Goal: Task Accomplishment & Management: Contribute content

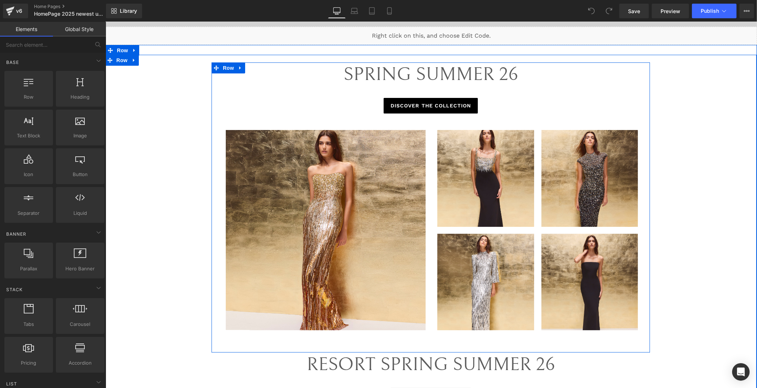
scroll to position [324, 0]
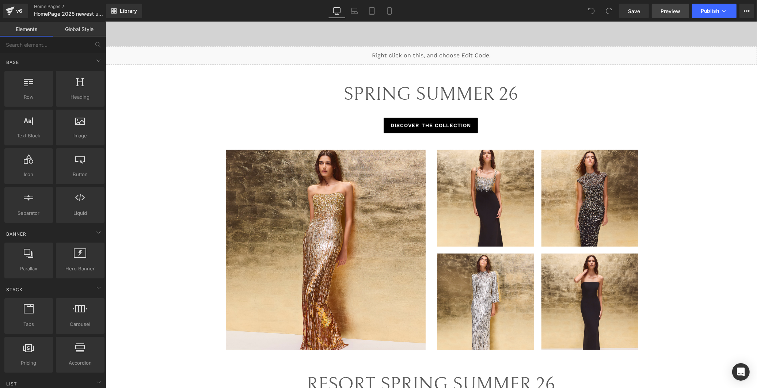
click at [666, 12] on span "Preview" at bounding box center [670, 11] width 20 height 8
click at [448, 50] on icon at bounding box center [450, 52] width 5 height 5
click at [455, 51] on link at bounding box center [455, 52] width 9 height 11
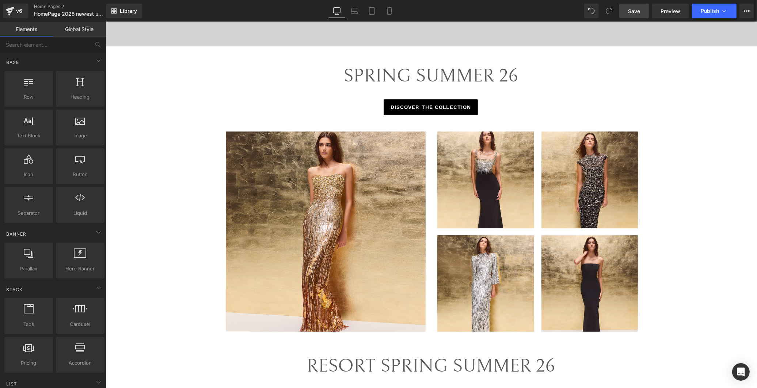
click at [640, 8] on span "Save" at bounding box center [634, 11] width 12 height 8
click at [43, 5] on link "Home Pages" at bounding box center [76, 7] width 84 height 6
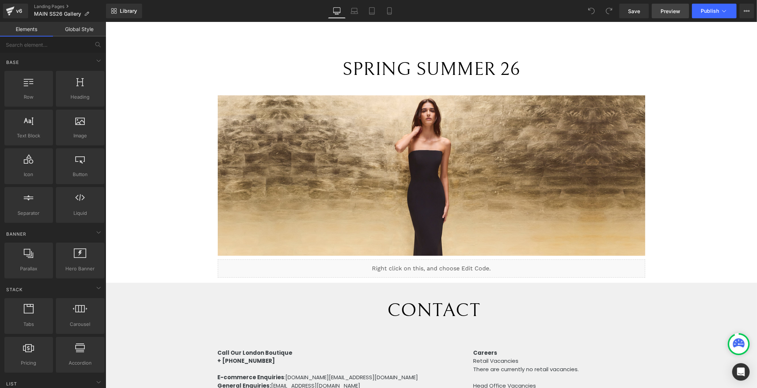
click at [671, 12] on span "Preview" at bounding box center [670, 11] width 20 height 8
click at [37, 4] on link "Landing Pages" at bounding box center [70, 7] width 72 height 6
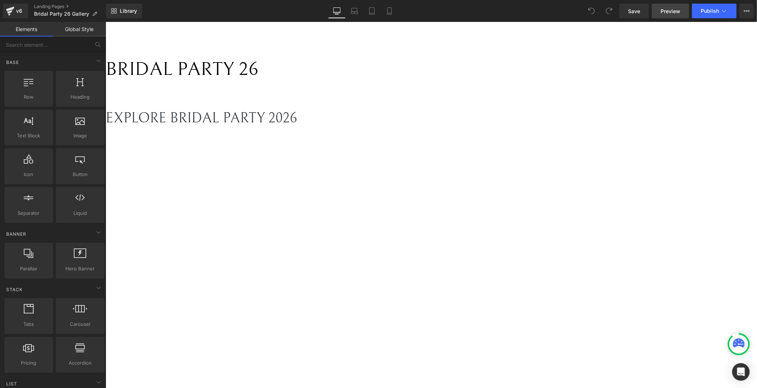
click at [668, 9] on span "Preview" at bounding box center [670, 11] width 20 height 8
click at [436, 97] on div "Liquid" at bounding box center [333, 96] width 456 height 2
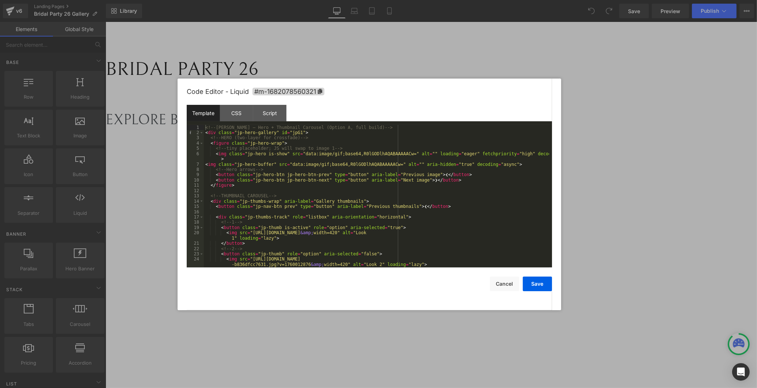
click at [498, 276] on div "Save Cancel" at bounding box center [369, 279] width 365 height 24
click at [498, 278] on button "Cancel" at bounding box center [504, 283] width 29 height 15
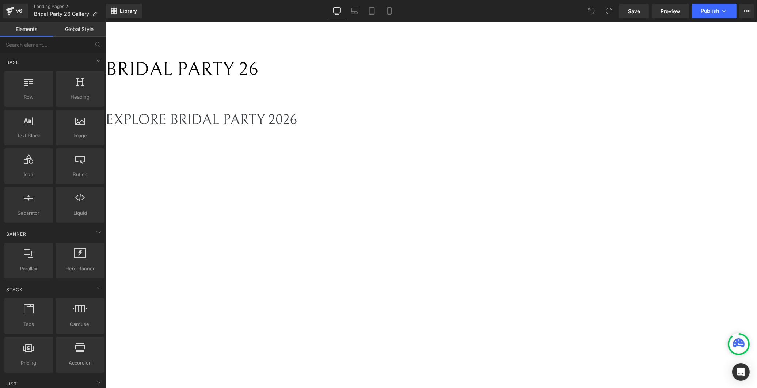
click at [437, 144] on div "Liquid" at bounding box center [333, 144] width 456 height 0
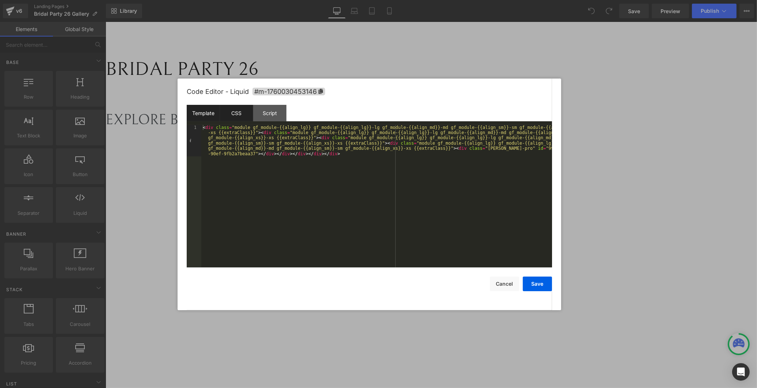
click at [228, 114] on div "CSS" at bounding box center [236, 113] width 33 height 16
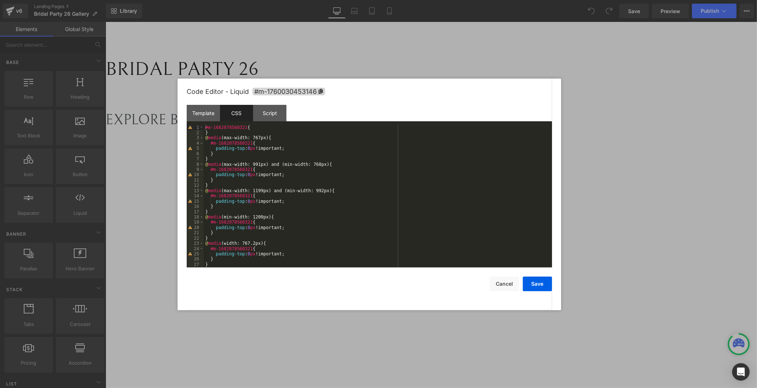
scroll to position [5, 0]
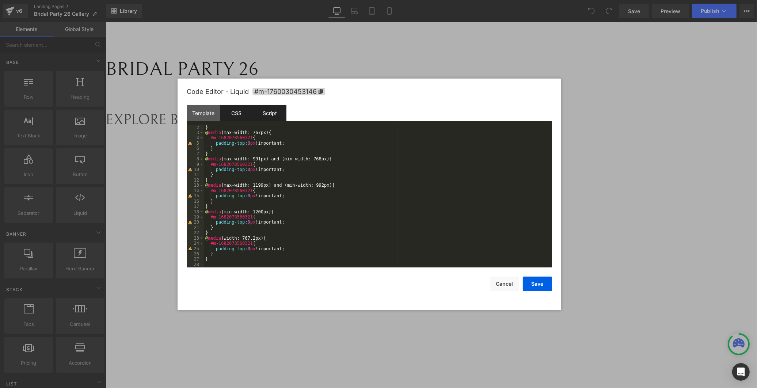
click at [270, 115] on div "Script" at bounding box center [269, 113] width 33 height 16
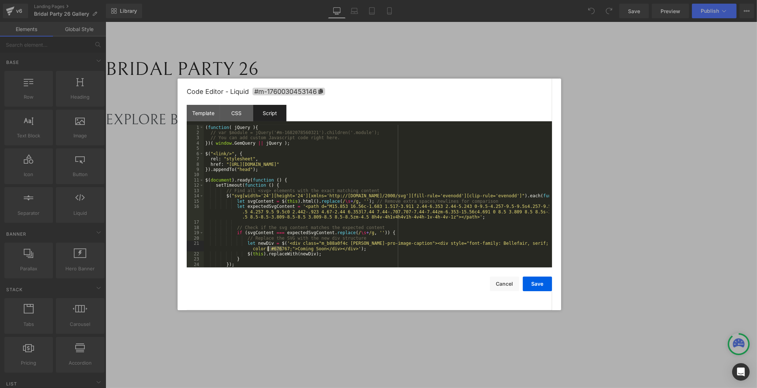
drag, startPoint x: 282, startPoint y: 249, endPoint x: 268, endPoint y: 249, distance: 14.2
click at [268, 249] on div "( function ( jQuery ) { // var $module = jQuery('#m-1682078560321').children('.…" at bounding box center [376, 201] width 345 height 153
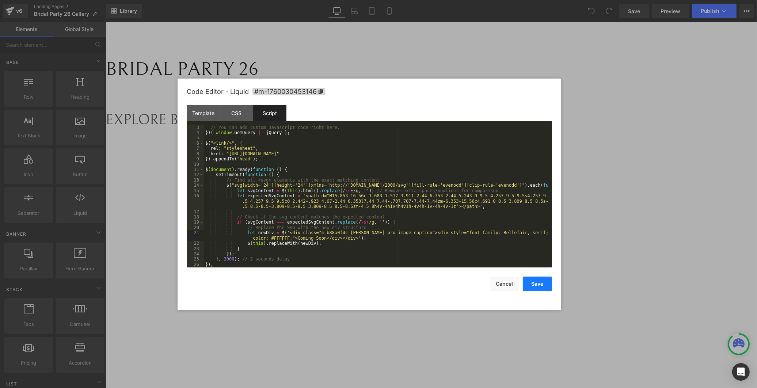
click at [539, 283] on button "Save" at bounding box center [537, 283] width 29 height 15
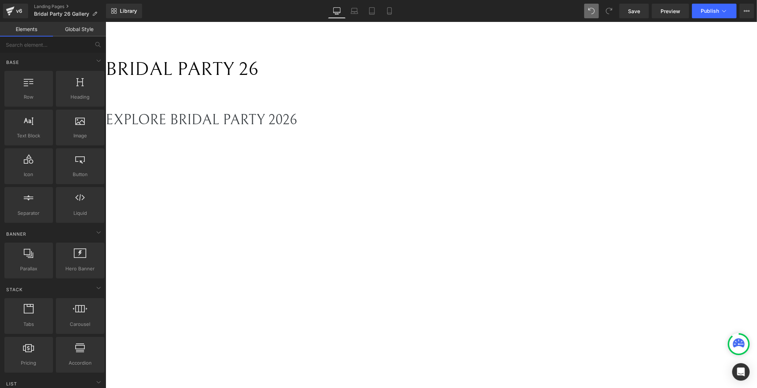
drag, startPoint x: 637, startPoint y: 10, endPoint x: 573, endPoint y: 17, distance: 64.6
click at [637, 10] on span "Save" at bounding box center [634, 11] width 12 height 8
click at [665, 9] on span "Preview" at bounding box center [670, 11] width 20 height 8
click at [399, 129] on h1 "EXPLORE BRIDAL PARTY 2026" at bounding box center [333, 120] width 456 height 17
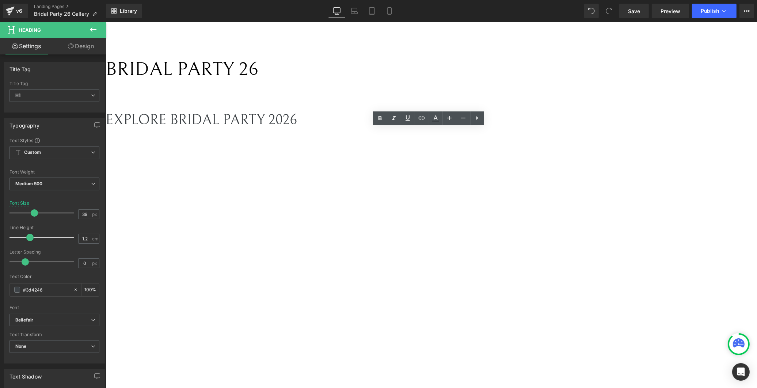
click at [424, 129] on div "EXPLORE BRIDAL PARTY 2026" at bounding box center [333, 120] width 456 height 17
click at [559, 144] on div "Liquid" at bounding box center [333, 144] width 456 height 0
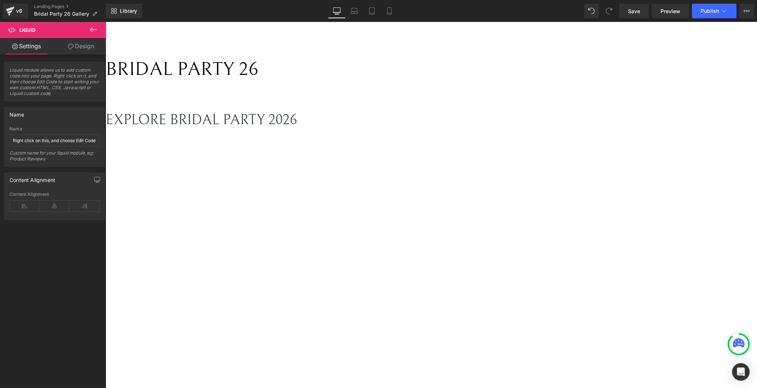
click at [105, 22] on span "Heading" at bounding box center [105, 22] width 0 height 0
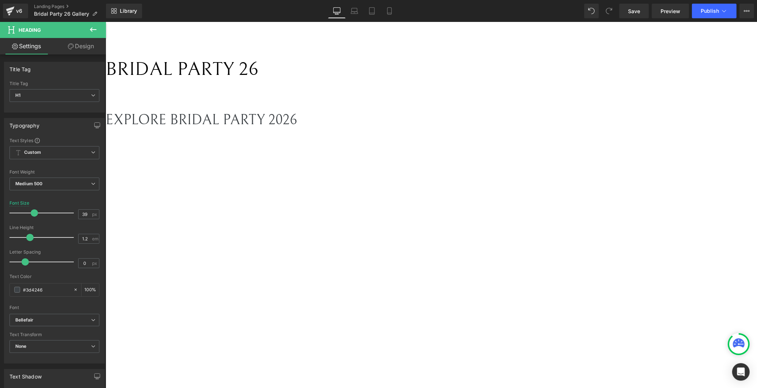
click at [78, 49] on link "Design" at bounding box center [80, 46] width 53 height 16
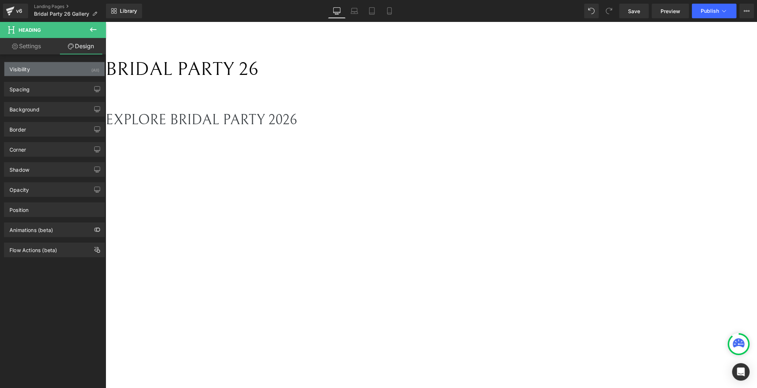
type input "0"
type input "40"
type input "0"
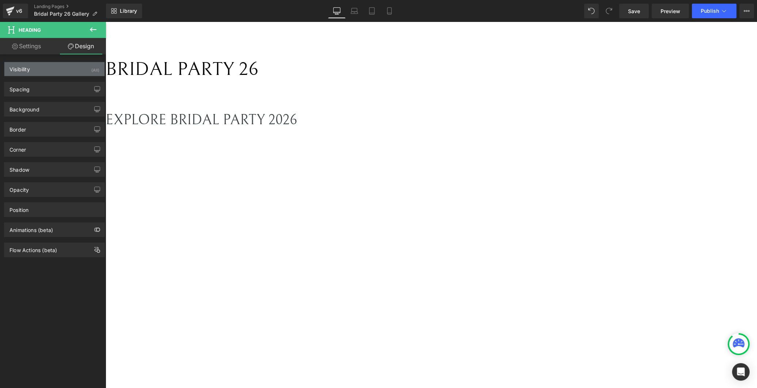
type input "0"
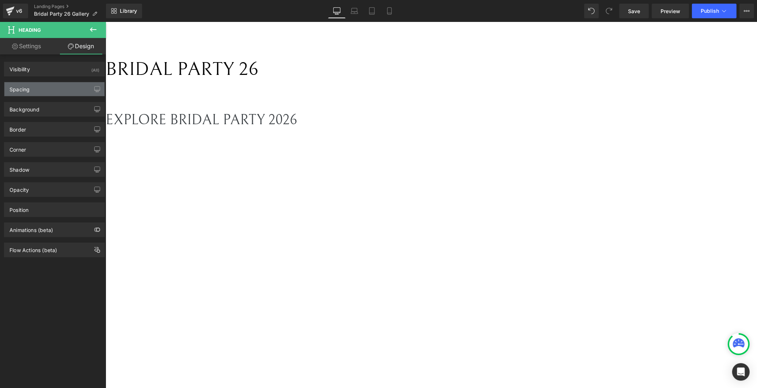
click at [70, 84] on div "Spacing" at bounding box center [54, 89] width 100 height 14
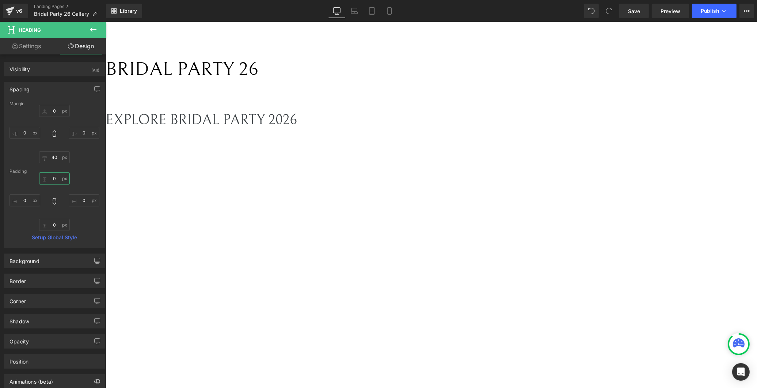
click at [57, 177] on input "0" at bounding box center [54, 178] width 31 height 12
click at [53, 111] on input "0" at bounding box center [54, 111] width 31 height 12
type input "20"
drag, startPoint x: 639, startPoint y: 13, endPoint x: 515, endPoint y: 7, distance: 124.7
click at [639, 13] on span "Save" at bounding box center [634, 11] width 12 height 8
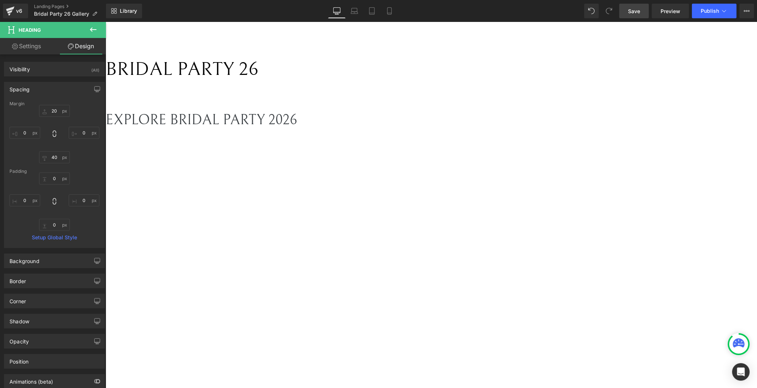
click at [105, 22] on span "Heading" at bounding box center [105, 22] width 0 height 0
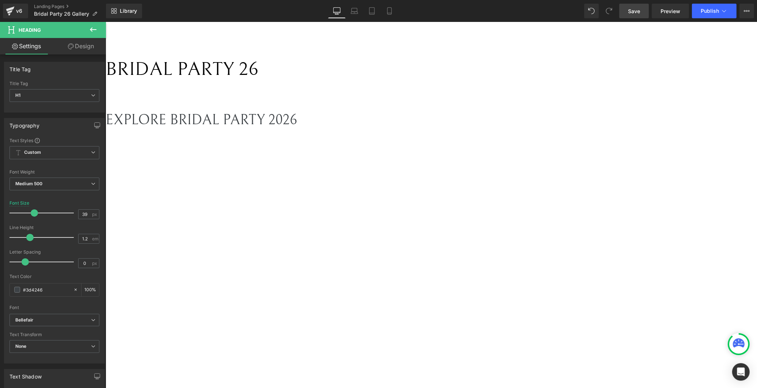
click at [89, 45] on link "Design" at bounding box center [80, 46] width 53 height 16
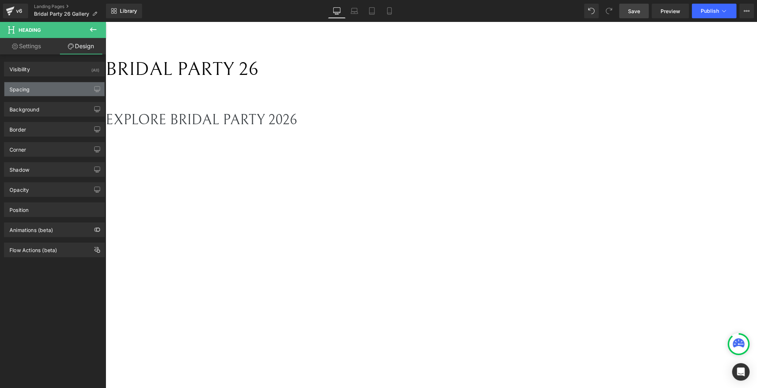
click at [37, 86] on div "Spacing" at bounding box center [54, 89] width 100 height 14
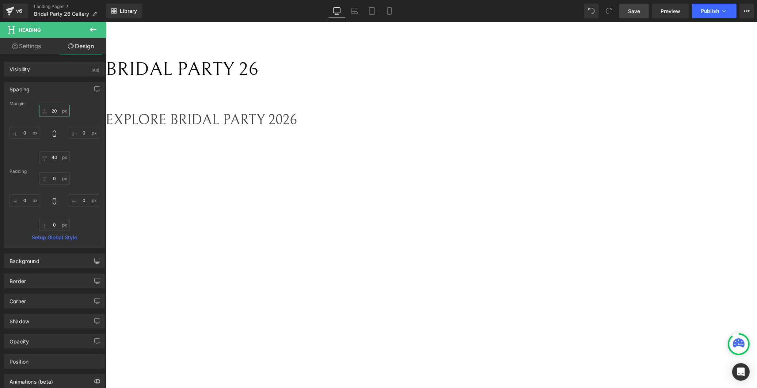
click at [53, 107] on input "20" at bounding box center [54, 111] width 31 height 12
type input "40"
click at [625, 13] on link "Save" at bounding box center [634, 11] width 30 height 15
click at [662, 11] on span "Preview" at bounding box center [670, 11] width 20 height 8
click at [258, 68] on span "BRIDAL PARTY 26" at bounding box center [181, 69] width 153 height 22
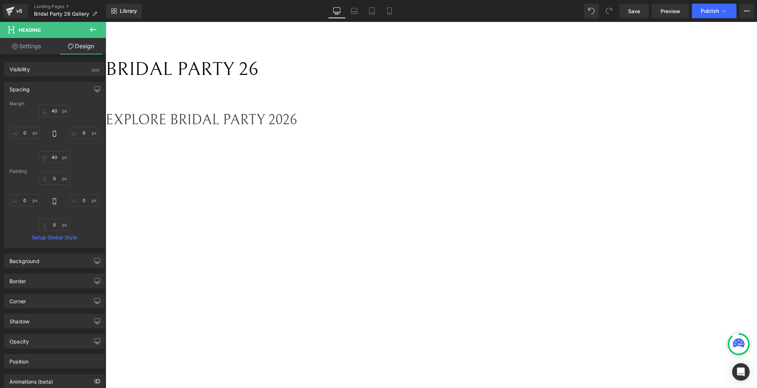
click at [258, 68] on span "BRIDAL PARTY 26" at bounding box center [181, 69] width 153 height 22
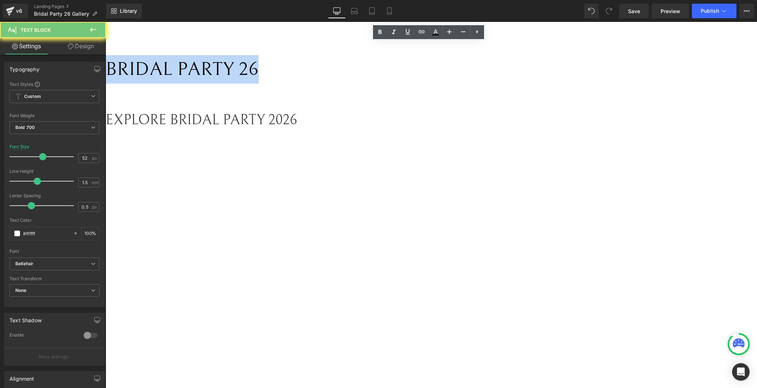
click at [258, 68] on span "BRIDAL PARTY 26" at bounding box center [181, 69] width 153 height 22
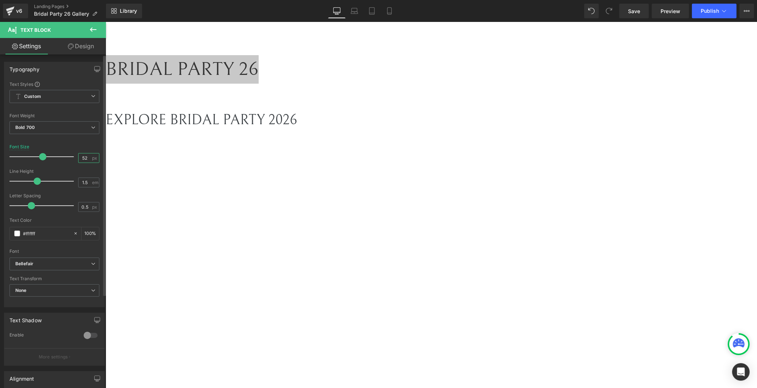
click at [84, 157] on input "52" at bounding box center [85, 157] width 13 height 9
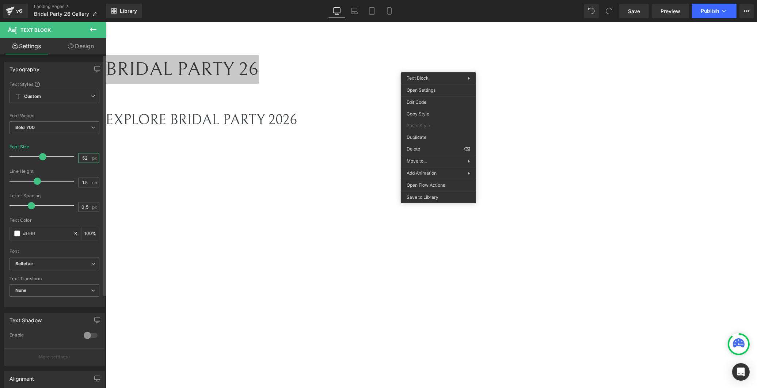
click at [82, 158] on input "52" at bounding box center [85, 157] width 13 height 9
click at [87, 158] on input "52" at bounding box center [85, 157] width 13 height 9
drag, startPoint x: 87, startPoint y: 158, endPoint x: 64, endPoint y: 159, distance: 22.7
click at [60, 159] on div "Font Size 52 px" at bounding box center [54, 156] width 90 height 24
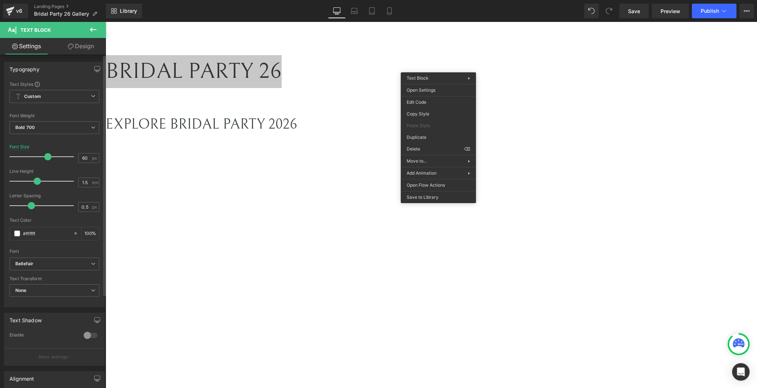
click at [73, 141] on div at bounding box center [54, 140] width 90 height 5
click at [639, 8] on span "Save" at bounding box center [634, 11] width 12 height 8
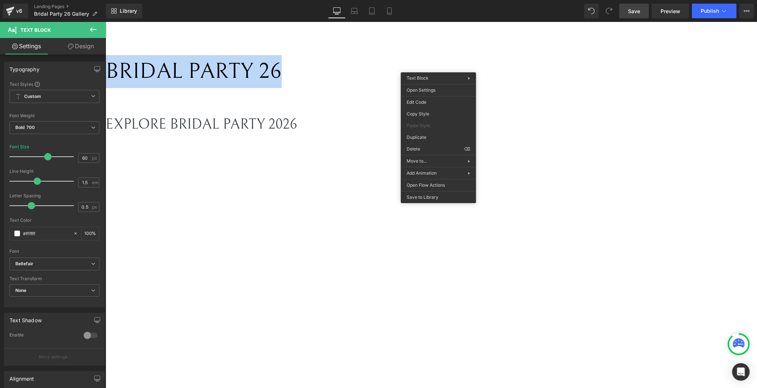
drag, startPoint x: 363, startPoint y: 70, endPoint x: 356, endPoint y: 71, distance: 7.0
click at [281, 70] on span "BRIDAL PARTY 26" at bounding box center [193, 71] width 176 height 25
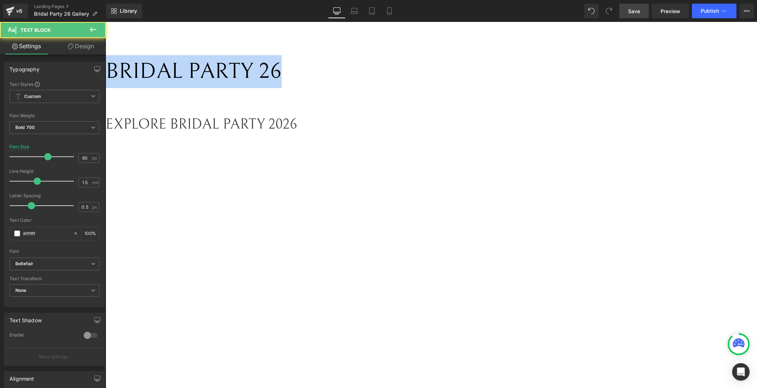
click at [281, 67] on span "BRIDAL PARTY 26" at bounding box center [193, 71] width 176 height 25
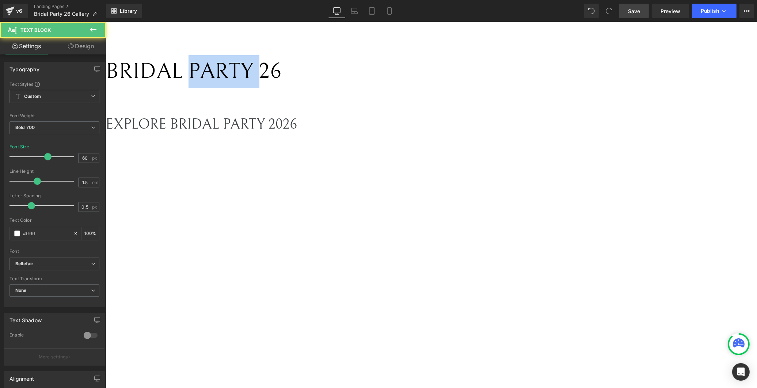
click at [281, 67] on span "BRIDAL PARTY 26" at bounding box center [193, 71] width 176 height 25
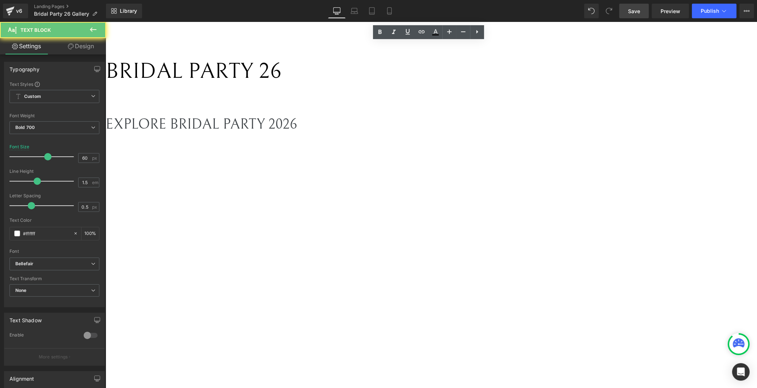
click at [281, 73] on span "BRIDAL PARTY 26" at bounding box center [193, 71] width 176 height 25
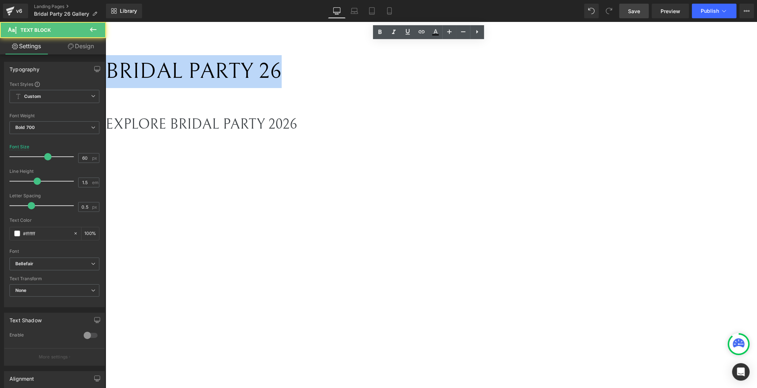
drag, startPoint x: 339, startPoint y: 68, endPoint x: 517, endPoint y: 72, distance: 179.0
click at [550, 71] on p "BRIDAL PARTY 26" at bounding box center [333, 71] width 456 height 33
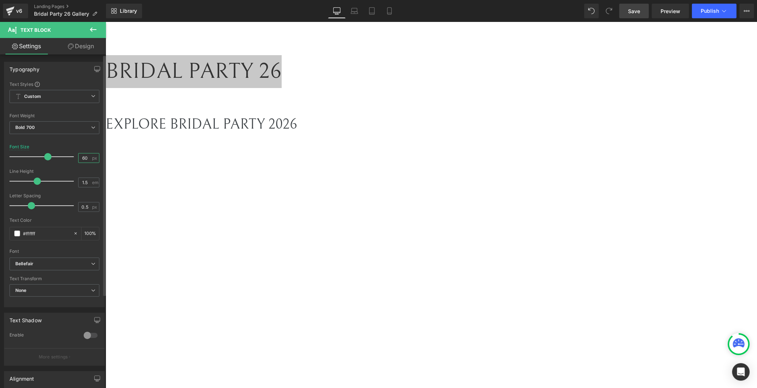
drag, startPoint x: 63, startPoint y: 156, endPoint x: 48, endPoint y: 156, distance: 15.0
click at [49, 156] on div "Font Size 60 px" at bounding box center [54, 156] width 90 height 24
type input "66"
click at [79, 140] on div at bounding box center [54, 140] width 90 height 5
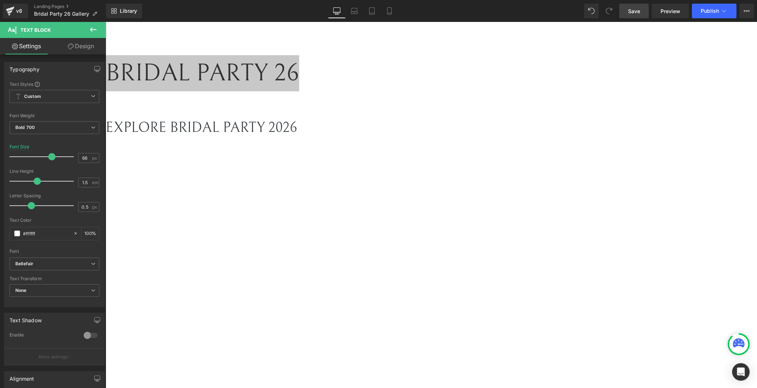
click at [638, 6] on link "Save" at bounding box center [634, 11] width 30 height 15
click at [436, 105] on div "Liquid" at bounding box center [333, 104] width 456 height 2
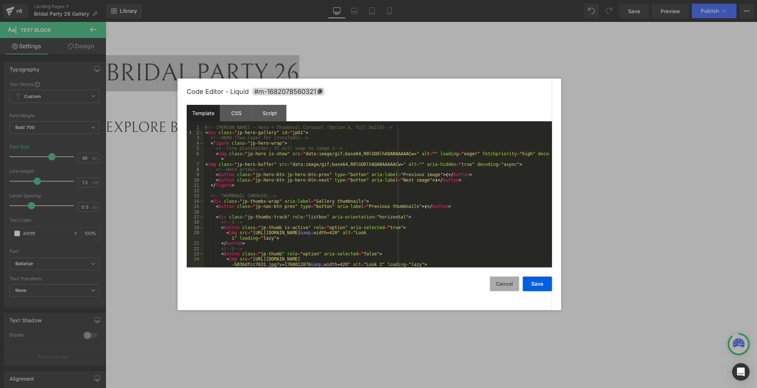
drag, startPoint x: 502, startPoint y: 282, endPoint x: 370, endPoint y: 249, distance: 136.0
click at [502, 282] on button "Cancel" at bounding box center [504, 283] width 29 height 15
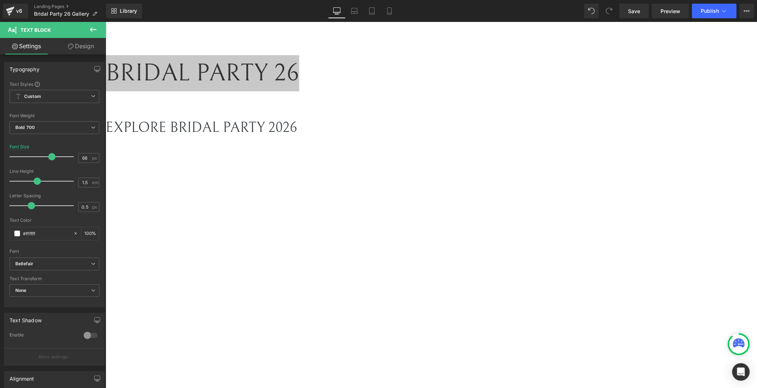
click at [437, 105] on div "Liquid" at bounding box center [333, 104] width 456 height 2
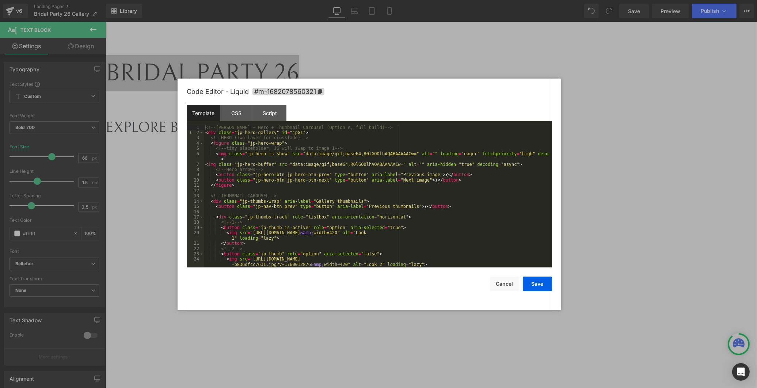
click at [232, 104] on div "Code Editor - Liquid #m-1682078560321" at bounding box center [369, 92] width 365 height 26
click at [238, 112] on div "CSS" at bounding box center [236, 113] width 33 height 16
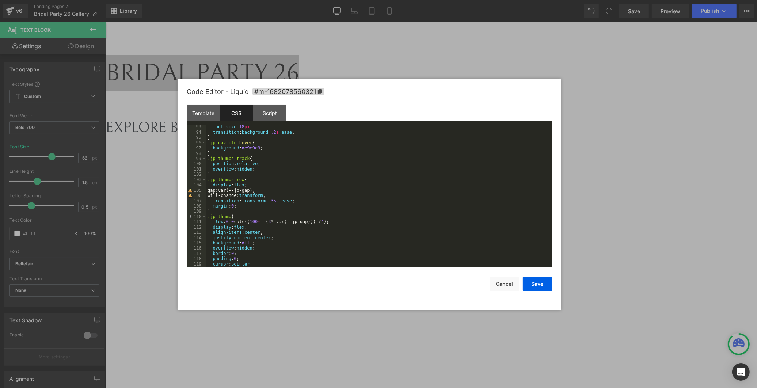
scroll to position [510, 0]
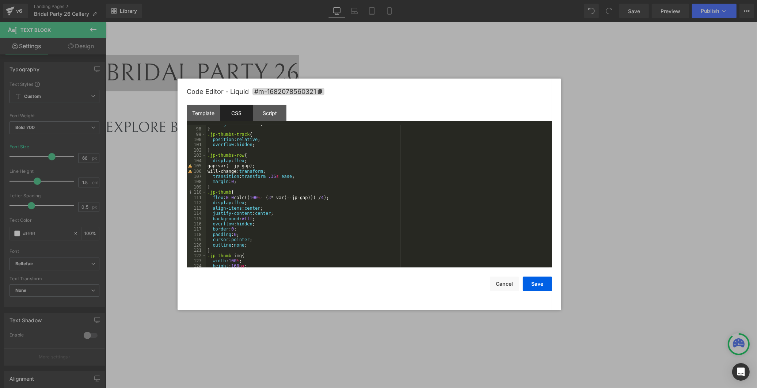
click at [233, 236] on div "background : #e9e9e9 ; } .jp-thumbs-track { position : relative ; overflow : hi…" at bounding box center [377, 197] width 343 height 153
click at [539, 286] on button "Save" at bounding box center [537, 283] width 29 height 15
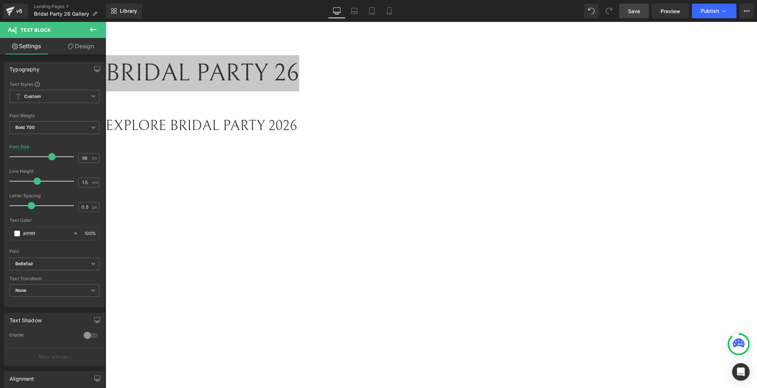
click at [633, 10] on span "Save" at bounding box center [634, 11] width 12 height 8
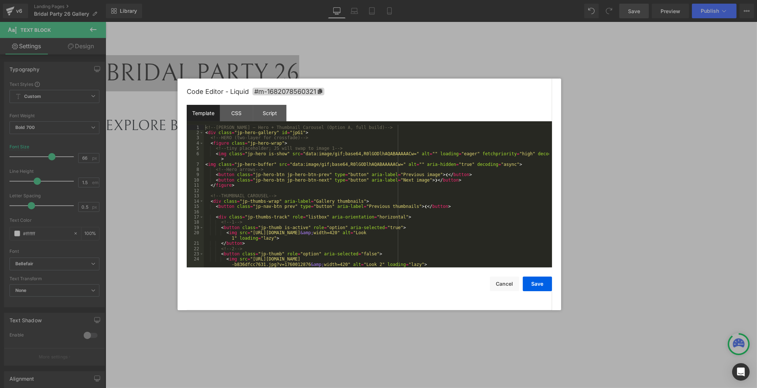
click at [440, 103] on div "Liquid" at bounding box center [333, 103] width 456 height 0
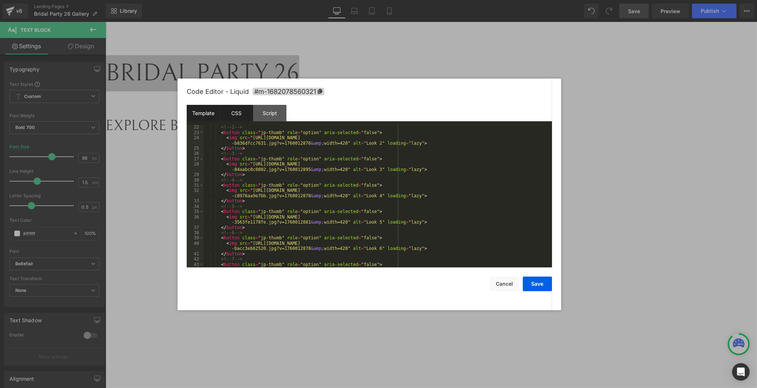
click at [233, 111] on div "CSS" at bounding box center [236, 113] width 33 height 16
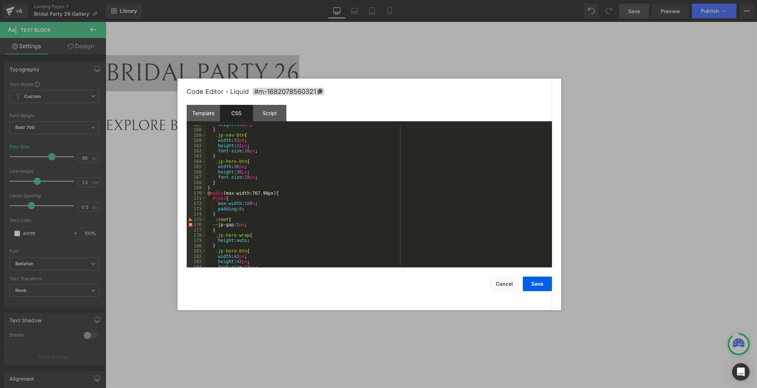
scroll to position [826, 0]
click at [221, 199] on div "height : 130 px ; } .jp-nav-btn { width : 32 px ; height : 32 px ; font-size : …" at bounding box center [377, 198] width 343 height 153
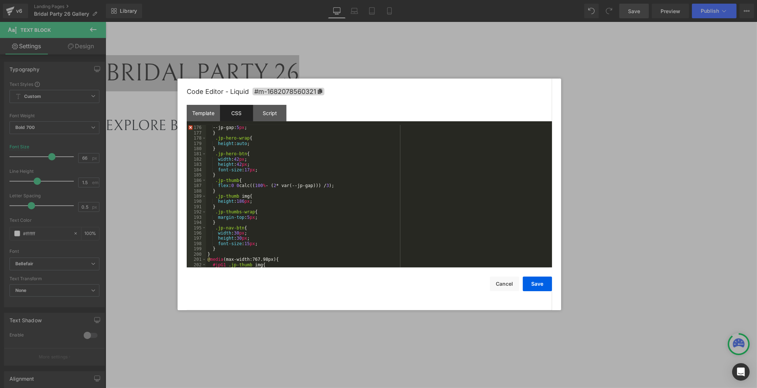
scroll to position [922, 0]
click at [245, 217] on div ":root { --jp-gap: 5 px ; } .jp-hero-wrap { height : auto ; } .jp-hero-btn { wid…" at bounding box center [377, 196] width 343 height 153
click at [550, 286] on button "Save" at bounding box center [537, 283] width 29 height 15
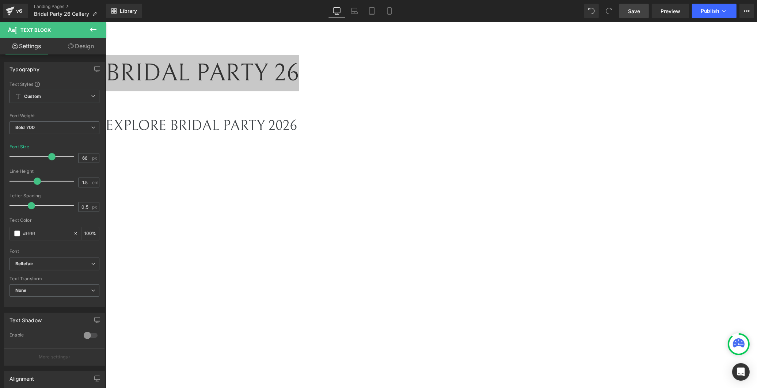
click at [641, 12] on link "Save" at bounding box center [634, 11] width 30 height 15
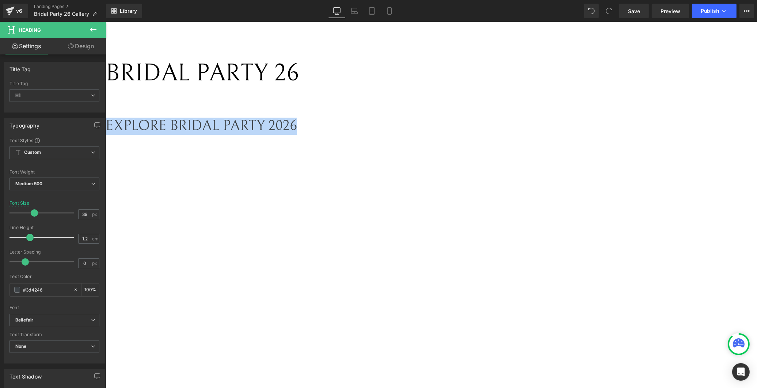
drag, startPoint x: 511, startPoint y: 153, endPoint x: 496, endPoint y: 152, distance: 15.0
click at [531, 135] on h1 "EXPLORE BRIDAL PARTY 2026" at bounding box center [333, 126] width 456 height 17
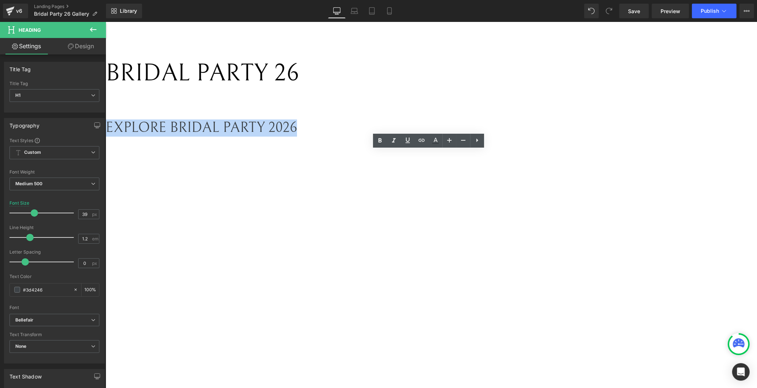
click at [434, 105] on div "Liquid" at bounding box center [333, 104] width 456 height 2
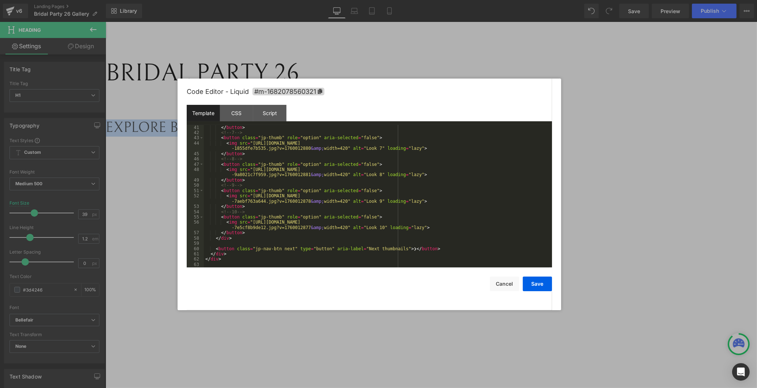
scroll to position [248, 0]
click at [234, 111] on div "CSS" at bounding box center [236, 113] width 33 height 16
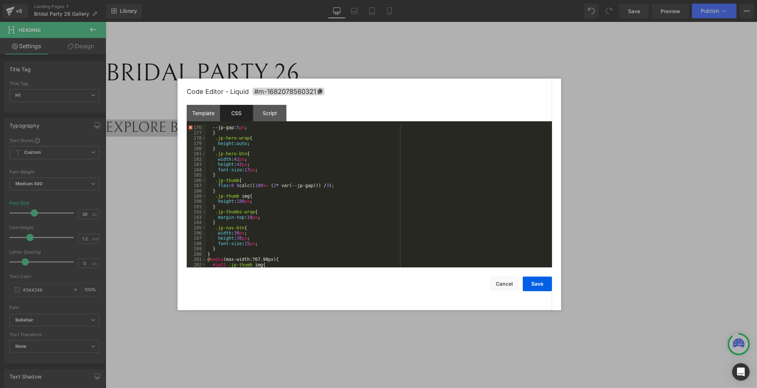
scroll to position [922, 0]
click at [246, 217] on div ":root { --jp-gap: 5 px ; } .jp-hero-wrap { height : auto ; } .jp-hero-btn { wid…" at bounding box center [377, 196] width 343 height 153
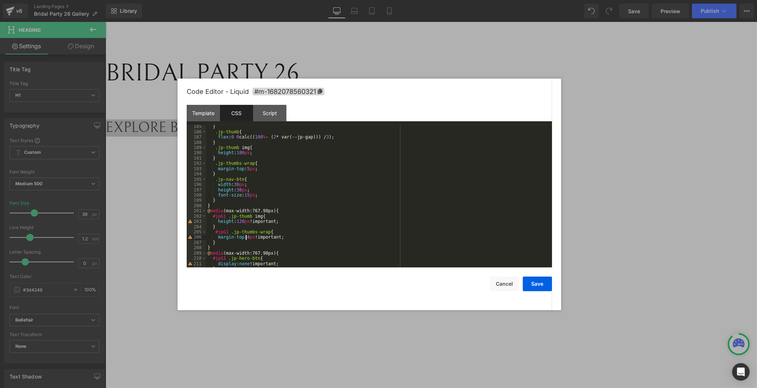
click at [246, 238] on div "} .jp-thumb { flex : 0 0 calc(( 100 % - ( 2 * var(--jp-gap))) / 3 ); } .jp-thum…" at bounding box center [377, 200] width 343 height 153
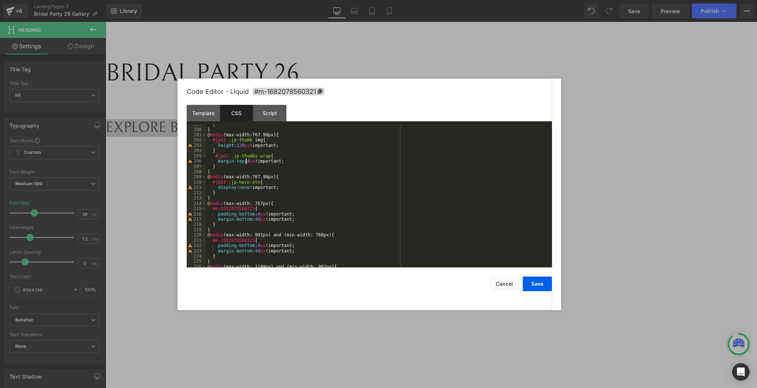
scroll to position [1023, 0]
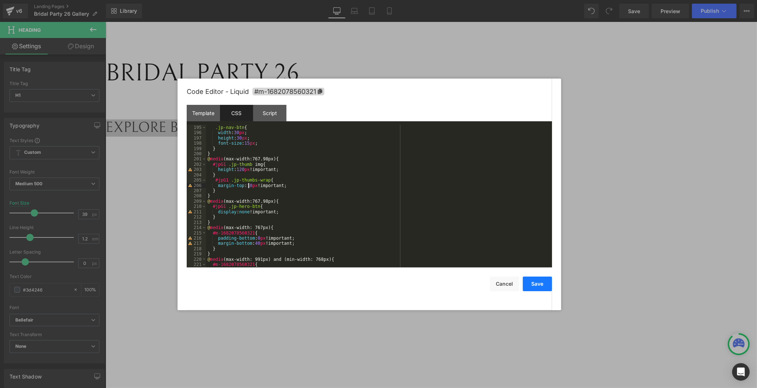
click at [542, 284] on button "Save" at bounding box center [537, 283] width 29 height 15
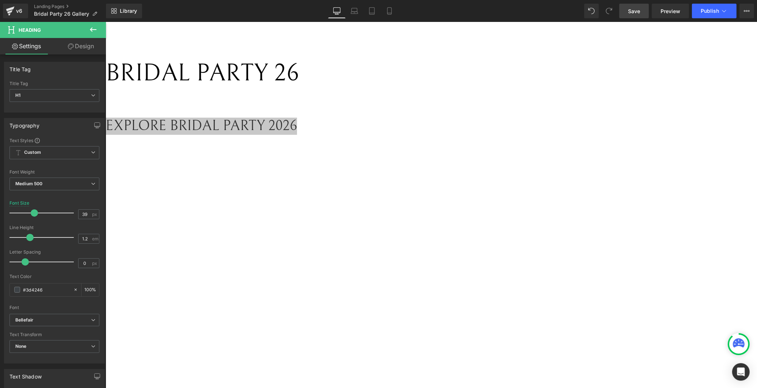
click at [646, 15] on link "Save" at bounding box center [634, 11] width 30 height 15
click at [638, 9] on span "Save" at bounding box center [634, 11] width 12 height 8
click at [658, 8] on link "Preview" at bounding box center [669, 11] width 37 height 15
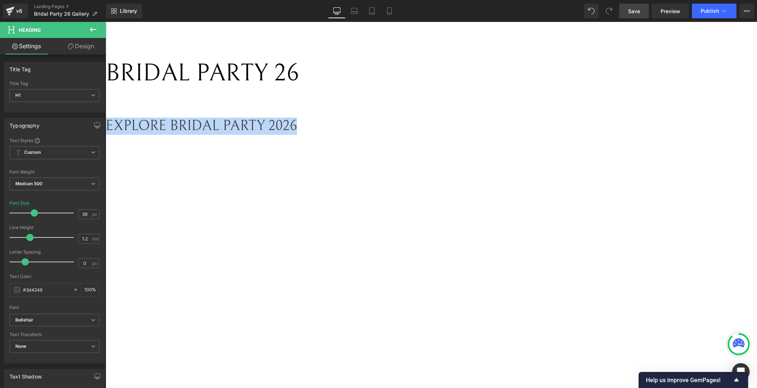
click at [105, 22] on icon at bounding box center [105, 22] width 0 height 0
click at [424, 103] on div "Liquid" at bounding box center [333, 103] width 456 height 0
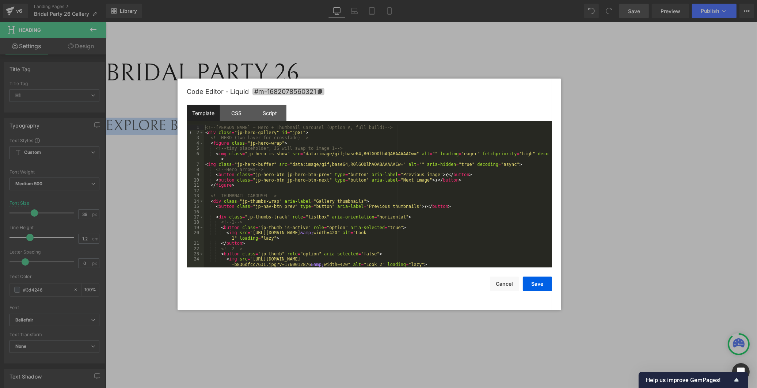
click at [321, 93] on icon at bounding box center [320, 91] width 4 height 5
click at [278, 112] on div "Script" at bounding box center [269, 113] width 33 height 16
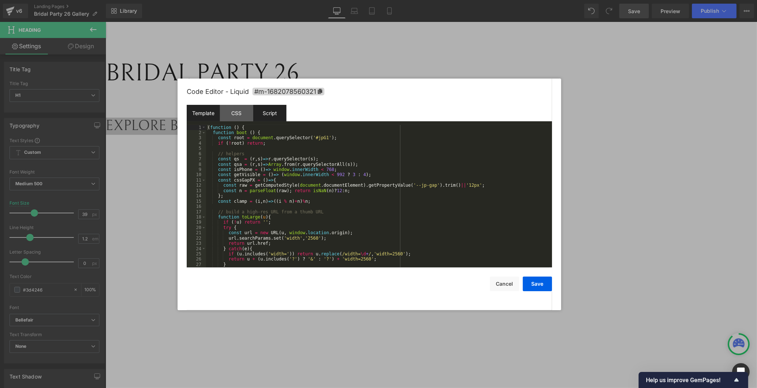
drag, startPoint x: 229, startPoint y: 115, endPoint x: 194, endPoint y: 115, distance: 34.7
click at [229, 115] on div "CSS" at bounding box center [236, 113] width 33 height 16
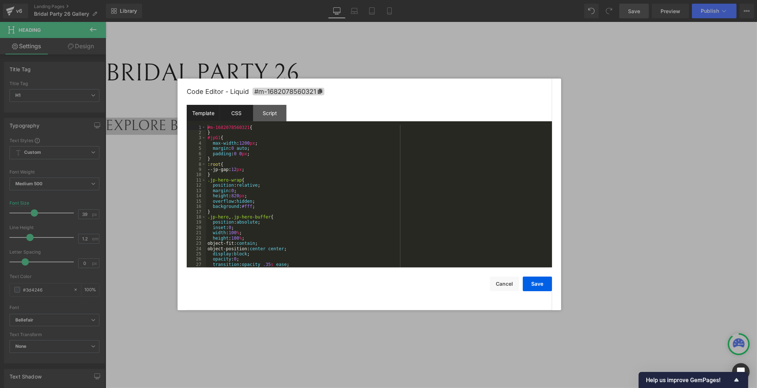
click at [188, 114] on div "Template" at bounding box center [203, 113] width 33 height 16
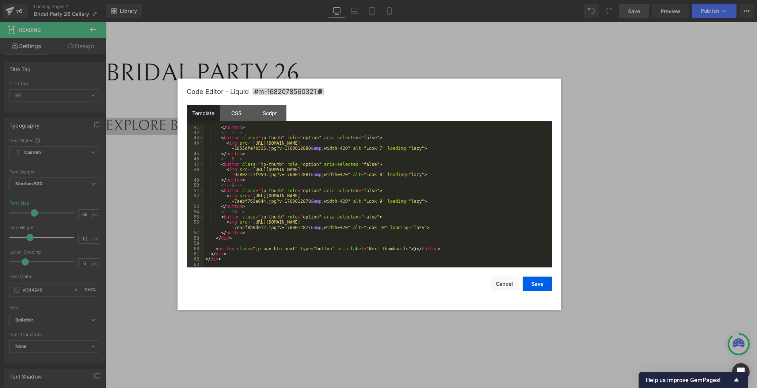
scroll to position [248, 0]
click at [268, 67] on div at bounding box center [378, 194] width 757 height 388
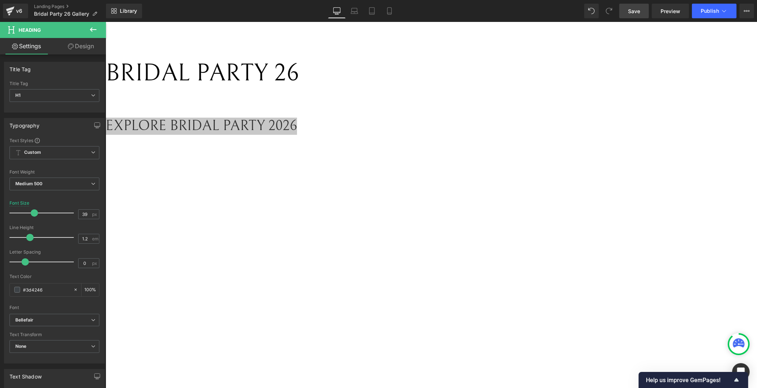
click at [424, 103] on div "Liquid" at bounding box center [333, 103] width 456 height 0
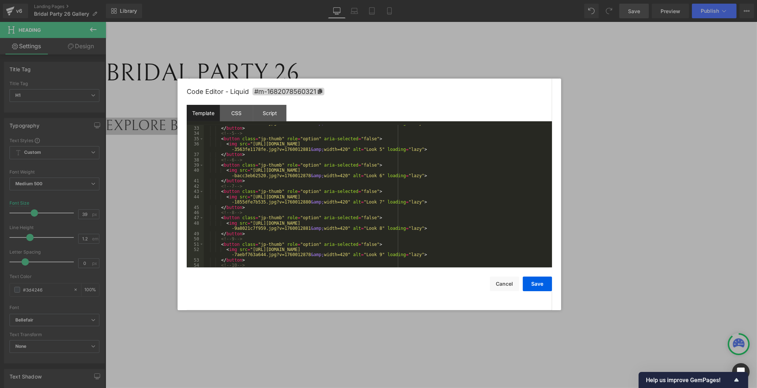
scroll to position [243, 0]
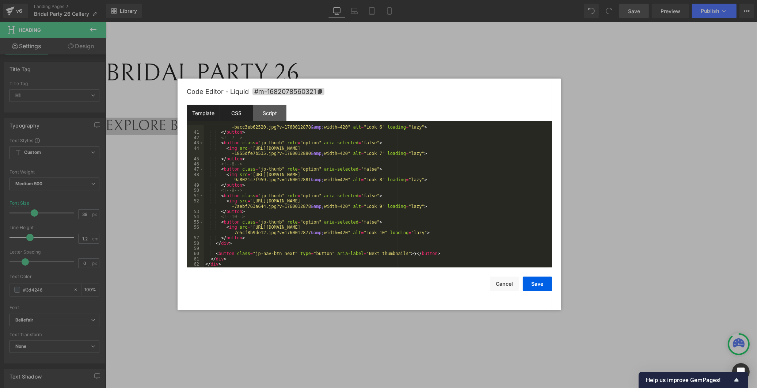
click at [240, 114] on div "CSS" at bounding box center [236, 113] width 33 height 16
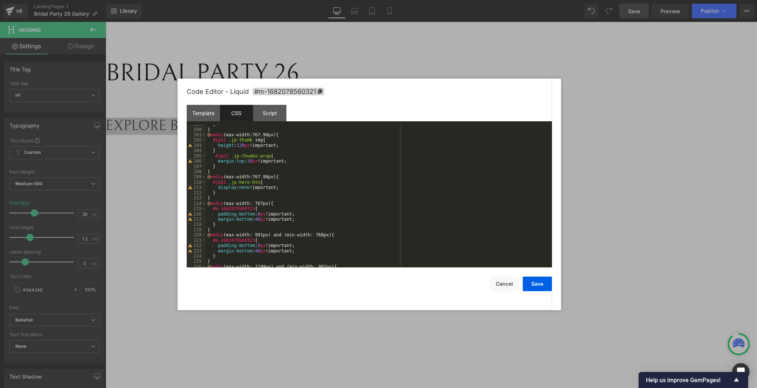
scroll to position [1047, 0]
click at [247, 162] on div "} } @ media (max-width:767.98px) { #jpG1 .jp-thumb img { height : 120 px !impor…" at bounding box center [377, 198] width 343 height 153
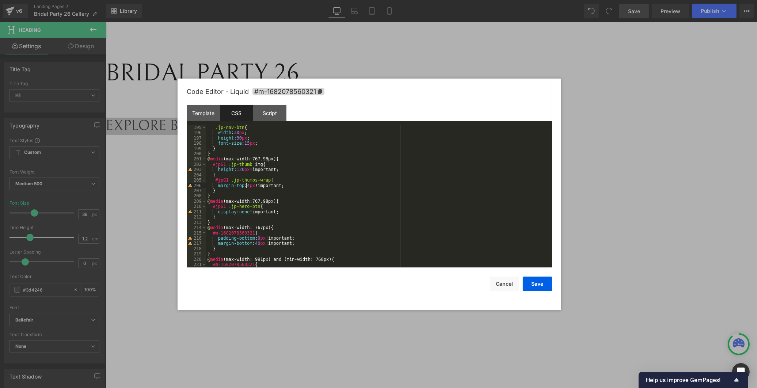
scroll to position [999, 0]
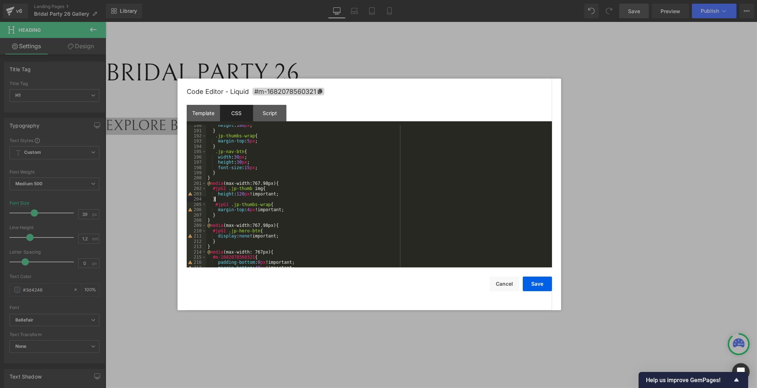
click at [310, 202] on div "height : 186 px ; } .jp-thumbs-wrap { margin-top : 5 px ; } .jp-nav-btn { width…" at bounding box center [377, 199] width 343 height 153
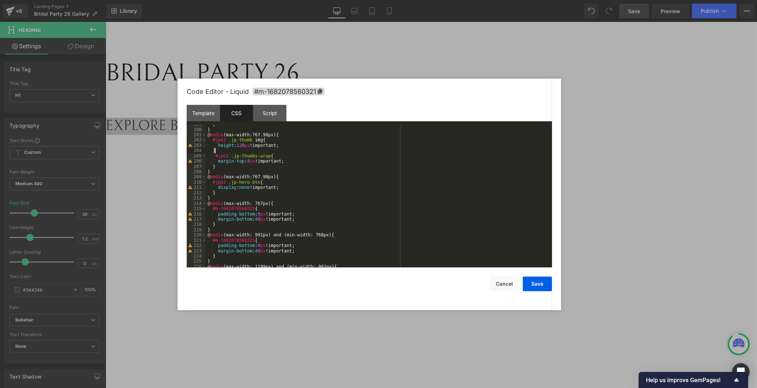
scroll to position [1047, 0]
click at [257, 221] on div "} } @ media (max-width:767.98px) { #jpG1 .jp-thumb img { height : 120 px !impor…" at bounding box center [377, 198] width 343 height 153
click at [531, 283] on button "Save" at bounding box center [537, 283] width 29 height 15
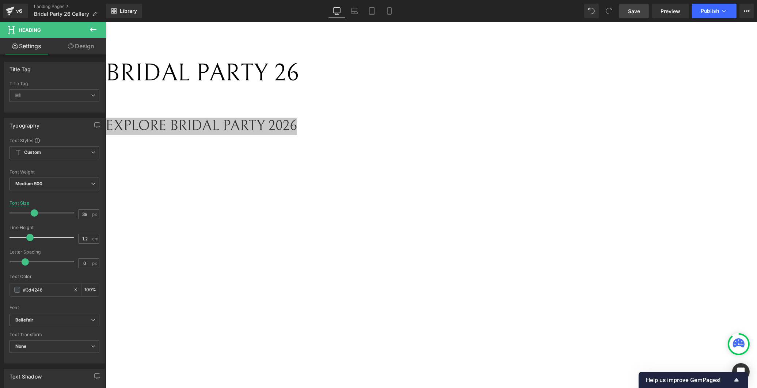
click at [633, 11] on span "Save" at bounding box center [634, 11] width 12 height 8
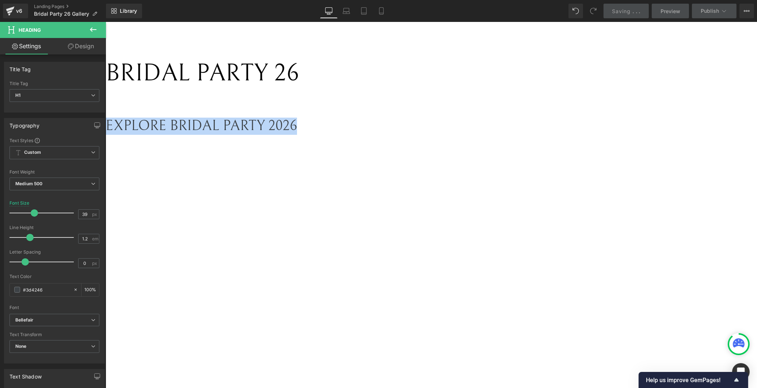
click at [105, 22] on icon at bounding box center [105, 22] width 0 height 0
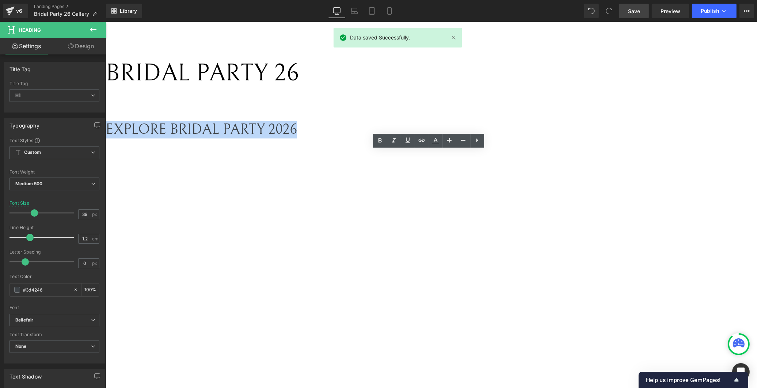
click at [438, 107] on div "Liquid" at bounding box center [333, 105] width 456 height 4
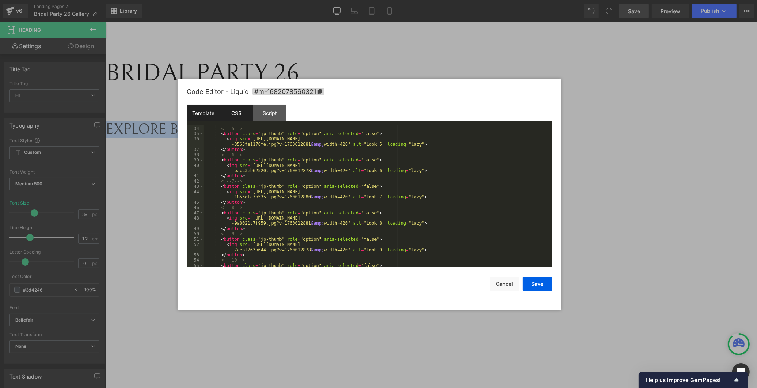
scroll to position [199, 0]
drag, startPoint x: 223, startPoint y: 103, endPoint x: 244, endPoint y: 120, distance: 26.7
click at [225, 105] on div "Code Editor - Liquid #m-1682078560321" at bounding box center [369, 92] width 365 height 26
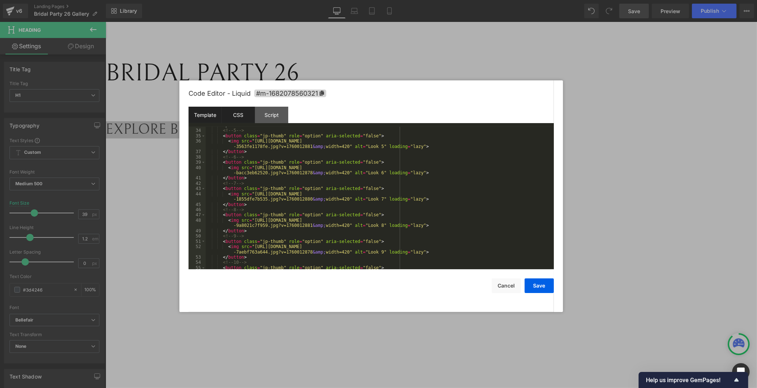
click at [244, 120] on div "CSS" at bounding box center [238, 115] width 33 height 16
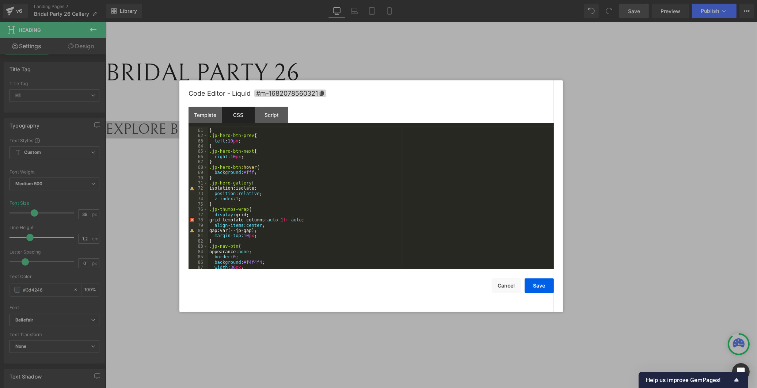
scroll to position [316, 0]
click at [245, 237] on div "z-index : 3 ; } .jp-hero-btn-prev { left : 10 px ; } .jp-hero-btn-next { right …" at bounding box center [379, 198] width 343 height 153
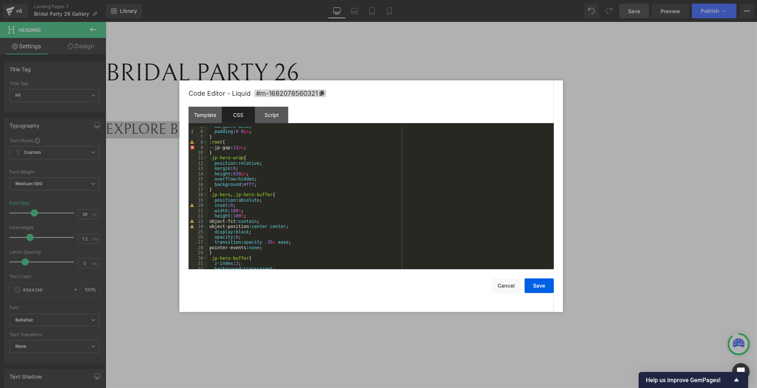
scroll to position [0, 0]
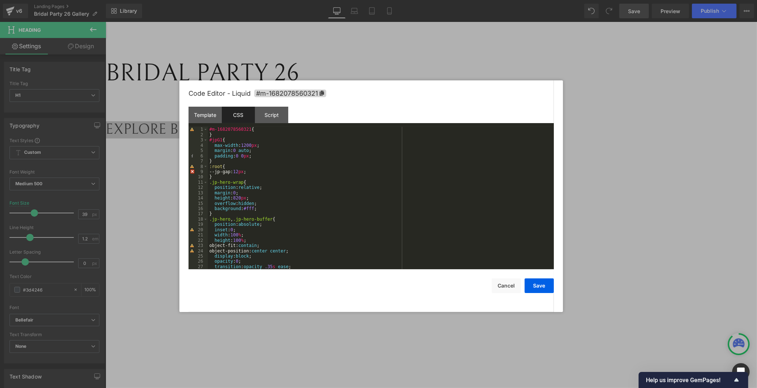
click at [210, 131] on pre "1 2 3 4 5 6 7 8 9 10 11 12 13 14 15 16 17 18 19 20 21 22 23 24 25 26 27 28 #m-1…" at bounding box center [370, 198] width 365 height 142
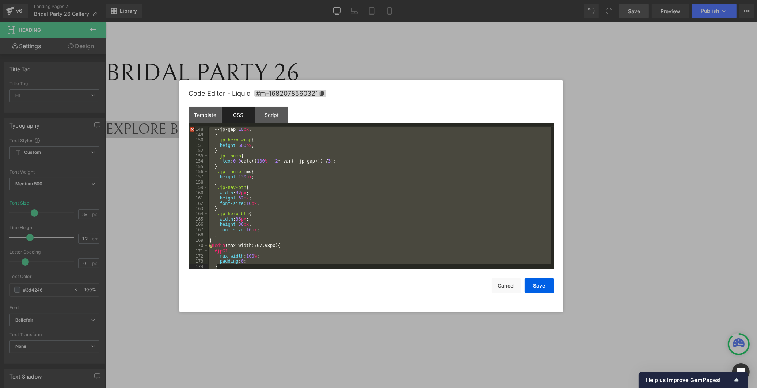
scroll to position [1144, 0]
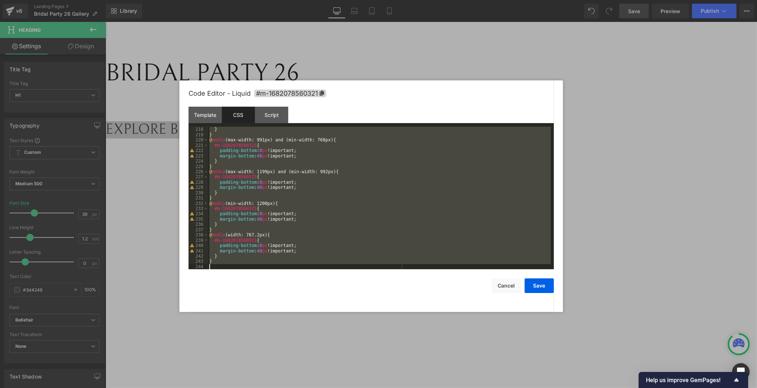
drag, startPoint x: 210, startPoint y: 129, endPoint x: 295, endPoint y: 347, distance: 233.8
click at [295, 349] on body "Heading You are previewing how the will restyle your page. You can not edit Ele…" at bounding box center [378, 194] width 757 height 388
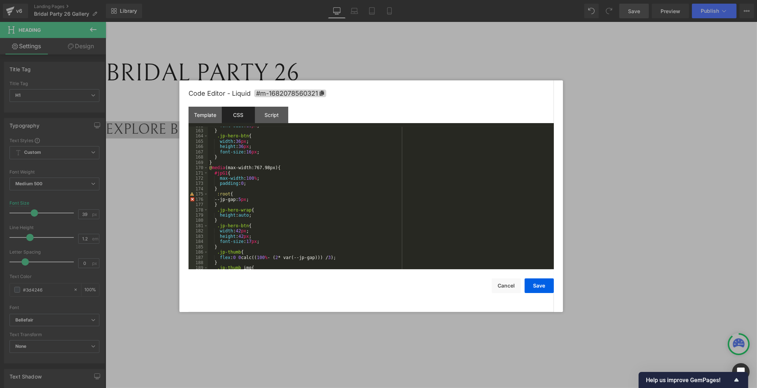
scroll to position [683, 0]
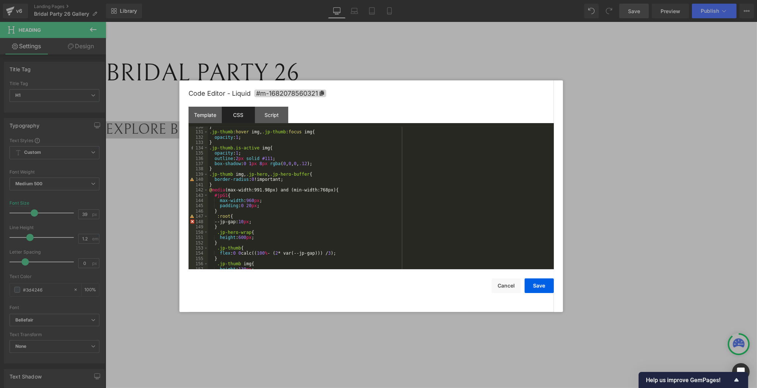
click at [290, 200] on div "} .jp-thumb :hover img , .jp-thumb :focus img { opacity : 1 ; } .jp-thumb.is-ac…" at bounding box center [379, 200] width 343 height 153
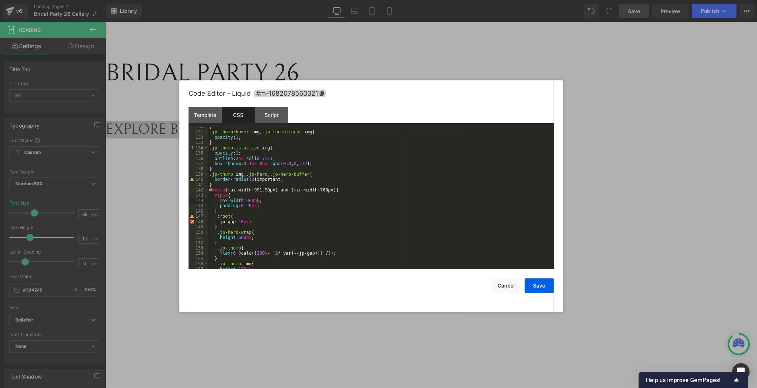
click at [290, 200] on div "} .jp-thumb :hover img , .jp-thumb :focus img { opacity : 1 ; } .jp-thumb.is-ac…" at bounding box center [379, 200] width 343 height 153
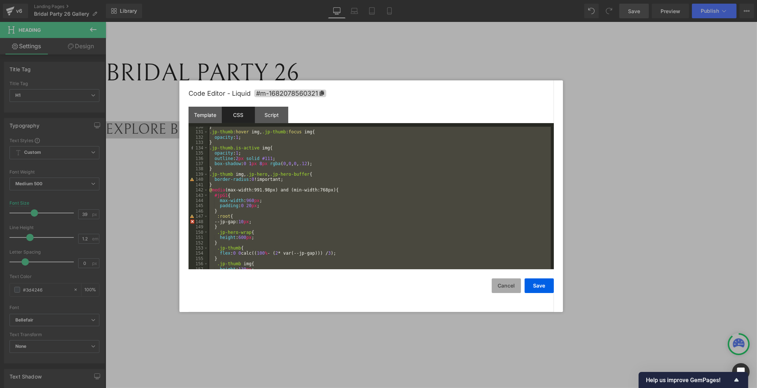
click at [504, 287] on button "Cancel" at bounding box center [506, 285] width 29 height 15
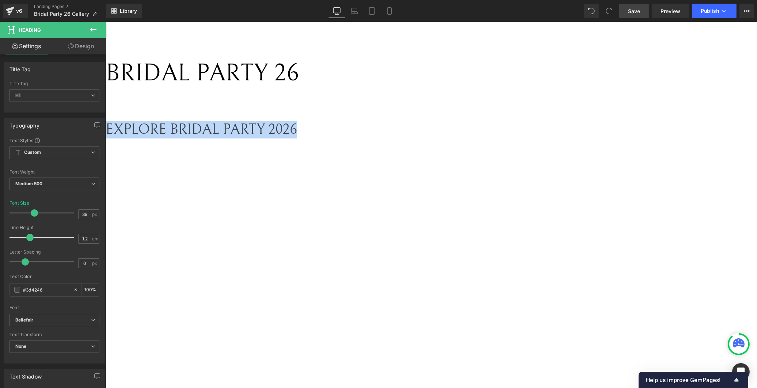
click at [439, 138] on div "BRIDAL PARTY 26 Text Block Liquid EXPLORE BRIDAL PARTY 2026 Heading Liquid" at bounding box center [333, 105] width 456 height 127
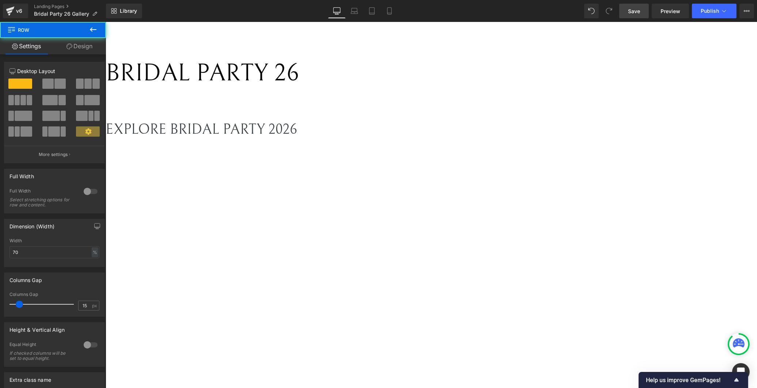
drag, startPoint x: 435, startPoint y: 145, endPoint x: 432, endPoint y: 152, distance: 7.3
click at [433, 149] on div "BRIDAL PARTY 26 Text Block Liquid EXPLORE BRIDAL PARTY 2026 Heading Liquid" at bounding box center [333, 105] width 456 height 127
click at [432, 138] on h1 "EXPLORE BRIDAL PARTY 2026" at bounding box center [333, 129] width 456 height 17
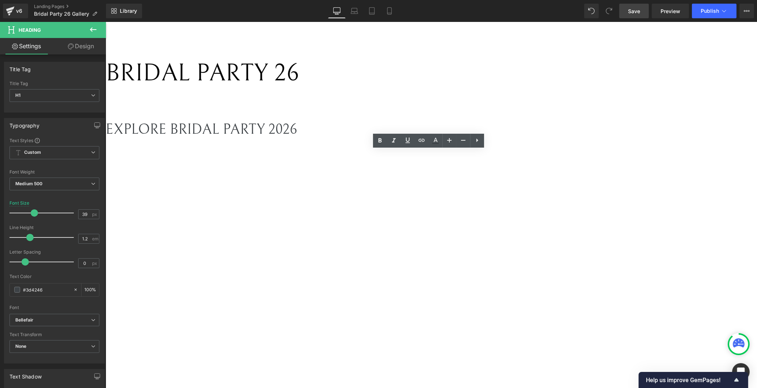
click at [552, 138] on h1 "EXPLORE BRIDAL PARTY 2026" at bounding box center [333, 129] width 456 height 17
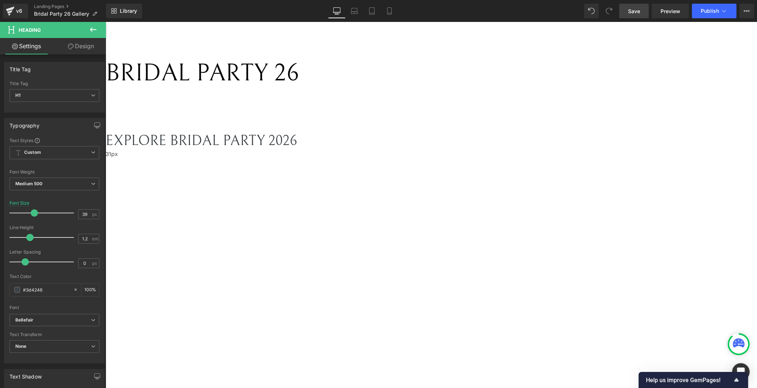
drag, startPoint x: 348, startPoint y: 158, endPoint x: 348, endPoint y: 162, distance: 3.7
click at [348, 162] on div "EXPLORE BRIDAL PARTY 2026 Heading 31px" at bounding box center [333, 155] width 456 height 69
click at [635, 9] on span "Save" at bounding box center [634, 11] width 12 height 8
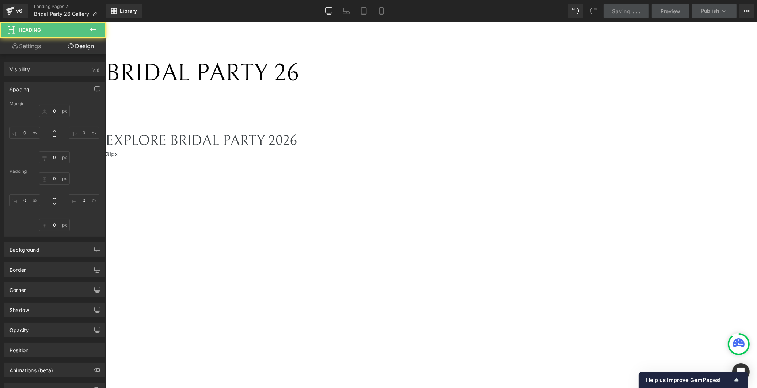
type input "40"
type input "0"
type input "40"
type input "0"
type input "31"
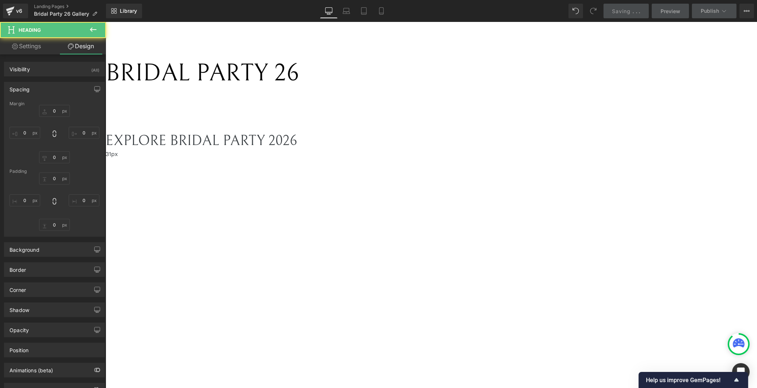
type input "0"
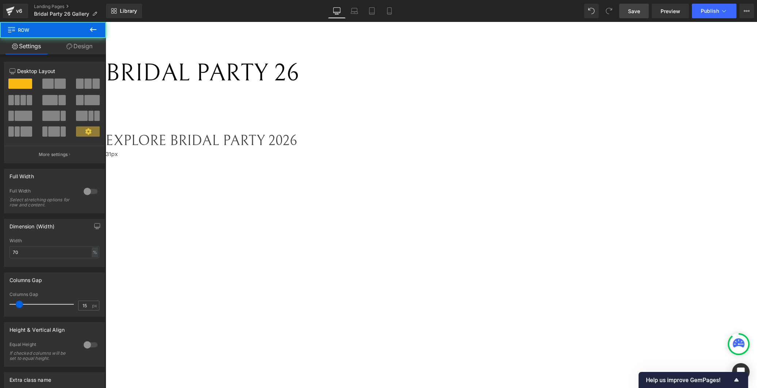
drag, startPoint x: 199, startPoint y: 142, endPoint x: 191, endPoint y: 142, distance: 8.4
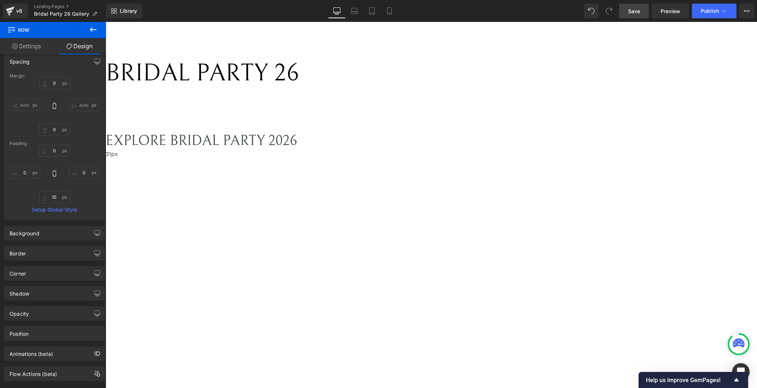
scroll to position [42, 0]
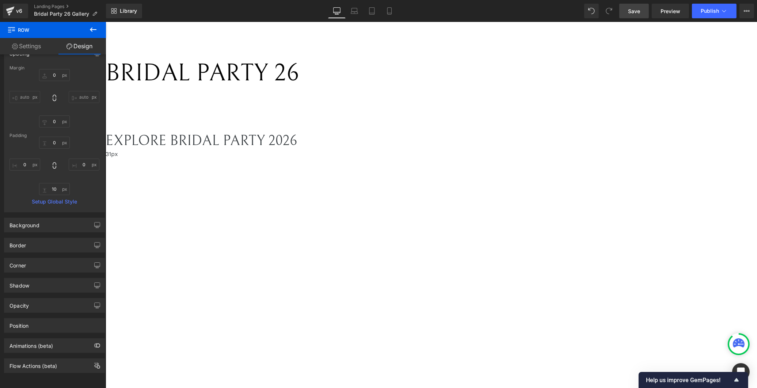
click at [32, 51] on link "Settings" at bounding box center [26, 46] width 53 height 16
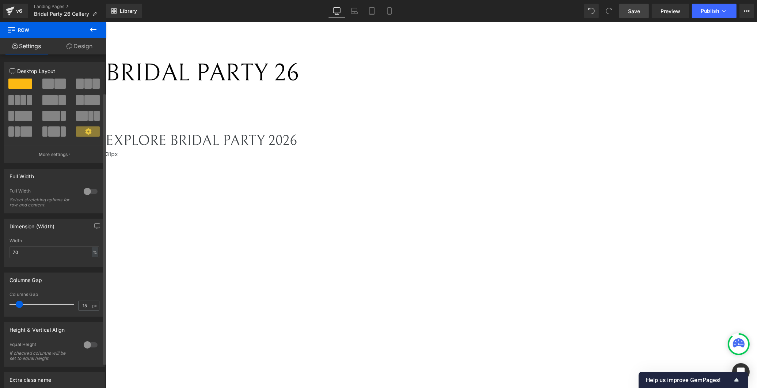
scroll to position [78, 0]
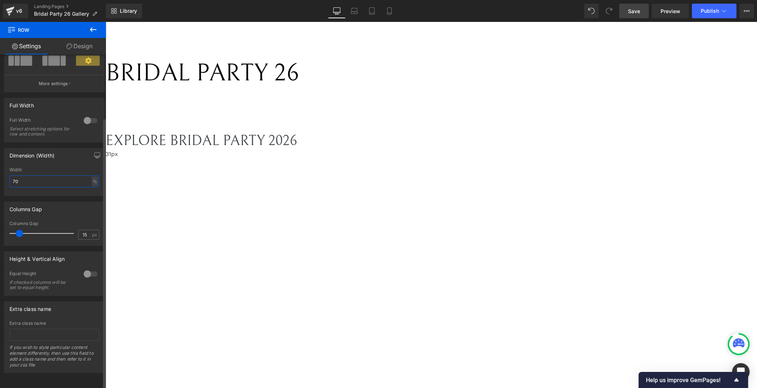
drag, startPoint x: 27, startPoint y: 174, endPoint x: 3, endPoint y: 173, distance: 24.5
click at [2, 174] on div "Dimension (Width) 70% Width 70 % % px" at bounding box center [54, 169] width 109 height 54
click at [630, 13] on span "Save" at bounding box center [634, 11] width 12 height 8
drag, startPoint x: 37, startPoint y: 179, endPoint x: -21, endPoint y: 168, distance: 58.7
click at [0, 168] on html "Heading You are previewing how the will restyle your page. You can not edit Ele…" at bounding box center [378, 194] width 757 height 388
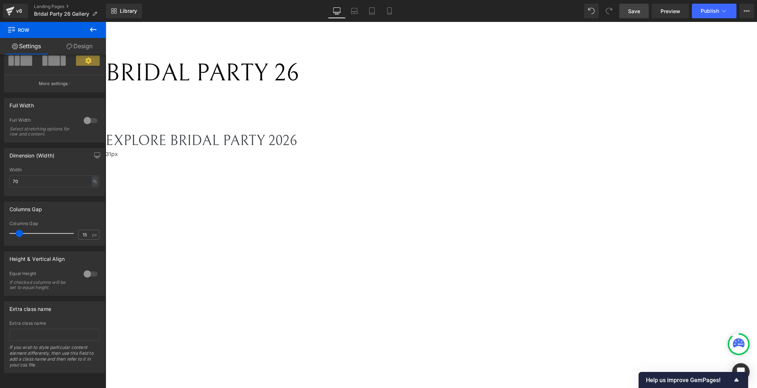
click at [634, 17] on link "Save" at bounding box center [634, 11] width 30 height 15
drag, startPoint x: 33, startPoint y: 173, endPoint x: -21, endPoint y: 157, distance: 56.3
click at [0, 157] on html "Heading You are previewing how the will restyle your page. You can not edit Ele…" at bounding box center [378, 194] width 757 height 388
type input "75"
click at [640, 14] on span "Save" at bounding box center [634, 11] width 12 height 8
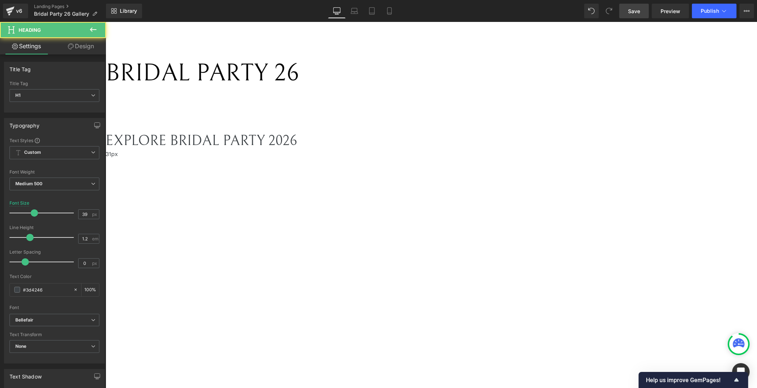
click at [511, 150] on h1 "EXPLORE BRIDAL PARTY 2026" at bounding box center [349, 141] width 488 height 17
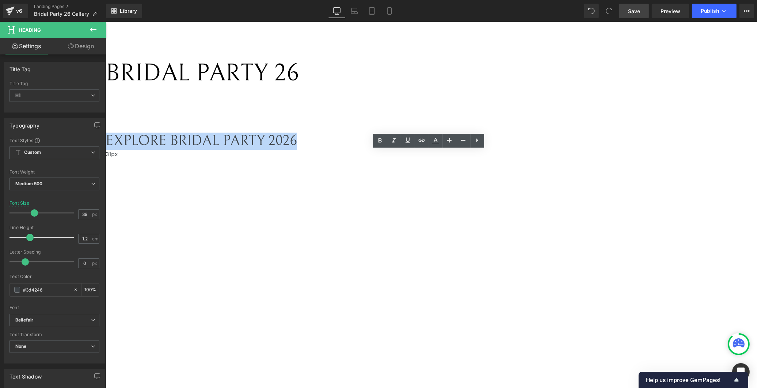
drag, startPoint x: 529, startPoint y: 170, endPoint x: 153, endPoint y: 152, distance: 376.9
click at [295, 150] on h1 "EXPLORE BRIDAL PARTY 2026" at bounding box center [349, 141] width 488 height 17
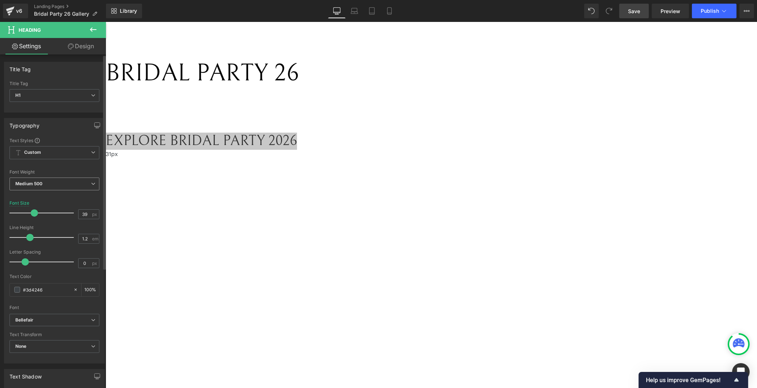
click at [52, 185] on span "Medium 500" at bounding box center [54, 183] width 90 height 13
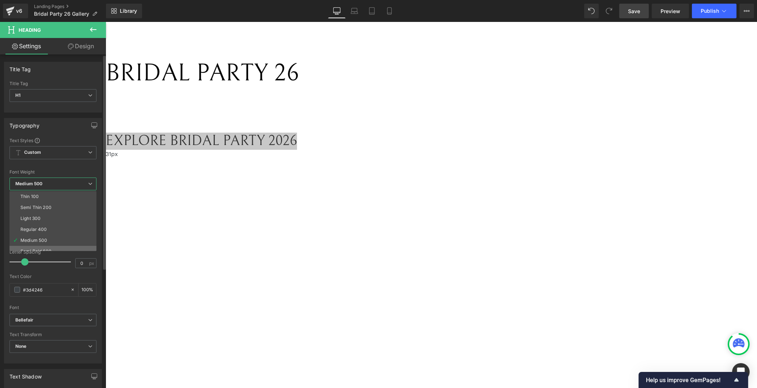
click at [38, 247] on li "Semi Bold 600" at bounding box center [54, 251] width 90 height 11
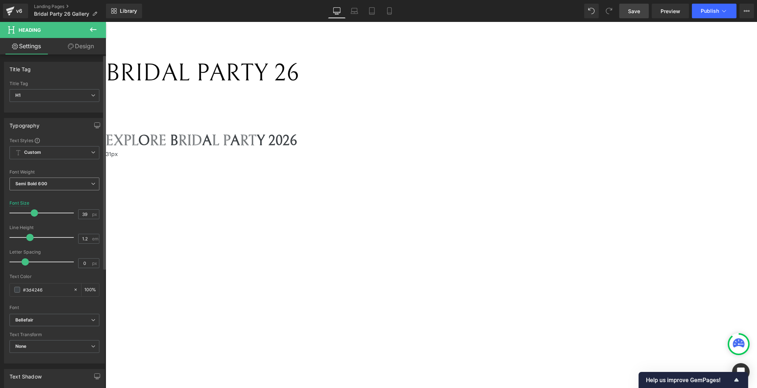
click at [41, 181] on b "Semi Bold 600" at bounding box center [31, 183] width 32 height 5
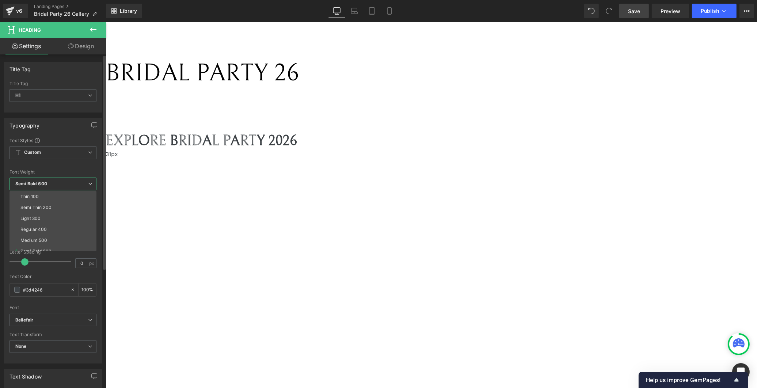
click at [35, 238] on div "Medium 500" at bounding box center [33, 240] width 27 height 5
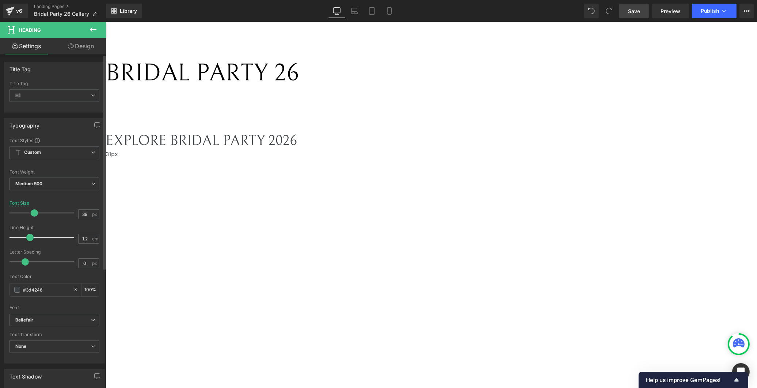
drag, startPoint x: 77, startPoint y: 212, endPoint x: 70, endPoint y: 197, distance: 16.3
click at [70, 197] on div at bounding box center [54, 196] width 90 height 5
drag, startPoint x: 87, startPoint y: 212, endPoint x: 51, endPoint y: 213, distance: 35.4
click at [51, 213] on div "Font Size 39 px" at bounding box center [54, 212] width 90 height 24
type input "40"
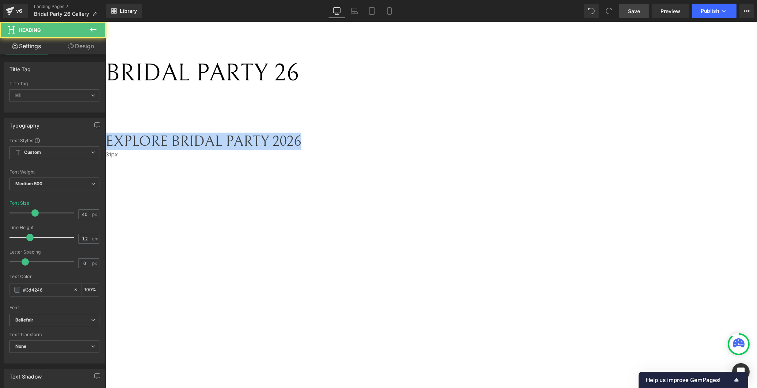
drag, startPoint x: 329, startPoint y: 167, endPoint x: 543, endPoint y: 162, distance: 213.3
click at [543, 150] on h1 "EXPLORE BRIDAL PARTY 2026" at bounding box center [349, 142] width 488 height 18
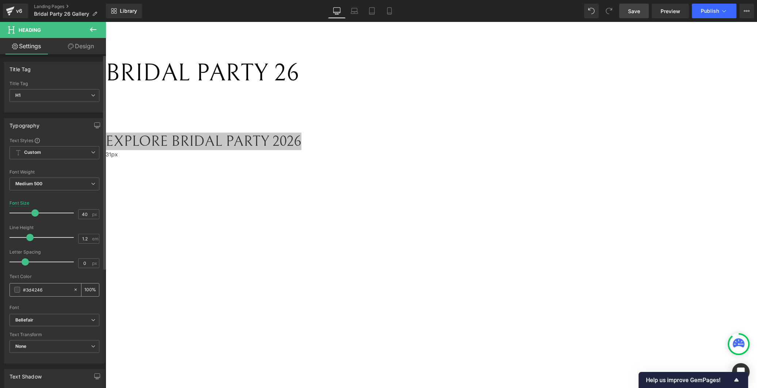
click at [84, 290] on input "100" at bounding box center [87, 290] width 7 height 8
click at [46, 288] on input "#3d4246" at bounding box center [46, 290] width 47 height 8
click at [13, 289] on div "#3d4246" at bounding box center [41, 289] width 63 height 13
click at [16, 289] on span at bounding box center [17, 290] width 6 height 6
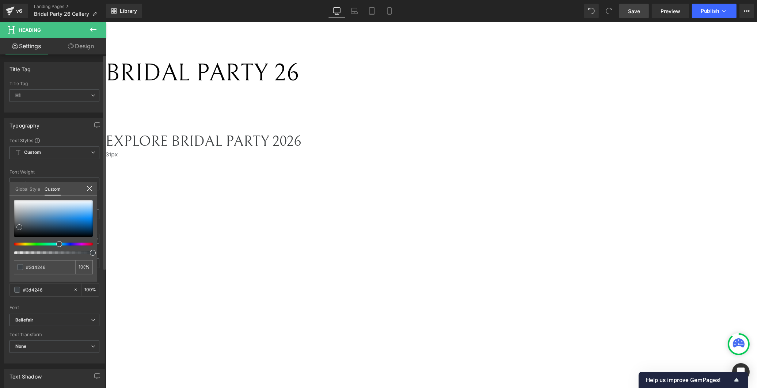
type input "#3f4244"
type input "#3b3d3f"
type input "#363839"
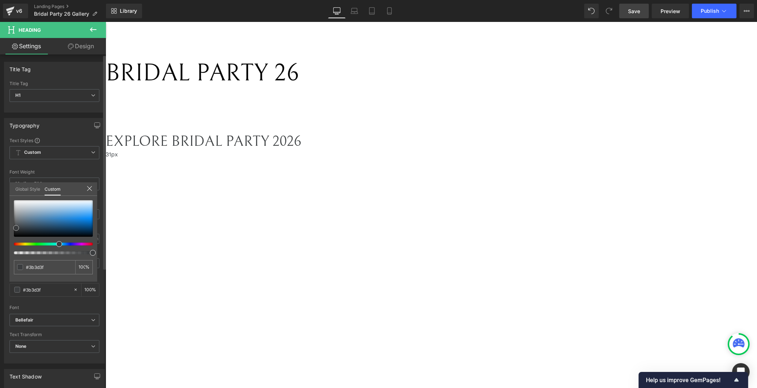
type input "#363839"
type input "#2c2e2f"
type input "#252627"
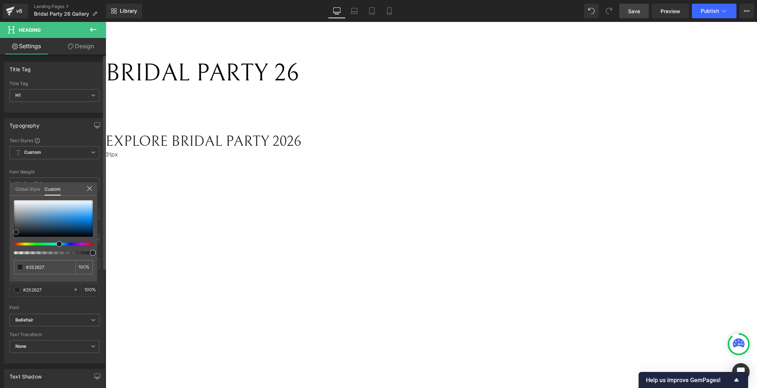
type input "#202122"
type input "#1b1c1c"
type input "#131515"
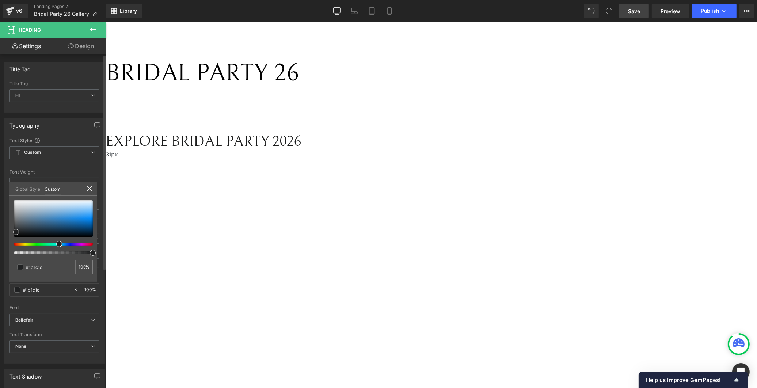
type input "#131515"
drag, startPoint x: 20, startPoint y: 227, endPoint x: 18, endPoint y: 234, distance: 6.9
click at [18, 234] on span at bounding box center [17, 234] width 6 height 6
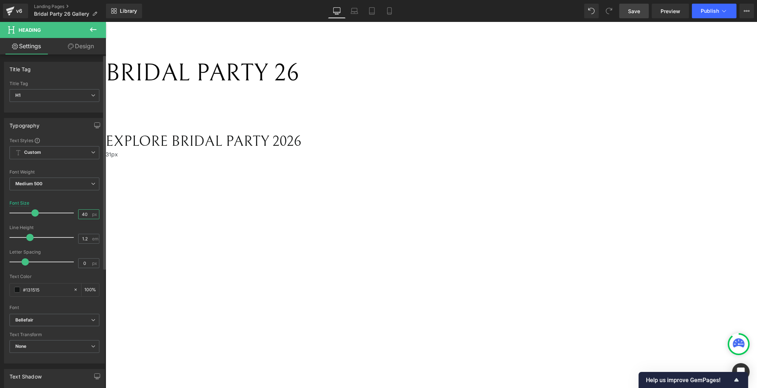
drag, startPoint x: 88, startPoint y: 213, endPoint x: 52, endPoint y: 213, distance: 36.5
click at [54, 213] on div "Font Size 40 px" at bounding box center [54, 212] width 90 height 24
type input "45"
click at [91, 198] on div at bounding box center [54, 196] width 90 height 5
click at [627, 13] on link "Save" at bounding box center [634, 11] width 30 height 15
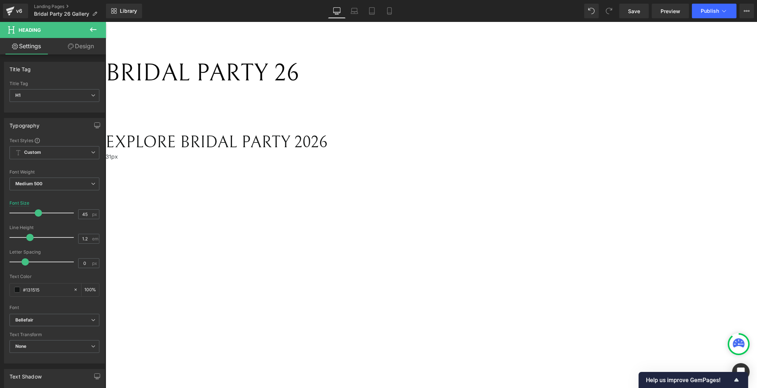
click at [399, 152] on h1 "EXPLORE BRIDAL PARTY 2026" at bounding box center [349, 143] width 488 height 20
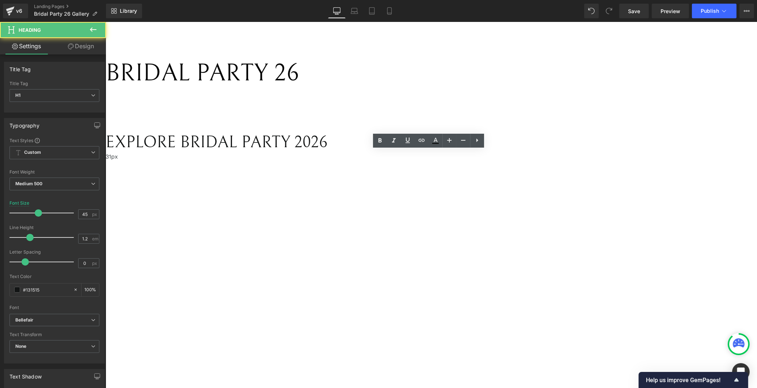
click at [443, 152] on div "EXPLORE BRIDAL PARTY 2026" at bounding box center [349, 136] width 488 height 31
click at [520, 143] on div "BRIDAL PARTY 26 Text Block Liquid EXPLORE BRIDAL PARTY 2026 Heading 31px Liquid" at bounding box center [349, 125] width 488 height 167
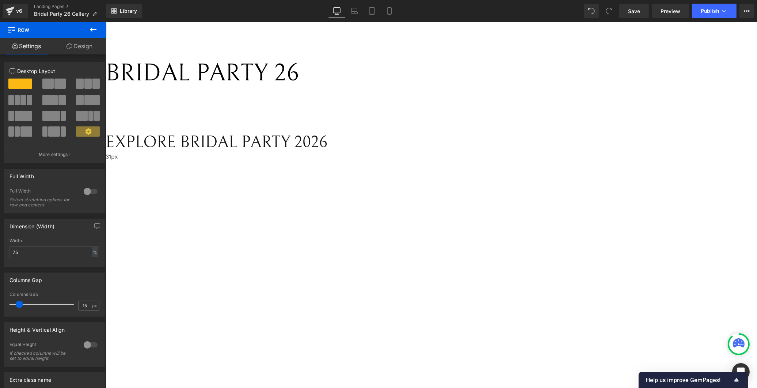
click at [92, 52] on link "Design" at bounding box center [79, 46] width 53 height 16
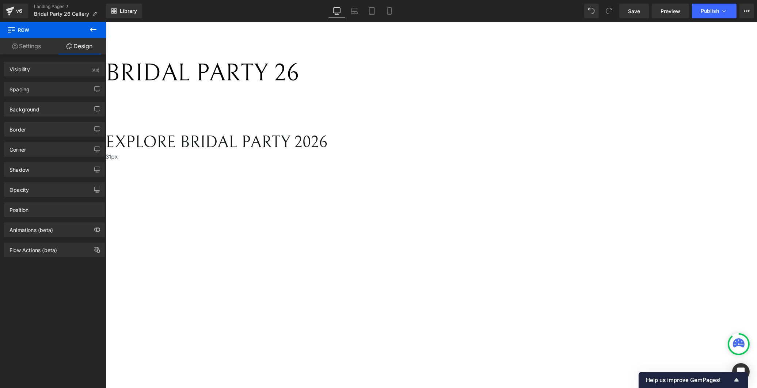
click at [105, 22] on span "Heading" at bounding box center [105, 22] width 0 height 0
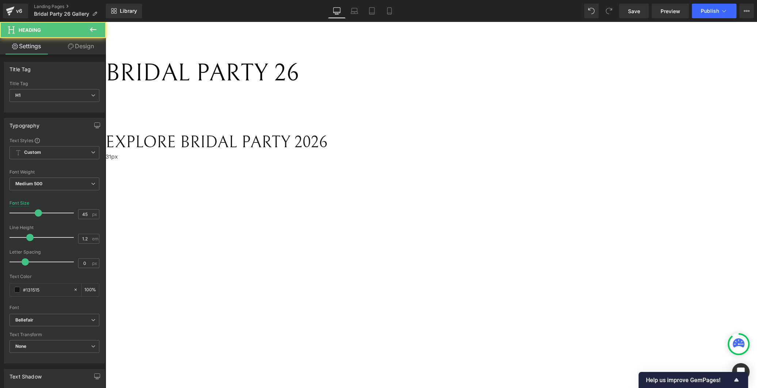
click at [81, 46] on link "Design" at bounding box center [80, 46] width 53 height 16
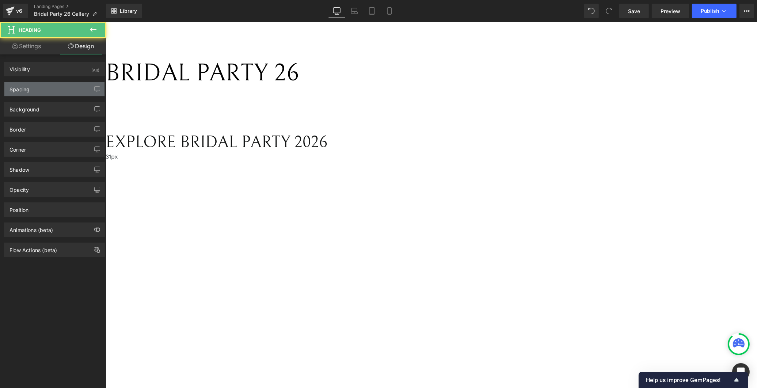
click at [40, 88] on div "Spacing" at bounding box center [54, 89] width 100 height 14
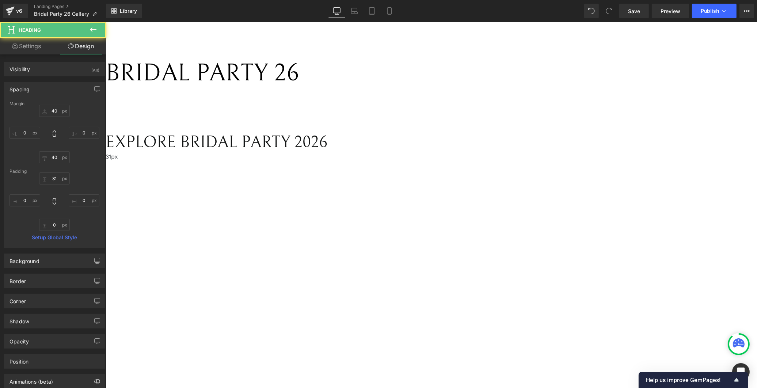
type input "40"
type input "0"
type input "40"
type input "0"
type input "31"
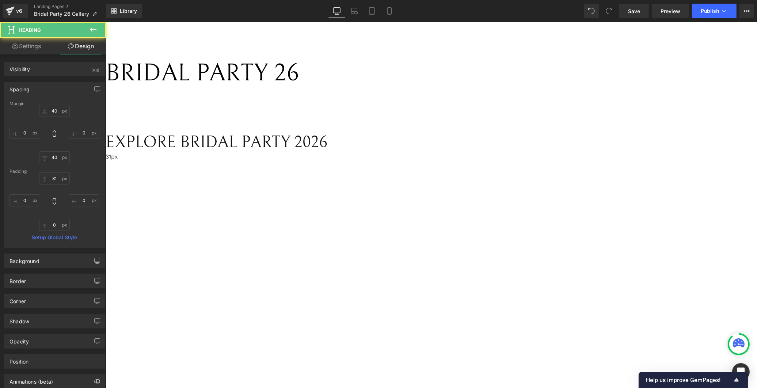
type input "0"
click at [57, 178] on input "31" at bounding box center [54, 178] width 31 height 12
type input "30"
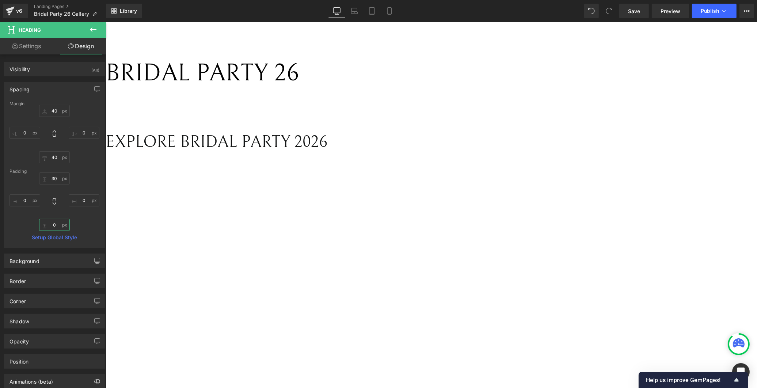
click at [53, 226] on input "0" at bounding box center [54, 225] width 31 height 12
type input "30"
click at [637, 12] on span "Save" at bounding box center [634, 11] width 12 height 8
click at [337, 152] on h1 "EXPLORE BRIDAL PARTY 2026" at bounding box center [349, 142] width 488 height 20
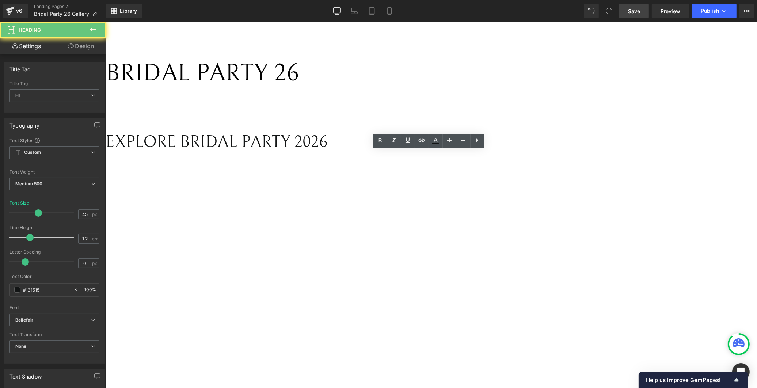
click at [378, 152] on h1 "EXPLORE BRIDAL PARTY 2026" at bounding box center [349, 142] width 488 height 20
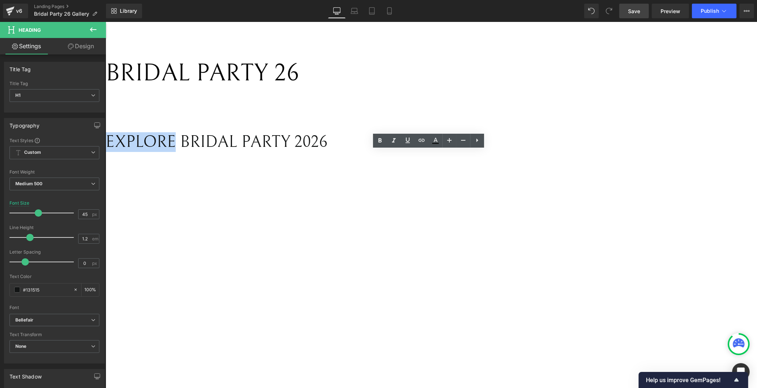
drag, startPoint x: 384, startPoint y: 167, endPoint x: 319, endPoint y: 171, distance: 65.1
click at [319, 152] on h1 "EXPLORE BRIDAL PARTY 2026" at bounding box center [349, 142] width 488 height 20
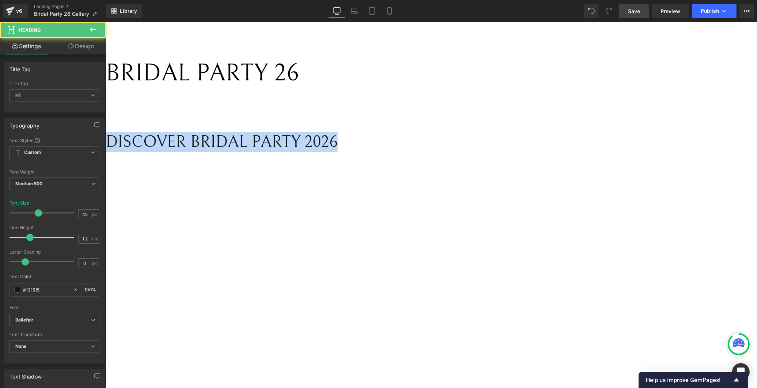
drag, startPoint x: 564, startPoint y: 168, endPoint x: 181, endPoint y: 157, distance: 382.5
click at [553, 127] on div "BRIDAL PARTY 26 Text Block Liquid DISCOVER BRIDAL PARTY 2026 Heading Liquid" at bounding box center [349, 136] width 488 height 188
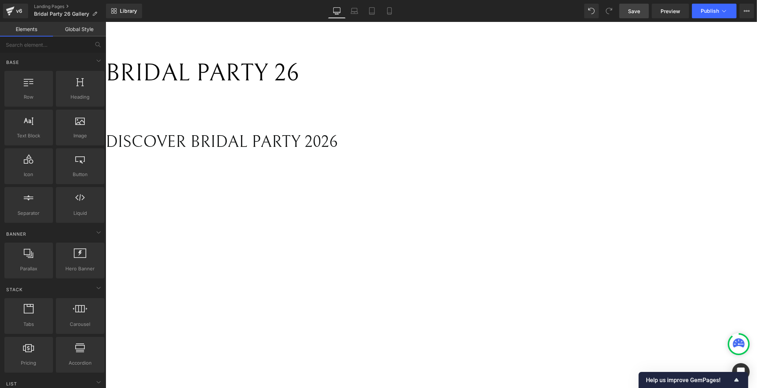
click at [641, 12] on link "Save" at bounding box center [634, 11] width 30 height 15
click at [397, 152] on h1 "DISCOVER BRIDAL PARTY 2026" at bounding box center [349, 142] width 488 height 20
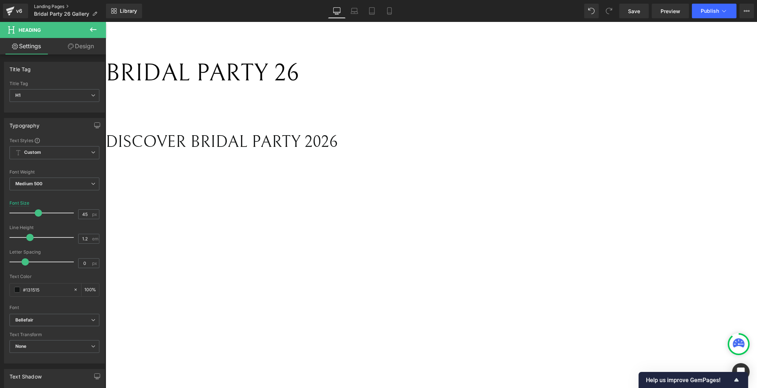
click at [37, 6] on link "Landing Pages" at bounding box center [70, 7] width 72 height 6
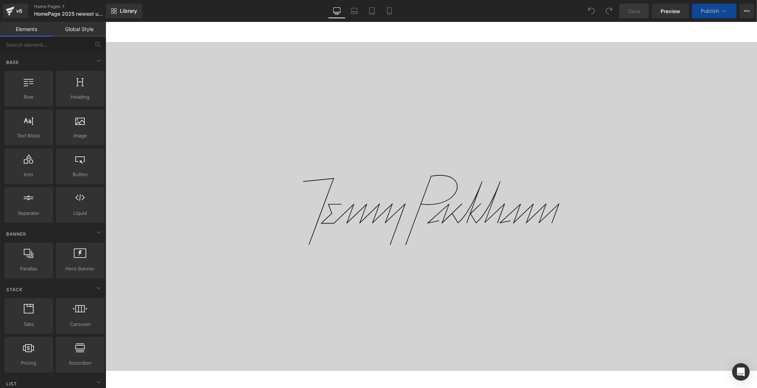
click at [398, 101] on div at bounding box center [430, 206] width 651 height 329
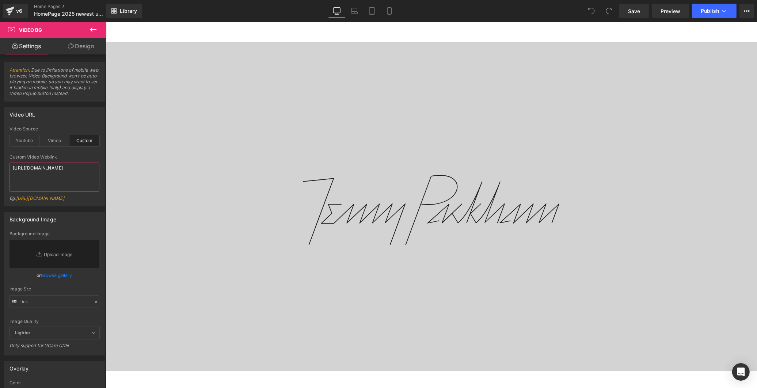
drag, startPoint x: 51, startPoint y: 183, endPoint x: -21, endPoint y: 158, distance: 76.3
click at [0, 158] on html "You are previewing how the will restyle your page. You can not edit Elements in…" at bounding box center [378, 194] width 757 height 388
paste textarea "030e927e16934ebfafa6e70da98dd2ff"
type textarea "https://cdn.shopify.com/videos/c/o/v/030e927e16934ebfafa6e70da98dd2ff.mp4"
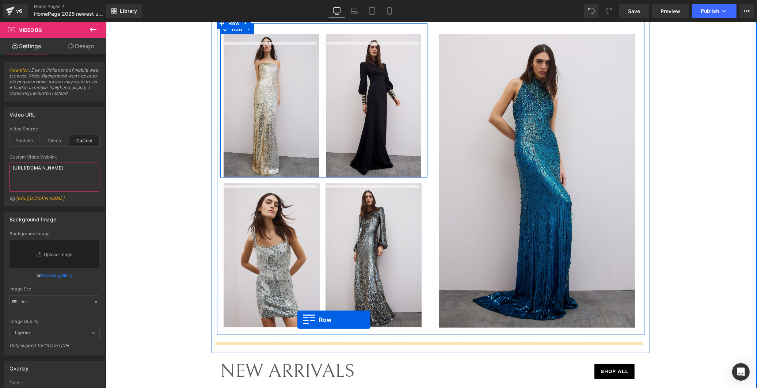
scroll to position [1068, 0]
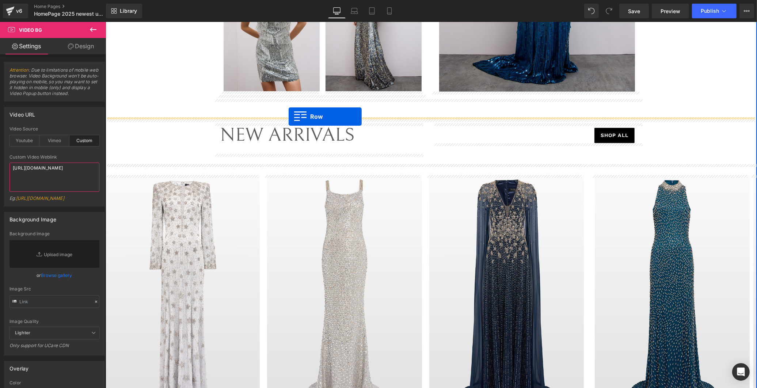
drag, startPoint x: 212, startPoint y: 69, endPoint x: 288, endPoint y: 116, distance: 89.7
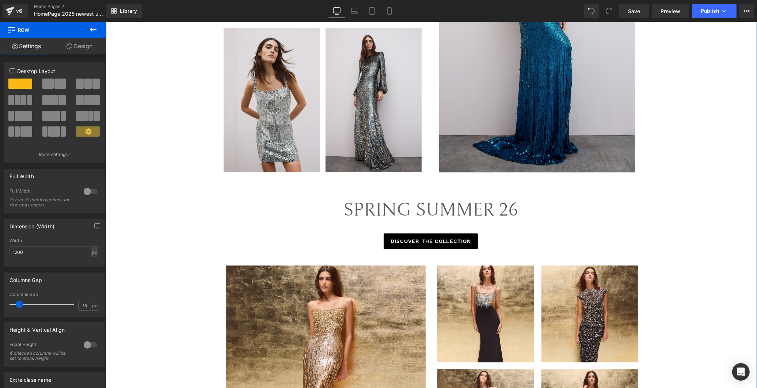
scroll to position [968, 0]
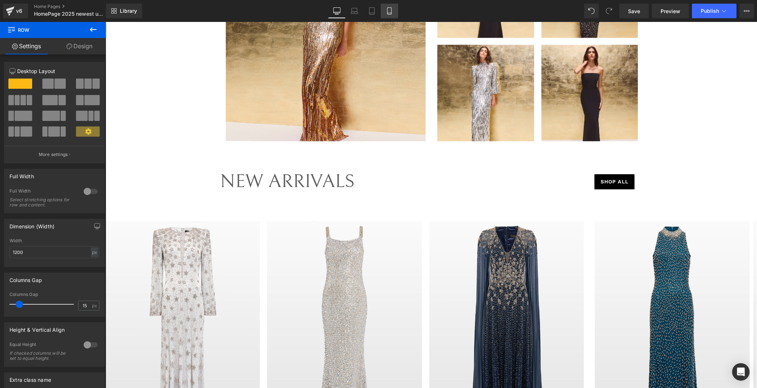
click at [386, 13] on icon at bounding box center [389, 10] width 7 height 7
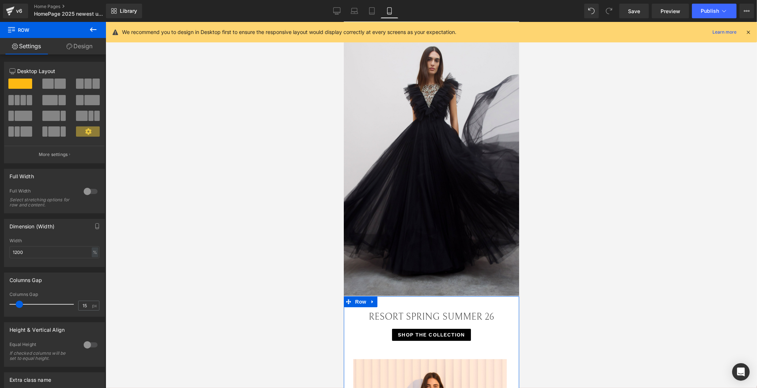
scroll to position [0, 0]
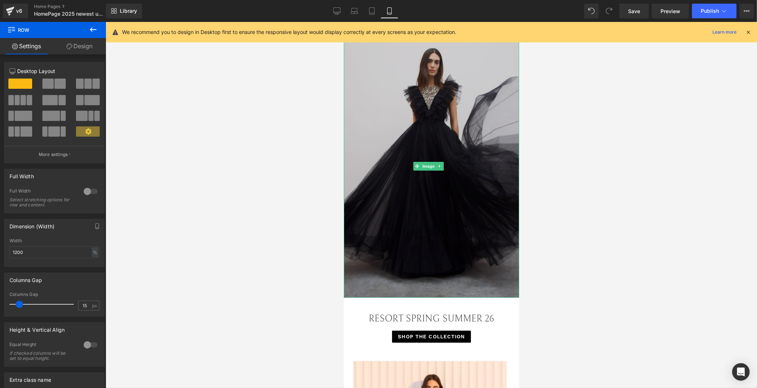
click at [441, 123] on img at bounding box center [430, 166] width 175 height 263
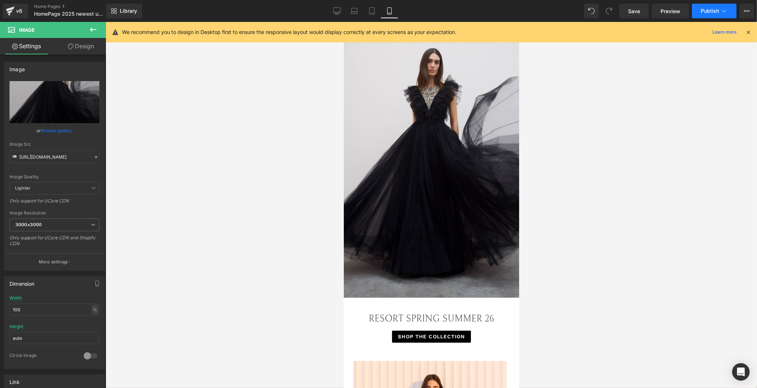
click at [710, 7] on button "Publish" at bounding box center [714, 11] width 45 height 15
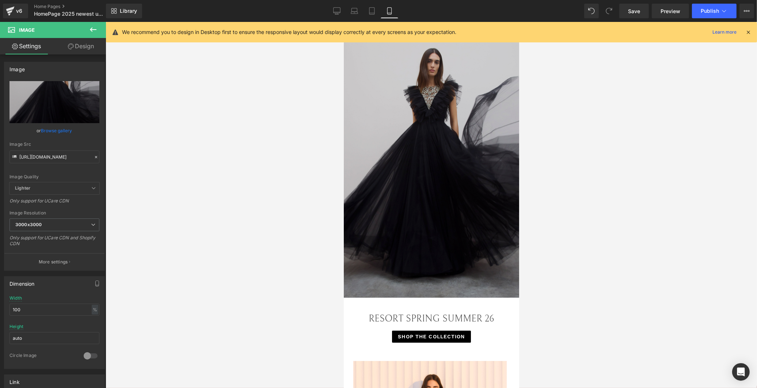
click at [454, 141] on img at bounding box center [430, 166] width 175 height 263
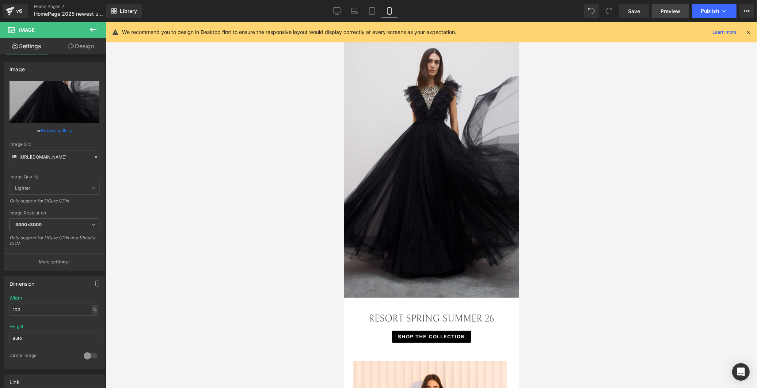
click at [665, 9] on span "Preview" at bounding box center [670, 11] width 20 height 8
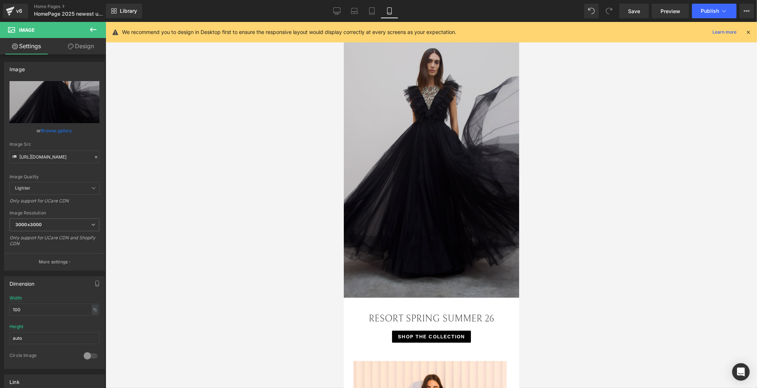
click at [441, 207] on img at bounding box center [430, 166] width 175 height 263
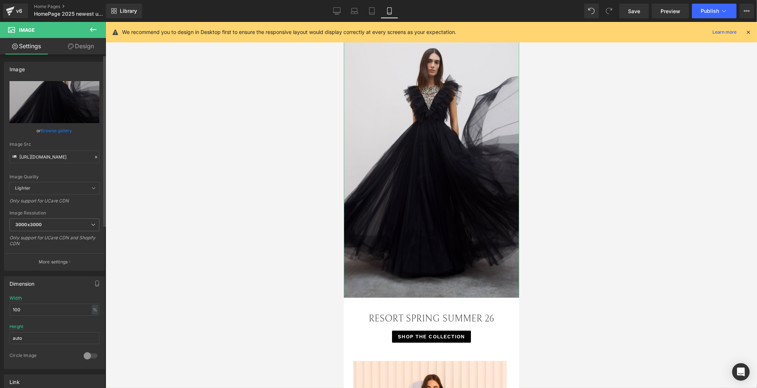
click at [57, 128] on link "Browse gallery" at bounding box center [56, 130] width 31 height 13
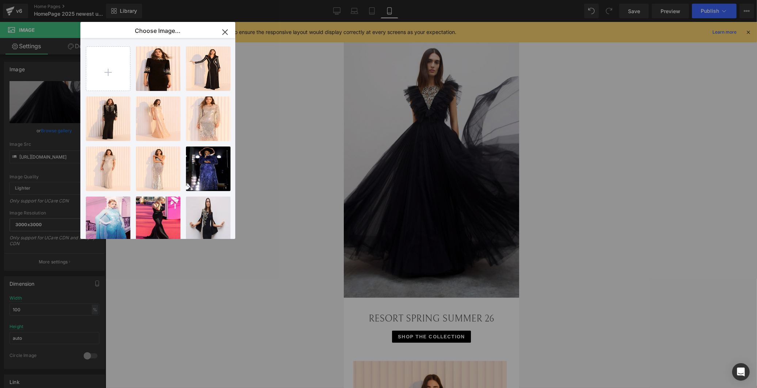
type input "C:\fakepath\23. Petal Bloom - ZDAP103 & Lust - ZDD125.jpg"
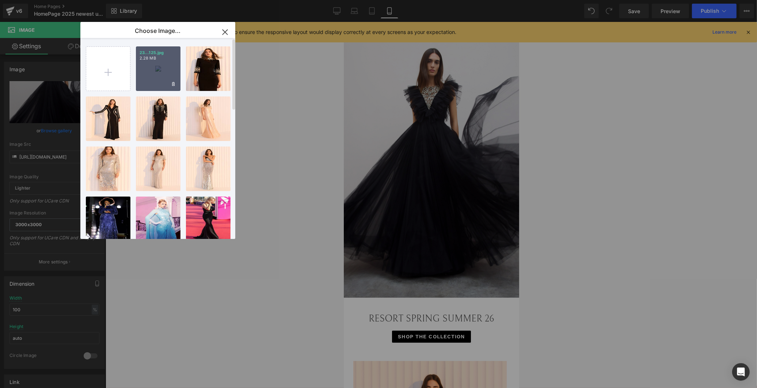
click at [141, 64] on div "23...125.jpg 2.28 MB" at bounding box center [158, 68] width 45 height 45
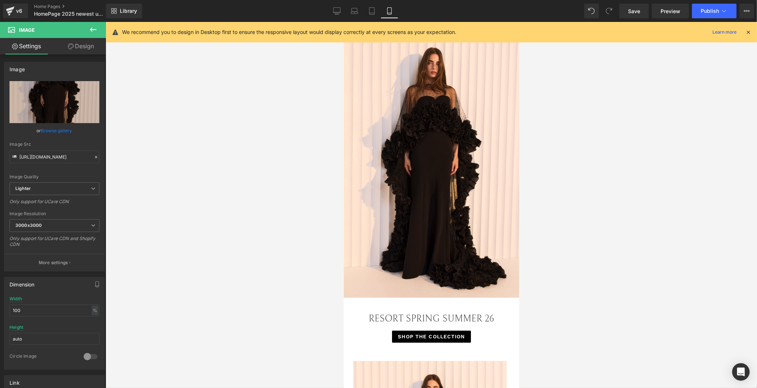
click at [604, 95] on div at bounding box center [431, 205] width 651 height 366
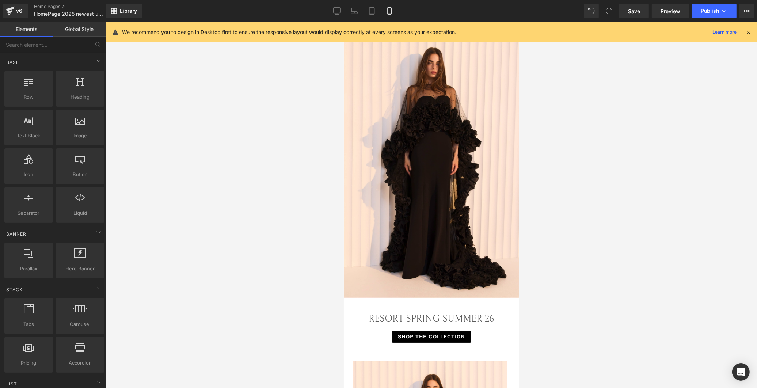
click at [632, 166] on div at bounding box center [431, 205] width 651 height 366
click at [638, 10] on span "Save" at bounding box center [634, 11] width 12 height 8
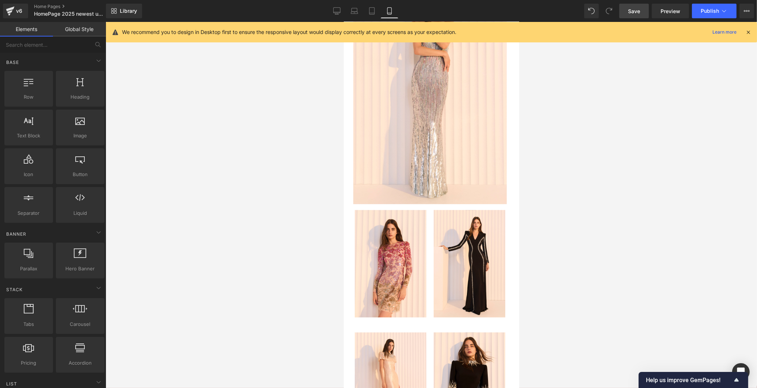
scroll to position [406, 0]
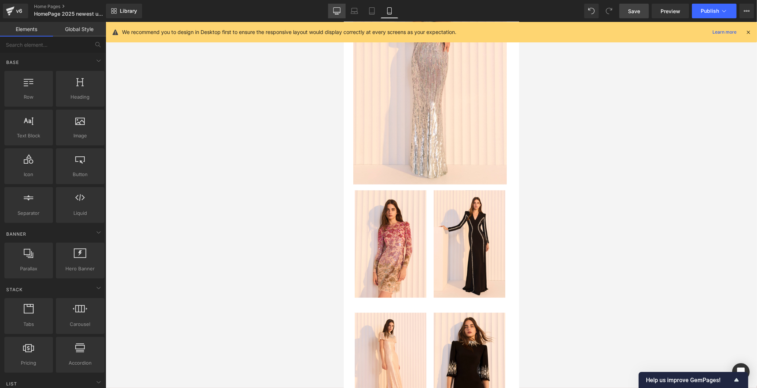
click at [338, 8] on icon at bounding box center [336, 10] width 7 height 5
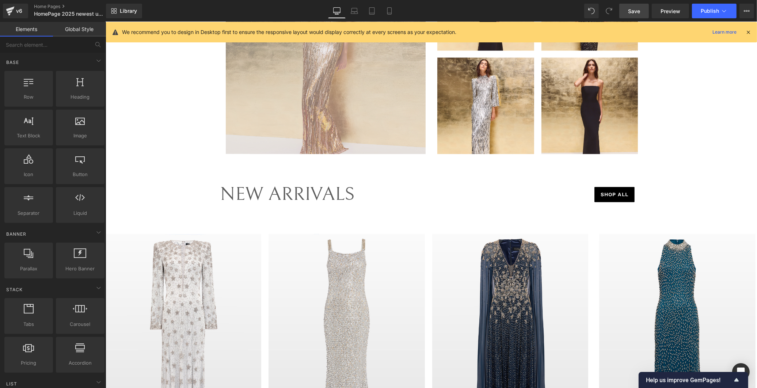
scroll to position [1144, 0]
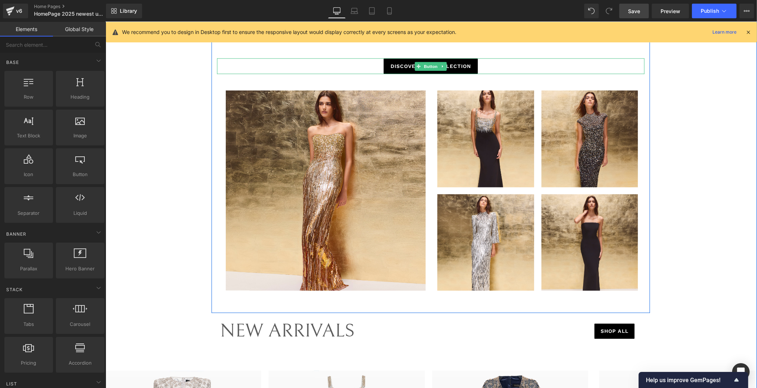
click at [321, 65] on div "DISCOVER THE COLLECTION" at bounding box center [430, 66] width 427 height 16
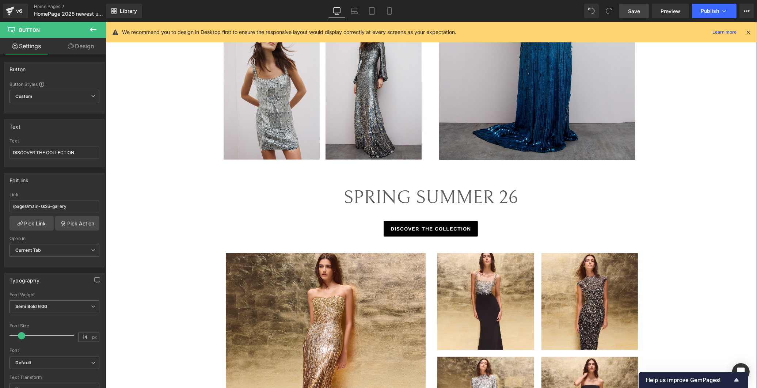
scroll to position [1063, 0]
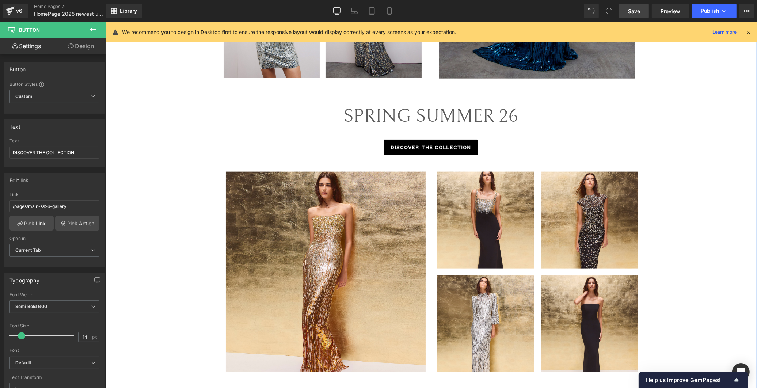
click at [282, 112] on div "SPRING SUMMER 26" at bounding box center [430, 121] width 427 height 35
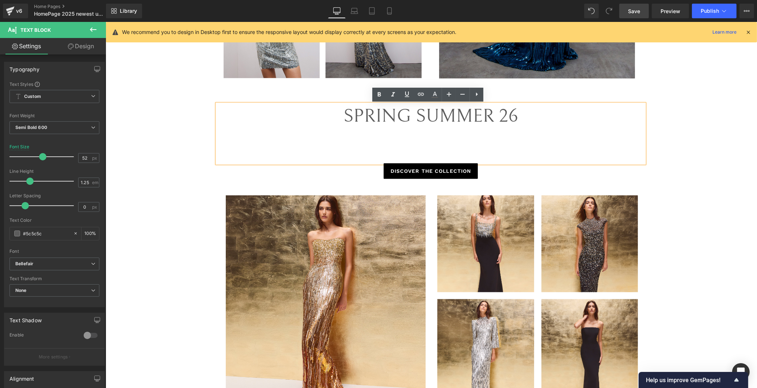
click at [716, 158] on div "RESORT SPRING SUMMER 26 Text Block SHOP THE COLLECTION Button Image Image Image…" at bounding box center [430, 303] width 651 height 1955
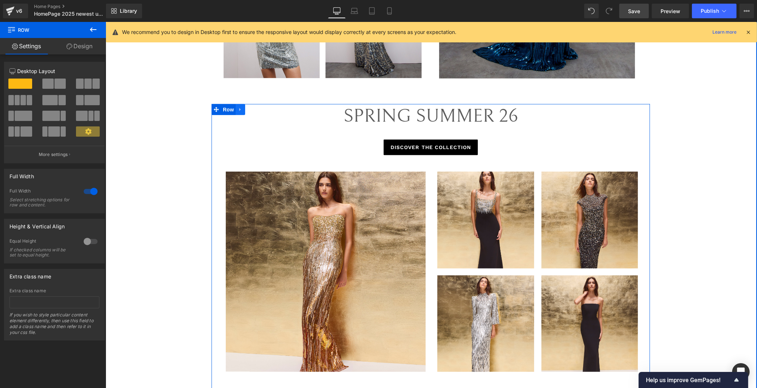
click at [237, 110] on icon at bounding box center [239, 109] width 5 height 5
click at [247, 110] on icon at bounding box center [249, 109] width 5 height 5
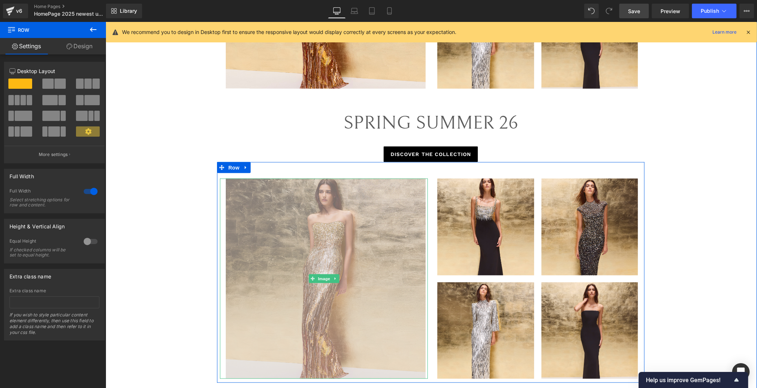
scroll to position [1406, 0]
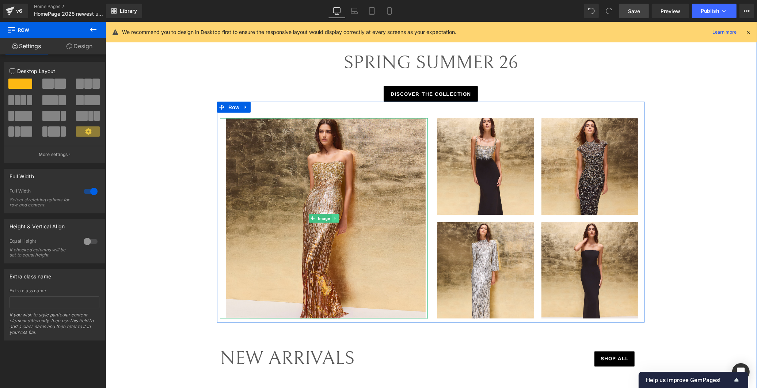
click at [333, 220] on icon at bounding box center [335, 218] width 4 height 4
click at [457, 124] on link at bounding box center [461, 123] width 9 height 11
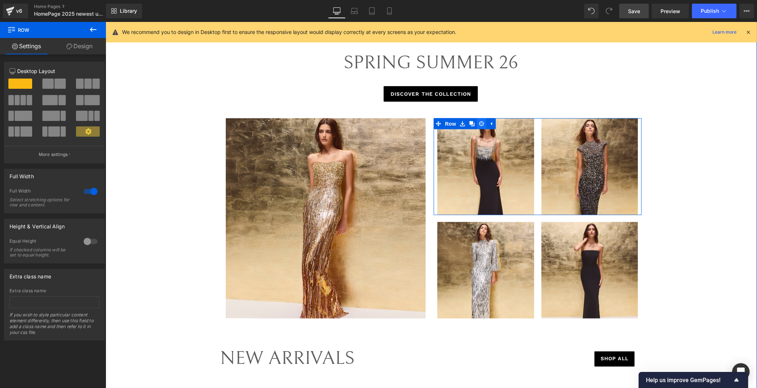
click at [478, 123] on icon at bounding box center [480, 123] width 5 height 5
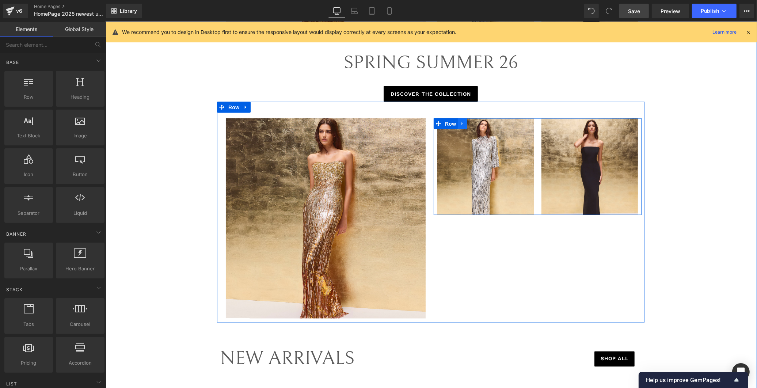
click at [459, 126] on icon at bounding box center [461, 123] width 5 height 5
click at [478, 122] on icon at bounding box center [480, 123] width 5 height 5
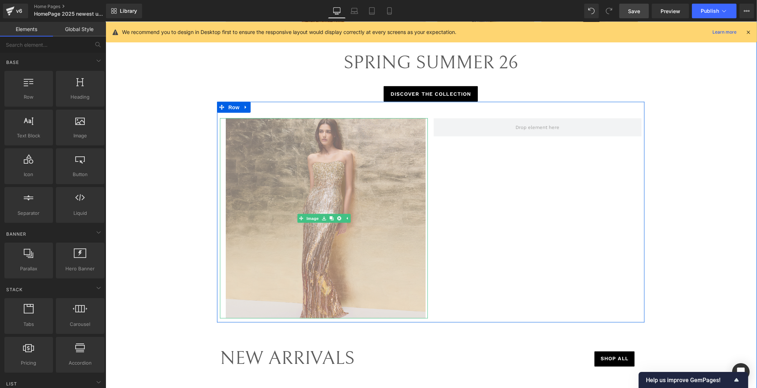
click at [311, 244] on img at bounding box center [324, 218] width 204 height 200
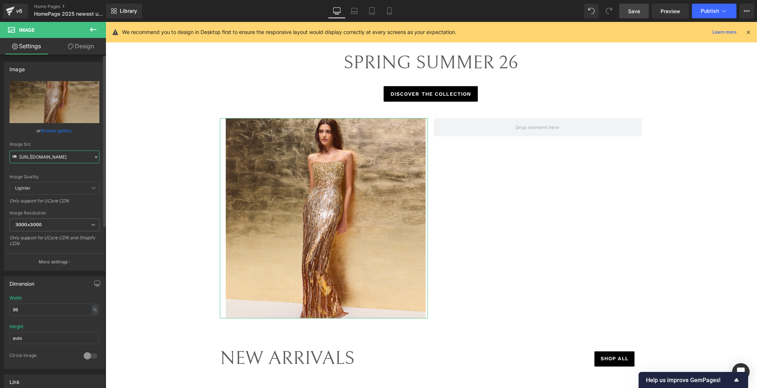
click at [49, 158] on input "https://cdn.shopify.com/s/files/1/0749/1410/3586/files/10._Cesonia_-_ZDD135L_30…" at bounding box center [54, 156] width 90 height 13
click at [54, 157] on input "https://cdn.shopify.com/s/files/1/0749/1410/3586/files/10._Cesonia_-_ZDD135L_30…" at bounding box center [54, 156] width 90 height 13
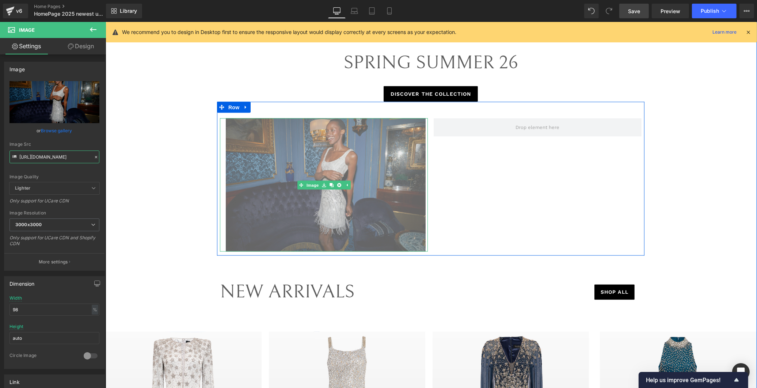
type input "https://cdn.shopify.com/s/files/1/0749/1410/3586/files/noella_0858RAFAELA_PROEL…"
click at [297, 209] on img at bounding box center [324, 184] width 204 height 133
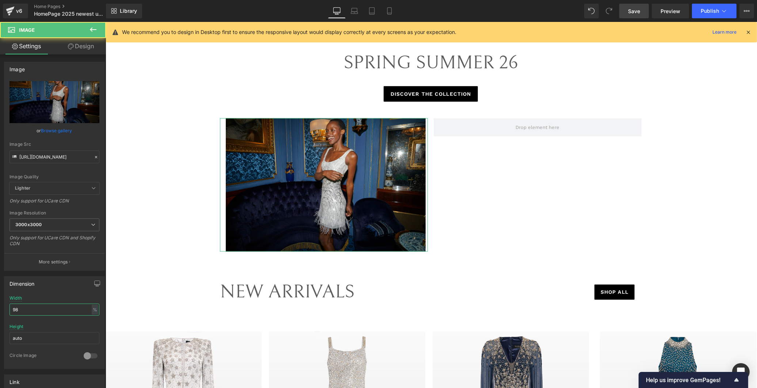
drag, startPoint x: 39, startPoint y: 307, endPoint x: -21, endPoint y: 303, distance: 60.4
click at [0, 303] on html "Row You are previewing how the will restyle your page. You can not edit Element…" at bounding box center [378, 194] width 757 height 388
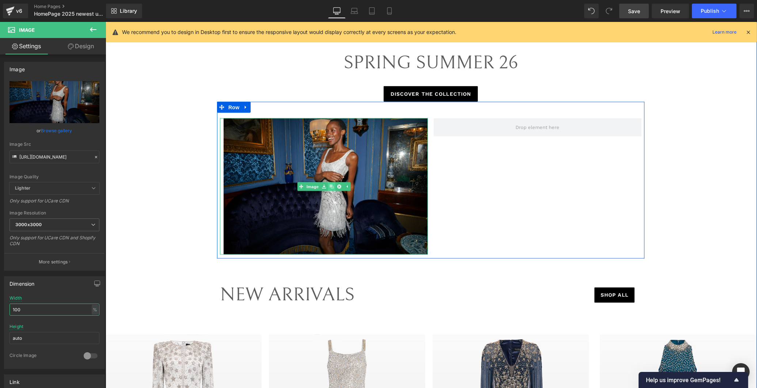
type input "100"
click at [329, 186] on icon at bounding box center [331, 186] width 4 height 4
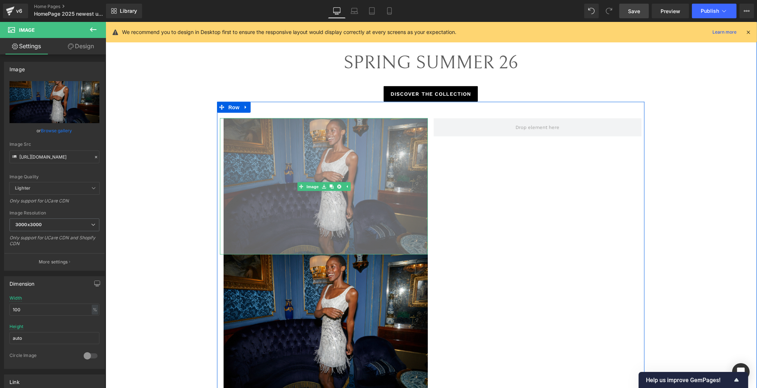
click at [381, 237] on img at bounding box center [323, 186] width 208 height 136
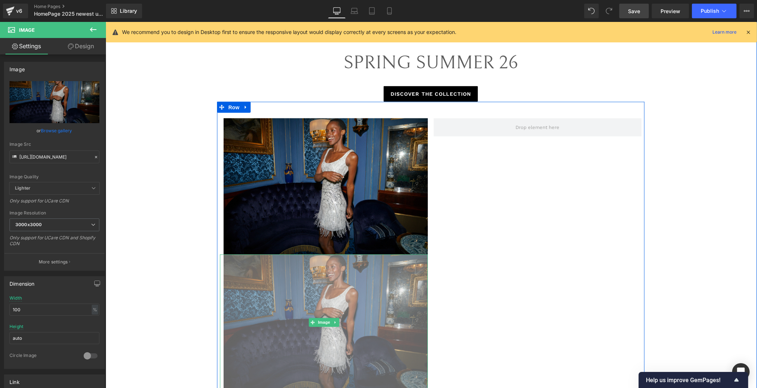
click at [359, 295] on img at bounding box center [323, 323] width 208 height 136
click at [322, 321] on span "Image" at bounding box center [323, 322] width 15 height 9
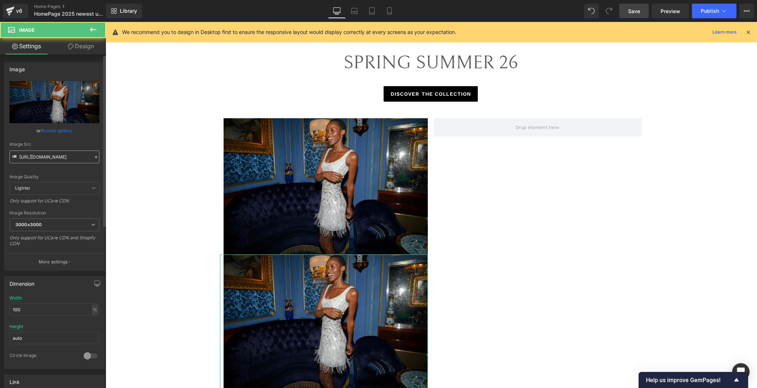
click at [60, 155] on input "https://cdn.shopify.com/s/files/1/0749/1410/3586/files/noella_0858RAFAELA_PROEL…" at bounding box center [54, 156] width 90 height 13
type input "https://cdn.shopify.com/s/files/1/0749/1410/3586/files/clement_1677RAFAELA_PROE…"
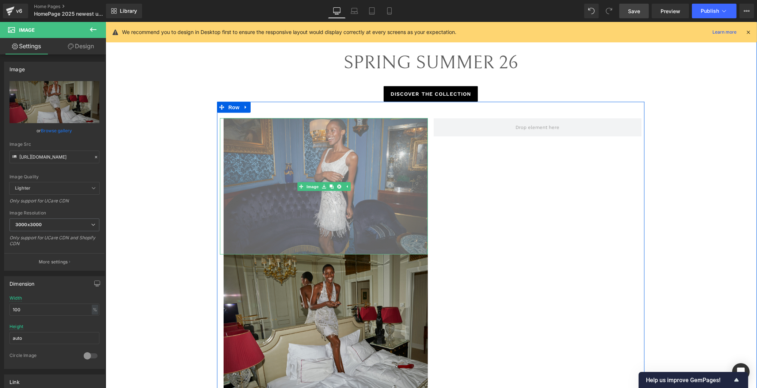
click at [376, 224] on img at bounding box center [323, 186] width 208 height 136
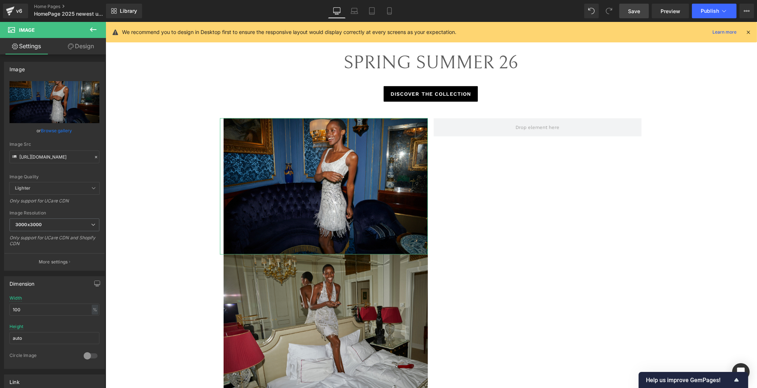
click at [77, 47] on link "Design" at bounding box center [80, 46] width 53 height 16
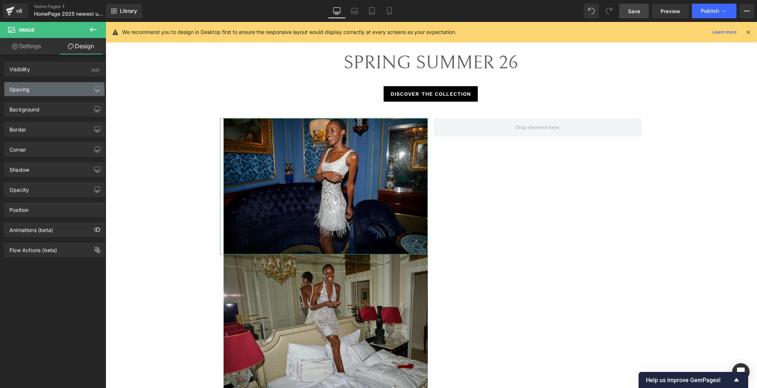
drag, startPoint x: 42, startPoint y: 87, endPoint x: 46, endPoint y: 93, distance: 7.8
click at [42, 87] on div "Spacing" at bounding box center [54, 89] width 100 height 14
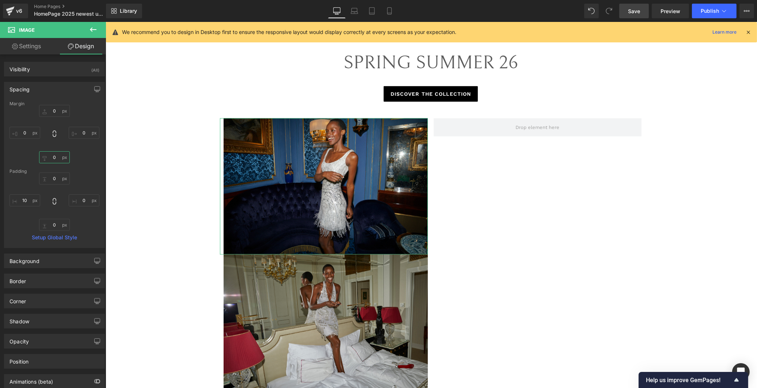
click at [55, 160] on input "0" at bounding box center [54, 157] width 31 height 12
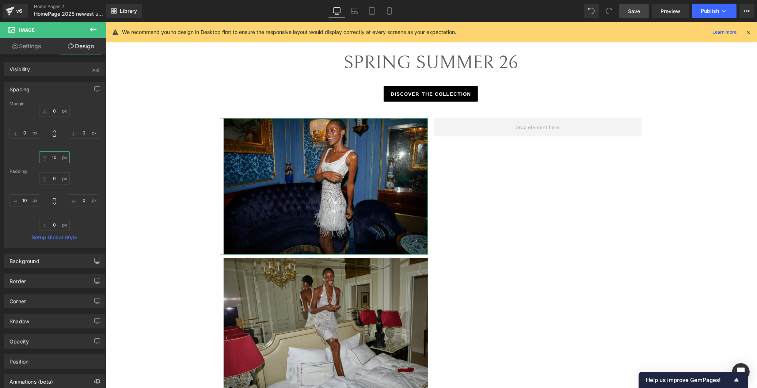
type input "1"
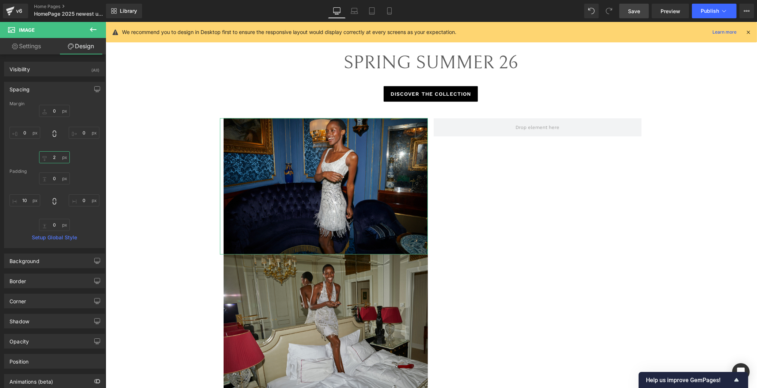
type input "20"
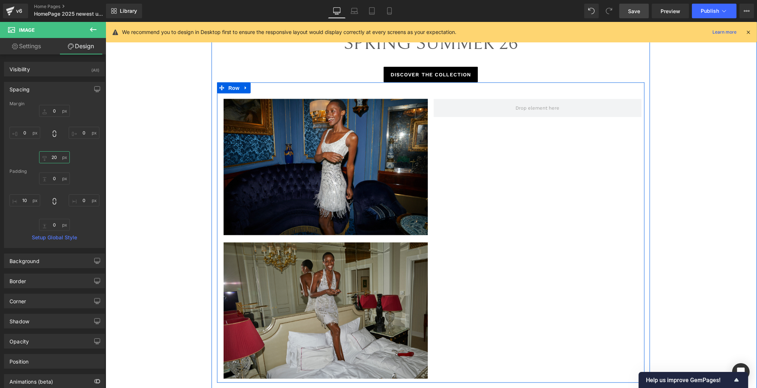
scroll to position [1406, 0]
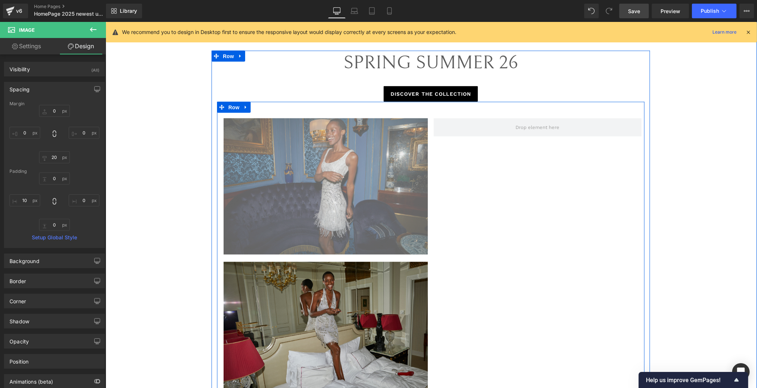
drag, startPoint x: 384, startPoint y: 224, endPoint x: 379, endPoint y: 224, distance: 4.7
click at [384, 224] on img at bounding box center [323, 186] width 208 height 136
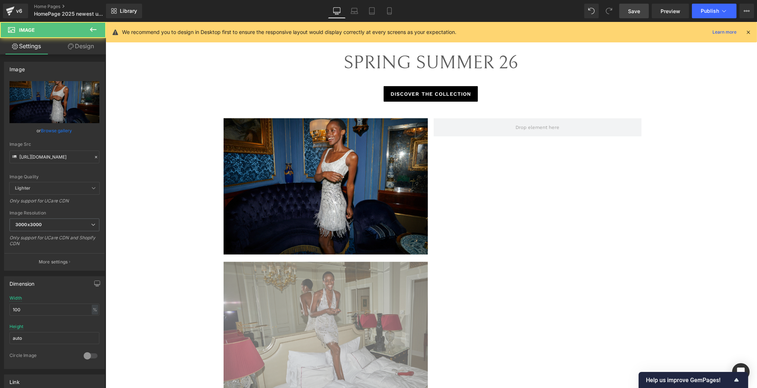
click at [377, 309] on img at bounding box center [323, 330] width 208 height 136
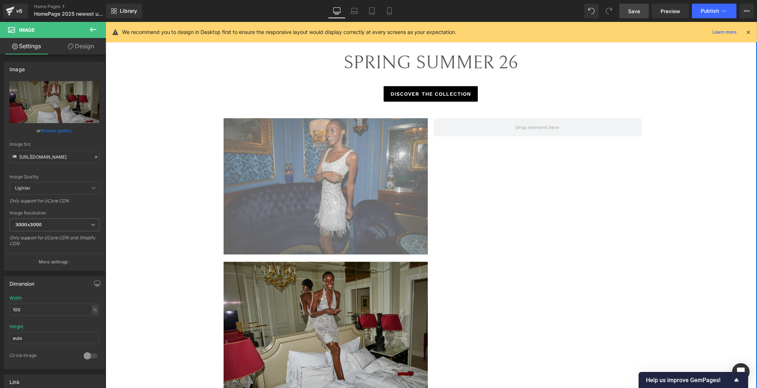
click at [272, 205] on img at bounding box center [323, 186] width 208 height 136
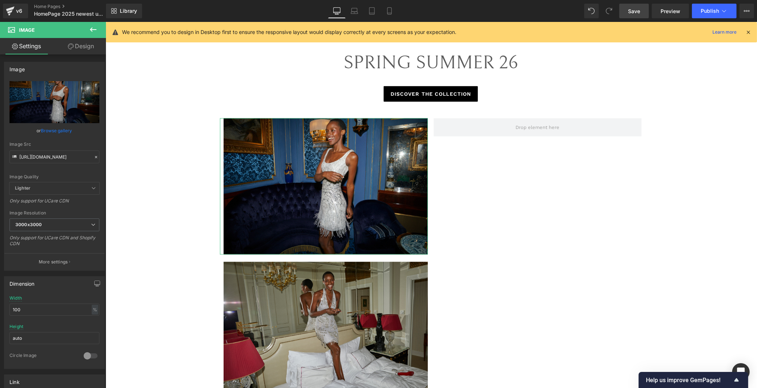
click at [79, 46] on link "Design" at bounding box center [80, 46] width 53 height 16
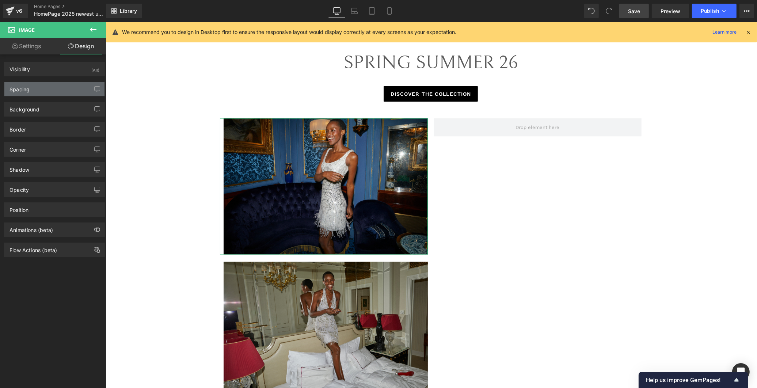
click at [49, 86] on div "Spacing" at bounding box center [54, 89] width 100 height 14
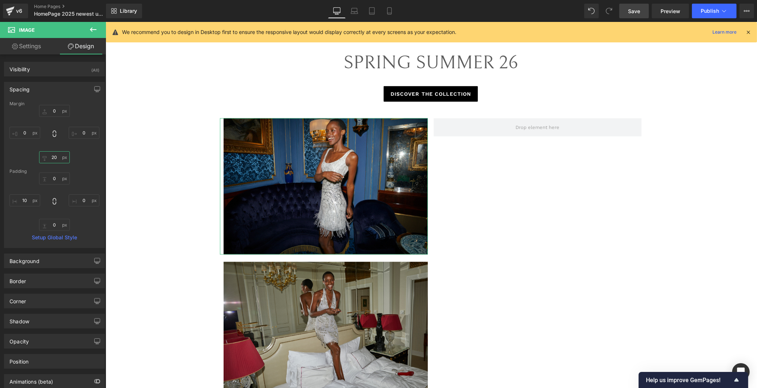
click at [55, 156] on input "20" at bounding box center [54, 157] width 31 height 12
type input "10"
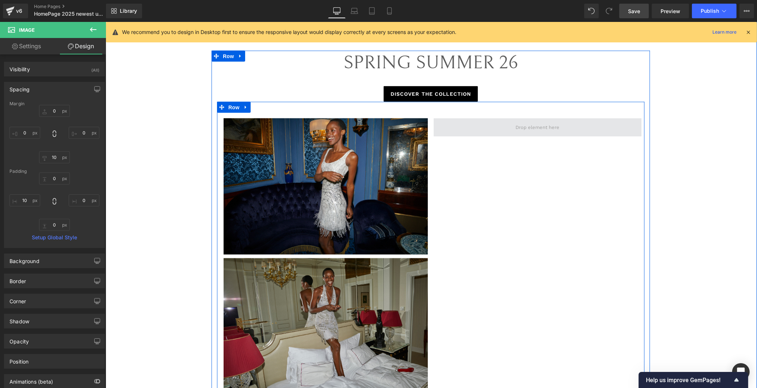
click at [535, 129] on span at bounding box center [537, 127] width 49 height 11
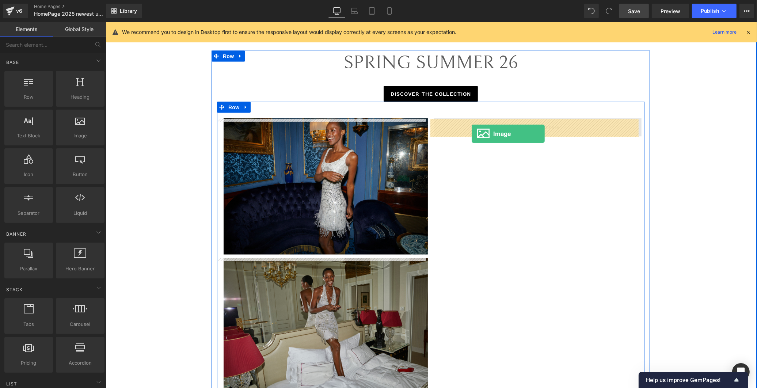
drag, startPoint x: 184, startPoint y: 145, endPoint x: 471, endPoint y: 134, distance: 287.6
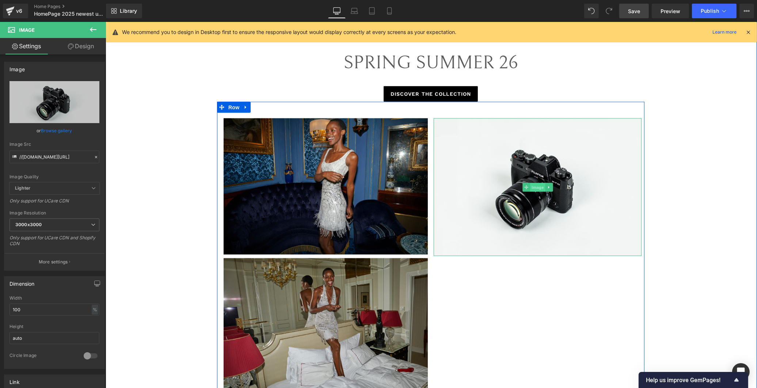
click at [535, 188] on span "Image" at bounding box center [536, 187] width 15 height 9
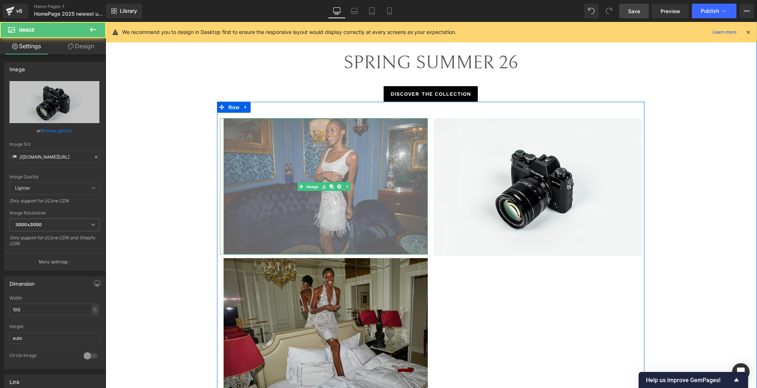
click at [372, 195] on img at bounding box center [323, 186] width 208 height 136
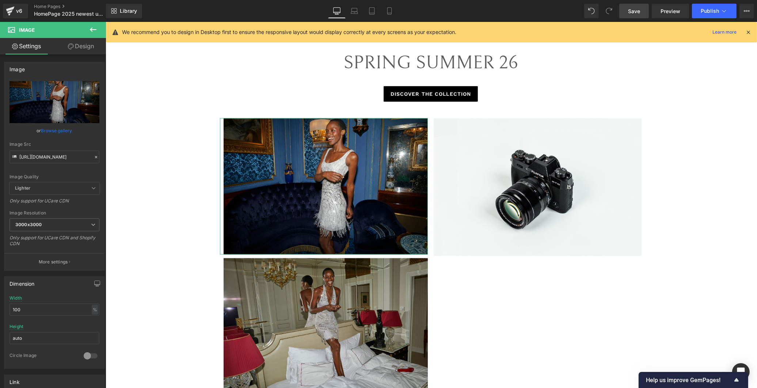
click at [86, 48] on link "Design" at bounding box center [80, 46] width 53 height 16
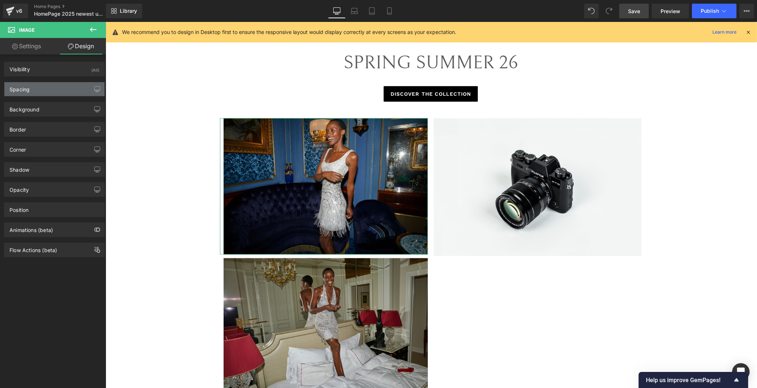
click at [60, 94] on div "Spacing" at bounding box center [54, 89] width 100 height 14
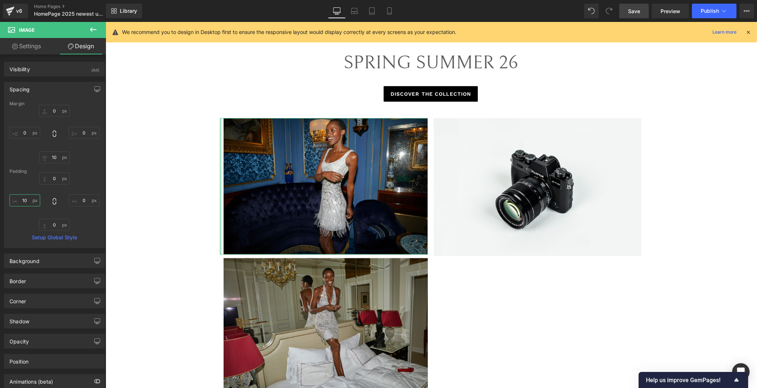
click at [27, 198] on input "10" at bounding box center [24, 200] width 31 height 12
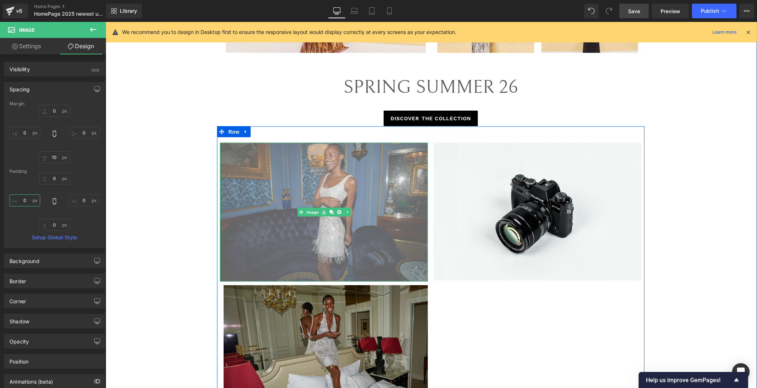
scroll to position [1324, 0]
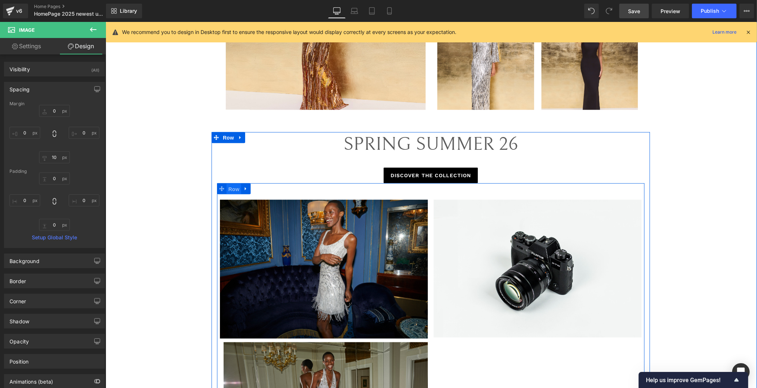
click at [234, 189] on span "Row" at bounding box center [233, 189] width 15 height 11
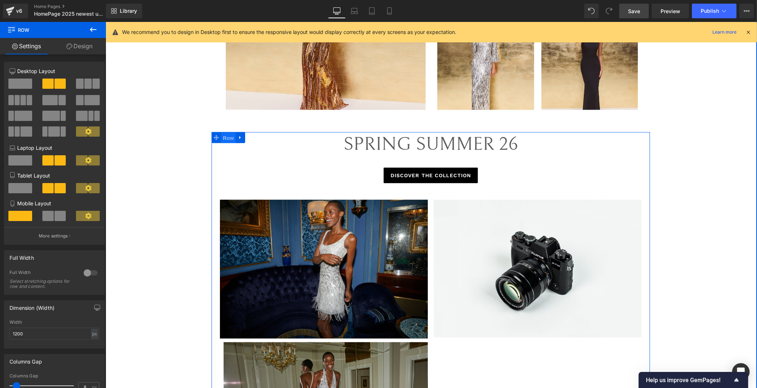
click at [227, 136] on span "Row" at bounding box center [228, 138] width 15 height 11
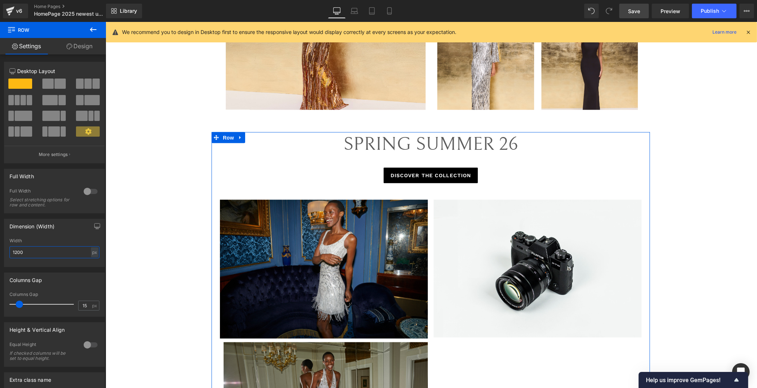
click at [52, 256] on input "1200" at bounding box center [54, 252] width 90 height 12
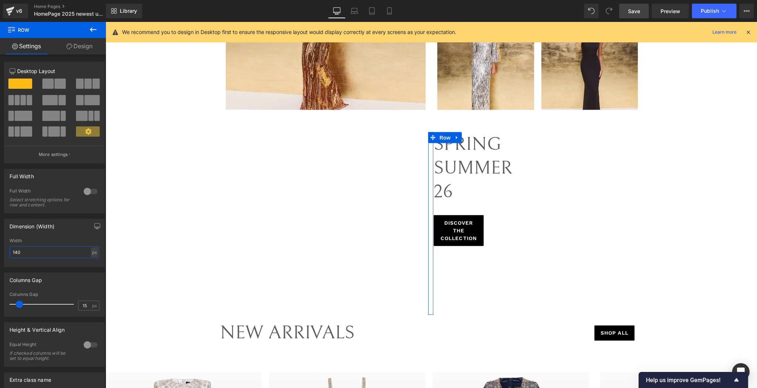
type input "1400"
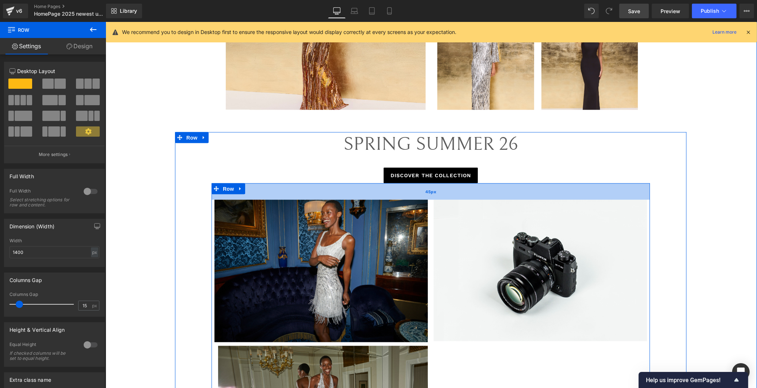
click at [314, 191] on div "45px" at bounding box center [430, 191] width 438 height 16
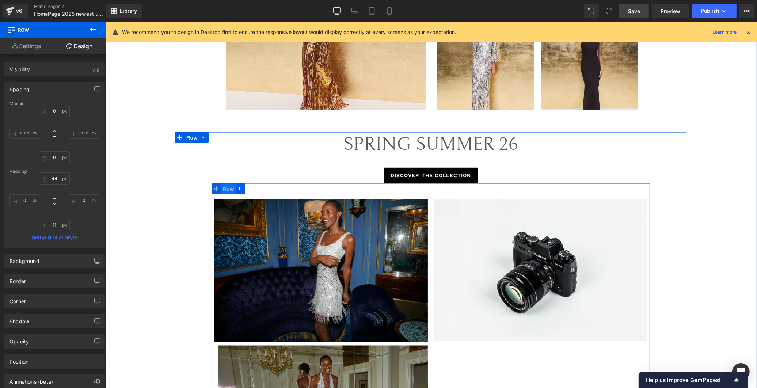
click at [227, 188] on span "Row" at bounding box center [228, 189] width 15 height 11
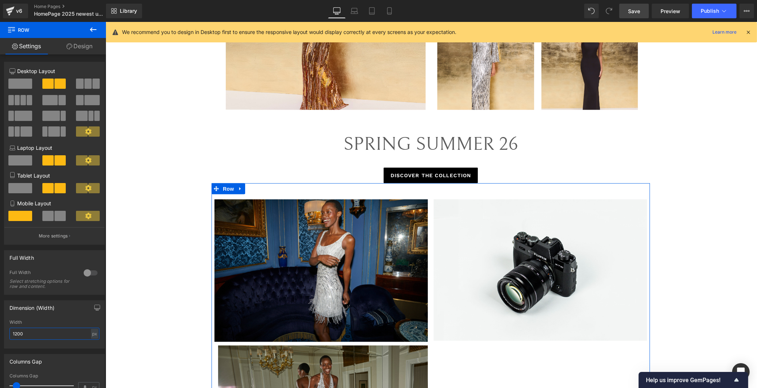
click at [66, 335] on input "1200" at bounding box center [54, 334] width 90 height 12
drag, startPoint x: 50, startPoint y: 334, endPoint x: 15, endPoint y: 336, distance: 34.4
click at [15, 336] on input "1200" at bounding box center [54, 334] width 90 height 12
type input "1400"
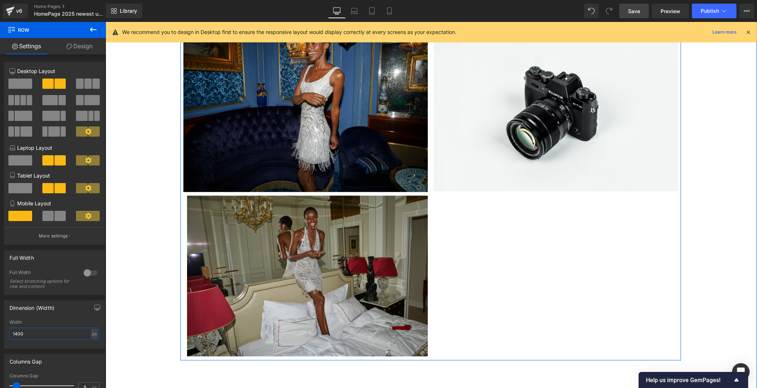
scroll to position [1568, 0]
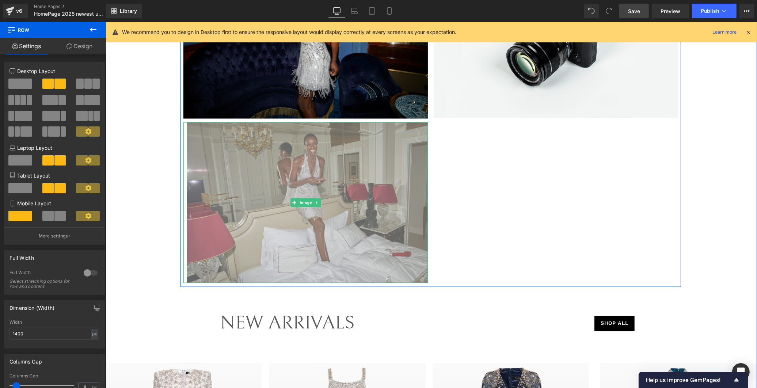
click at [301, 189] on img at bounding box center [305, 202] width 244 height 160
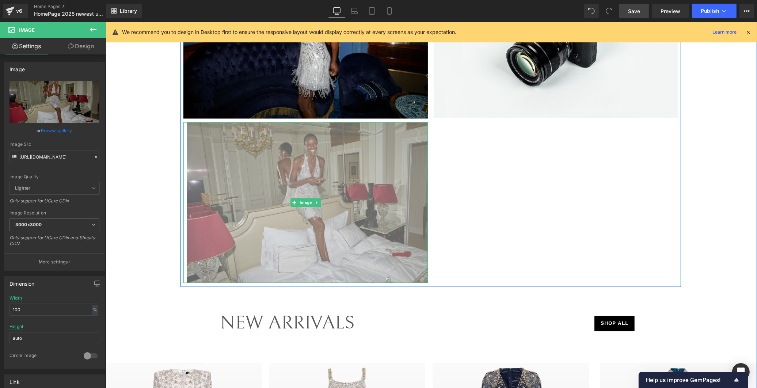
click at [226, 181] on img at bounding box center [305, 202] width 244 height 160
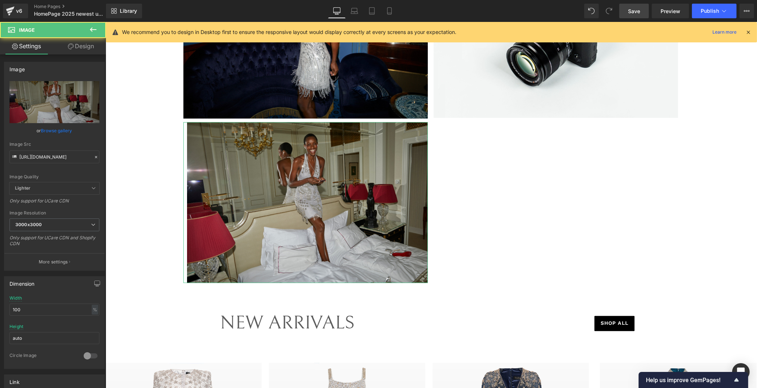
click at [83, 45] on link "Design" at bounding box center [80, 46] width 53 height 16
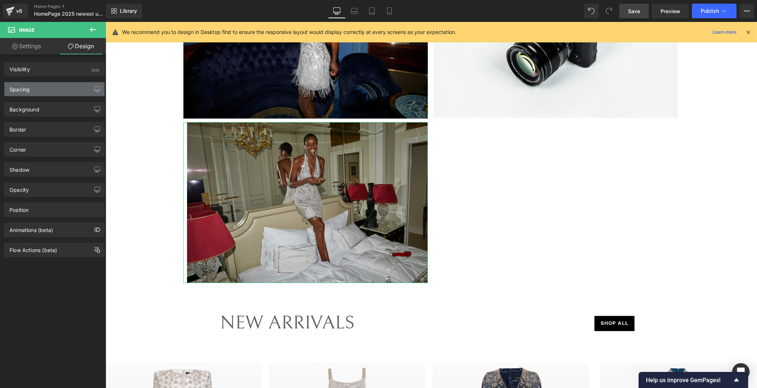
click at [30, 86] on div "Spacing" at bounding box center [19, 87] width 20 height 10
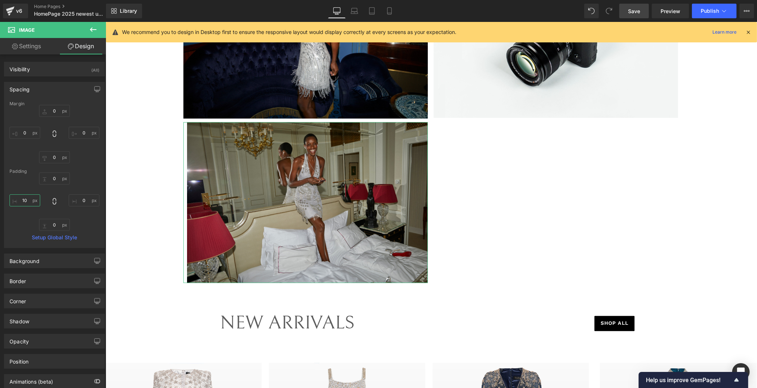
click at [24, 199] on input "10" at bounding box center [24, 200] width 31 height 12
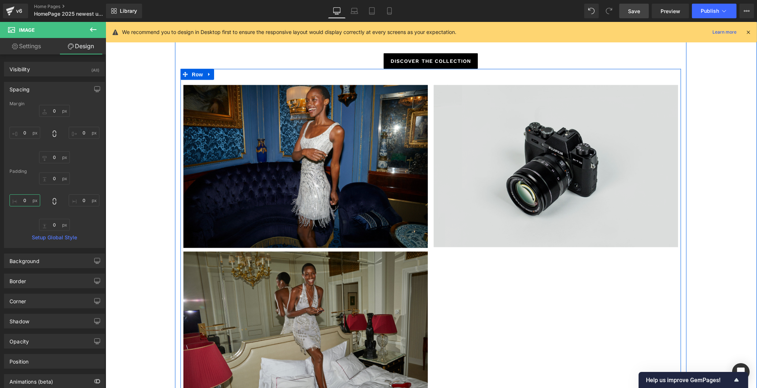
scroll to position [1406, 0]
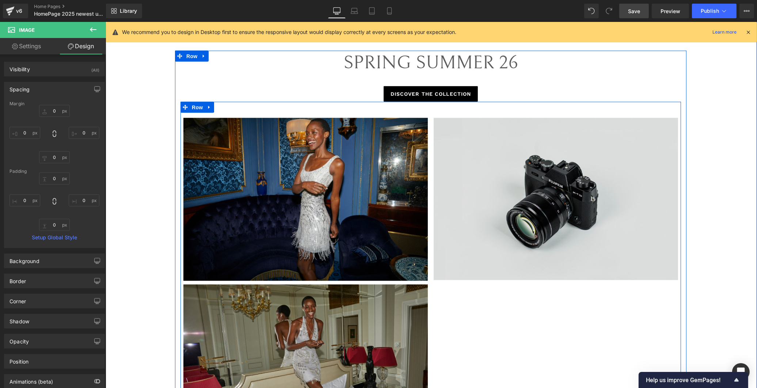
click at [601, 196] on img at bounding box center [555, 199] width 244 height 162
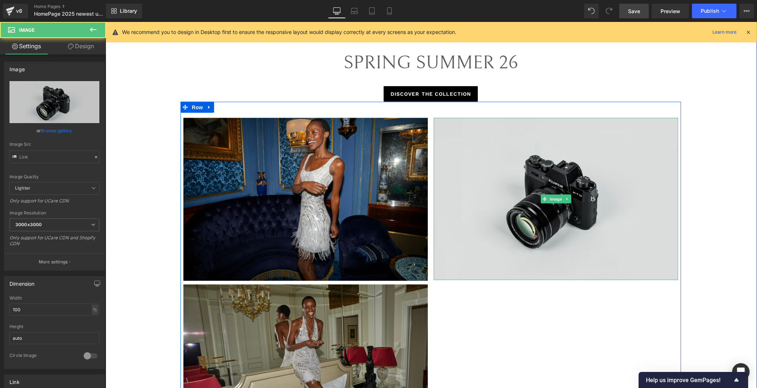
click at [550, 178] on img at bounding box center [555, 199] width 244 height 162
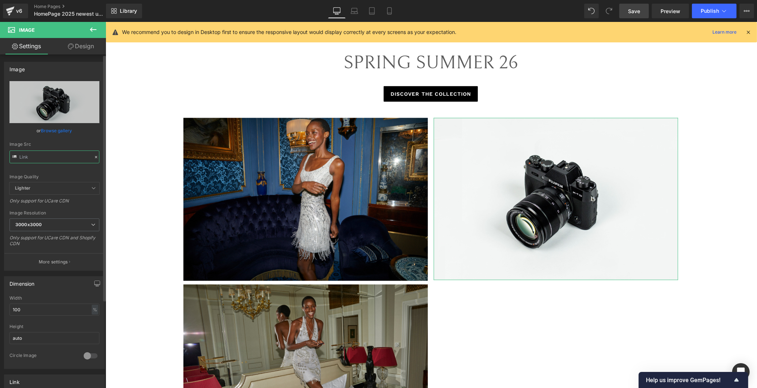
click at [62, 154] on input "text" at bounding box center [54, 156] width 90 height 13
paste input "https://cdn.shopify.com/s/files/1/0749/1410/3586/files/rene_1259RAFAELA_PROELL_…"
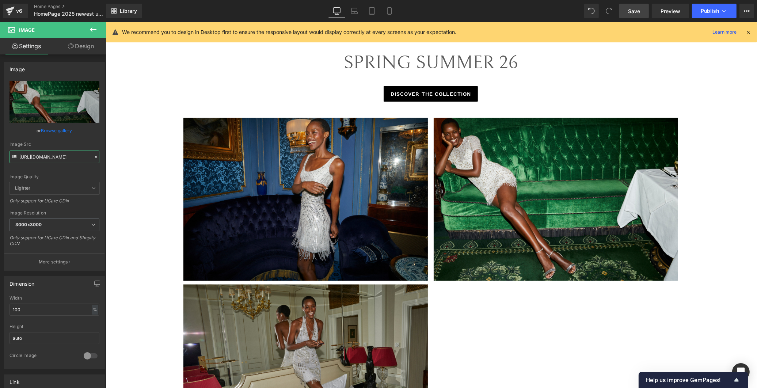
scroll to position [0, 0]
drag, startPoint x: 56, startPoint y: 158, endPoint x: -21, endPoint y: 160, distance: 77.1
click at [0, 160] on html "Row You are previewing how the will restyle your page. You can not edit Element…" at bounding box center [378, 194] width 757 height 388
type input "https://cdn.shopify.com/s/files/1/0749/1410/3586/files/rene_1259RAFAELA_PROELL_…"
click at [68, 146] on div "Image Src" at bounding box center [54, 144] width 90 height 5
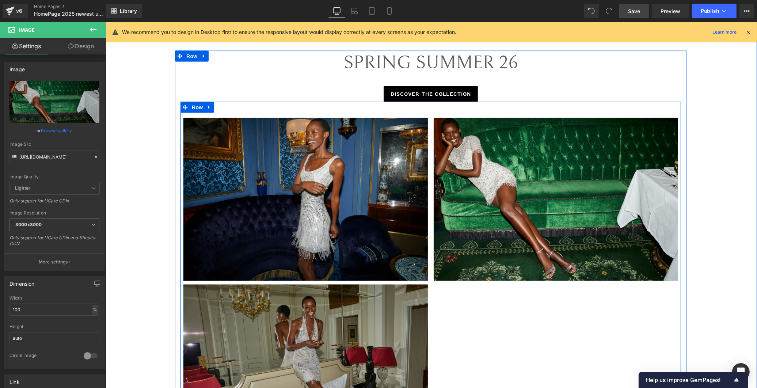
click at [430, 252] on div "Image" at bounding box center [555, 199] width 250 height 163
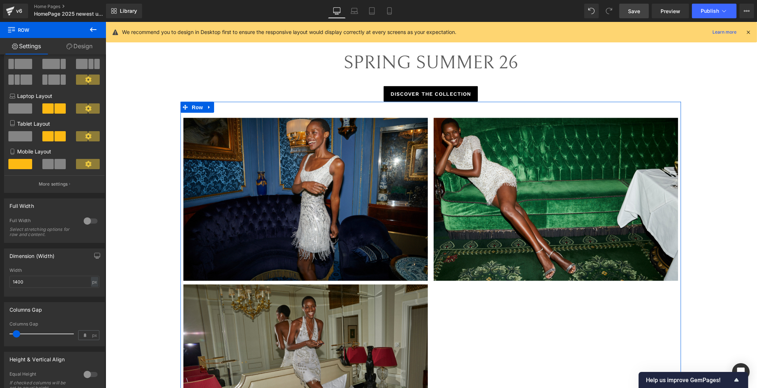
scroll to position [81, 0]
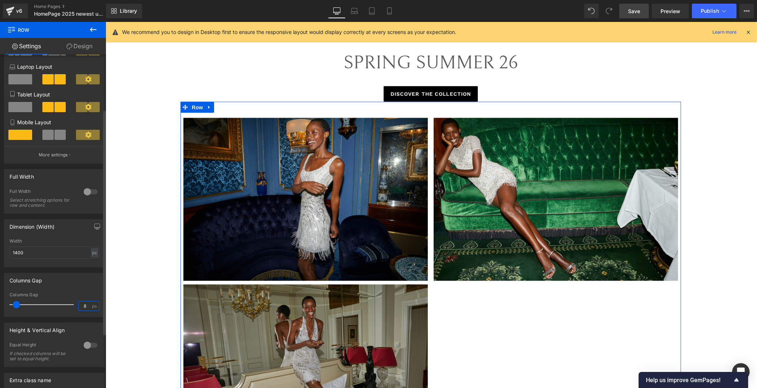
click at [88, 308] on input "8" at bounding box center [85, 305] width 13 height 9
type input "6"
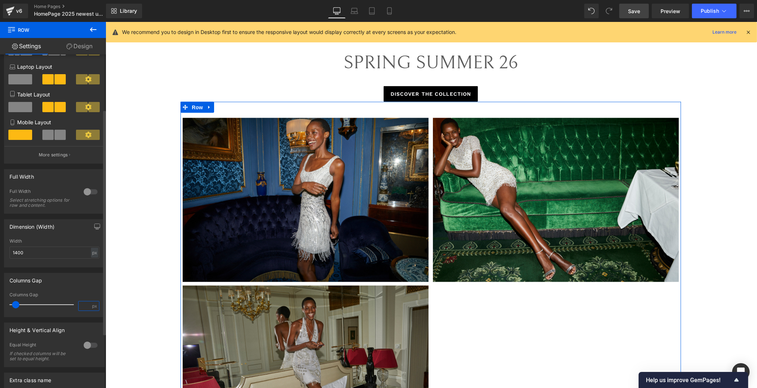
type input "5"
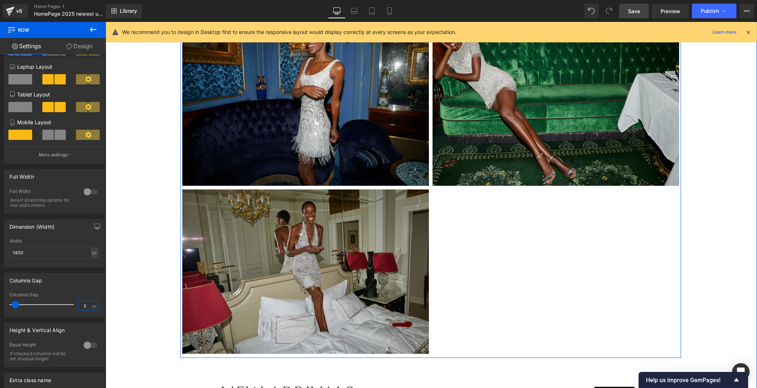
scroll to position [1406, 0]
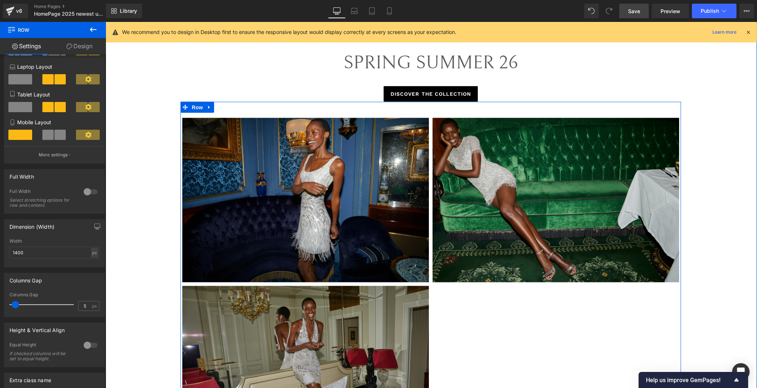
click at [492, 144] on img at bounding box center [555, 200] width 246 height 164
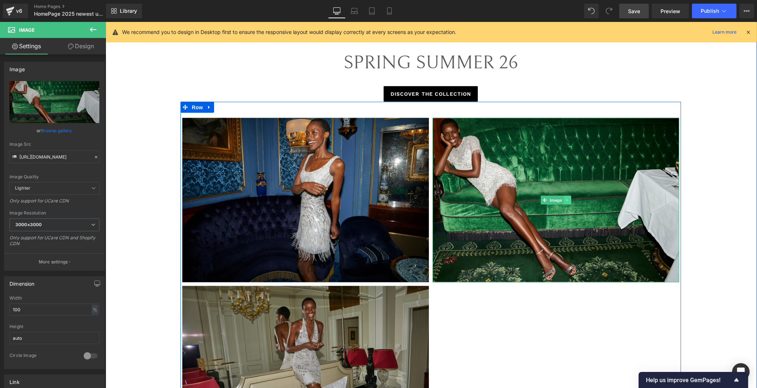
click at [565, 201] on icon at bounding box center [567, 200] width 4 height 4
click at [562, 200] on link at bounding box center [563, 200] width 8 height 9
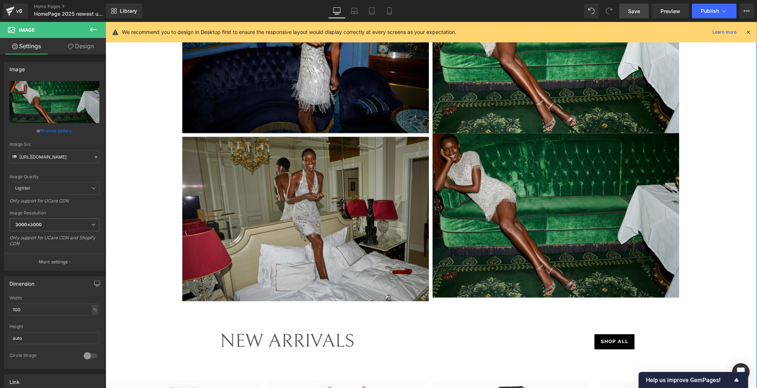
scroll to position [1568, 0]
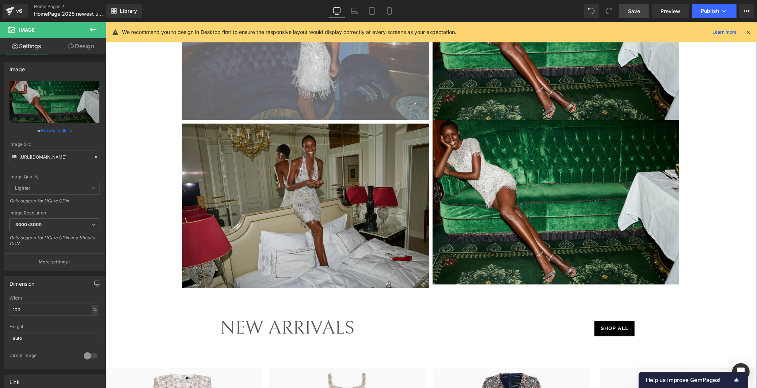
click at [299, 93] on img at bounding box center [305, 38] width 246 height 164
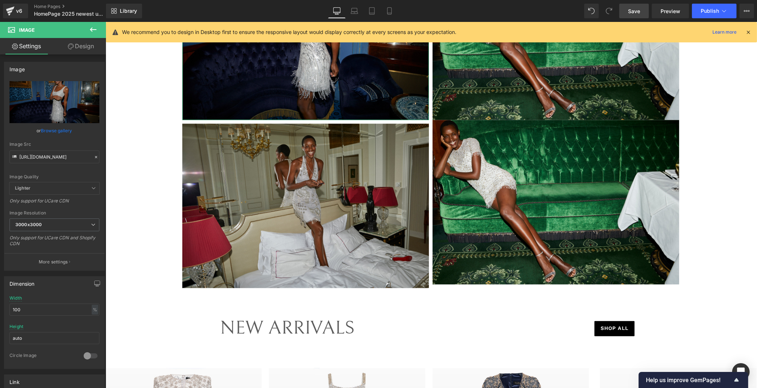
click at [81, 43] on link "Design" at bounding box center [80, 46] width 53 height 16
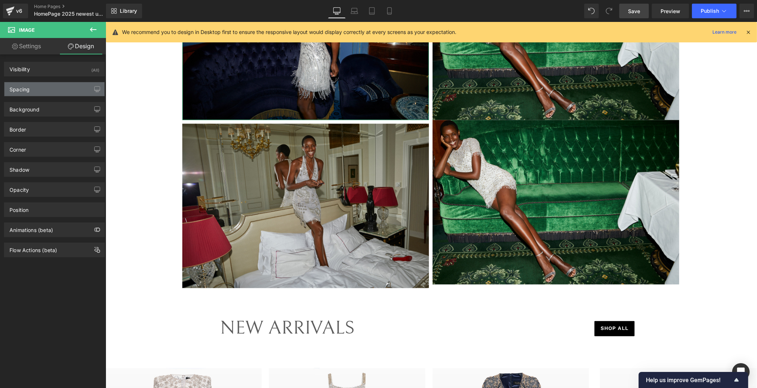
click at [50, 89] on div "Spacing" at bounding box center [54, 89] width 100 height 14
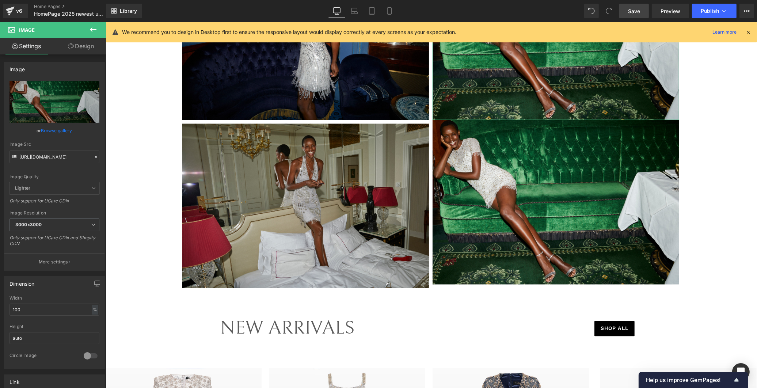
click at [85, 47] on link "Design" at bounding box center [80, 46] width 53 height 16
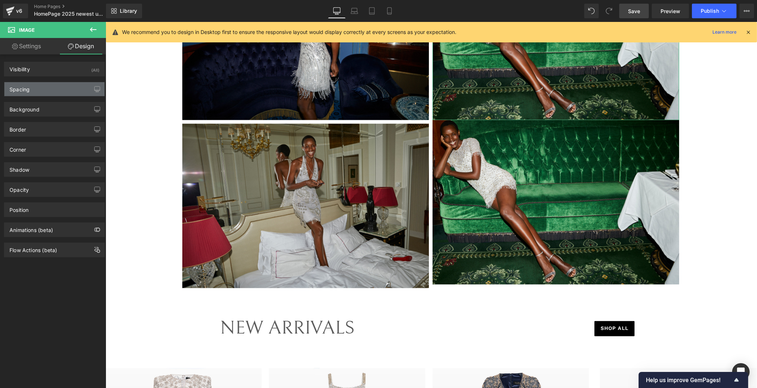
click at [50, 84] on div "Spacing" at bounding box center [54, 89] width 100 height 14
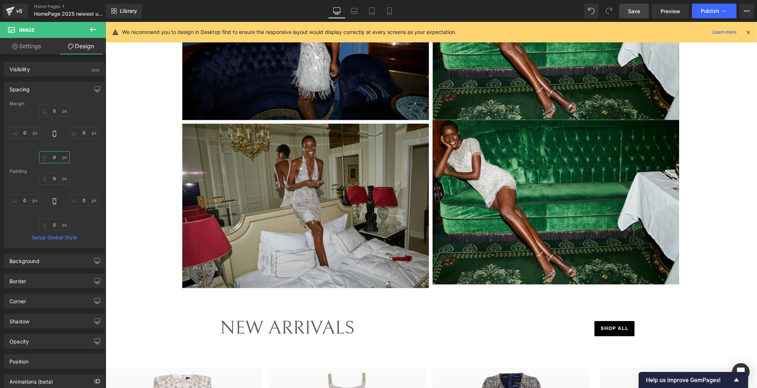
click at [53, 156] on input "text" at bounding box center [54, 157] width 31 height 12
type input "10"
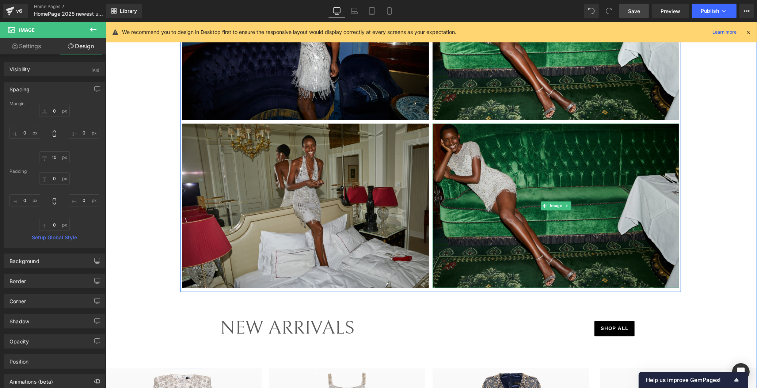
click at [618, 202] on img at bounding box center [555, 206] width 246 height 164
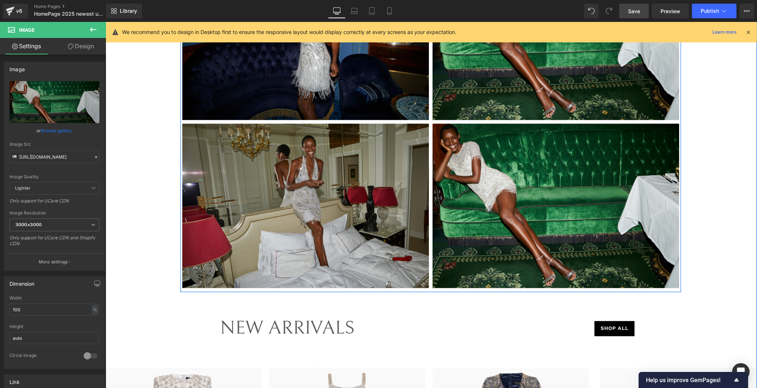
click at [555, 207] on span "Image" at bounding box center [555, 206] width 15 height 9
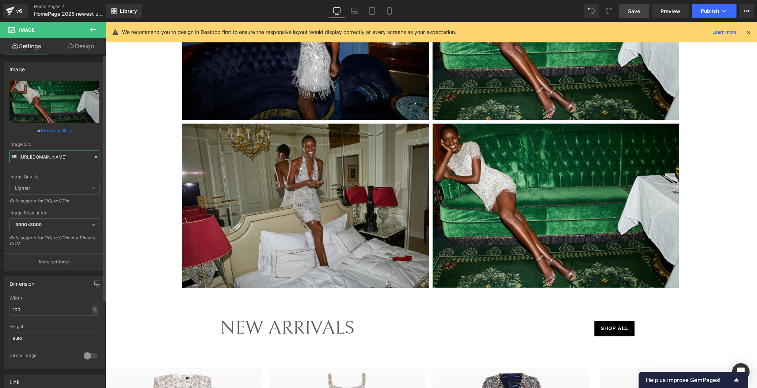
click at [44, 156] on input "https://cdn.shopify.com/s/files/1/0749/1410/3586/files/rene_1259RAFAELA_PROELL_…" at bounding box center [54, 156] width 90 height 13
paste input "josette_0098RAFAELA_PROELL_1_5080x3387_8b2cb81f-8a05-4f0a-8e3f-3563fe1178fe.jpg…"
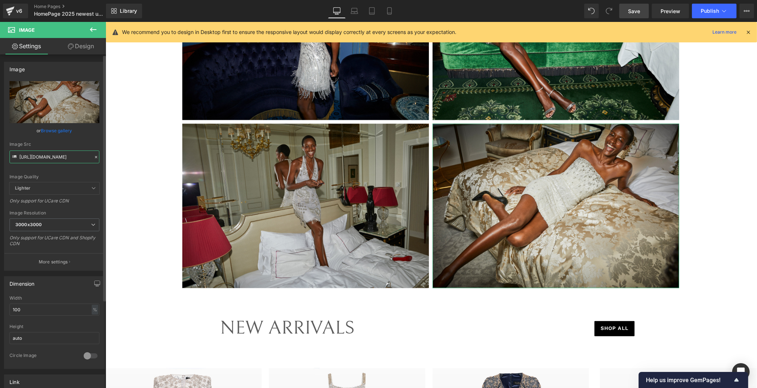
type input "https://cdn.shopify.com/s/files/1/0749/1410/3586/files/josette_0098RAFAELA_PROE…"
click at [86, 138] on div "Image Quality Lighter Lightest Lighter Lighter Lightest Only support for UCare …" at bounding box center [54, 131] width 90 height 101
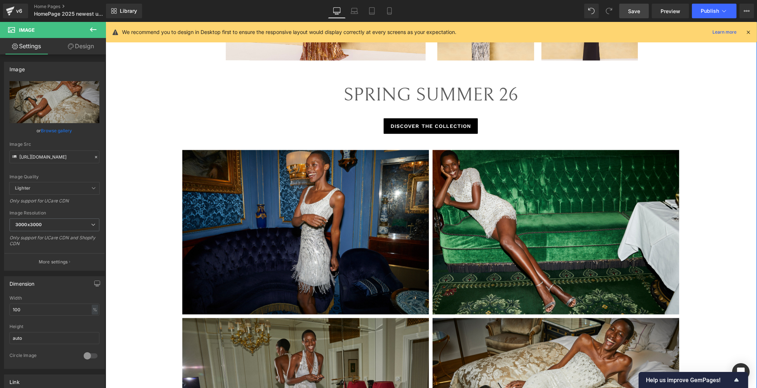
scroll to position [1298, 0]
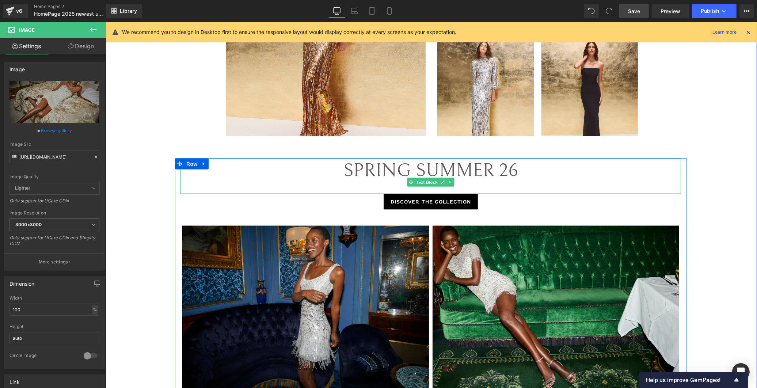
click at [343, 167] on span "SPRING SUMMER 26" at bounding box center [430, 171] width 175 height 22
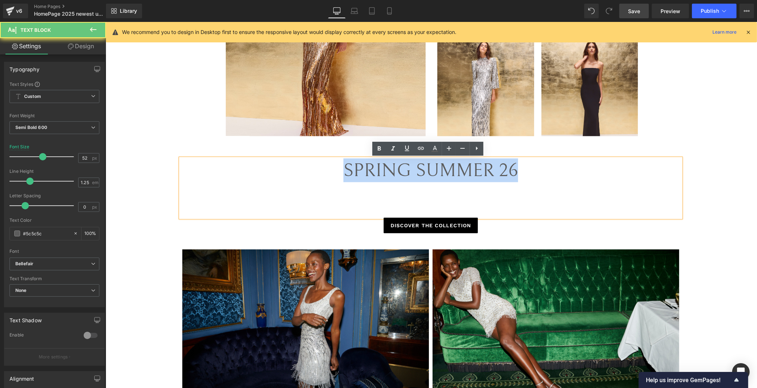
drag, startPoint x: 339, startPoint y: 165, endPoint x: 543, endPoint y: 166, distance: 203.8
click at [543, 166] on div "SPRING SUMMER 26" at bounding box center [430, 187] width 500 height 59
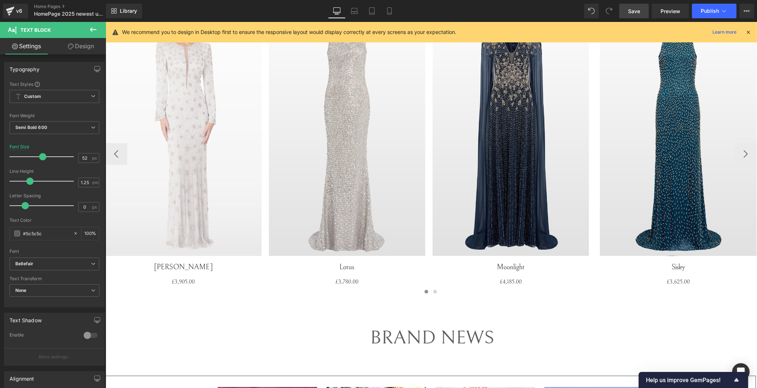
scroll to position [1947, 0]
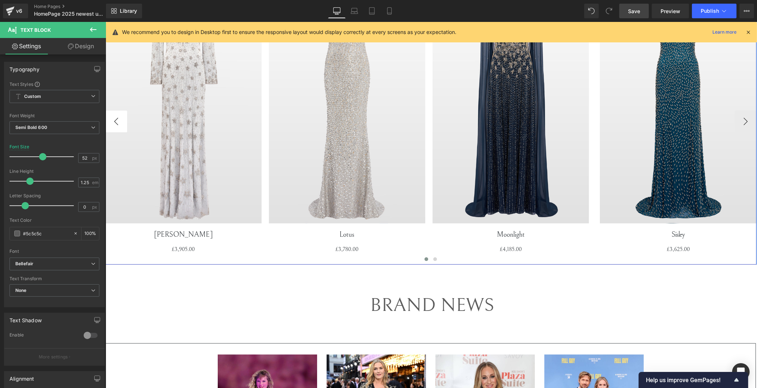
click at [107, 119] on button "‹" at bounding box center [116, 121] width 22 height 22
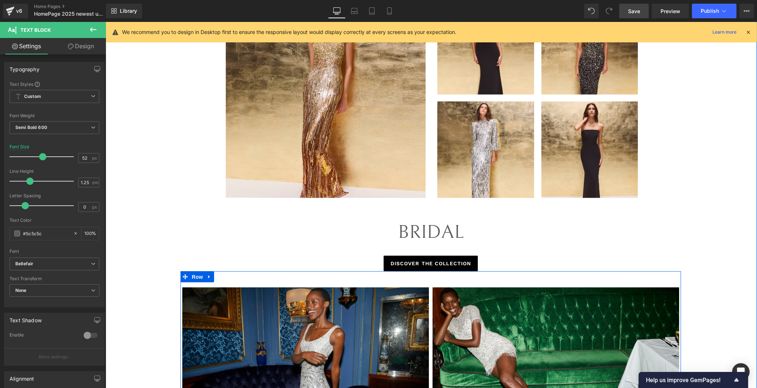
scroll to position [1217, 0]
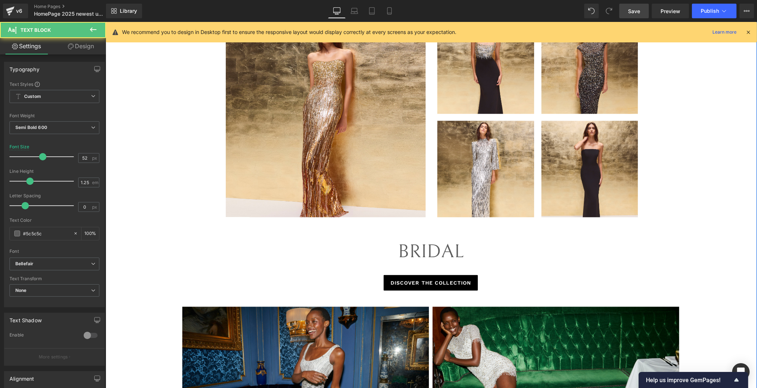
click at [457, 249] on span "BRIDAL" at bounding box center [430, 252] width 66 height 22
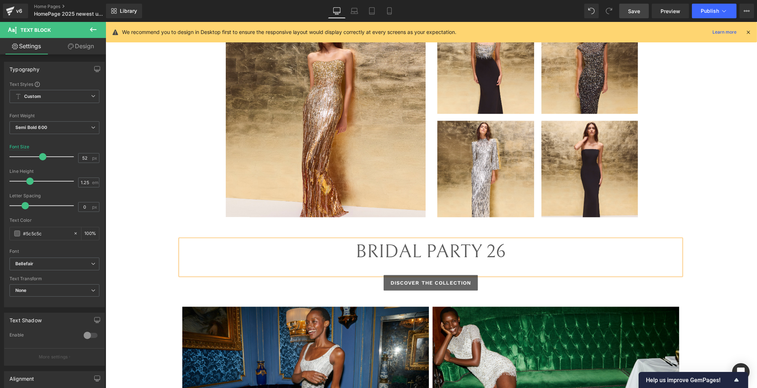
click at [444, 280] on span "DISCOVER THE COLLECTION" at bounding box center [430, 283] width 81 height 8
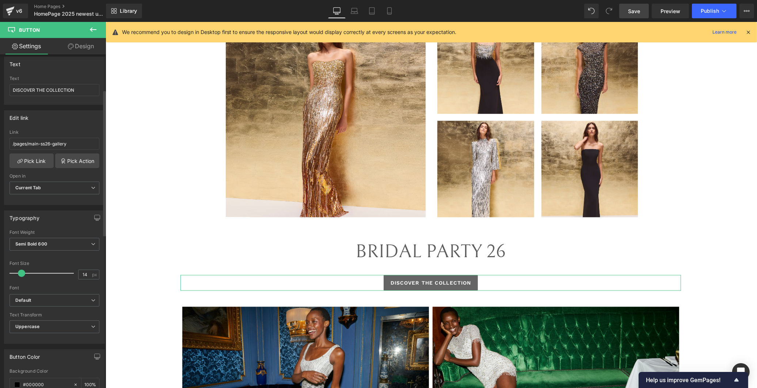
scroll to position [81, 0]
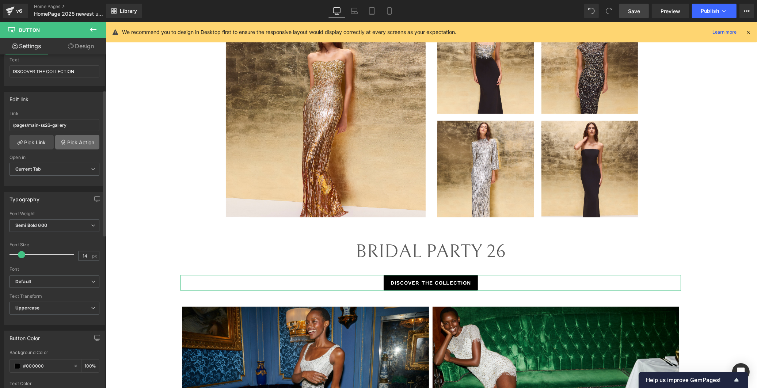
click at [69, 139] on link "Pick Action" at bounding box center [77, 142] width 44 height 15
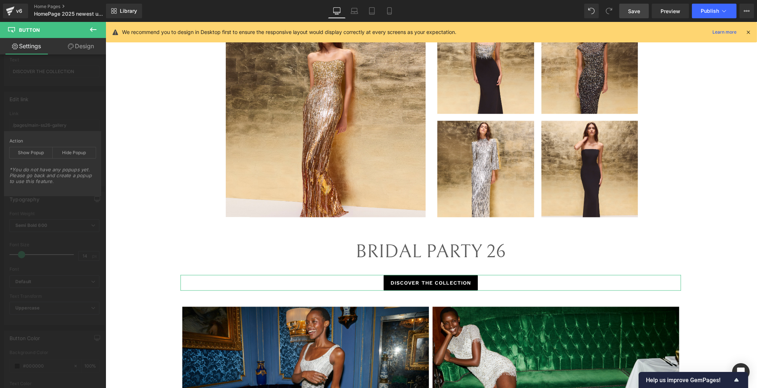
click at [50, 192] on div "Action Show Popup Hide Popup *You do not have any popups yet. Please go back an…" at bounding box center [52, 163] width 97 height 65
click at [46, 200] on div "Button Button Styles Custom Custom Setup Global Style Custom Setup Global Style…" at bounding box center [54, 344] width 109 height 743
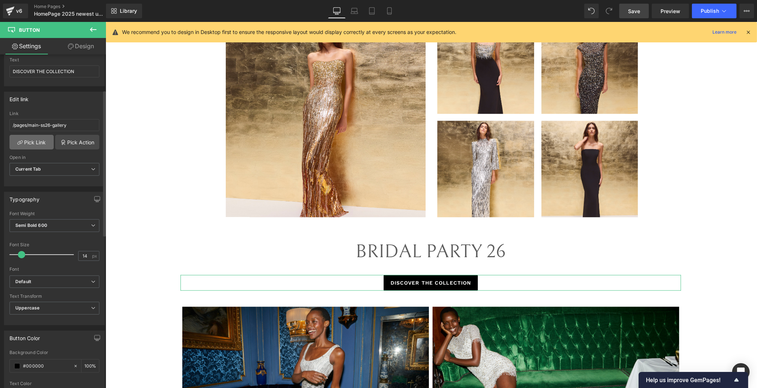
click at [38, 141] on link "Pick Link" at bounding box center [31, 142] width 44 height 15
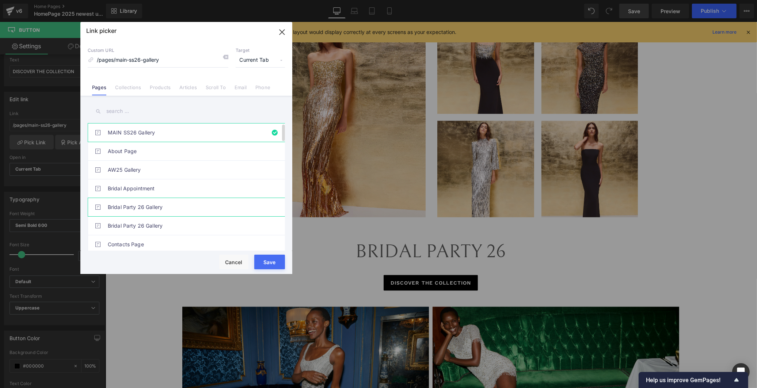
click at [172, 210] on link "Bridal Party 26 Gallery" at bounding box center [188, 207] width 161 height 18
click at [269, 261] on button "Save" at bounding box center [269, 262] width 31 height 15
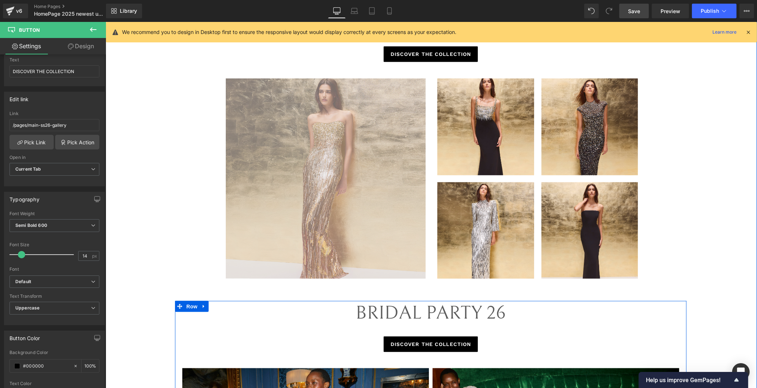
scroll to position [1136, 0]
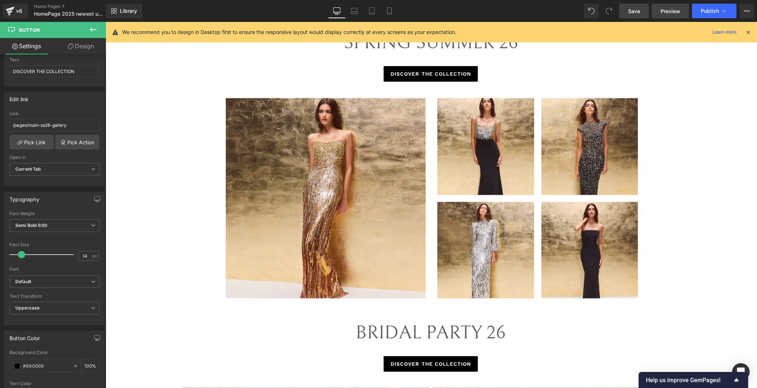
click at [677, 11] on span "Preview" at bounding box center [670, 11] width 20 height 8
click at [640, 9] on span "Save" at bounding box center [634, 11] width 12 height 8
click at [347, 15] on link "Laptop" at bounding box center [346, 11] width 18 height 15
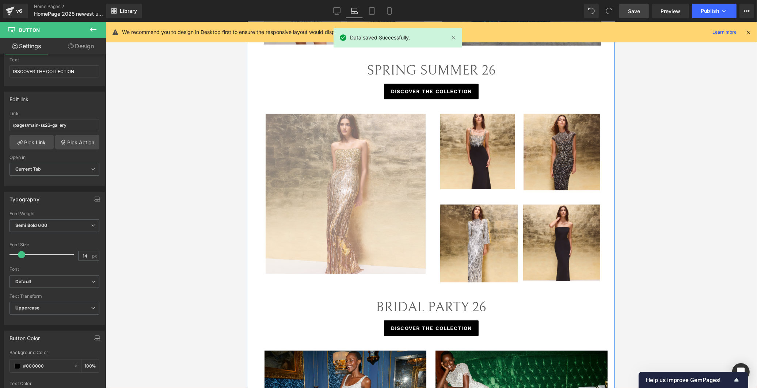
scroll to position [881, 0]
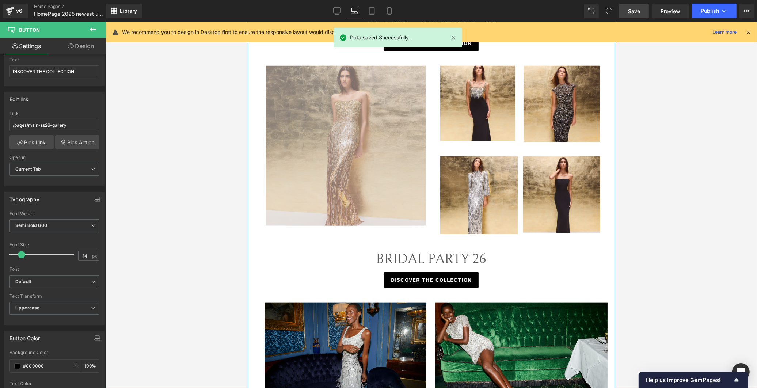
click at [407, 212] on img at bounding box center [345, 146] width 160 height 160
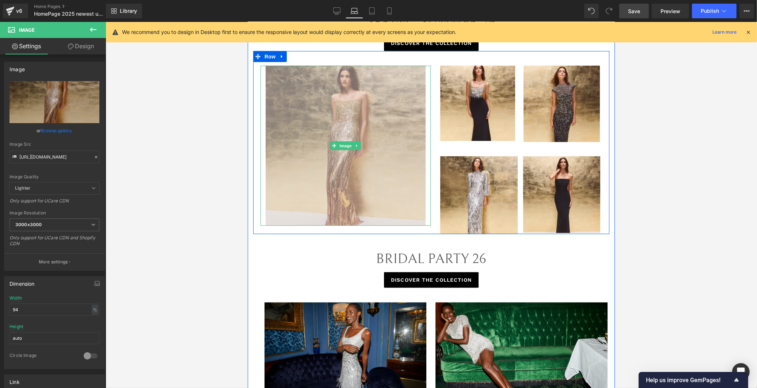
click at [405, 221] on img at bounding box center [345, 146] width 160 height 160
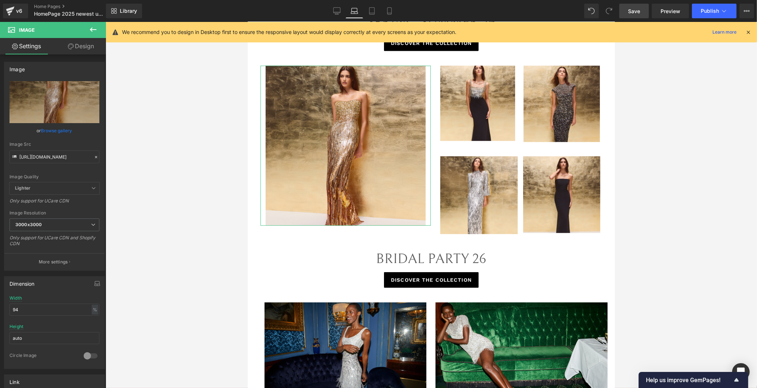
click at [76, 49] on link "Design" at bounding box center [80, 46] width 53 height 16
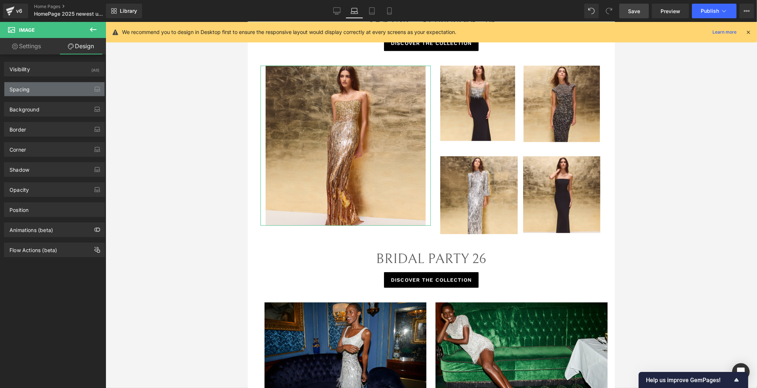
click at [43, 87] on div "Spacing" at bounding box center [54, 89] width 100 height 14
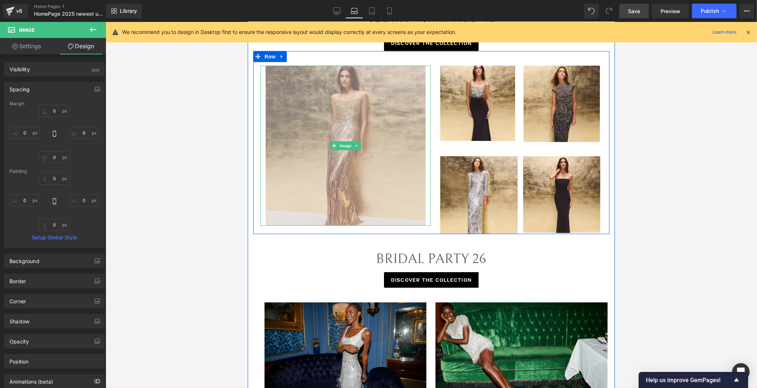
click at [385, 210] on img at bounding box center [345, 146] width 160 height 160
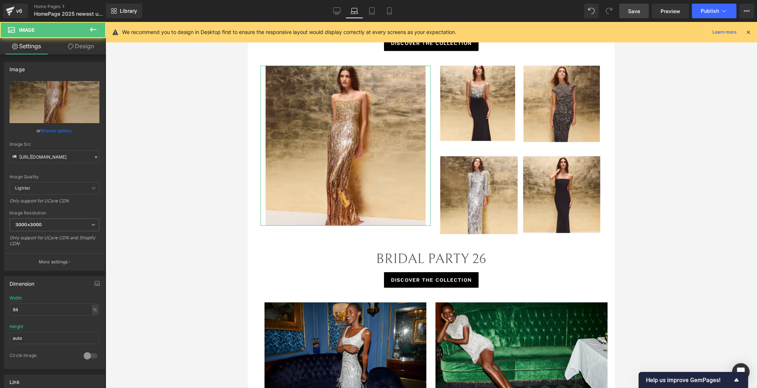
click at [85, 38] on link "Design" at bounding box center [80, 46] width 53 height 16
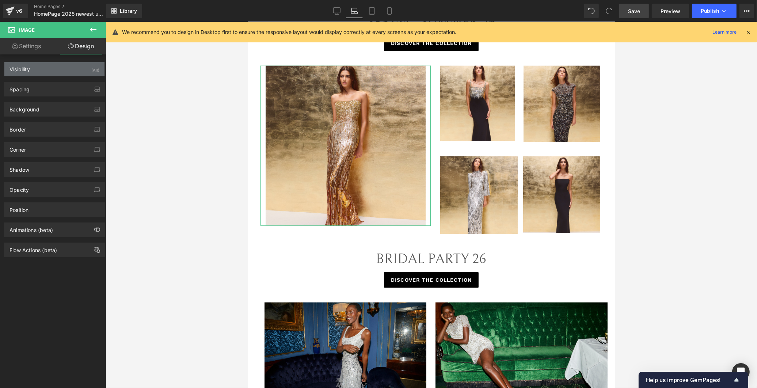
click at [33, 71] on div "Visibility (All)" at bounding box center [54, 69] width 100 height 14
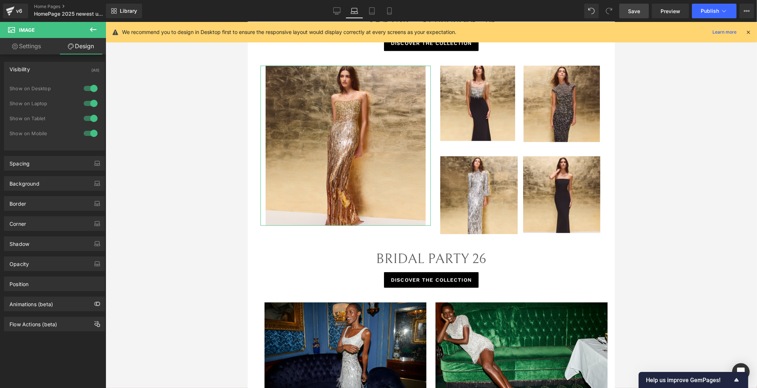
click at [38, 66] on div "Visibility (All)" at bounding box center [54, 69] width 100 height 14
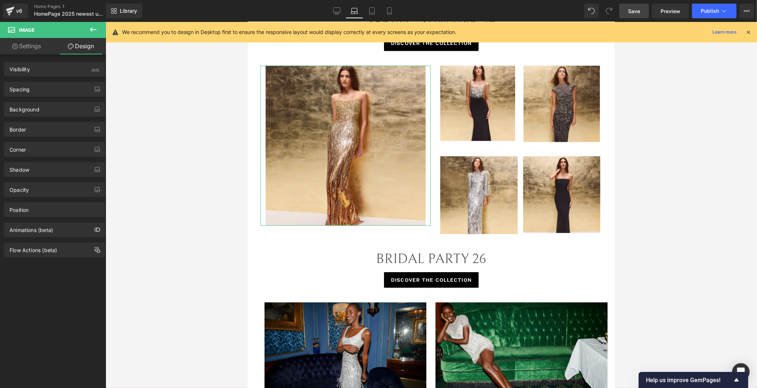
click at [41, 97] on div "Background Color & Image color Color transparent 0 % Image Replace Image Upload…" at bounding box center [54, 106] width 109 height 20
click at [44, 93] on div "Spacing" at bounding box center [54, 89] width 100 height 14
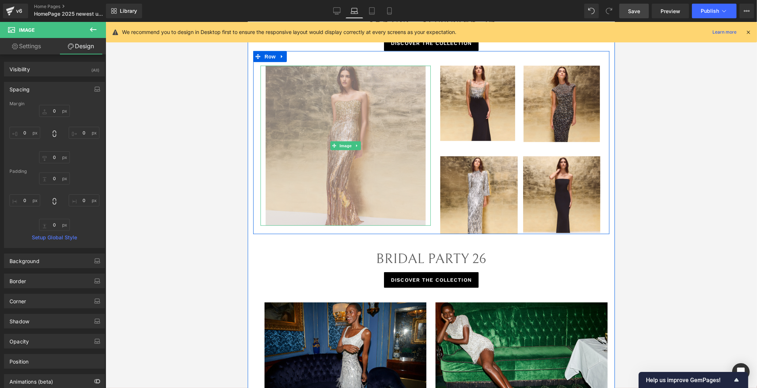
click at [274, 159] on img at bounding box center [345, 146] width 160 height 160
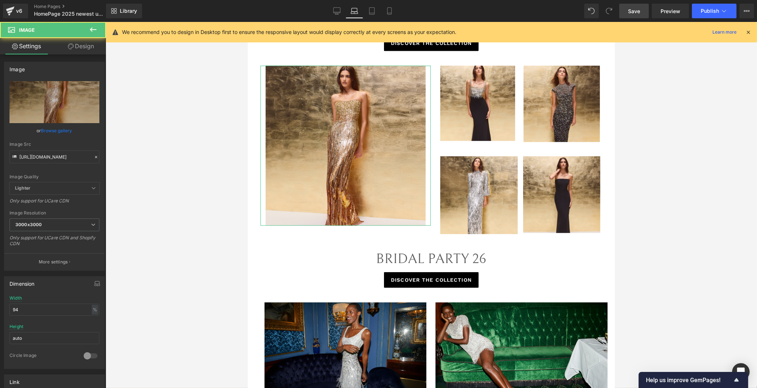
click at [64, 46] on link "Design" at bounding box center [80, 46] width 53 height 16
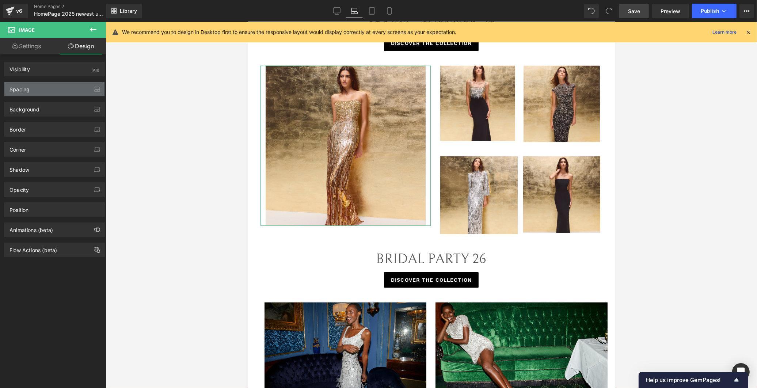
click at [51, 92] on div "Spacing" at bounding box center [54, 89] width 100 height 14
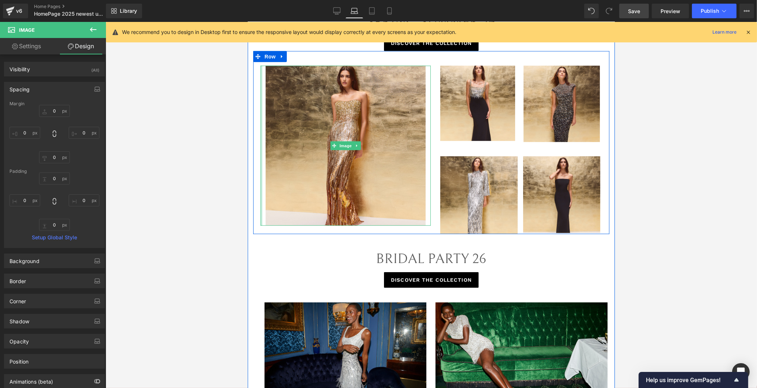
drag, startPoint x: 258, startPoint y: 189, endPoint x: 247, endPoint y: 187, distance: 10.7
click at [247, 188] on html "Skip to content Submit Close search Home Catalog Image Image Row Video Bg Row R…" at bounding box center [430, 280] width 367 height 2279
click at [227, 190] on div at bounding box center [431, 205] width 651 height 366
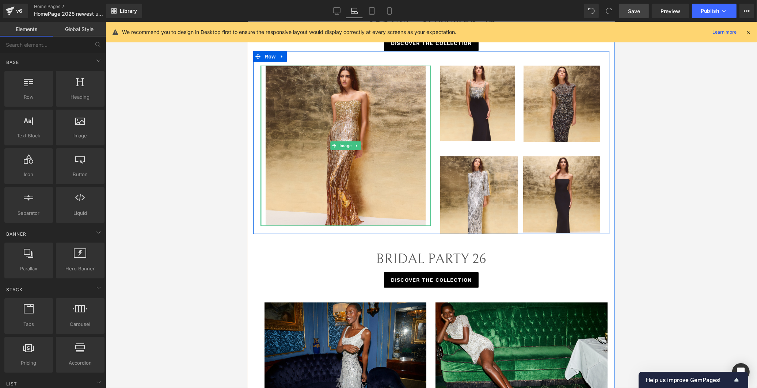
click at [196, 218] on div at bounding box center [431, 205] width 651 height 366
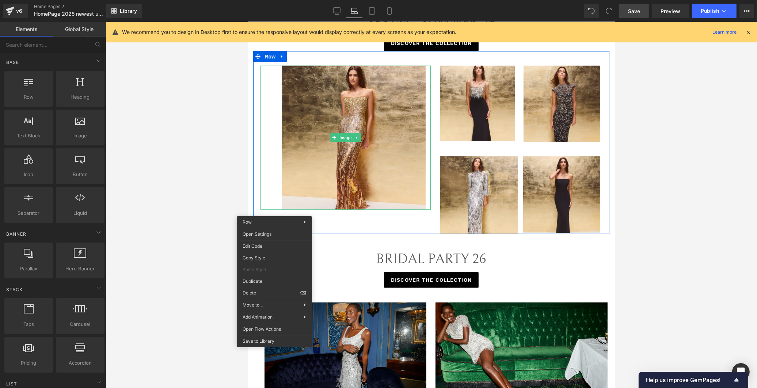
click at [175, 155] on div at bounding box center [431, 205] width 651 height 366
click at [213, 115] on div at bounding box center [431, 205] width 651 height 366
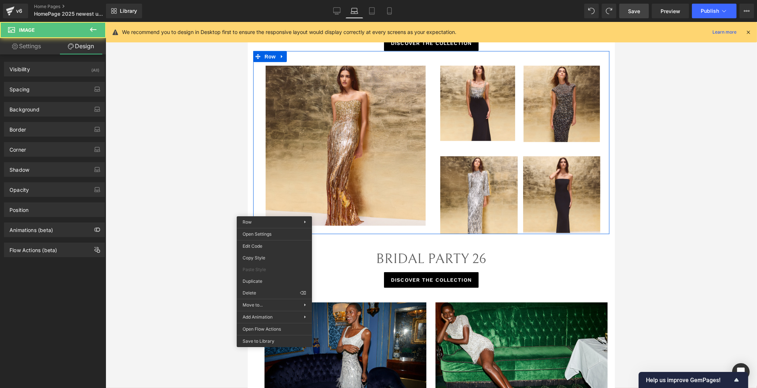
click at [698, 125] on div at bounding box center [431, 205] width 651 height 366
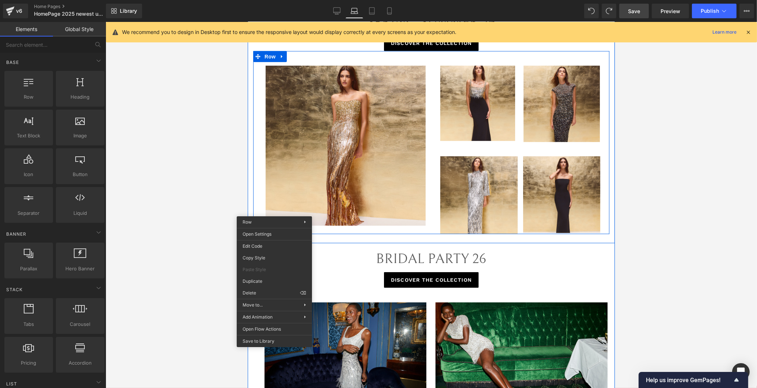
click at [480, 146] on div "Image Image Row Image Image Row" at bounding box center [521, 150] width 176 height 168
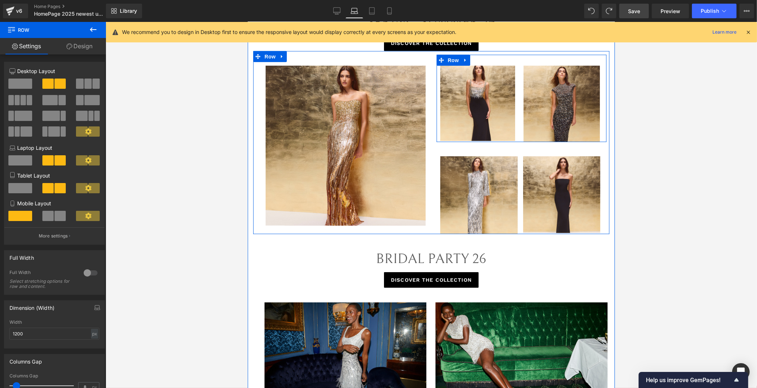
click at [513, 114] on div "Image" at bounding box center [478, 103] width 84 height 75
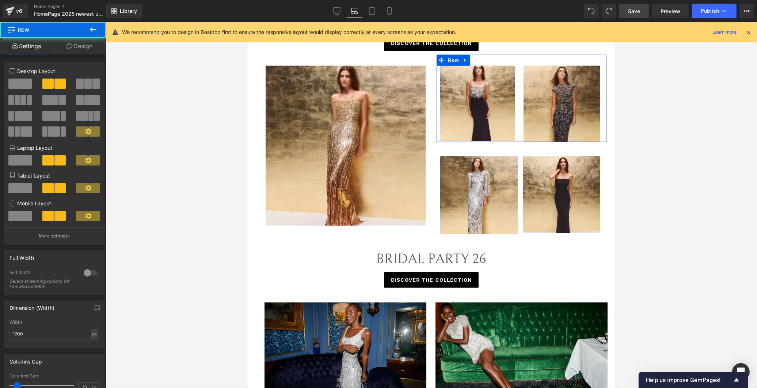
click at [83, 50] on link "Design" at bounding box center [79, 46] width 53 height 16
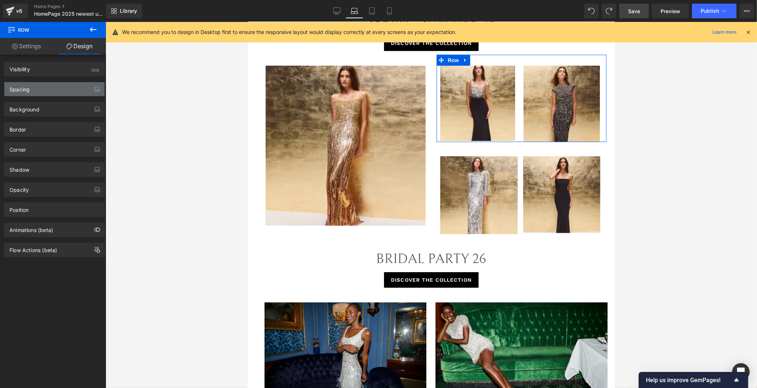
click at [45, 92] on div "Spacing" at bounding box center [54, 89] width 100 height 14
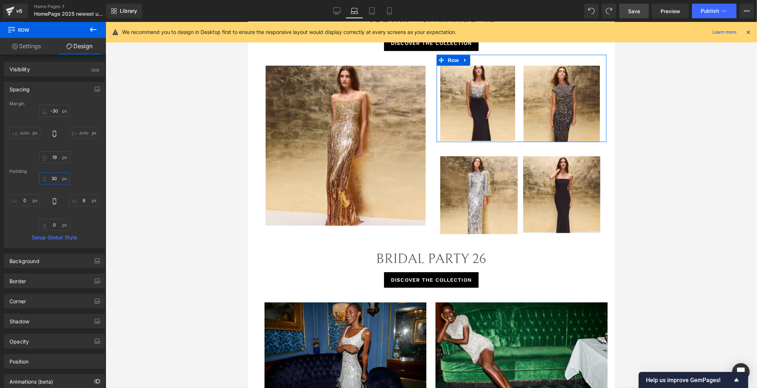
click at [52, 179] on input "text" at bounding box center [54, 178] width 31 height 12
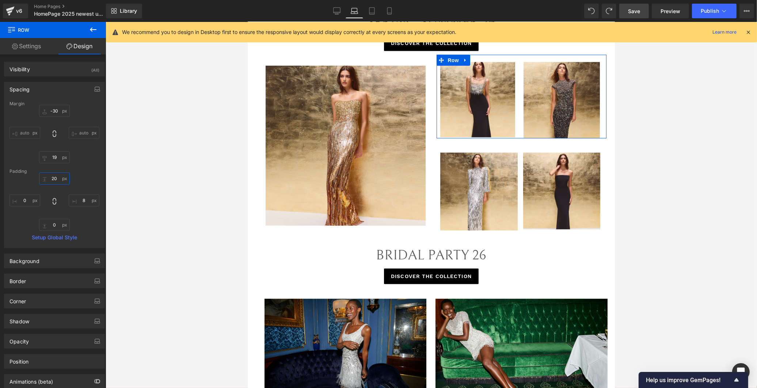
type input "2"
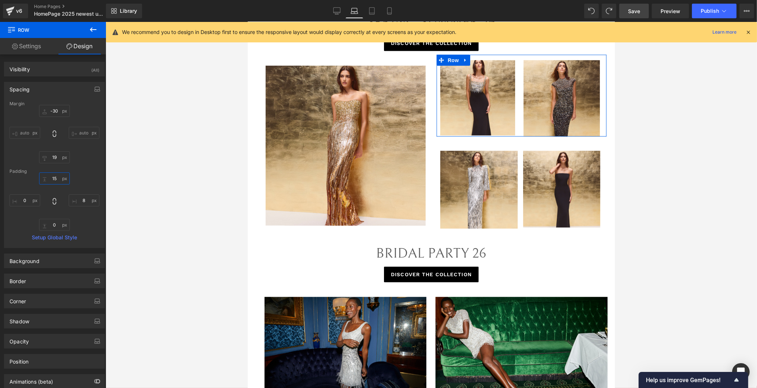
type input "1"
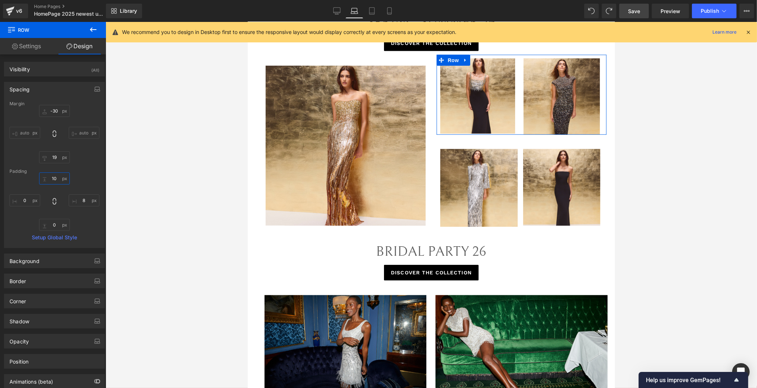
type input "1"
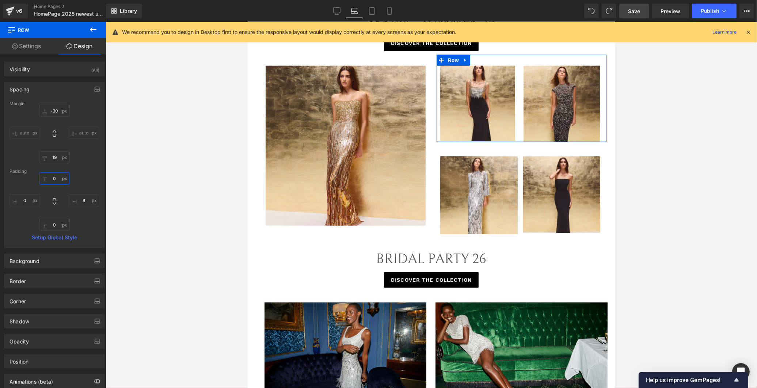
type input "9"
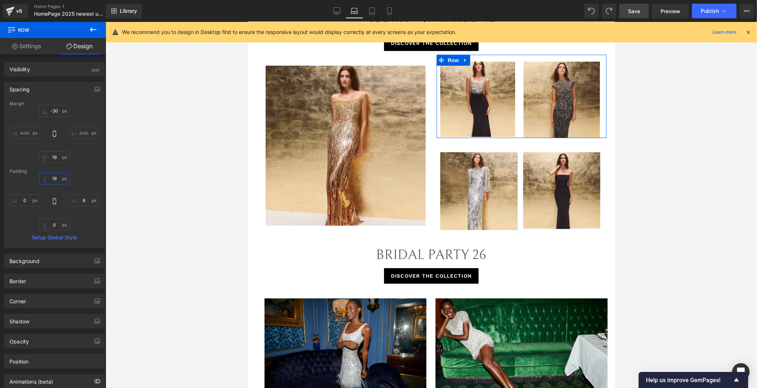
type input "1"
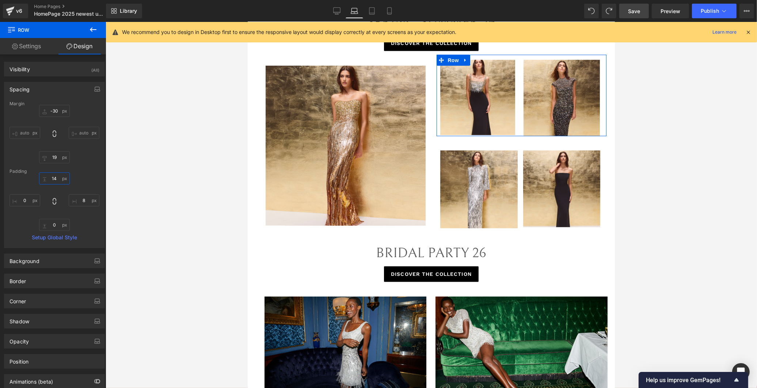
type input "1"
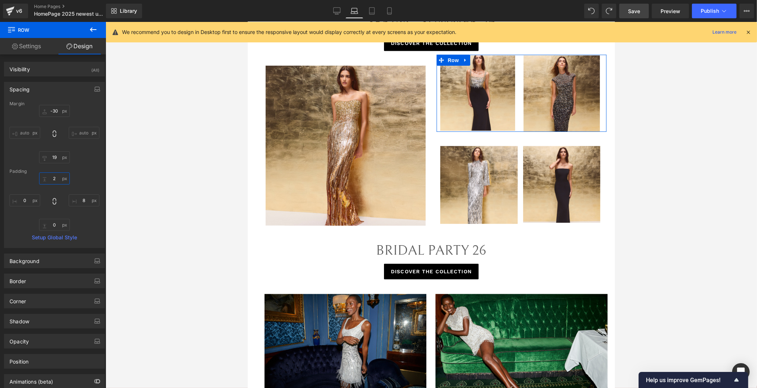
type input "30"
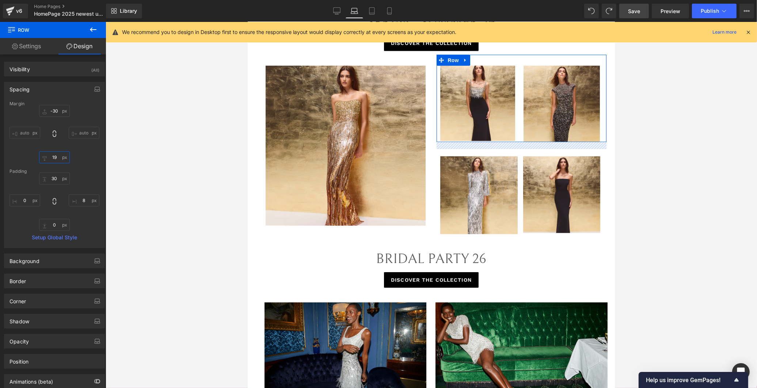
click at [60, 158] on input "text" at bounding box center [54, 157] width 31 height 12
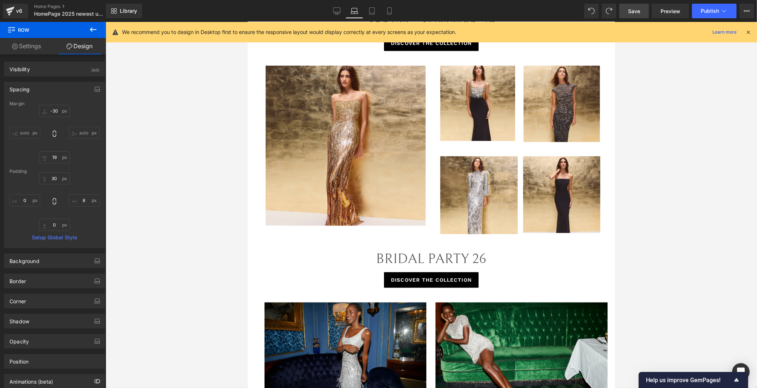
click at [673, 286] on div at bounding box center [431, 205] width 651 height 366
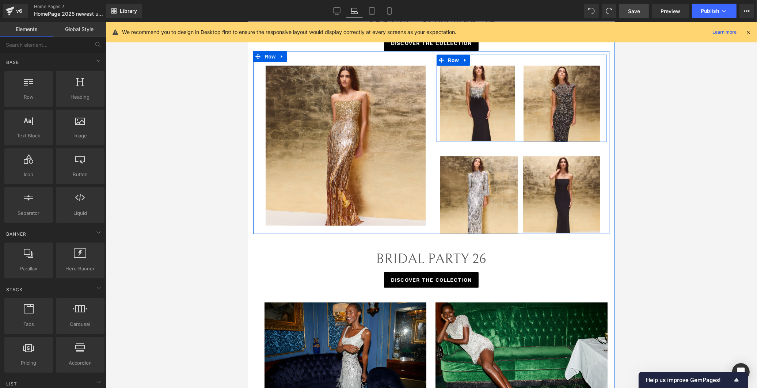
click at [519, 130] on div "Image" at bounding box center [561, 104] width 84 height 76
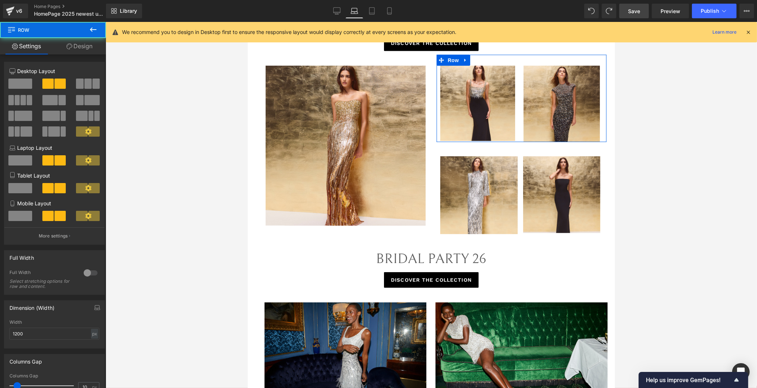
click at [79, 46] on link "Design" at bounding box center [79, 46] width 53 height 16
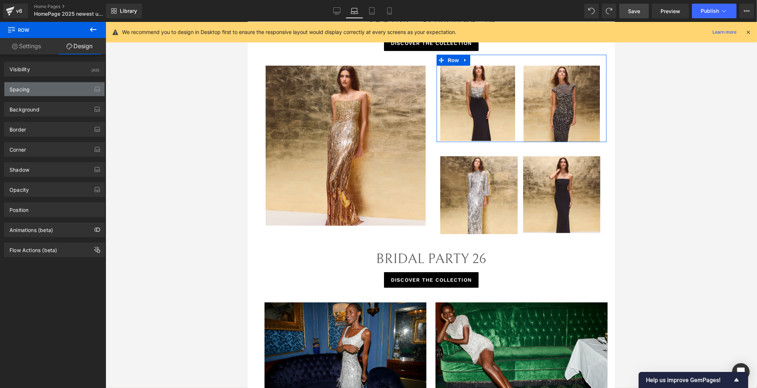
click at [46, 87] on div "Spacing" at bounding box center [54, 89] width 100 height 14
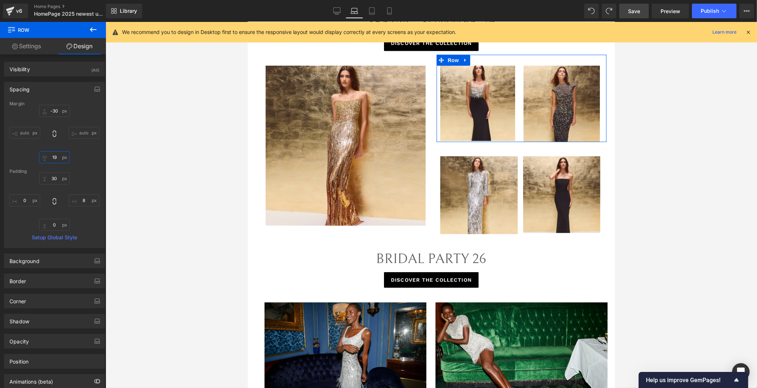
click at [53, 154] on input "19" at bounding box center [54, 157] width 31 height 12
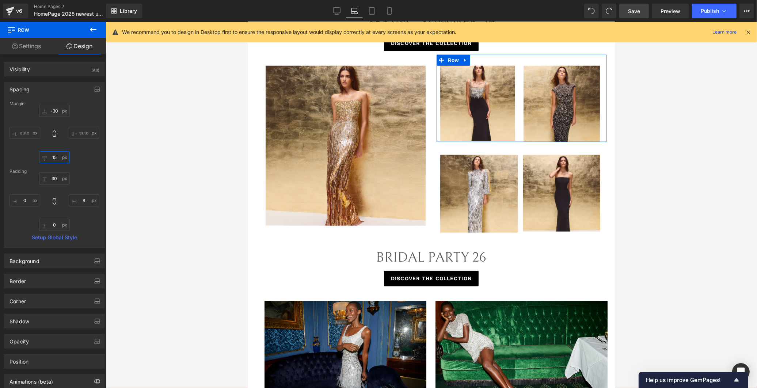
type input "1"
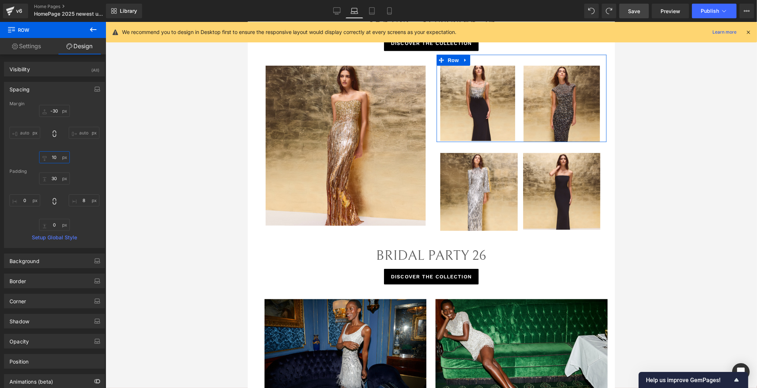
type input "1"
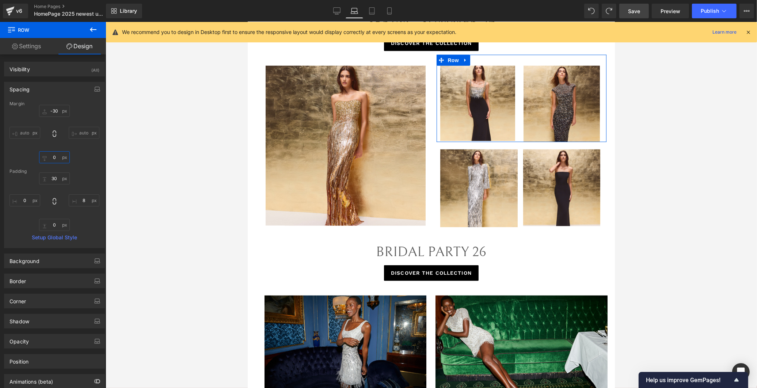
type input "5"
click at [55, 111] on input "-30" at bounding box center [54, 111] width 31 height 12
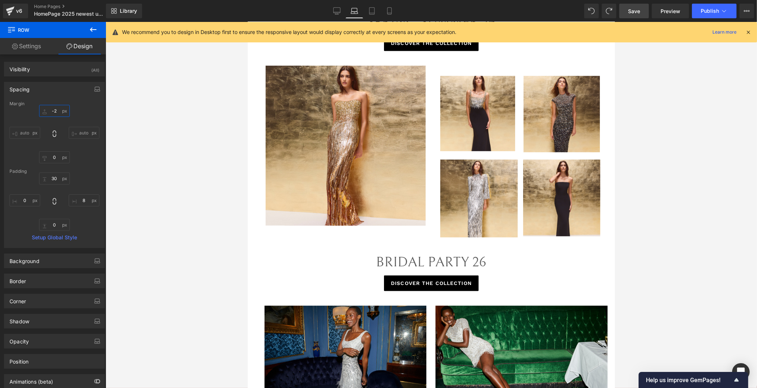
type input "-"
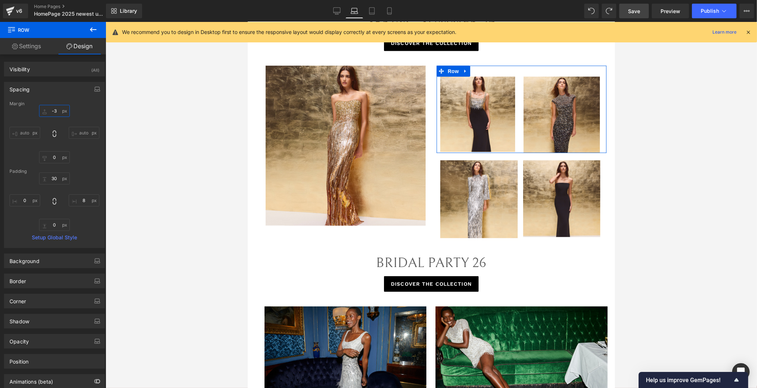
type input "-30"
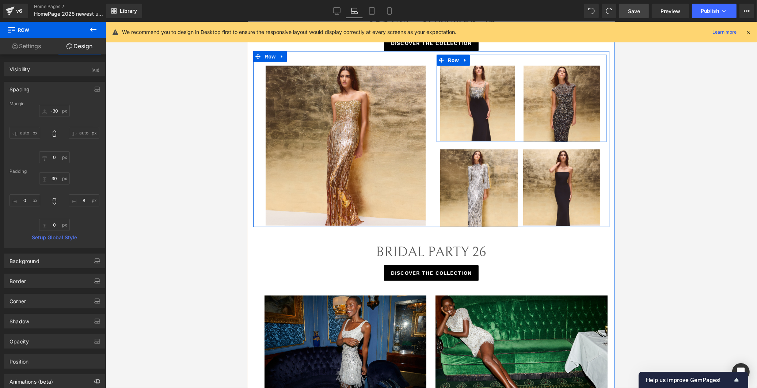
click at [516, 136] on div "Image" at bounding box center [478, 103] width 84 height 75
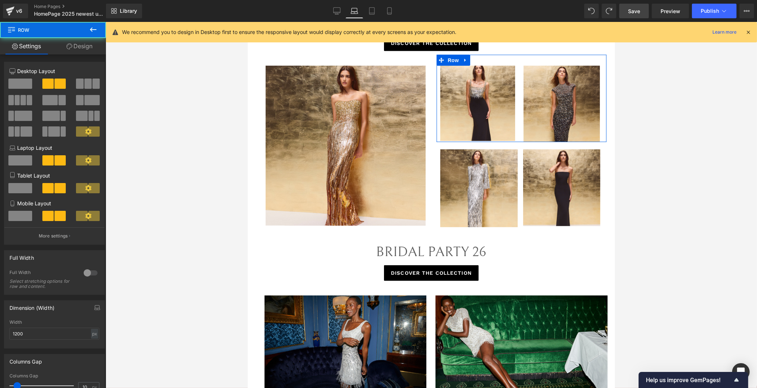
click at [76, 46] on link "Design" at bounding box center [79, 46] width 53 height 16
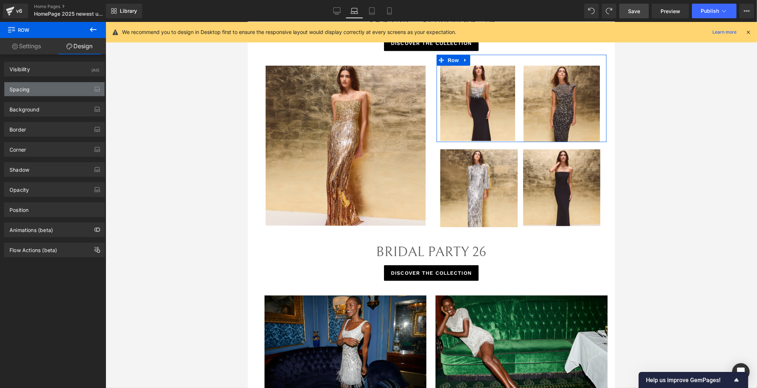
click at [53, 91] on div "Spacing" at bounding box center [54, 89] width 100 height 14
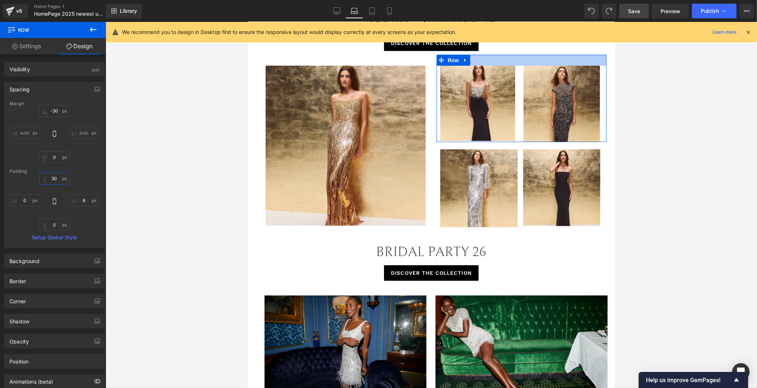
click at [53, 178] on input "30" at bounding box center [54, 178] width 31 height 12
click at [50, 108] on input "-30" at bounding box center [54, 111] width 31 height 12
click at [53, 174] on div "Margin -30 auto 0 auto Padding 30 8 0 0 Setup Global Style" at bounding box center [54, 174] width 100 height 146
click at [52, 176] on input "30" at bounding box center [54, 178] width 31 height 12
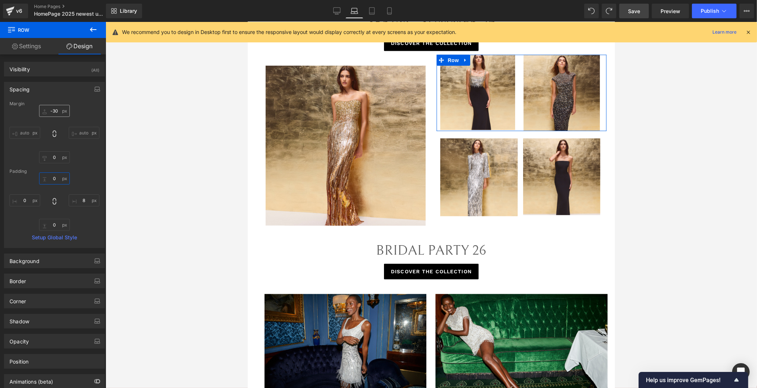
type input "0"
click at [54, 111] on input "-30" at bounding box center [54, 111] width 31 height 12
type input "0"
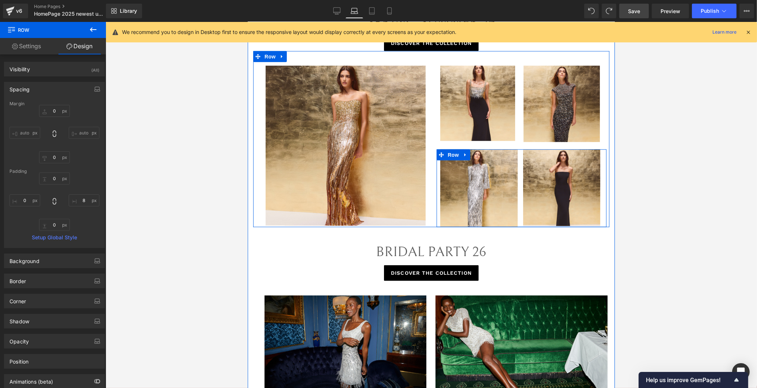
click at [521, 155] on div "Image" at bounding box center [563, 187] width 85 height 77
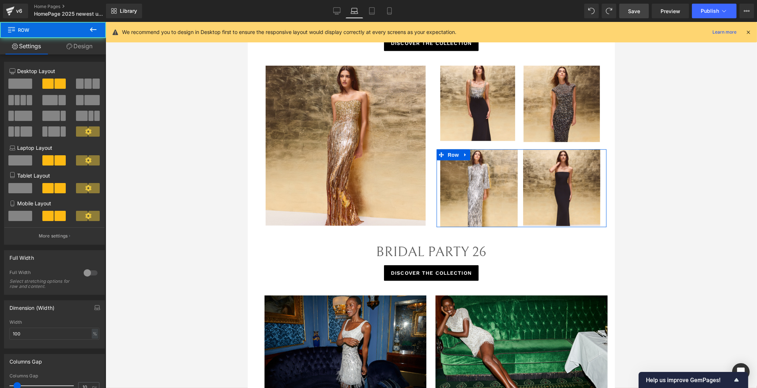
click at [77, 47] on link "Design" at bounding box center [79, 46] width 53 height 16
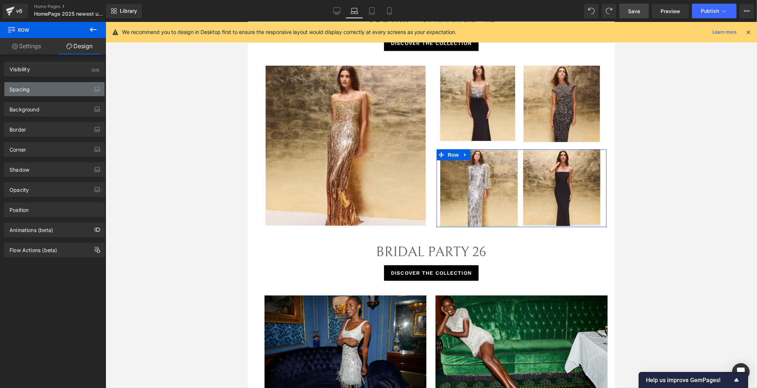
click at [57, 91] on div "Spacing" at bounding box center [54, 89] width 100 height 14
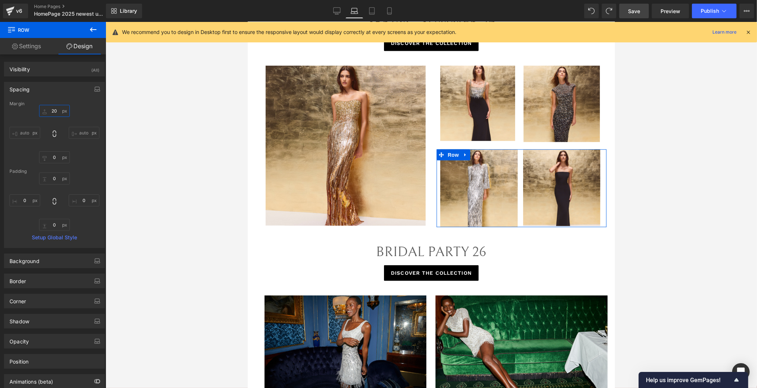
click at [56, 111] on input "20" at bounding box center [54, 111] width 31 height 12
type input "0"
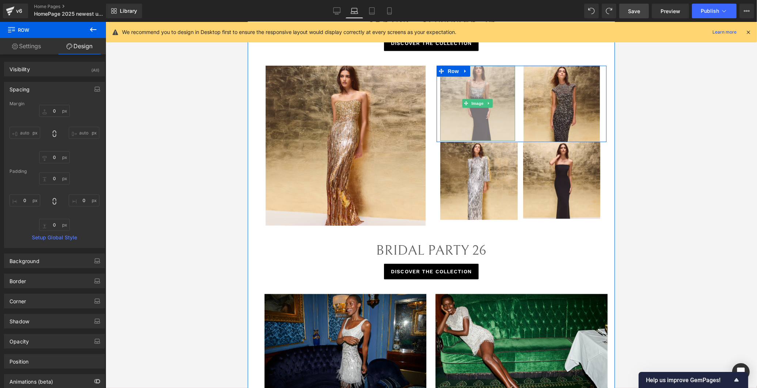
click at [503, 117] on img at bounding box center [477, 103] width 75 height 75
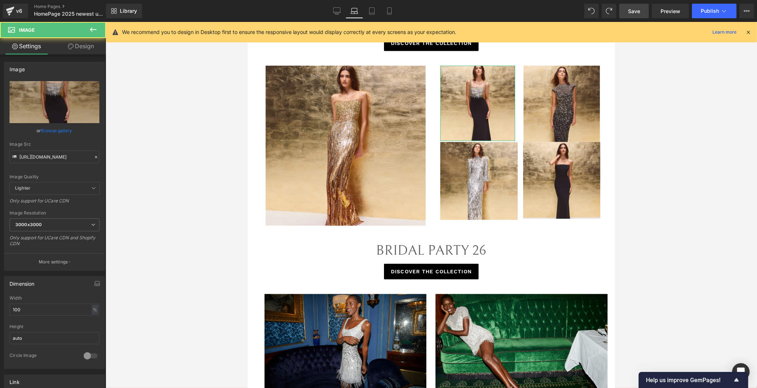
click at [83, 47] on link "Design" at bounding box center [80, 46] width 53 height 16
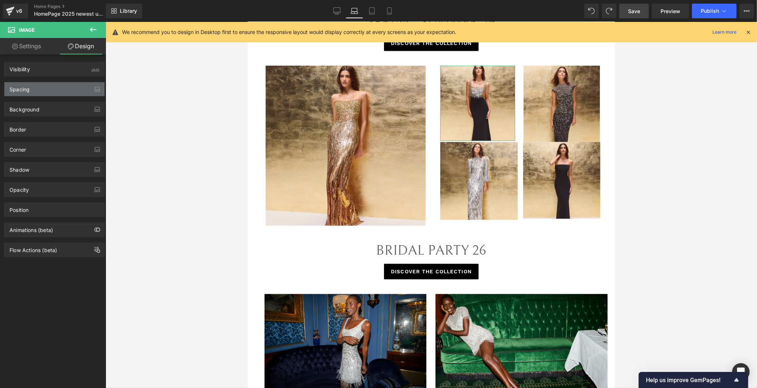
click at [62, 92] on div "Spacing" at bounding box center [54, 89] width 100 height 14
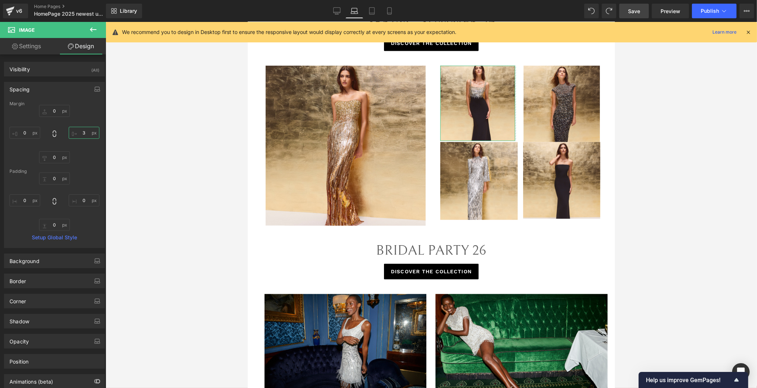
click at [81, 132] on input "text" at bounding box center [84, 133] width 31 height 12
type input "3"
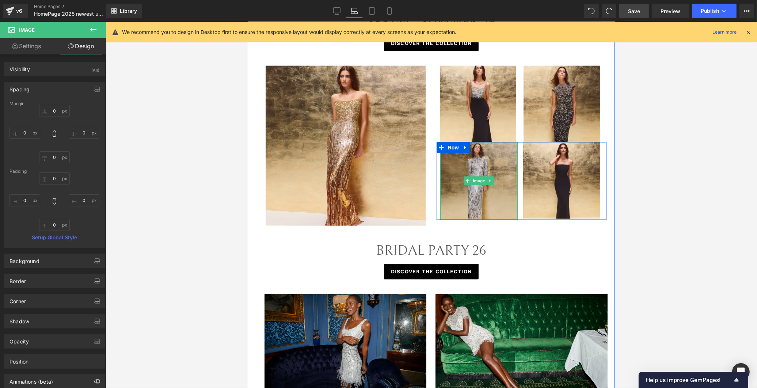
click at [477, 173] on img at bounding box center [479, 181] width 78 height 78
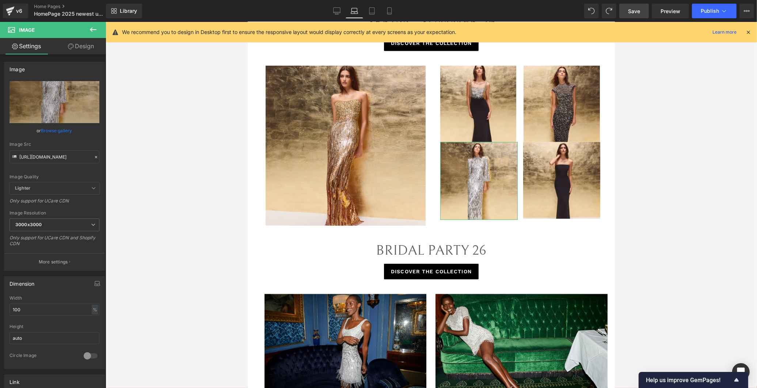
click at [81, 49] on link "Design" at bounding box center [80, 46] width 53 height 16
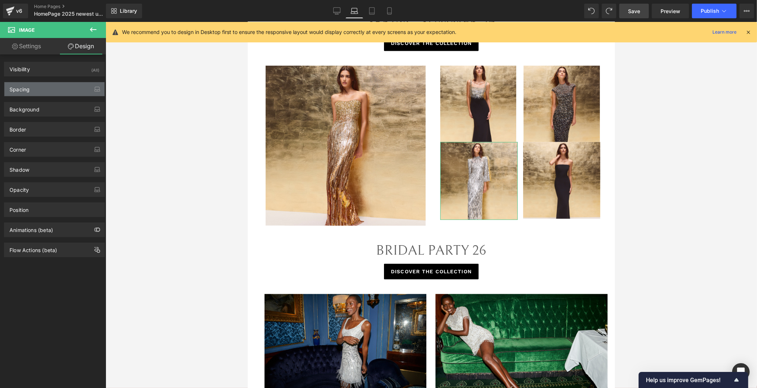
click at [72, 89] on div "Spacing" at bounding box center [54, 89] width 100 height 14
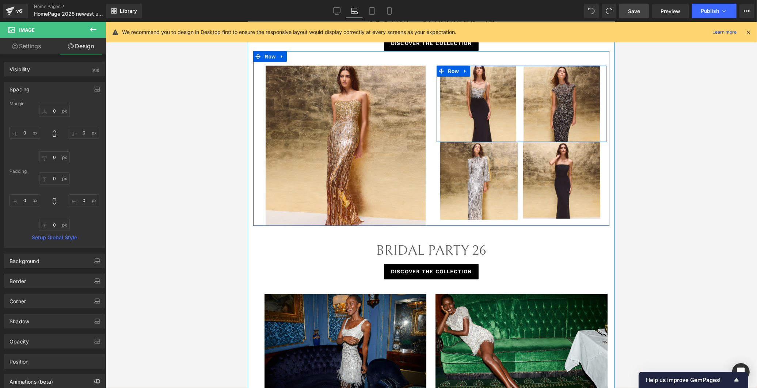
click at [519, 130] on div "Image" at bounding box center [561, 104] width 84 height 76
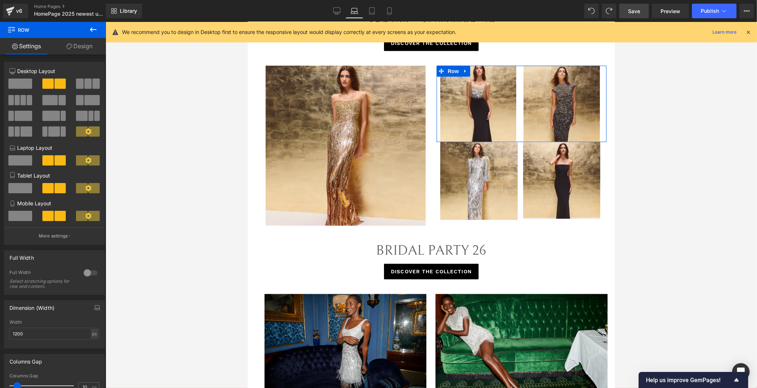
click at [83, 45] on link "Design" at bounding box center [79, 46] width 53 height 16
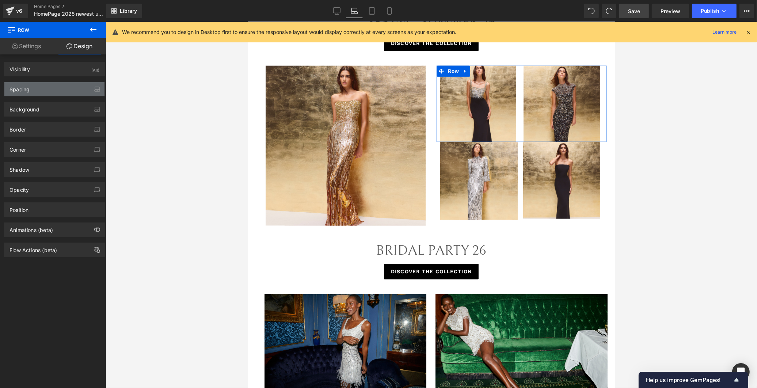
click at [58, 93] on div "Spacing" at bounding box center [54, 89] width 100 height 14
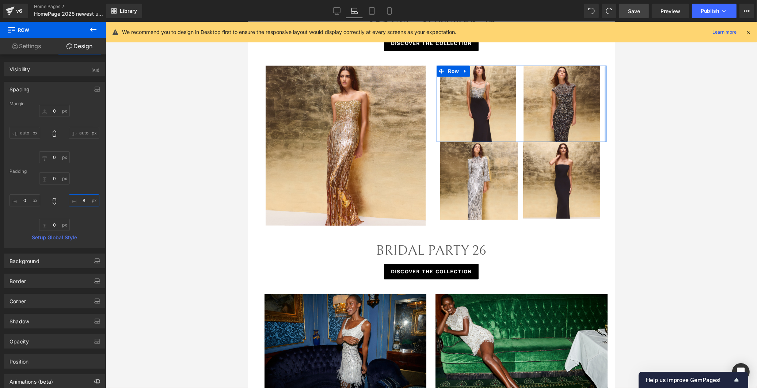
click at [81, 202] on input "text" at bounding box center [84, 200] width 31 height 12
type input "8"
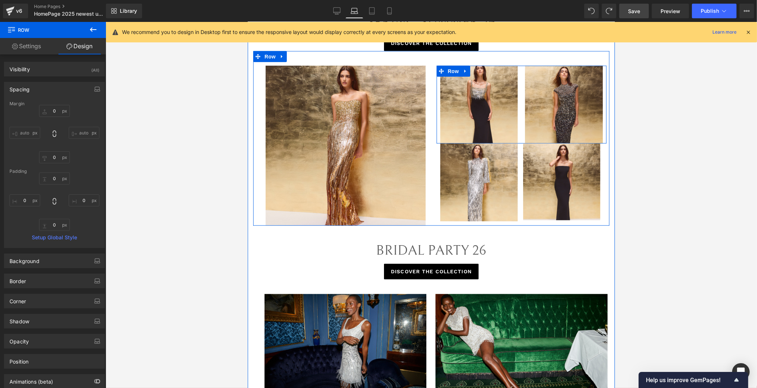
click at [521, 126] on div "Image" at bounding box center [563, 105] width 85 height 78
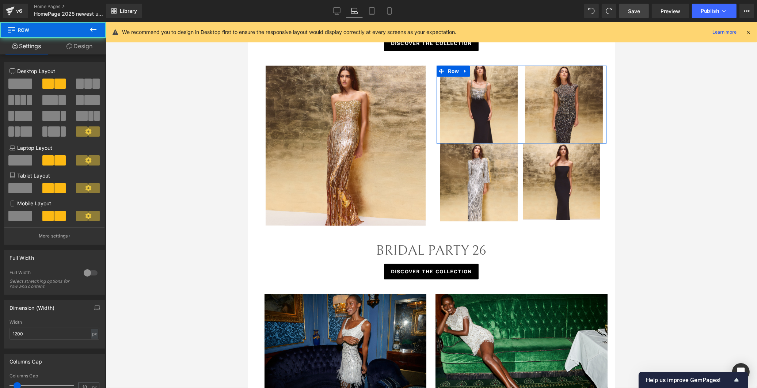
click at [85, 44] on link "Design" at bounding box center [79, 46] width 53 height 16
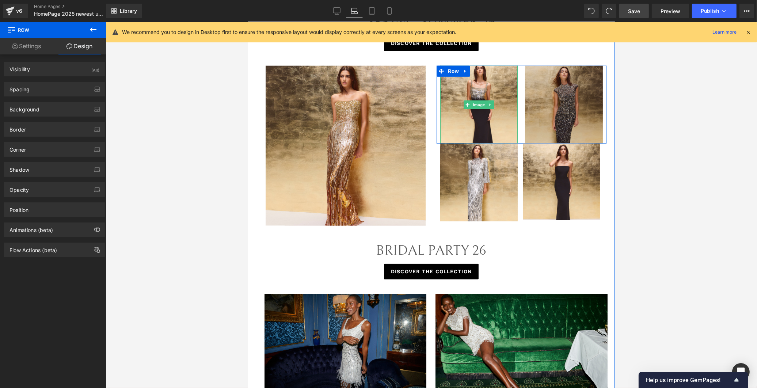
click at [538, 129] on img at bounding box center [563, 105] width 78 height 78
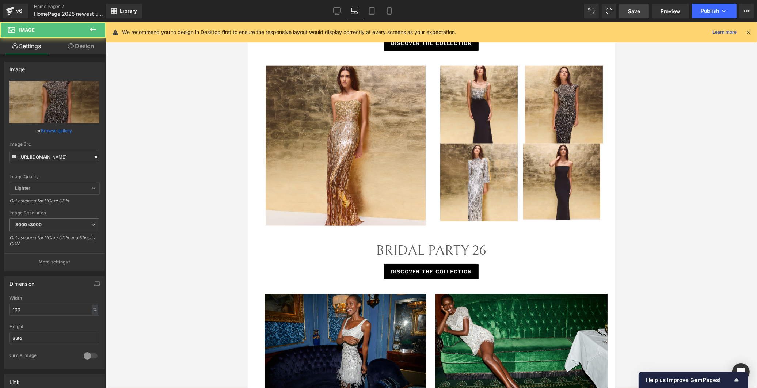
click at [84, 49] on link "Design" at bounding box center [80, 46] width 53 height 16
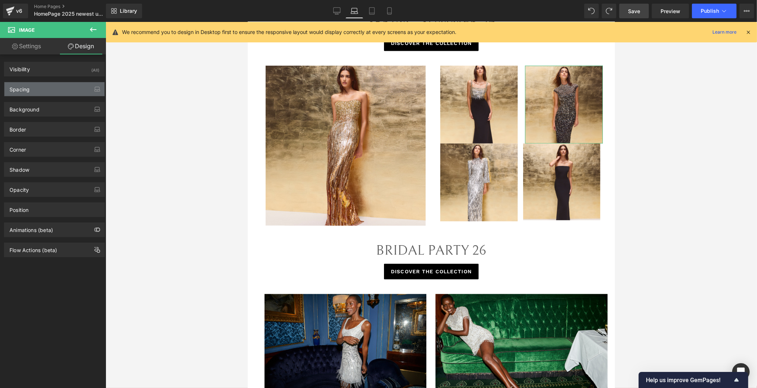
click at [54, 88] on div "Spacing" at bounding box center [54, 89] width 100 height 14
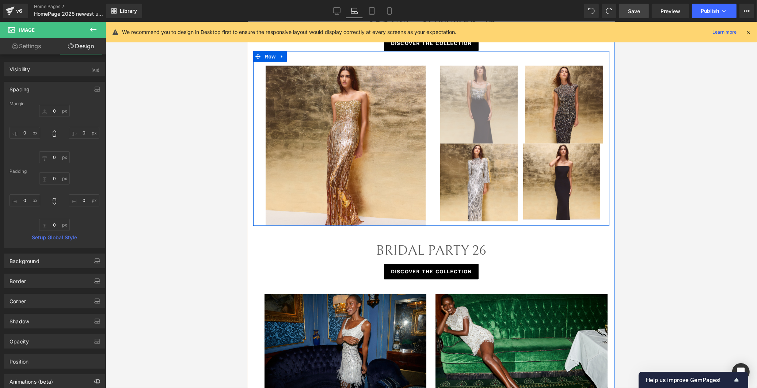
click at [459, 129] on img at bounding box center [479, 105] width 78 height 78
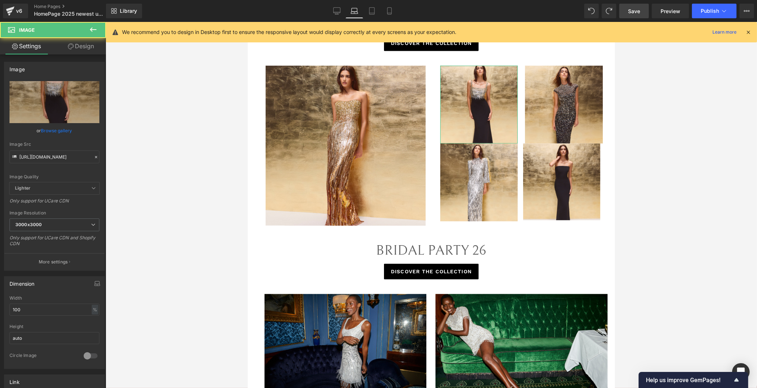
click at [76, 47] on link "Design" at bounding box center [80, 46] width 53 height 16
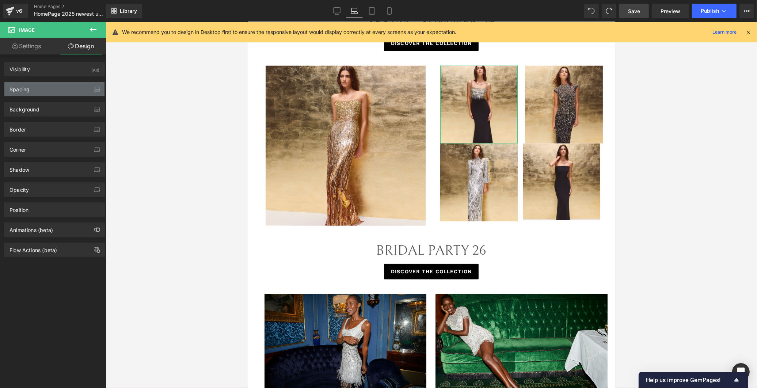
click at [47, 90] on div "Spacing" at bounding box center [54, 89] width 100 height 14
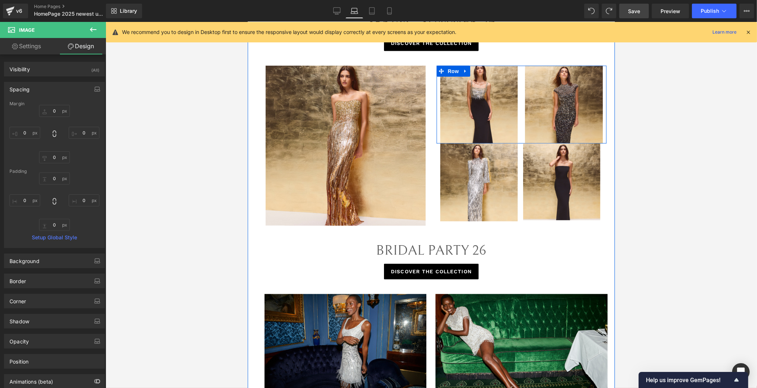
click at [515, 131] on div "Image" at bounding box center [478, 105] width 85 height 78
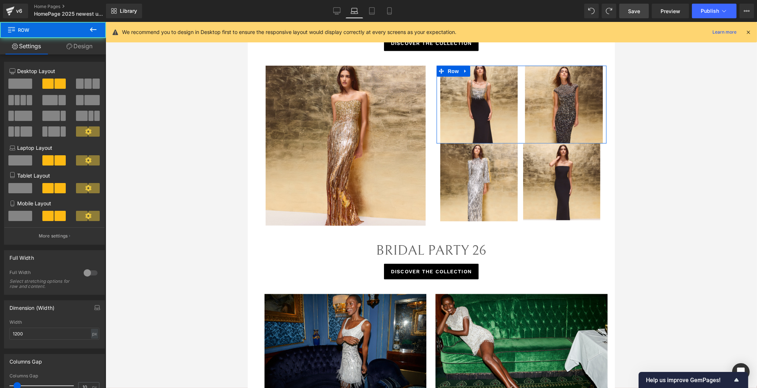
click at [82, 49] on link "Design" at bounding box center [79, 46] width 53 height 16
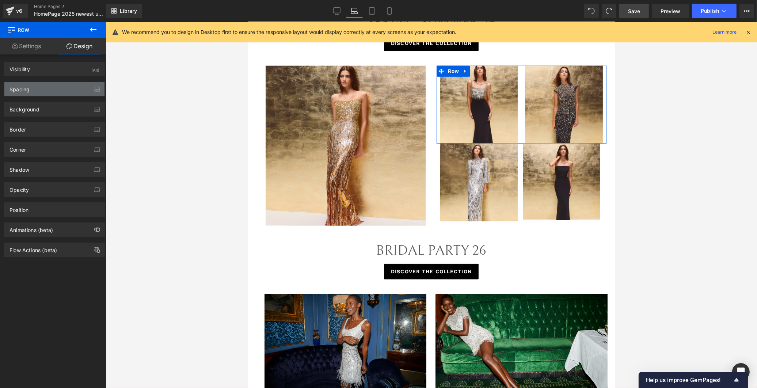
click at [45, 88] on div "Spacing" at bounding box center [54, 89] width 100 height 14
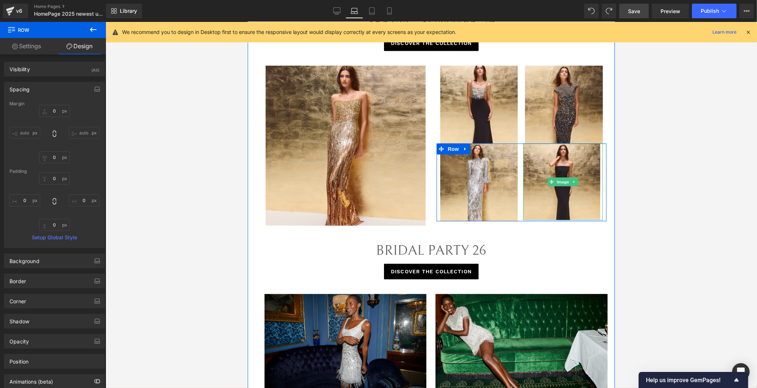
click at [523, 190] on div at bounding box center [524, 182] width 2 height 77
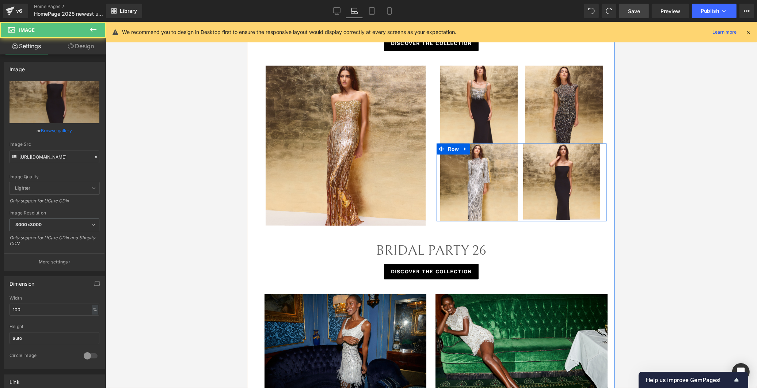
click at [521, 190] on div "Image" at bounding box center [563, 182] width 85 height 77
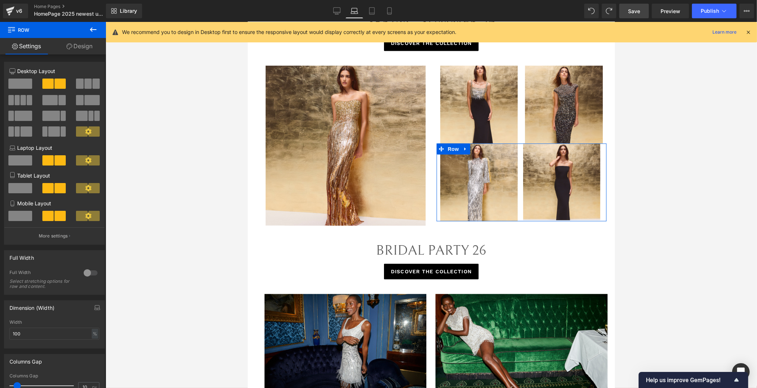
click at [79, 51] on link "Design" at bounding box center [79, 46] width 53 height 16
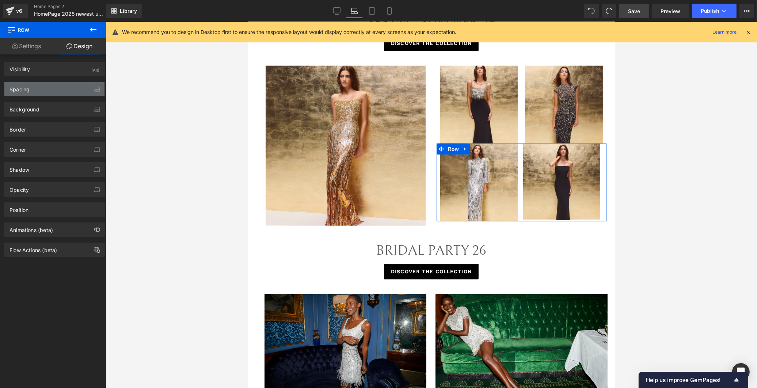
click at [49, 89] on div "Spacing" at bounding box center [54, 89] width 100 height 14
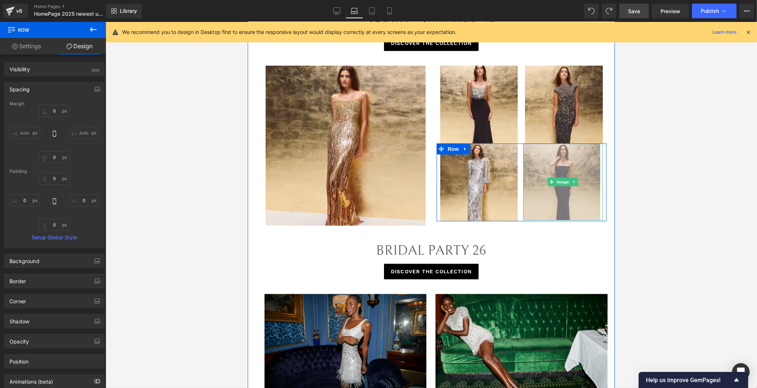
click at [558, 171] on img at bounding box center [563, 182] width 80 height 77
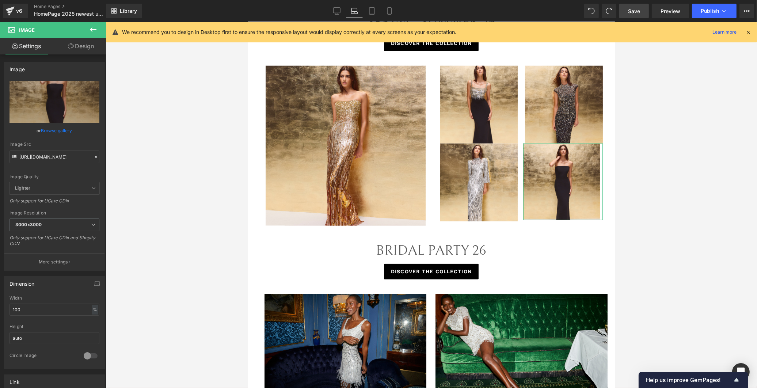
click at [84, 49] on link "Design" at bounding box center [80, 46] width 53 height 16
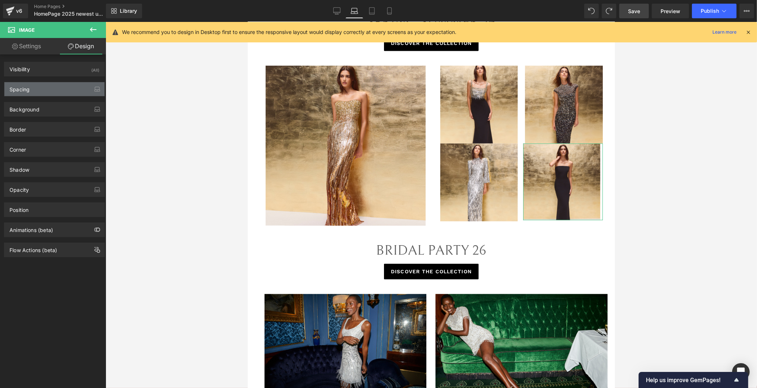
click at [51, 89] on div "Spacing" at bounding box center [54, 89] width 100 height 14
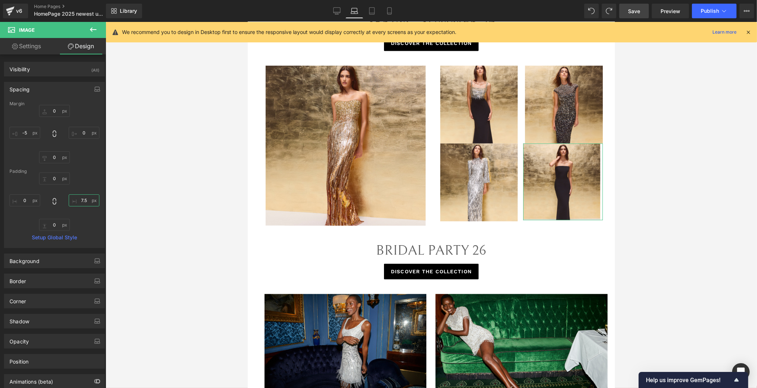
click at [79, 198] on input "7.5" at bounding box center [84, 200] width 31 height 12
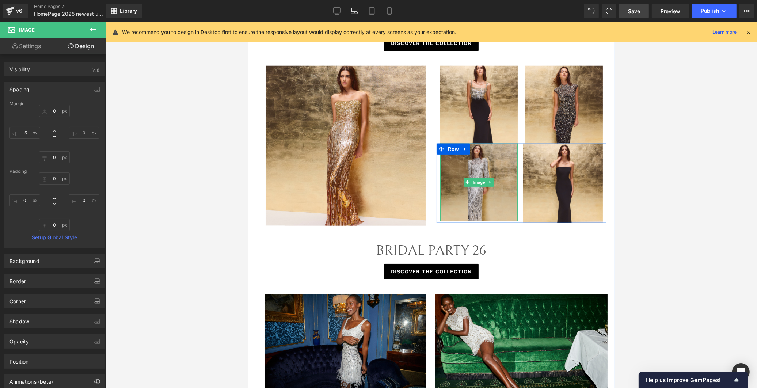
click at [489, 164] on img at bounding box center [479, 183] width 78 height 78
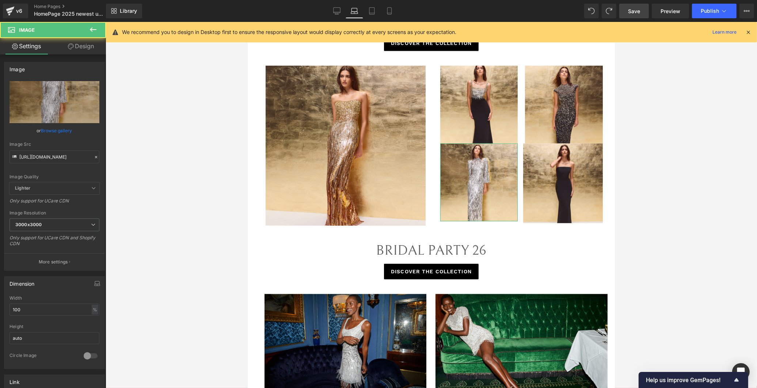
click at [85, 51] on link "Design" at bounding box center [80, 46] width 53 height 16
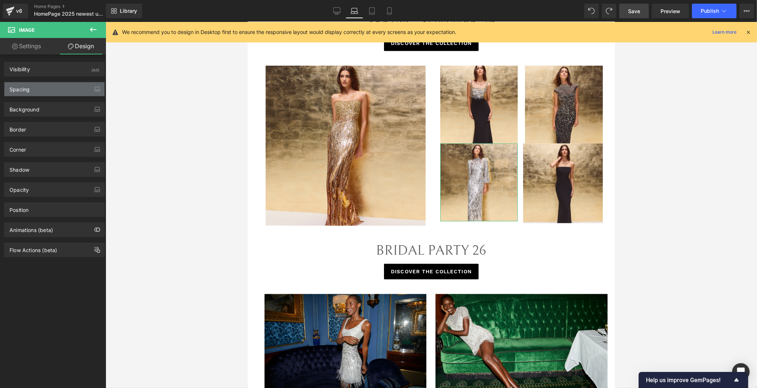
click at [54, 87] on div "Spacing" at bounding box center [54, 89] width 100 height 14
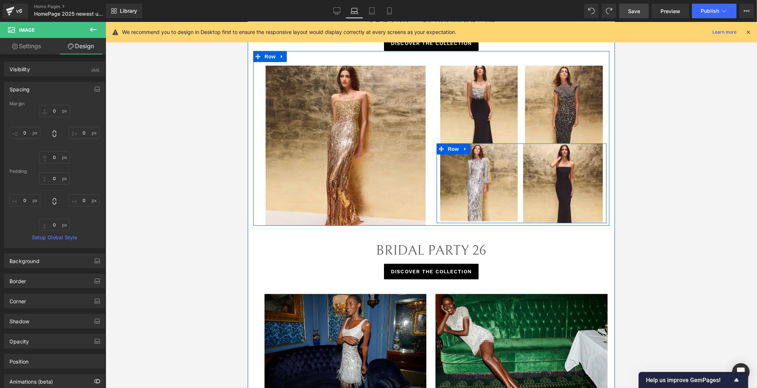
click at [517, 216] on div "Image" at bounding box center [478, 183] width 85 height 78
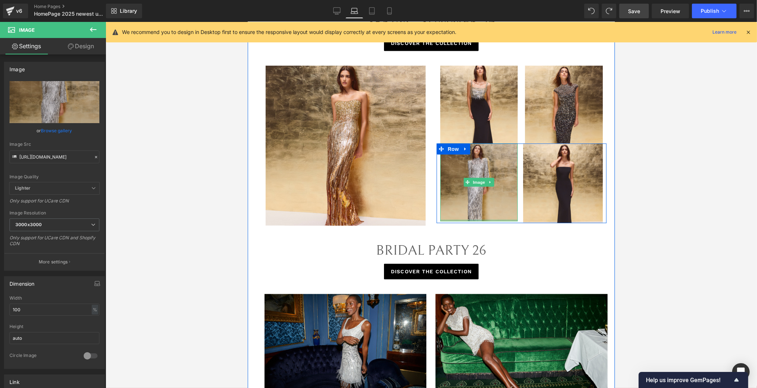
drag, startPoint x: 496, startPoint y: 220, endPoint x: 500, endPoint y: 219, distance: 4.2
click at [500, 219] on div "Image" at bounding box center [479, 183] width 78 height 78
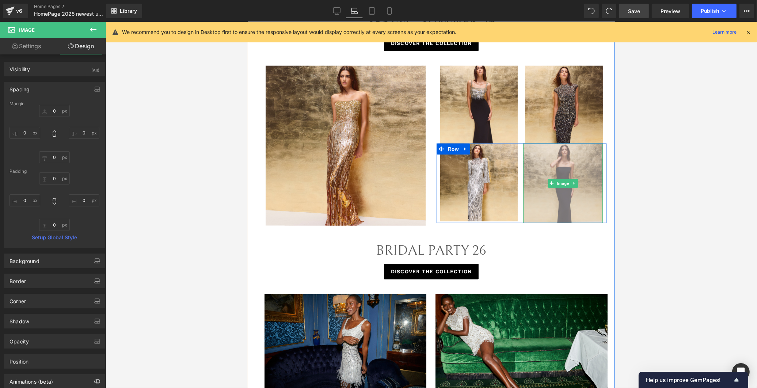
click at [546, 209] on img at bounding box center [563, 184] width 80 height 80
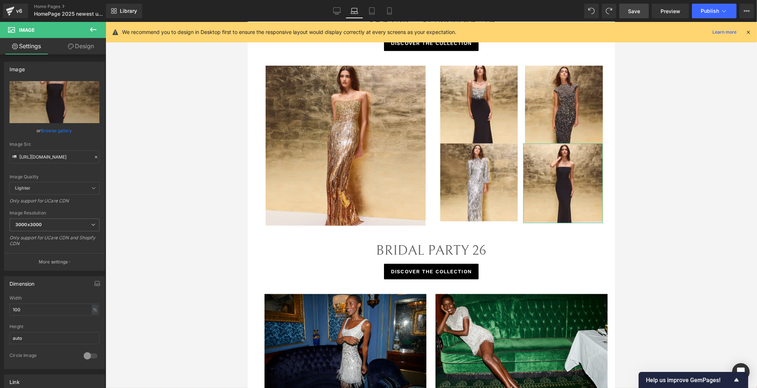
click at [78, 46] on link "Design" at bounding box center [80, 46] width 53 height 16
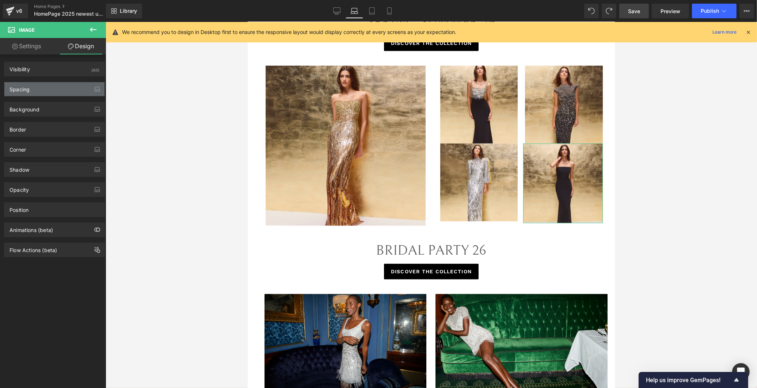
click at [43, 92] on div "Spacing" at bounding box center [54, 89] width 100 height 14
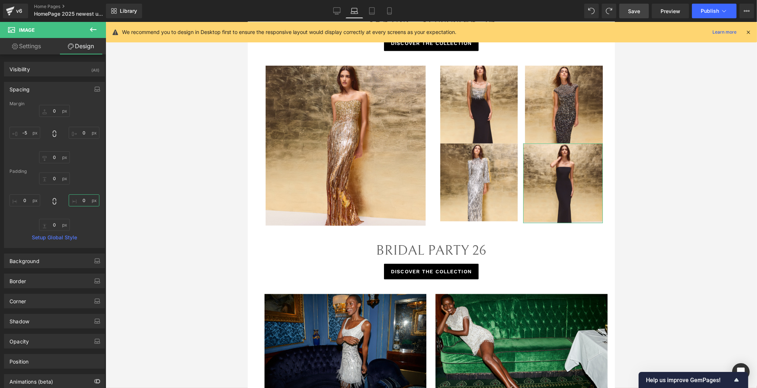
click at [81, 200] on input "text" at bounding box center [84, 200] width 31 height 12
type input "7.8"
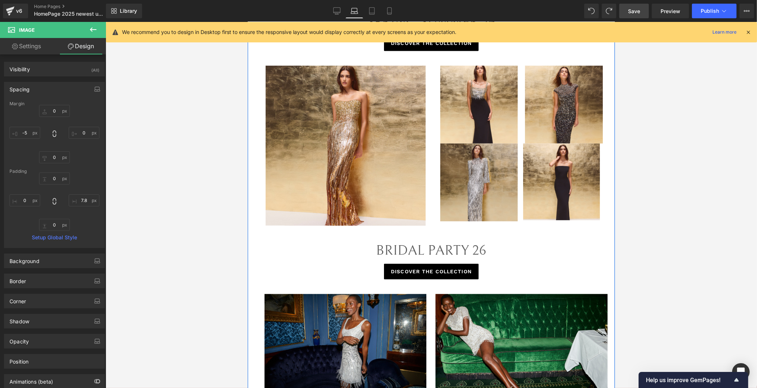
click at [490, 168] on img at bounding box center [479, 183] width 78 height 78
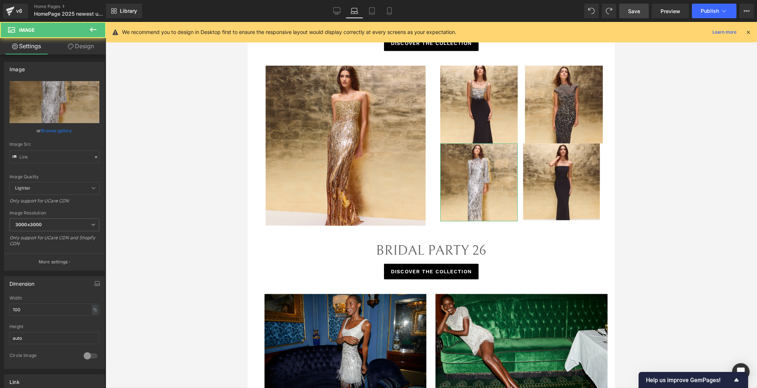
click at [86, 47] on link "Design" at bounding box center [80, 46] width 53 height 16
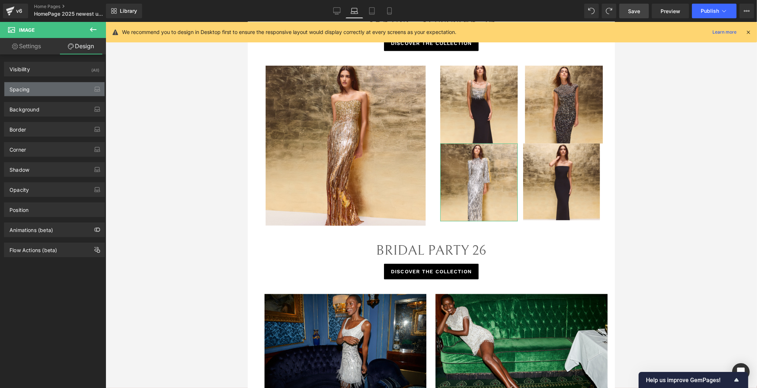
click at [65, 89] on div "Spacing" at bounding box center [54, 89] width 100 height 14
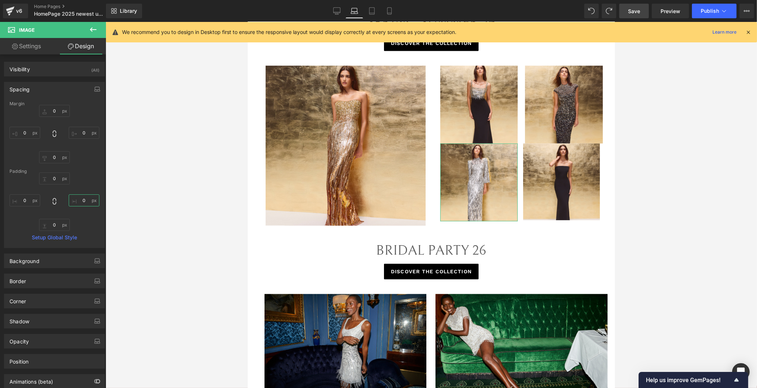
click at [79, 195] on input "0" at bounding box center [84, 200] width 31 height 12
click at [82, 134] on input "0" at bounding box center [84, 133] width 31 height 12
type input "5"
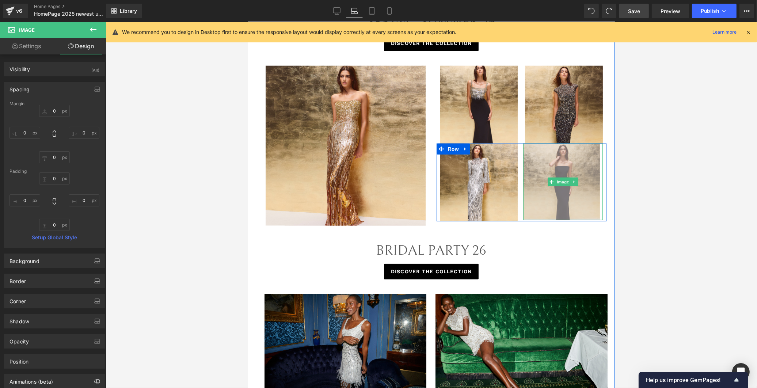
click at [540, 160] on img at bounding box center [563, 182] width 80 height 77
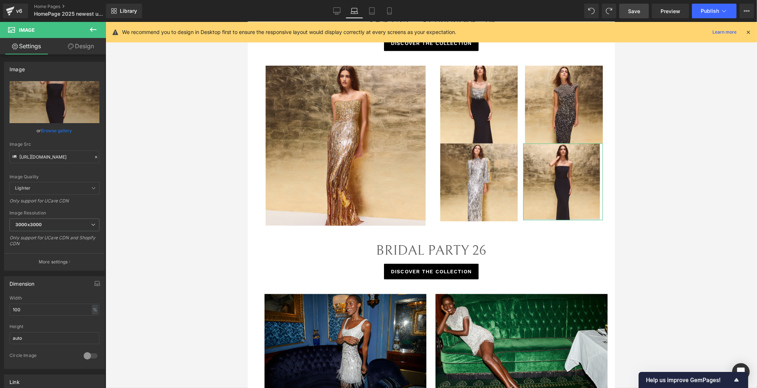
click at [80, 47] on link "Design" at bounding box center [80, 46] width 53 height 16
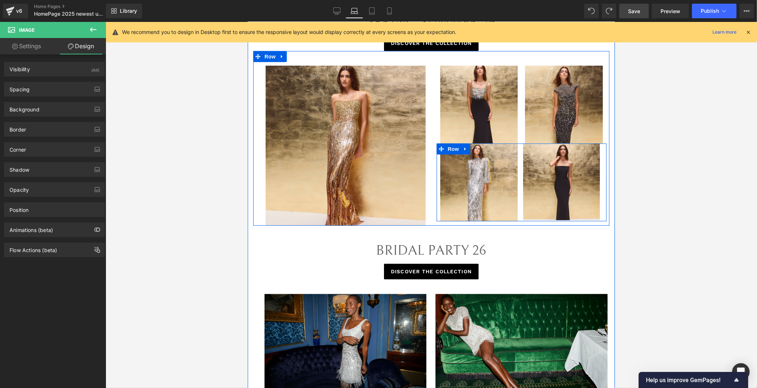
click at [515, 161] on div "Image" at bounding box center [478, 183] width 85 height 78
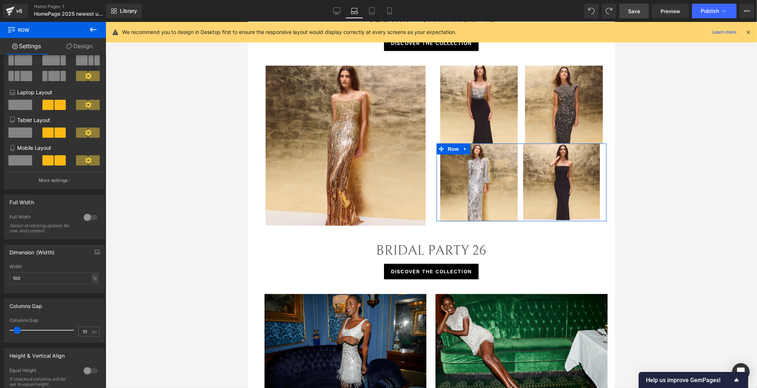
scroll to position [81, 0]
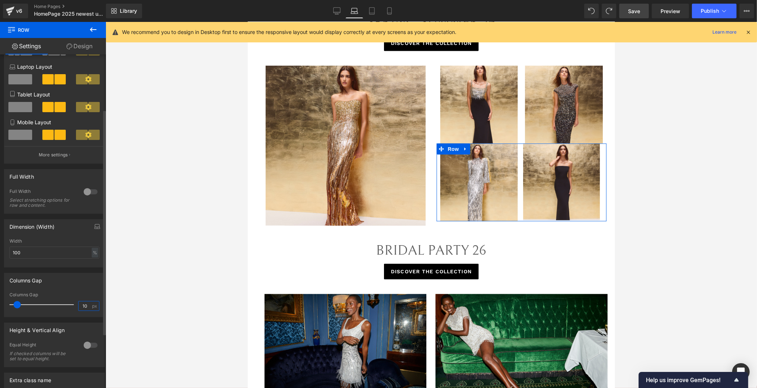
click at [86, 309] on input "10" at bounding box center [85, 305] width 13 height 9
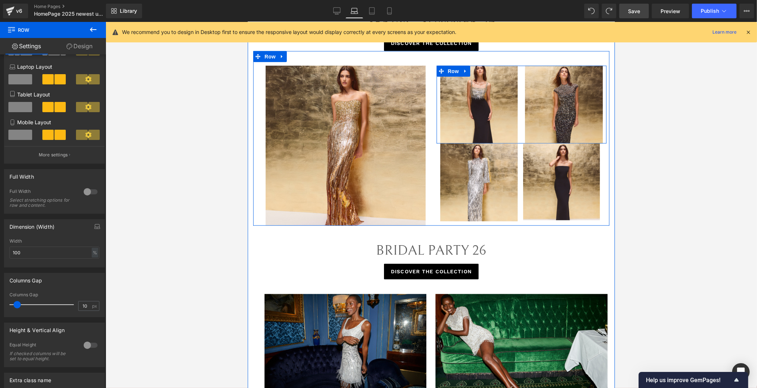
click at [515, 126] on div "Image" at bounding box center [478, 105] width 85 height 78
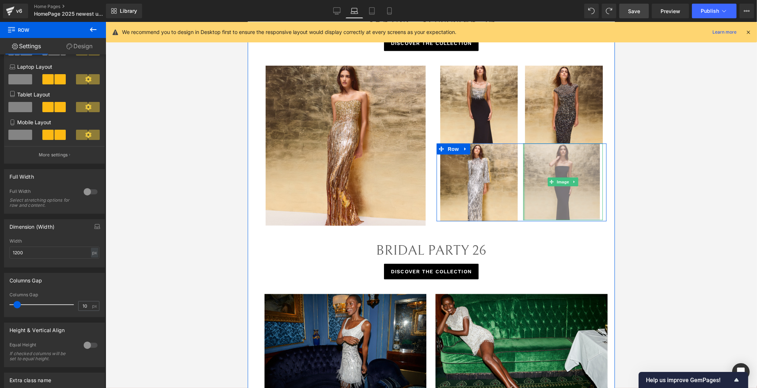
click at [523, 192] on div at bounding box center [524, 182] width 2 height 77
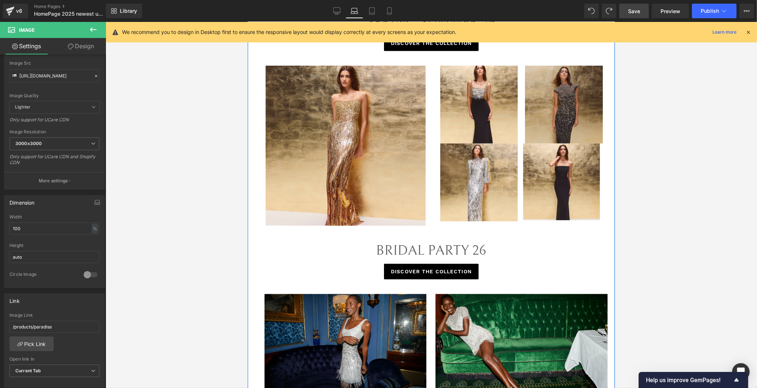
click at [528, 116] on img at bounding box center [563, 105] width 78 height 78
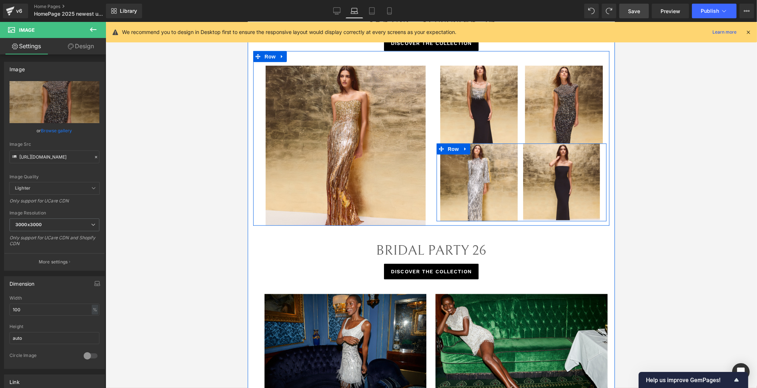
click at [521, 186] on div "Image" at bounding box center [563, 182] width 85 height 77
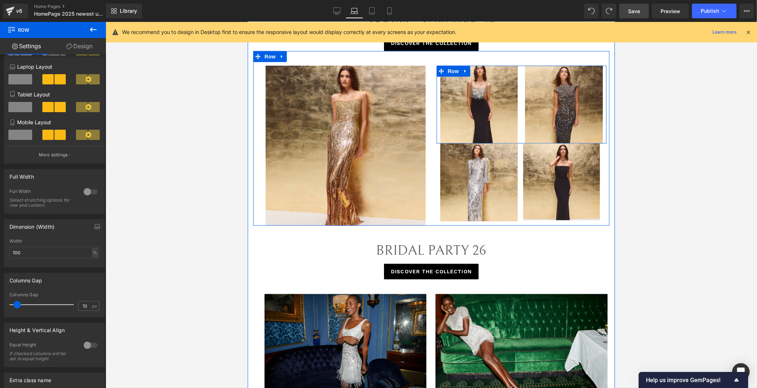
click at [517, 119] on div "Image" at bounding box center [478, 105] width 85 height 78
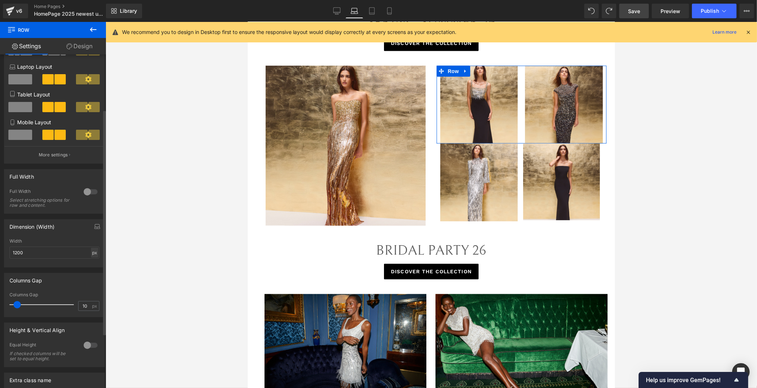
click at [91, 253] on div "px" at bounding box center [94, 253] width 7 height 10
click at [92, 264] on li "%" at bounding box center [94, 264] width 9 height 11
click at [61, 254] on input "1200" at bounding box center [54, 252] width 90 height 12
type input "1"
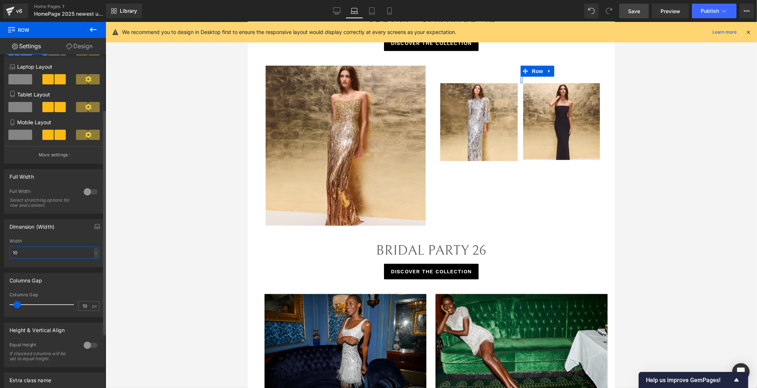
type input "100"
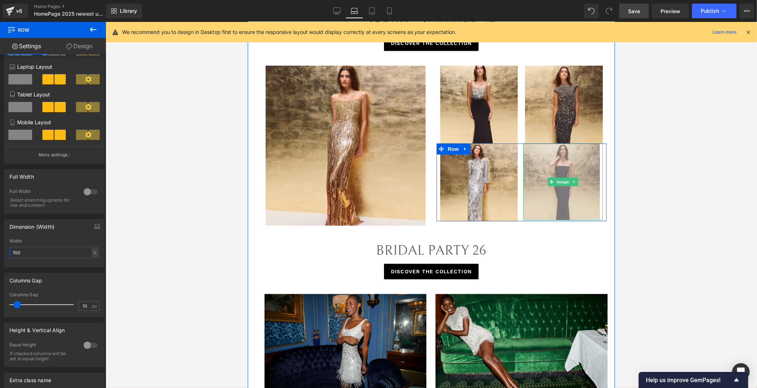
scroll to position [962, 0]
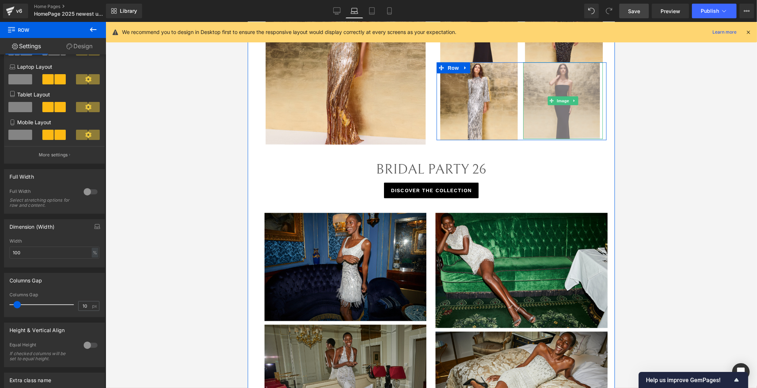
click at [587, 127] on img at bounding box center [563, 100] width 80 height 77
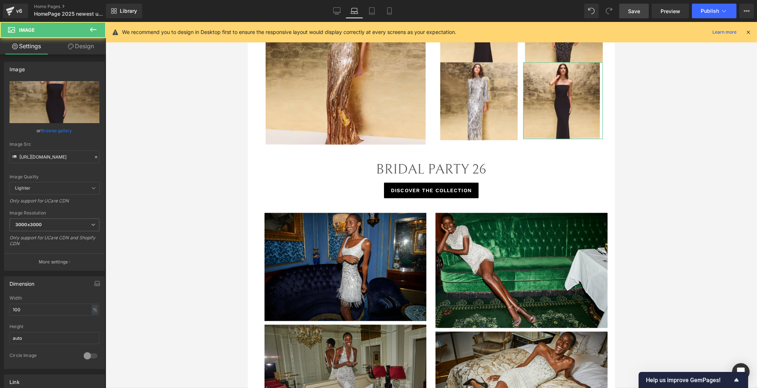
click at [76, 42] on link "Design" at bounding box center [80, 46] width 53 height 16
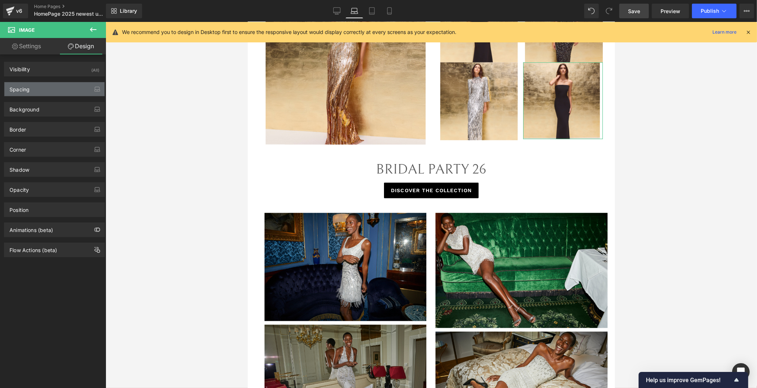
click at [34, 91] on div "Spacing" at bounding box center [54, 89] width 100 height 14
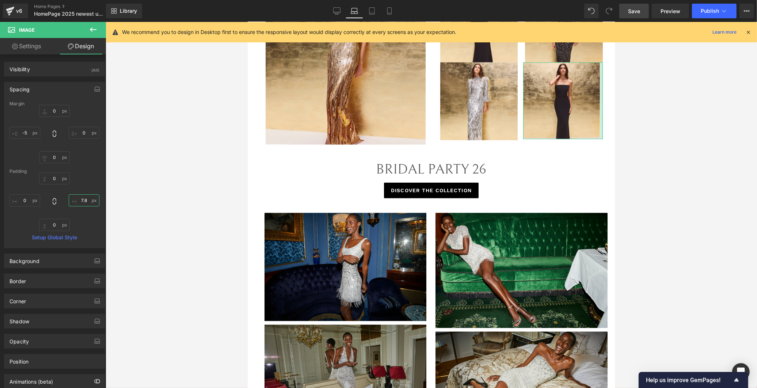
click at [80, 196] on input "7.8" at bounding box center [84, 200] width 31 height 12
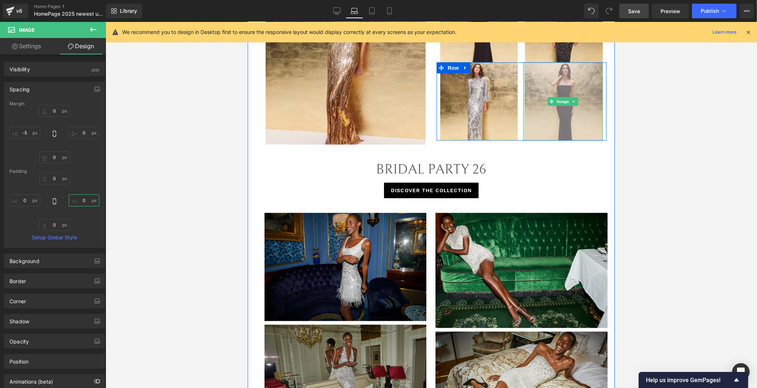
click at [523, 77] on div "Image NaNpx" at bounding box center [563, 101] width 80 height 78
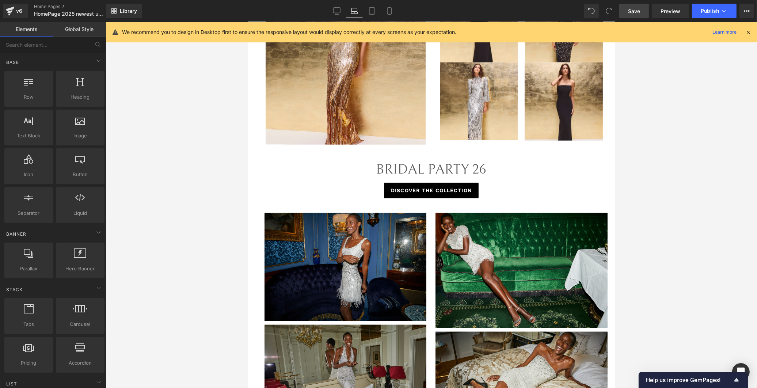
click at [632, 52] on div at bounding box center [431, 205] width 651 height 366
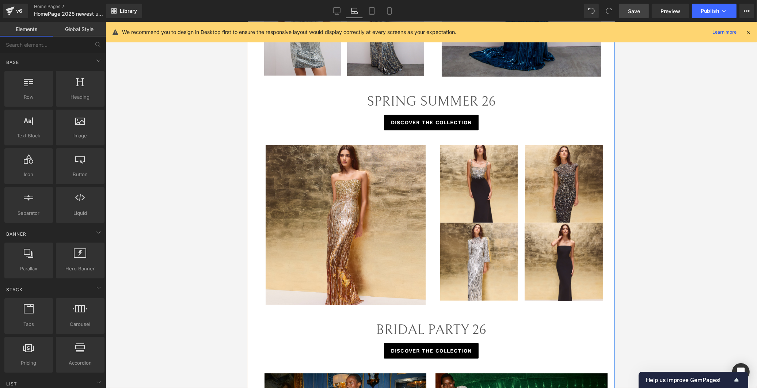
scroll to position [800, 0]
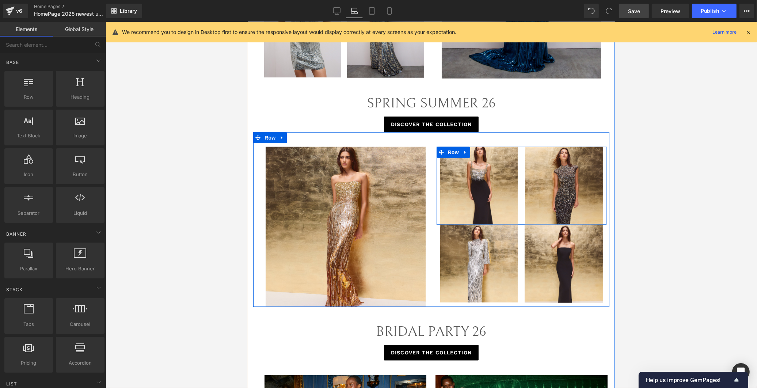
click at [516, 181] on div "Image" at bounding box center [478, 186] width 85 height 78
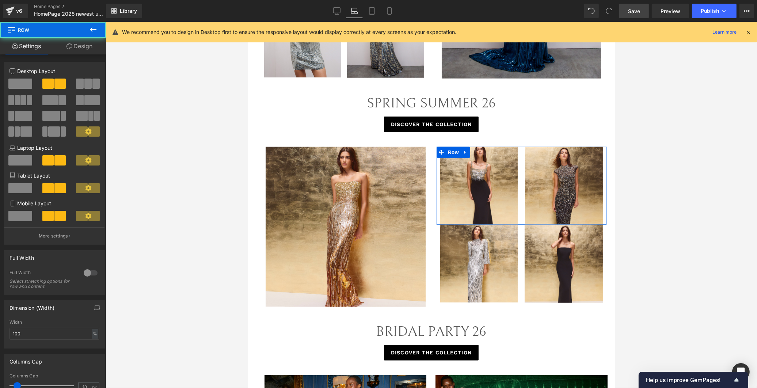
click at [70, 51] on link "Design" at bounding box center [79, 46] width 53 height 16
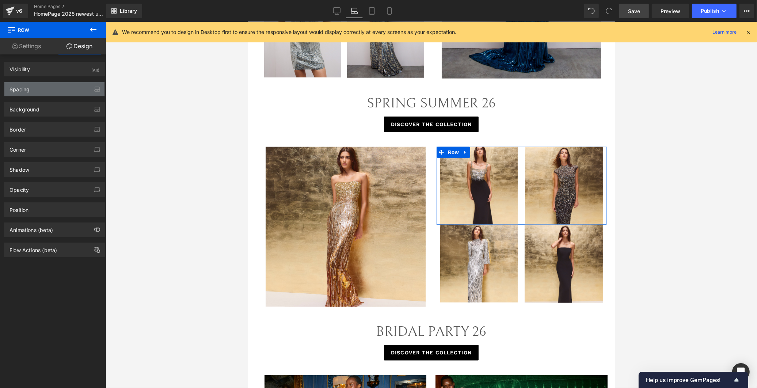
click at [48, 85] on div "Spacing" at bounding box center [54, 89] width 100 height 14
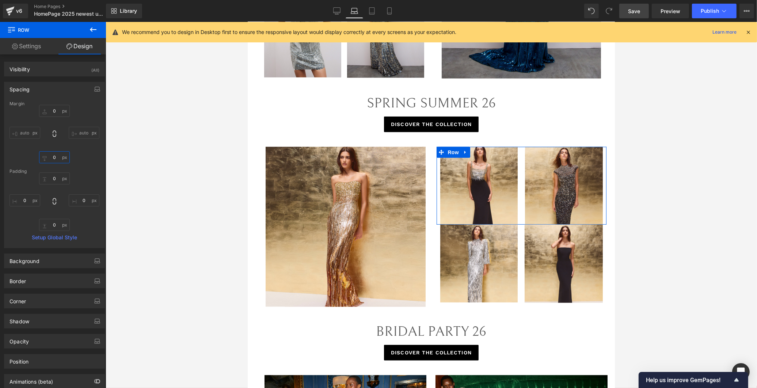
click at [51, 159] on input "text" at bounding box center [54, 157] width 31 height 12
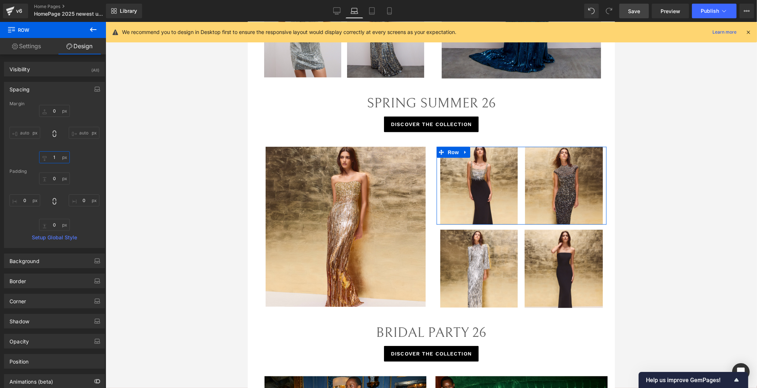
type input "13"
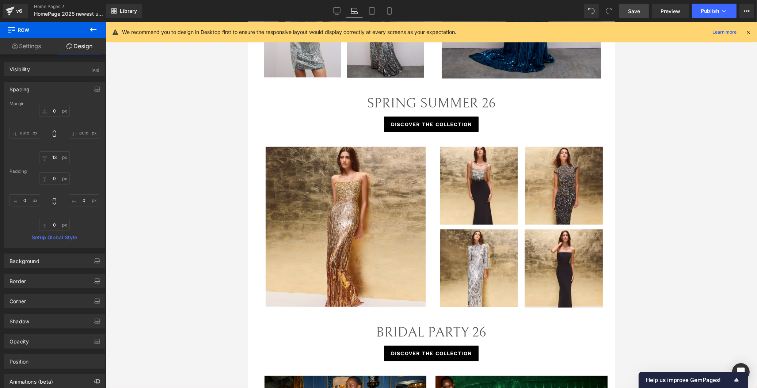
click at [671, 96] on div at bounding box center [431, 205] width 651 height 366
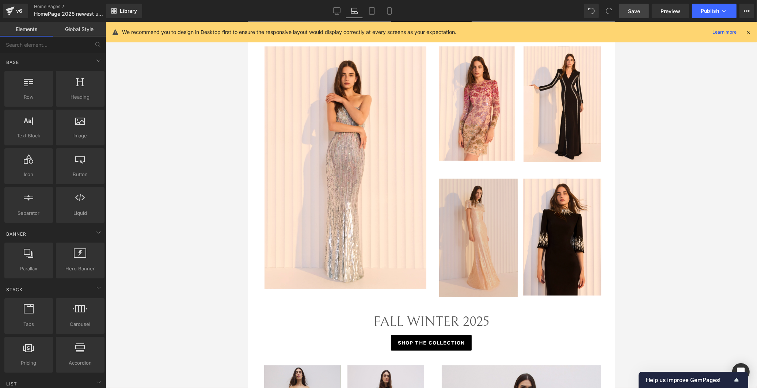
scroll to position [151, 0]
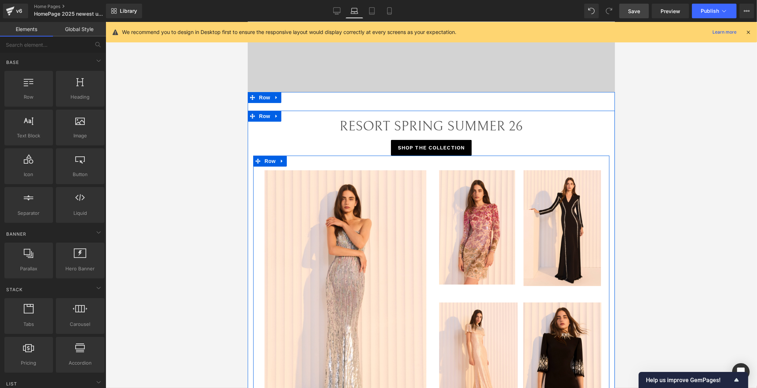
click at [517, 293] on div "Image Image Row Image Image Row" at bounding box center [521, 295] width 176 height 251
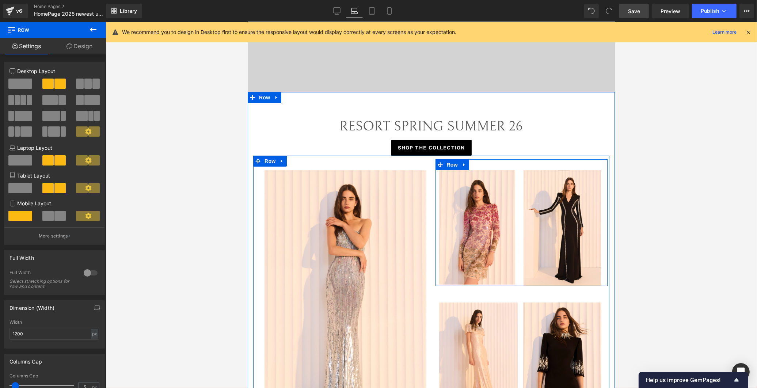
click at [512, 256] on div "Image" at bounding box center [477, 227] width 85 height 114
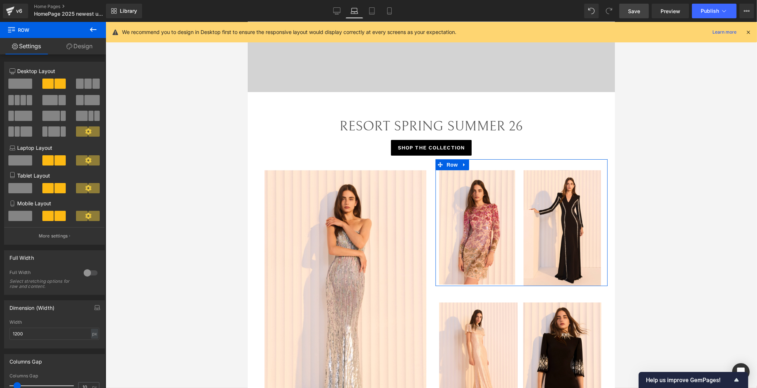
click at [87, 52] on link "Design" at bounding box center [79, 46] width 53 height 16
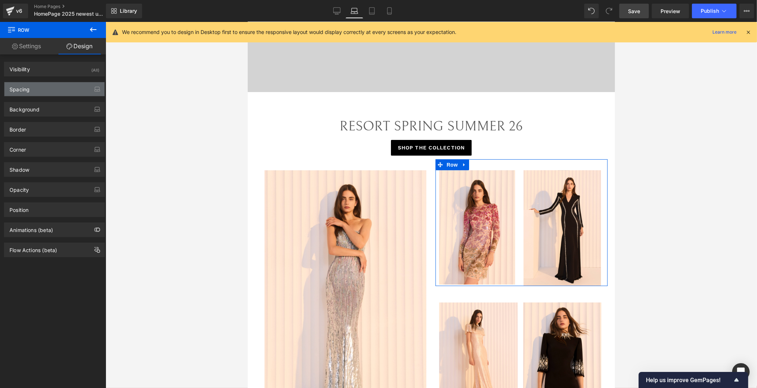
drag, startPoint x: 58, startPoint y: 86, endPoint x: 54, endPoint y: 91, distance: 6.5
click at [58, 87] on div "Spacing" at bounding box center [54, 89] width 100 height 14
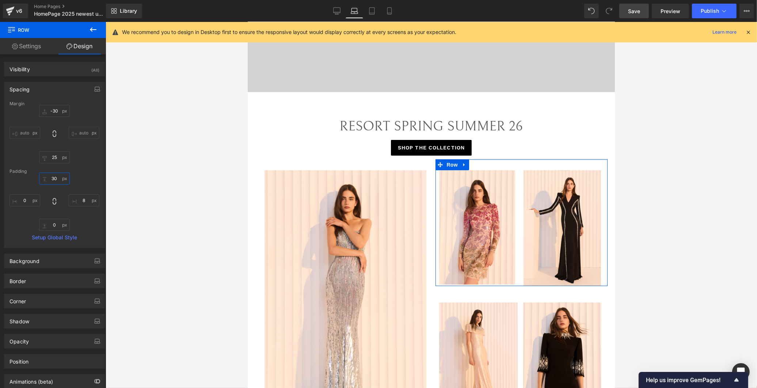
click at [57, 178] on input "30" at bounding box center [54, 178] width 31 height 12
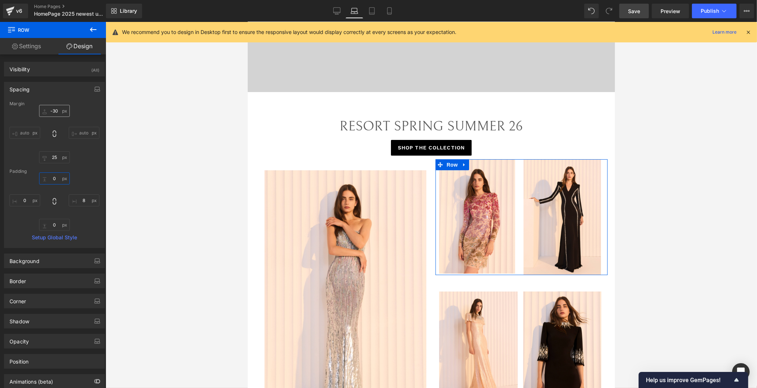
type input "0"
click at [50, 111] on input "-30" at bounding box center [54, 111] width 31 height 12
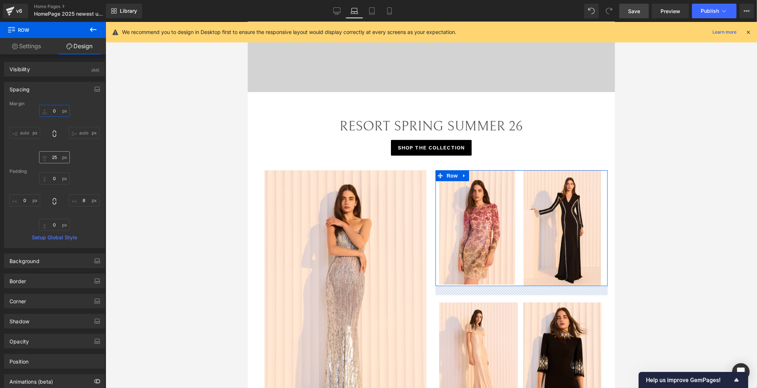
type input "0"
click at [56, 159] on input "25" at bounding box center [54, 157] width 31 height 12
type input "2"
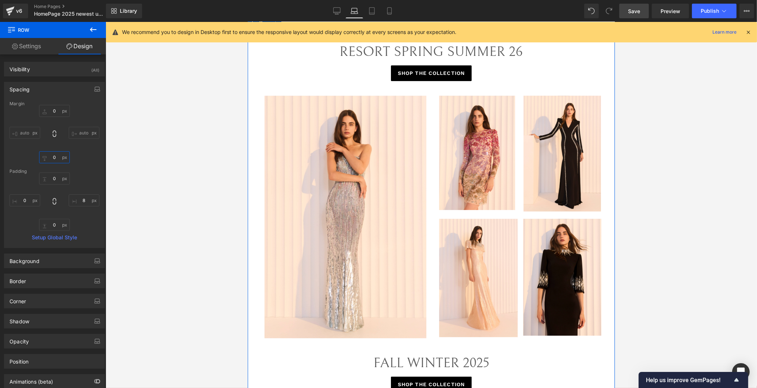
scroll to position [313, 0]
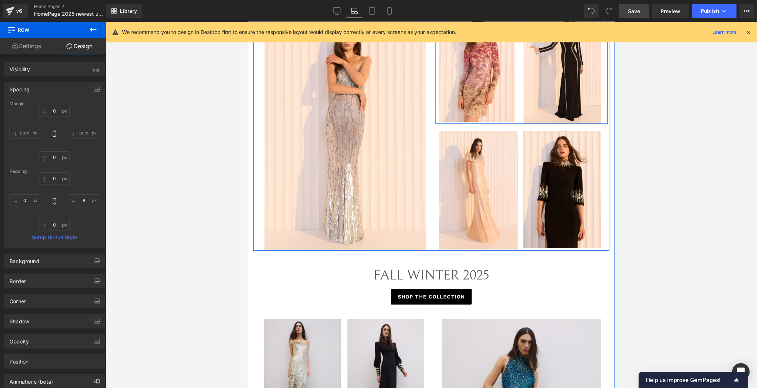
click at [519, 114] on div "Image" at bounding box center [561, 66] width 85 height 116
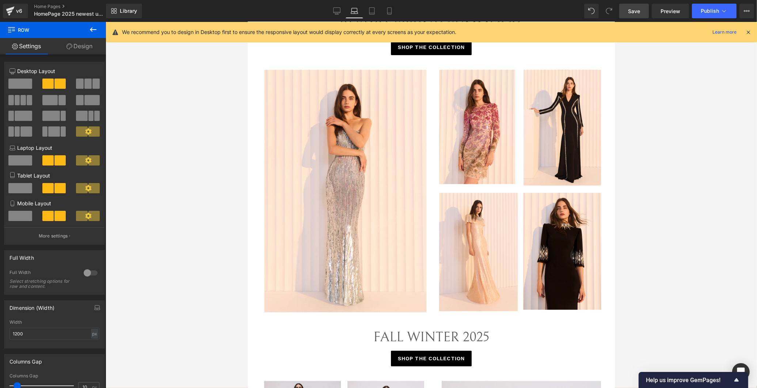
scroll to position [232, 0]
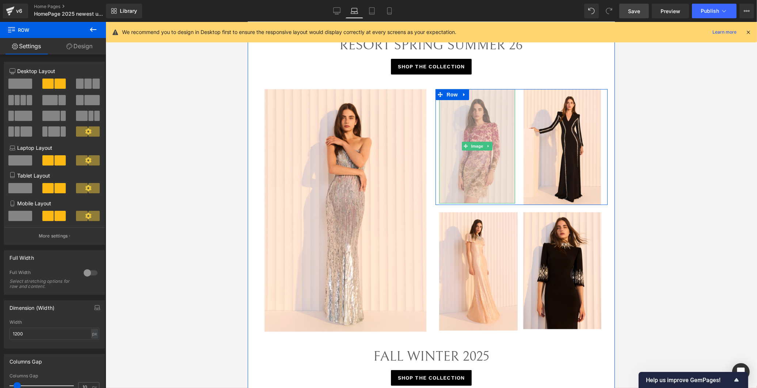
click at [498, 192] on img at bounding box center [477, 146] width 76 height 114
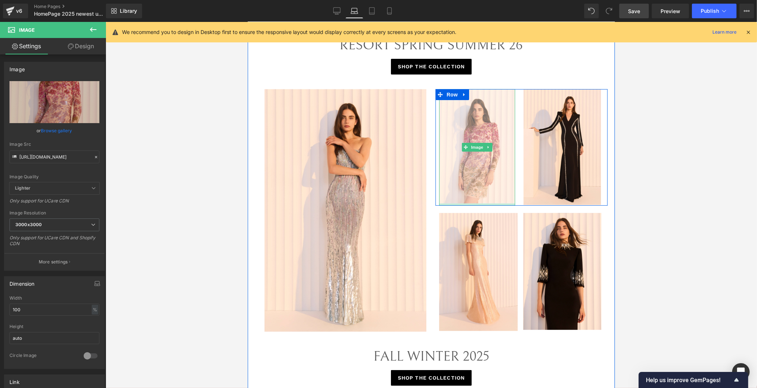
click at [505, 204] on div "Image Image Row" at bounding box center [521, 147] width 172 height 116
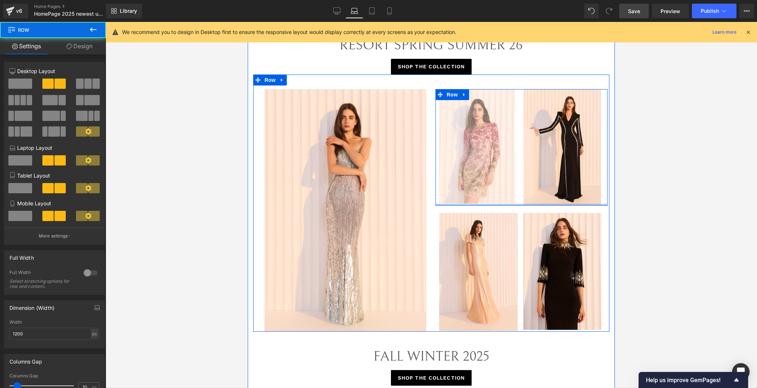
click at [502, 200] on div "Image Image Row" at bounding box center [521, 147] width 172 height 116
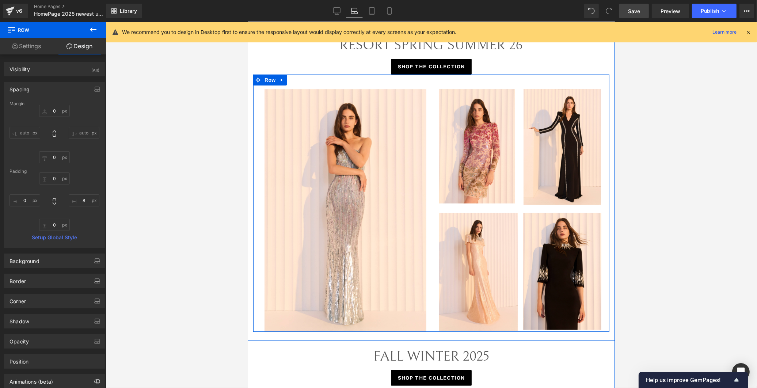
click at [519, 212] on div "Image Image Row Image Image Row" at bounding box center [521, 210] width 176 height 242
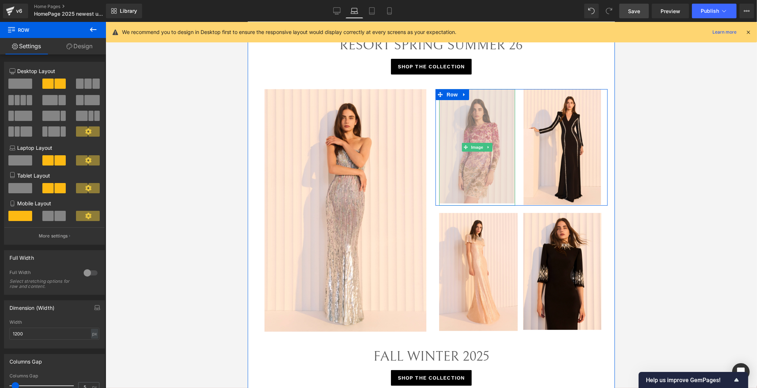
click at [501, 174] on img at bounding box center [477, 147] width 76 height 116
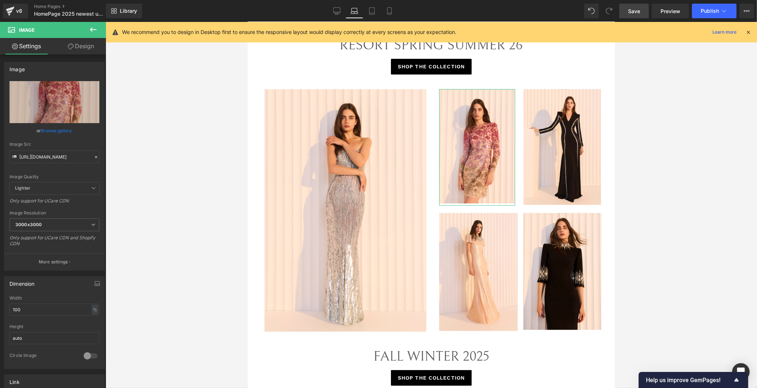
click at [88, 49] on link "Design" at bounding box center [80, 46] width 53 height 16
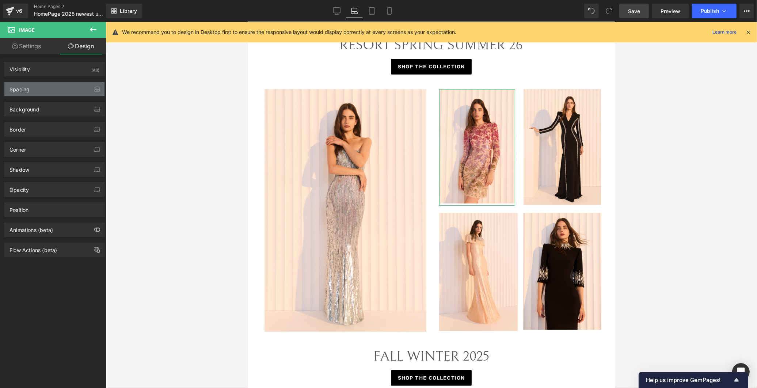
click at [48, 89] on div "Spacing" at bounding box center [54, 89] width 100 height 14
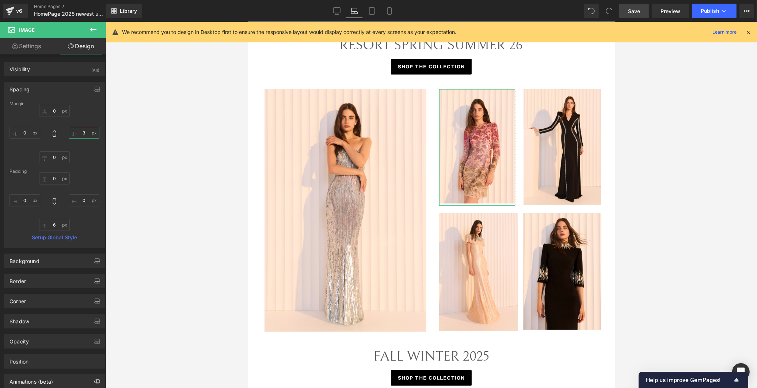
click at [84, 132] on input "3" at bounding box center [84, 133] width 31 height 12
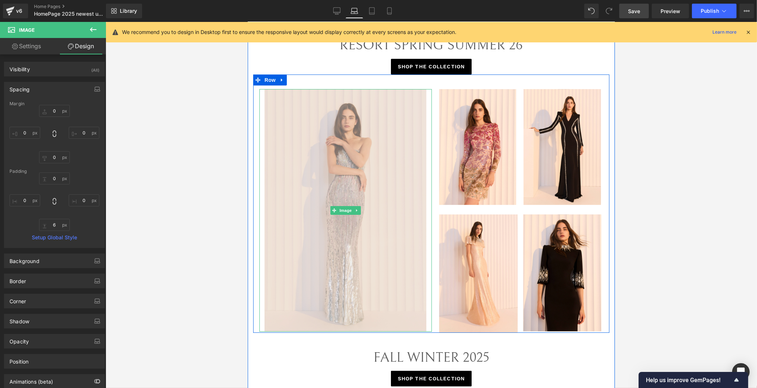
click at [396, 317] on img at bounding box center [345, 210] width 162 height 243
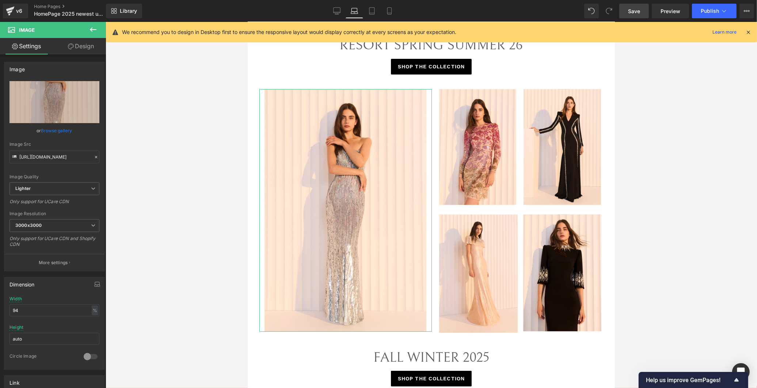
click at [83, 46] on link "Design" at bounding box center [80, 46] width 53 height 16
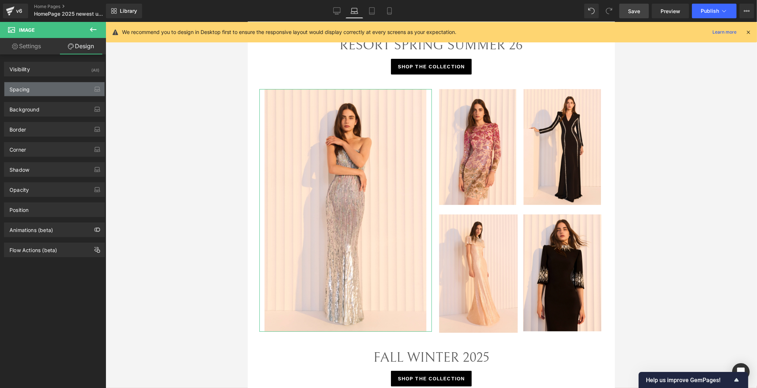
click at [78, 91] on div "Spacing" at bounding box center [54, 89] width 100 height 14
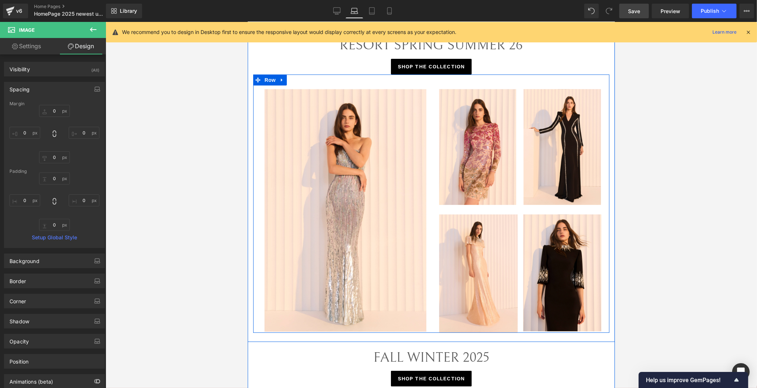
click at [428, 223] on div "Image" at bounding box center [345, 210] width 176 height 243
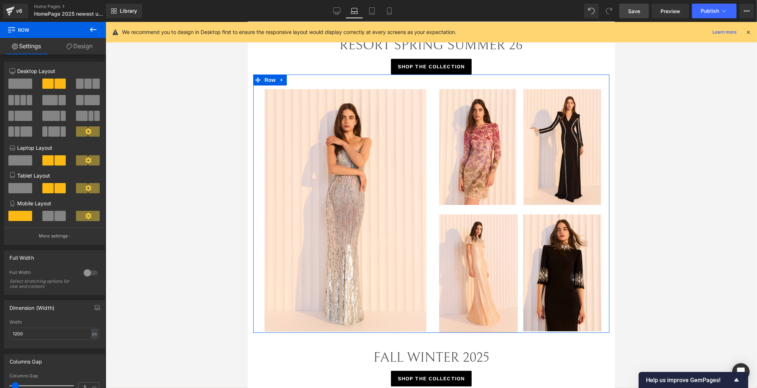
click at [66, 49] on icon at bounding box center [69, 46] width 6 height 6
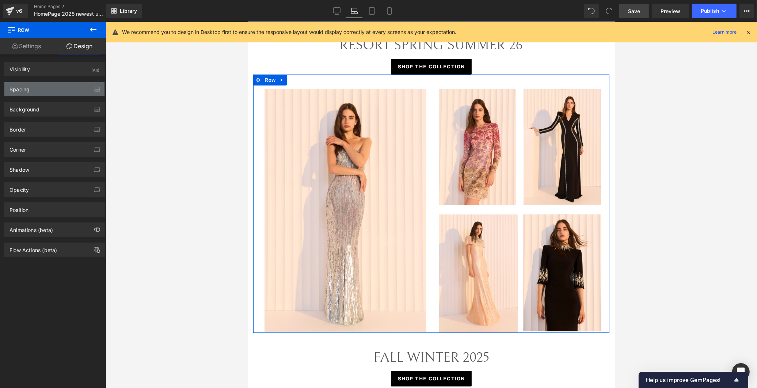
click at [55, 87] on div "Spacing" at bounding box center [54, 89] width 100 height 14
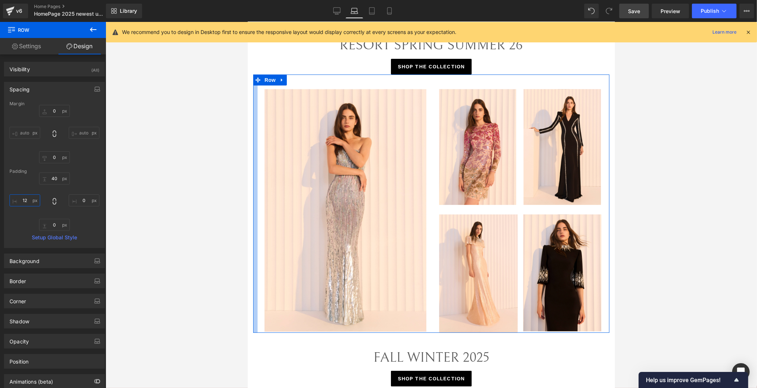
click at [24, 197] on input "text" at bounding box center [24, 200] width 31 height 12
type input "12"
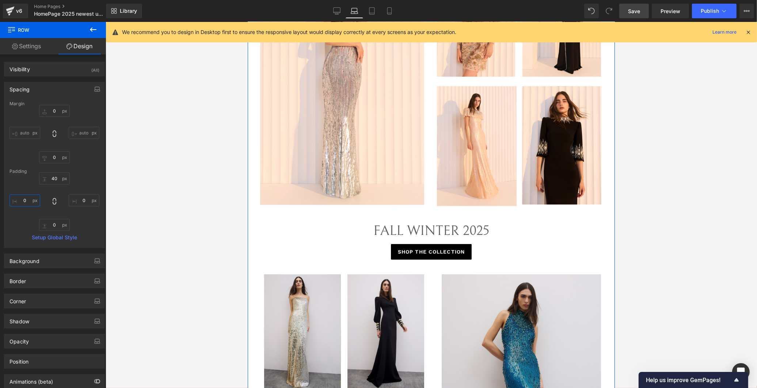
scroll to position [324, 0]
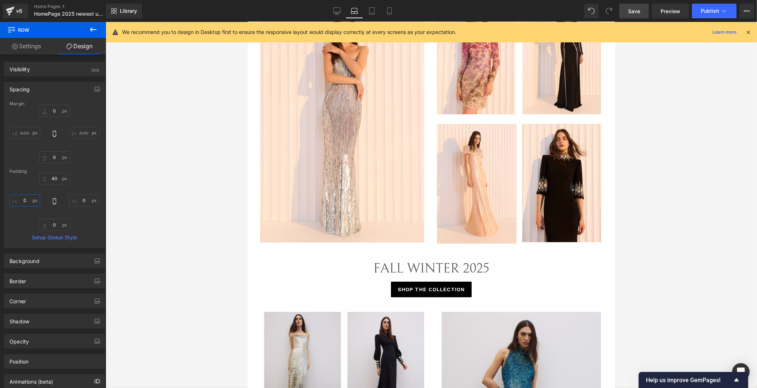
type input "12"
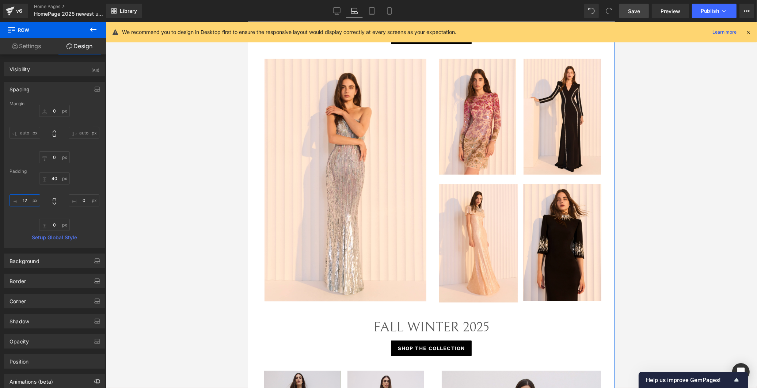
scroll to position [243, 0]
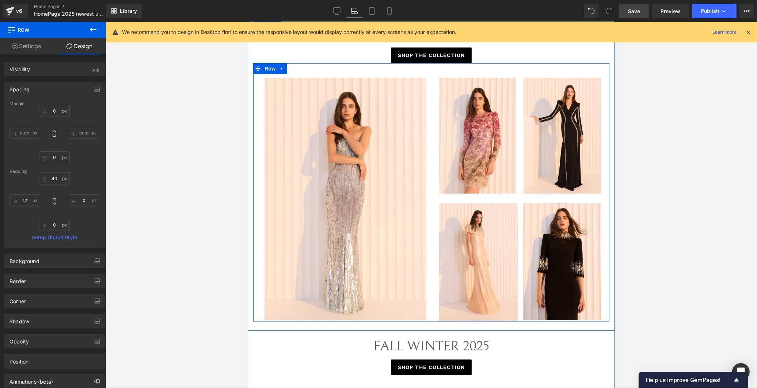
click at [516, 200] on div "Image Image Row Image Image Row" at bounding box center [521, 200] width 176 height 244
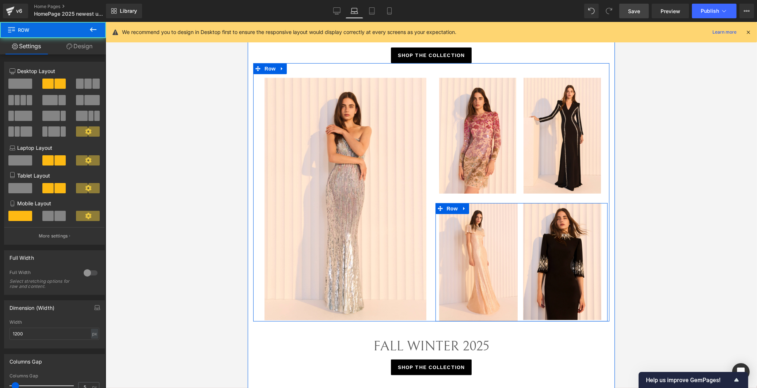
click at [516, 210] on div "Image" at bounding box center [478, 262] width 86 height 118
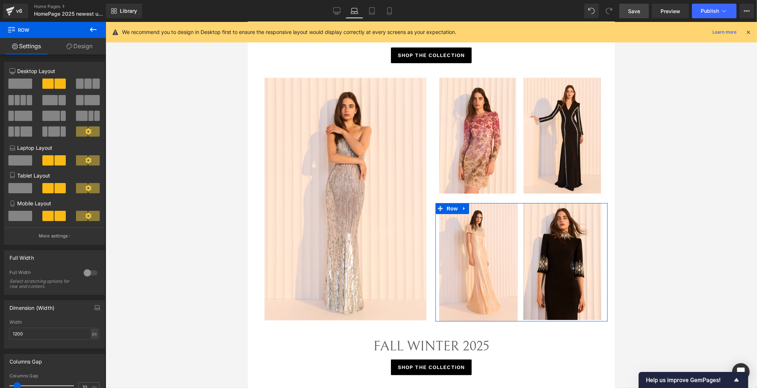
click at [64, 46] on link "Design" at bounding box center [79, 46] width 53 height 16
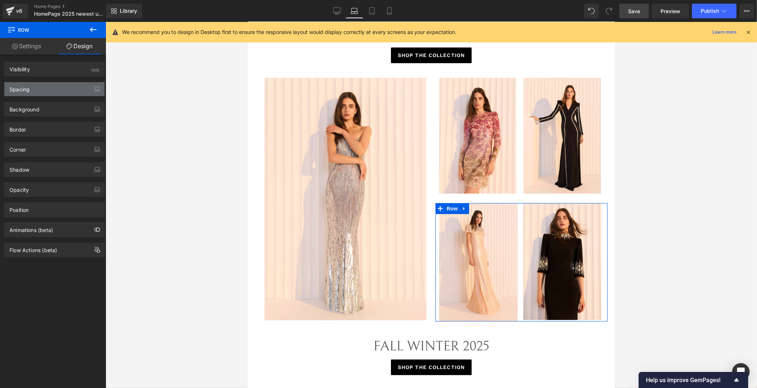
click at [56, 88] on div "Spacing" at bounding box center [54, 89] width 100 height 14
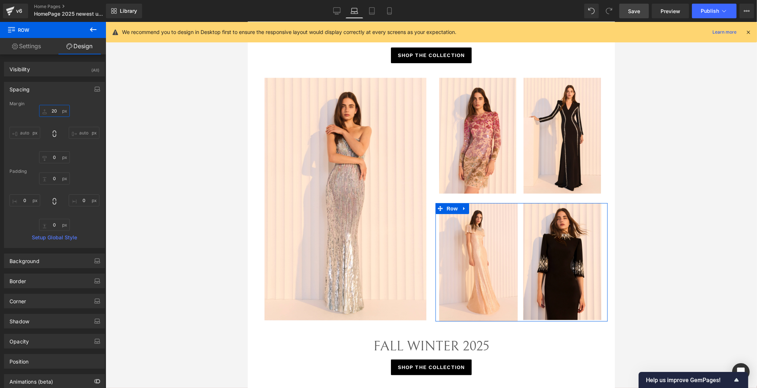
click at [53, 110] on input "20" at bounding box center [54, 111] width 31 height 12
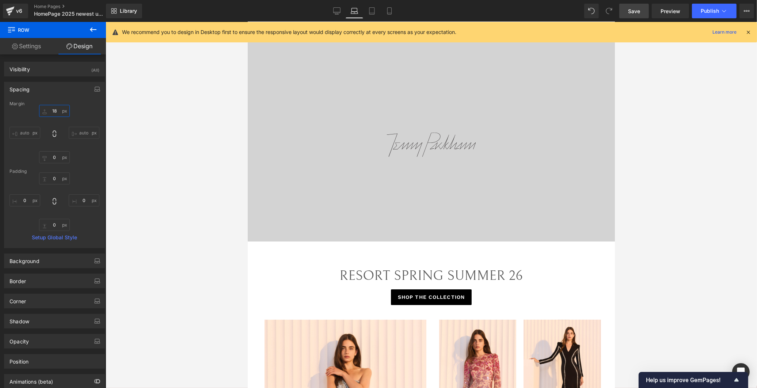
scroll to position [0, 0]
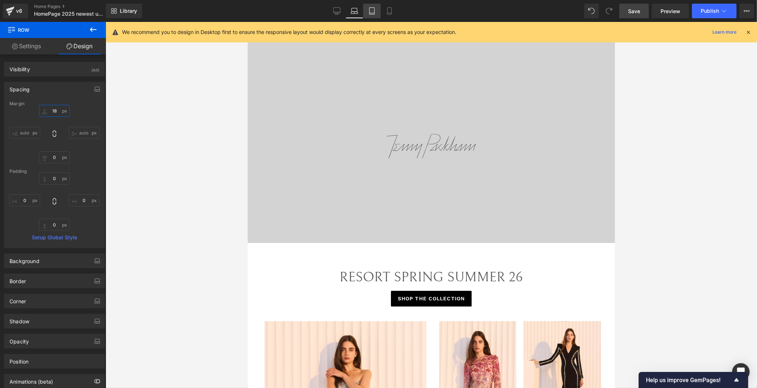
type input "18"
click at [376, 10] on link "Tablet" at bounding box center [372, 11] width 18 height 15
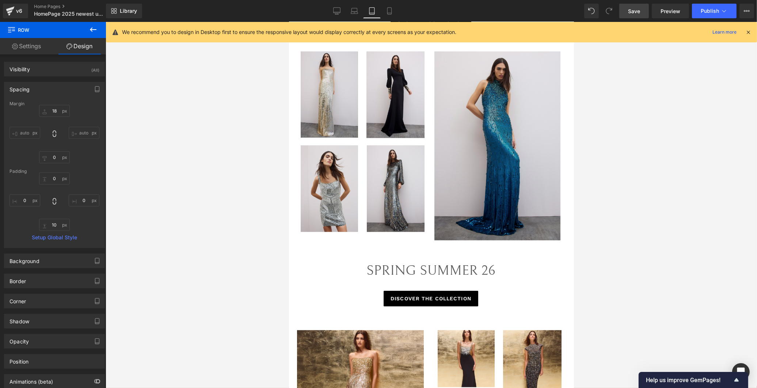
scroll to position [693, 0]
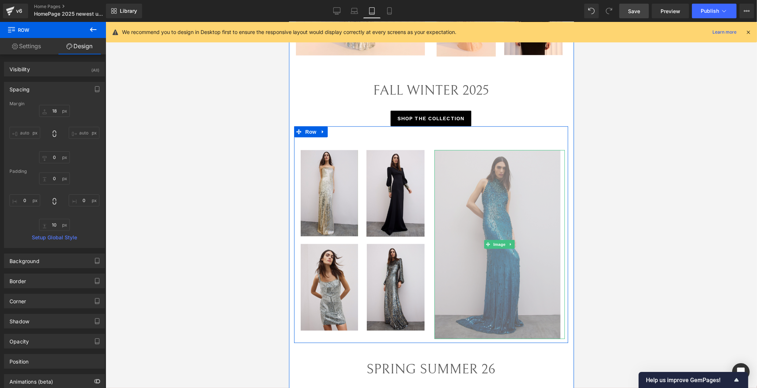
click at [485, 307] on img at bounding box center [499, 244] width 130 height 189
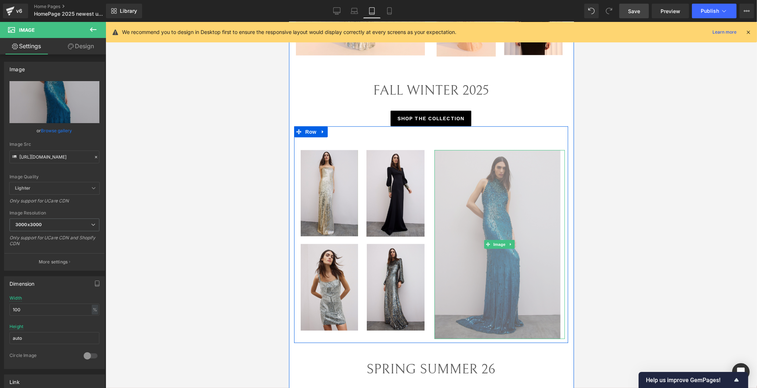
drag, startPoint x: 497, startPoint y: 328, endPoint x: 559, endPoint y: 305, distance: 65.6
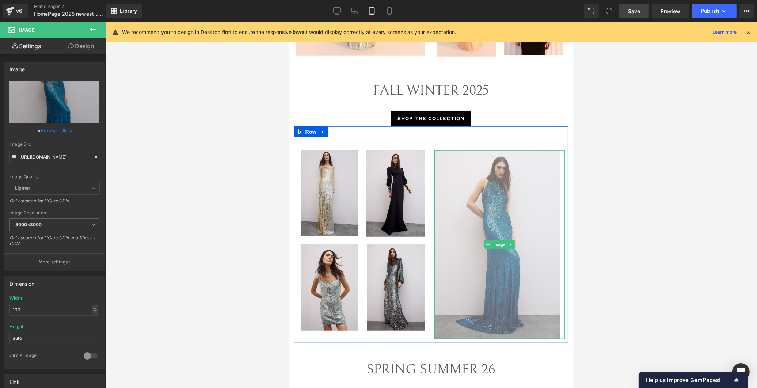
click at [498, 322] on div "Image" at bounding box center [499, 244] width 130 height 189
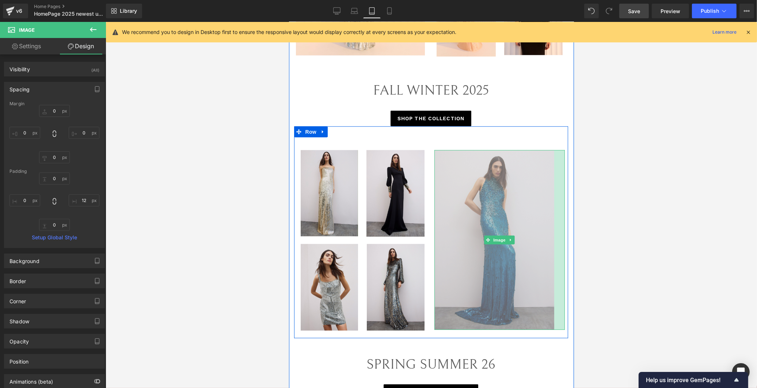
drag, startPoint x: 559, startPoint y: 303, endPoint x: 548, endPoint y: 305, distance: 10.8
click at [548, 305] on div "Image" at bounding box center [499, 240] width 130 height 180
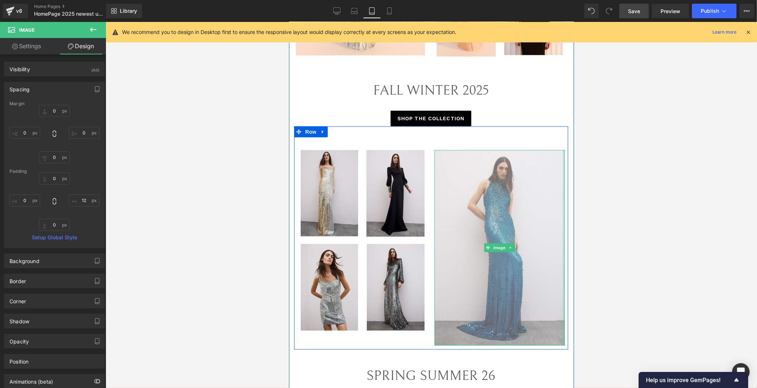
drag, startPoint x: 551, startPoint y: 246, endPoint x: 422, endPoint y: 261, distance: 129.7
click at [558, 250] on div "Image" at bounding box center [499, 248] width 130 height 196
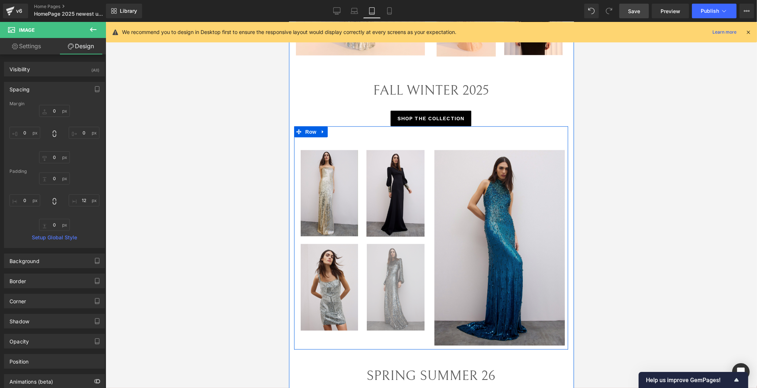
click at [396, 264] on img at bounding box center [393, 287] width 61 height 86
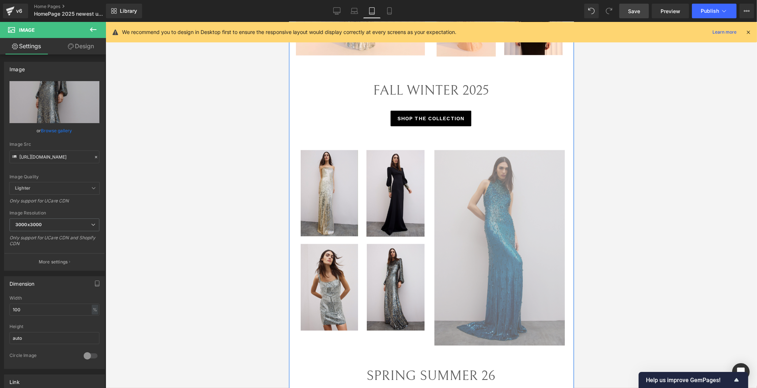
click at [479, 226] on img at bounding box center [499, 248] width 130 height 196
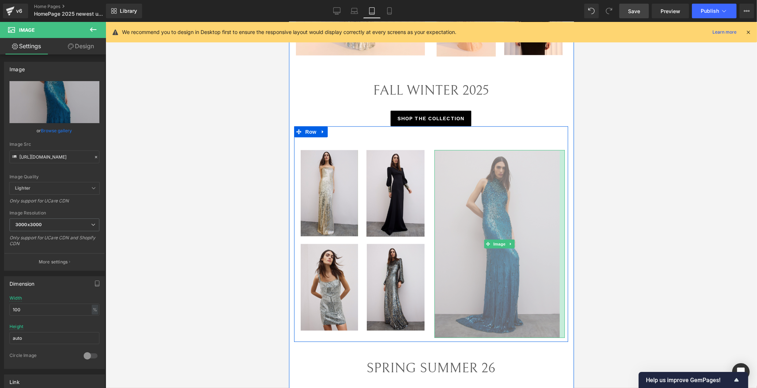
drag, startPoint x: 559, startPoint y: 233, endPoint x: 554, endPoint y: 234, distance: 5.3
click at [554, 234] on div "Image" at bounding box center [499, 244] width 130 height 188
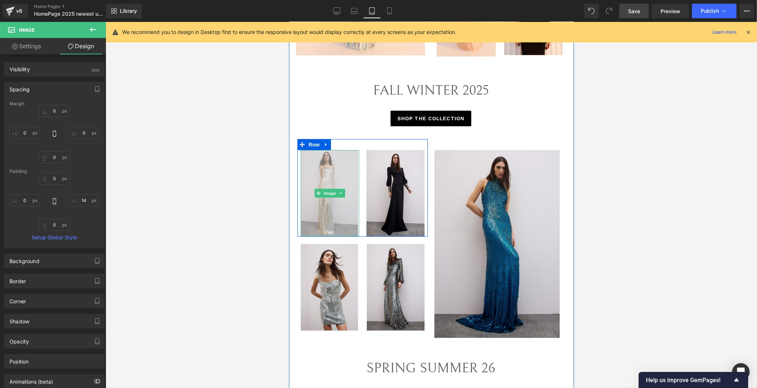
click at [329, 201] on img at bounding box center [329, 193] width 59 height 86
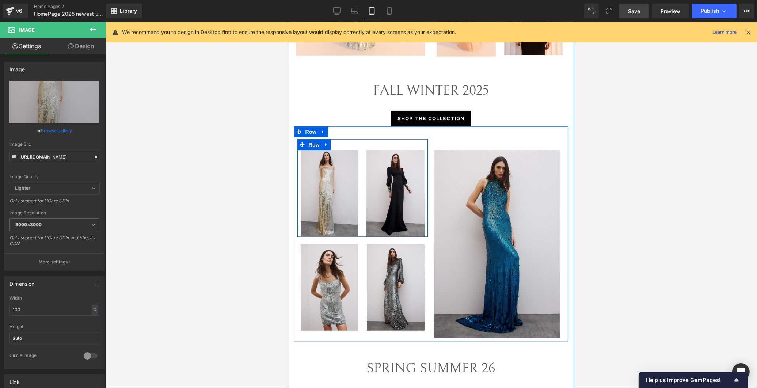
click at [362, 139] on div "Image Image Row" at bounding box center [362, 188] width 130 height 98
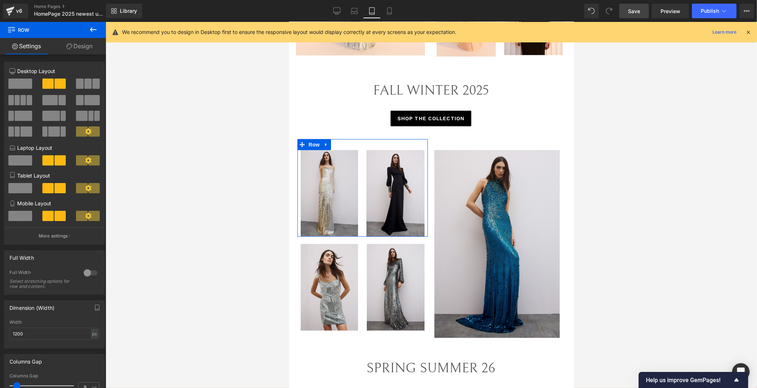
click at [73, 41] on link "Design" at bounding box center [79, 46] width 53 height 16
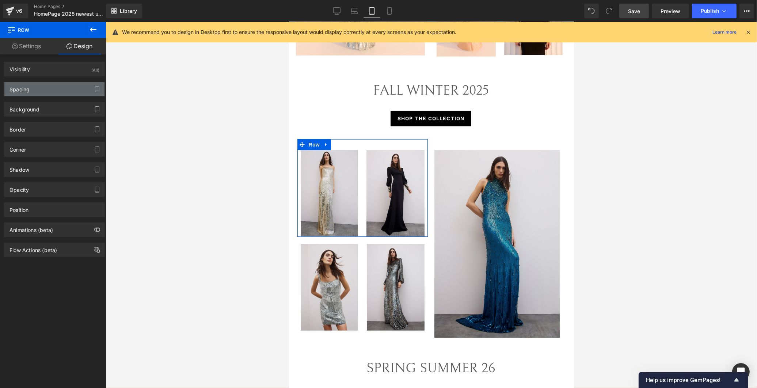
click at [42, 89] on div "Spacing" at bounding box center [54, 89] width 100 height 14
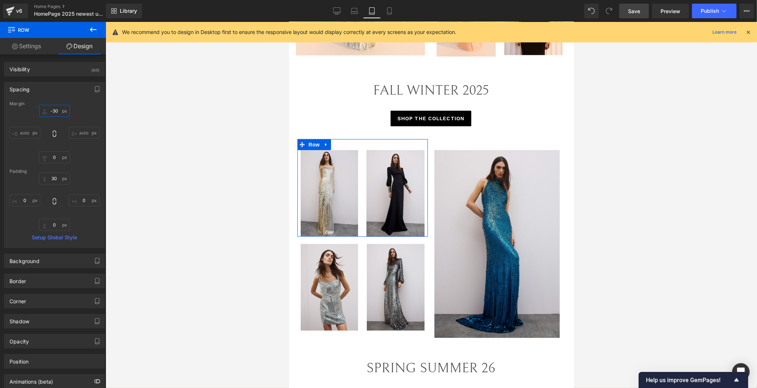
click at [51, 110] on input "text" at bounding box center [54, 111] width 31 height 12
type input "-30"
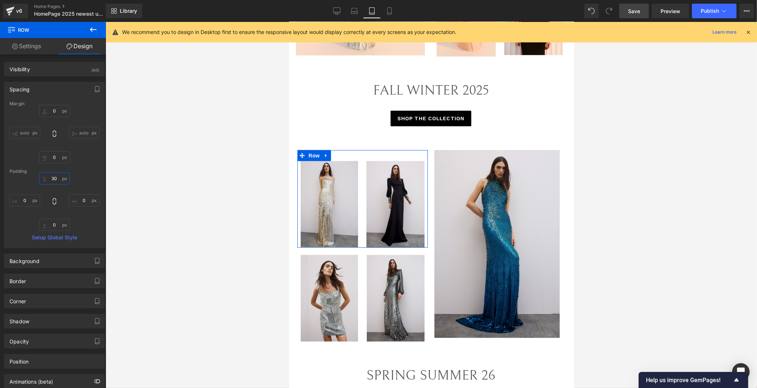
click at [55, 178] on input "text" at bounding box center [54, 178] width 31 height 12
type input "30"
click at [81, 165] on div "Margin auto auto Padding Setup Global Style" at bounding box center [54, 174] width 100 height 146
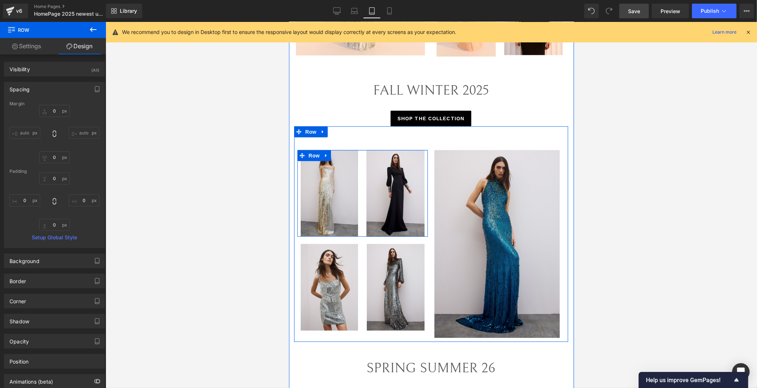
drag, startPoint x: 362, startPoint y: 151, endPoint x: 363, endPoint y: 140, distance: 11.0
click at [363, 140] on div "Image Image Row Image Image Row Image Row" at bounding box center [431, 234] width 274 height 216
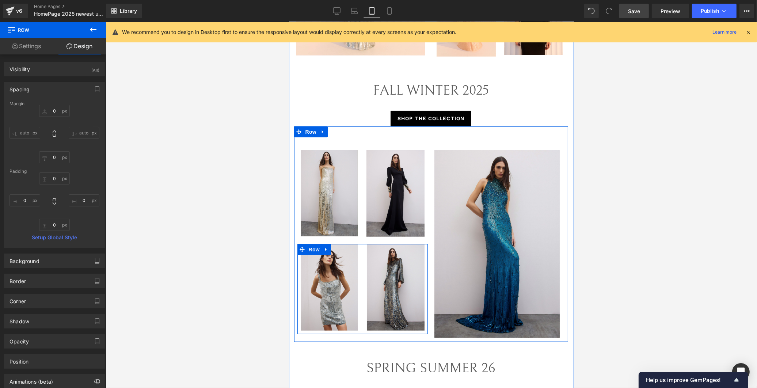
click at [362, 282] on div "Image" at bounding box center [394, 287] width 65 height 86
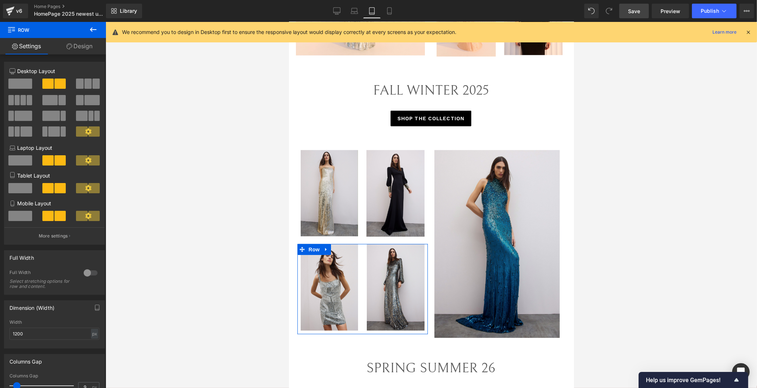
click at [83, 48] on link "Design" at bounding box center [79, 46] width 53 height 16
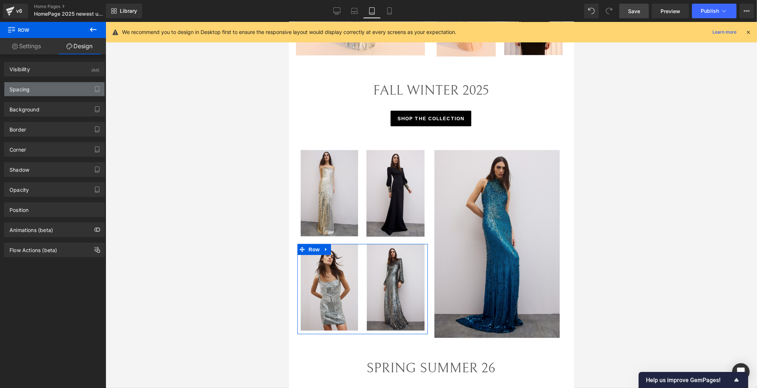
click at [58, 86] on div "Spacing" at bounding box center [54, 89] width 100 height 14
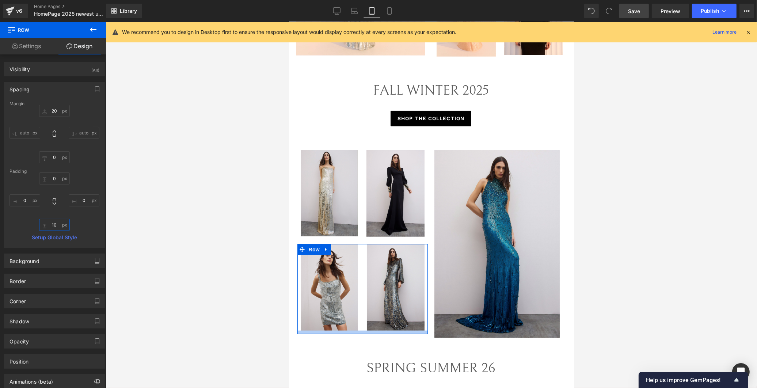
click at [53, 222] on input "10" at bounding box center [54, 225] width 31 height 12
click at [53, 110] on input "20" at bounding box center [54, 111] width 31 height 12
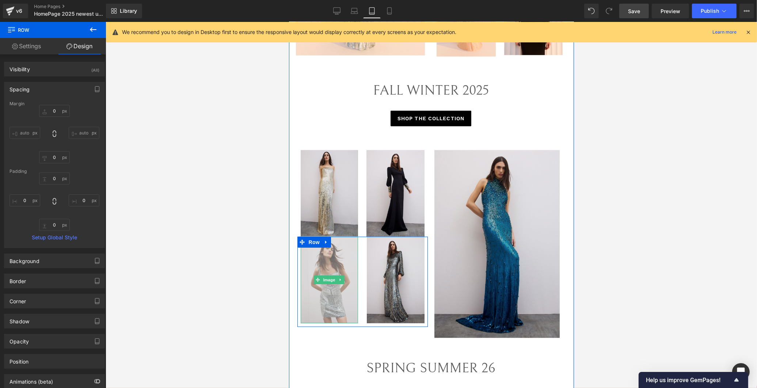
click at [328, 276] on img at bounding box center [329, 280] width 58 height 86
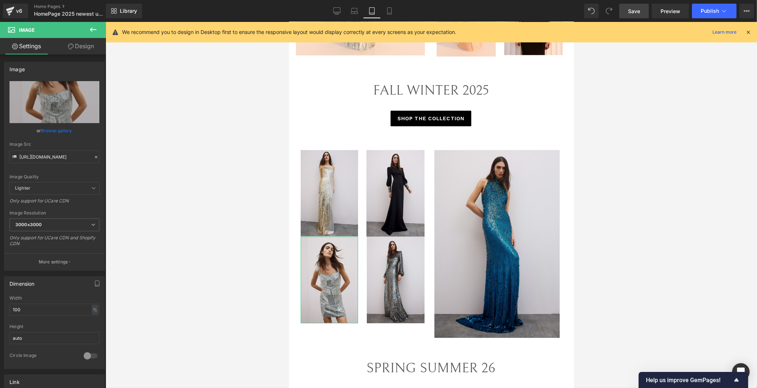
click at [76, 48] on link "Design" at bounding box center [80, 46] width 53 height 16
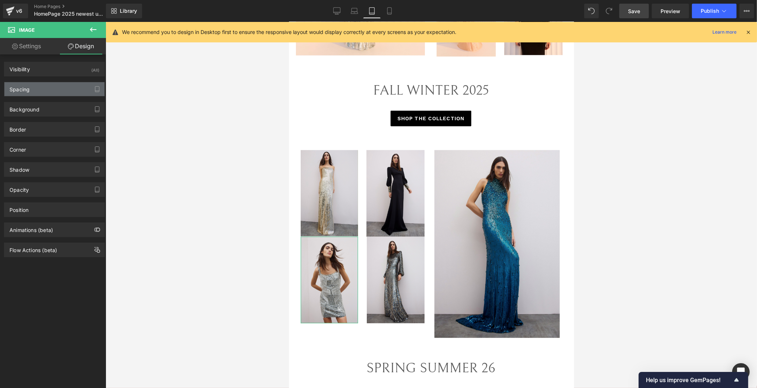
click at [44, 90] on div "Spacing" at bounding box center [54, 89] width 100 height 14
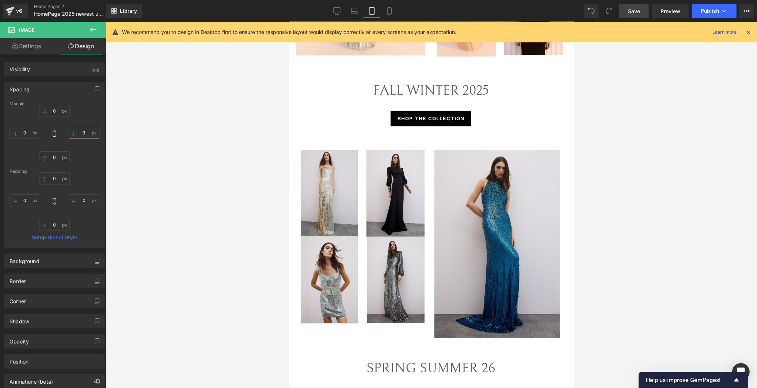
click at [84, 133] on input "3" at bounding box center [84, 133] width 31 height 12
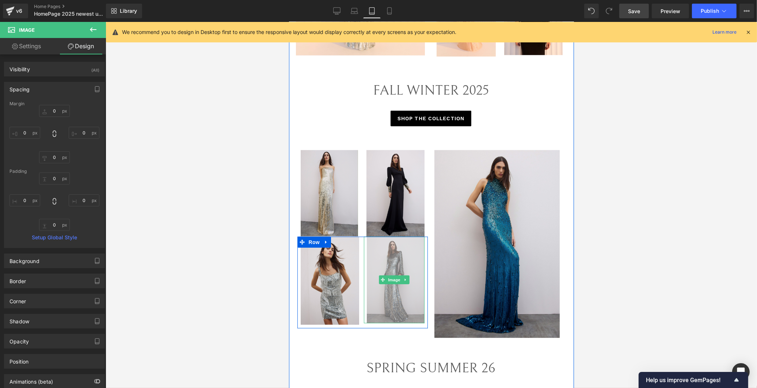
click at [408, 261] on img at bounding box center [393, 280] width 61 height 86
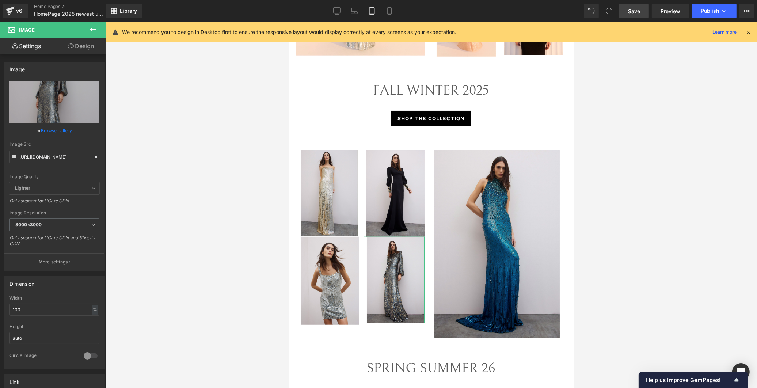
click at [72, 48] on icon at bounding box center [71, 46] width 6 height 6
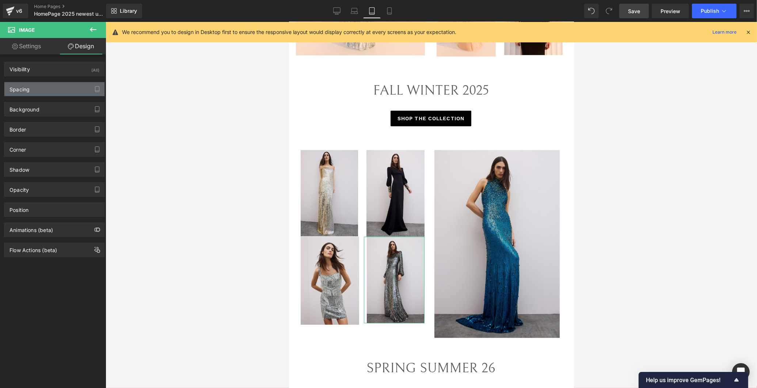
click at [45, 91] on div "Spacing" at bounding box center [54, 89] width 100 height 14
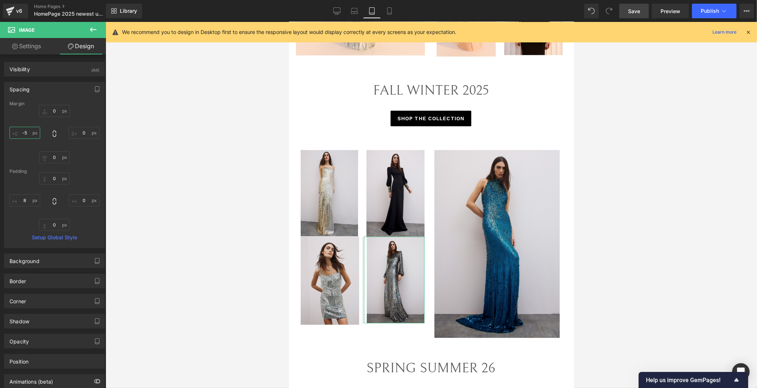
click at [27, 131] on input "text" at bounding box center [24, 133] width 31 height 12
type input "-5"
click at [28, 154] on div at bounding box center [54, 134] width 90 height 58
click at [21, 199] on input "text" at bounding box center [24, 200] width 31 height 12
type input "8"
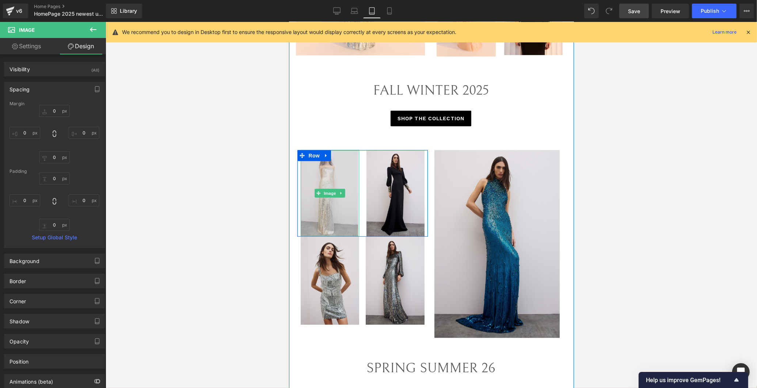
click at [348, 214] on img at bounding box center [329, 193] width 59 height 86
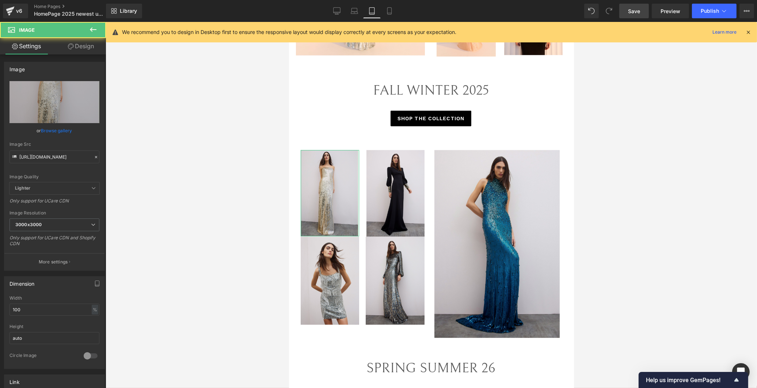
click at [79, 51] on link "Design" at bounding box center [80, 46] width 53 height 16
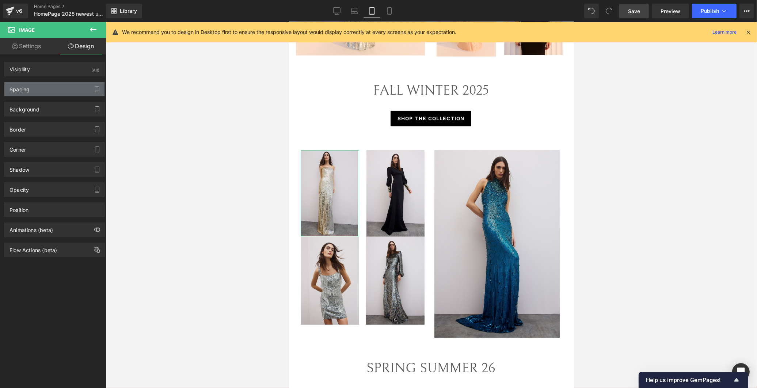
click at [48, 89] on div "Spacing" at bounding box center [54, 89] width 100 height 14
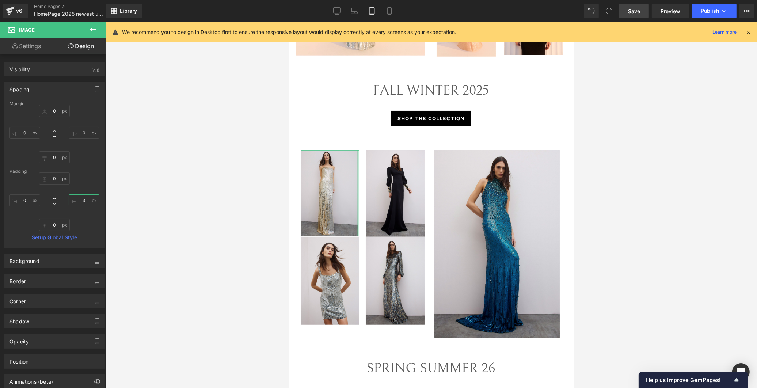
click at [81, 198] on input "text" at bounding box center [84, 200] width 31 height 12
type input "3"
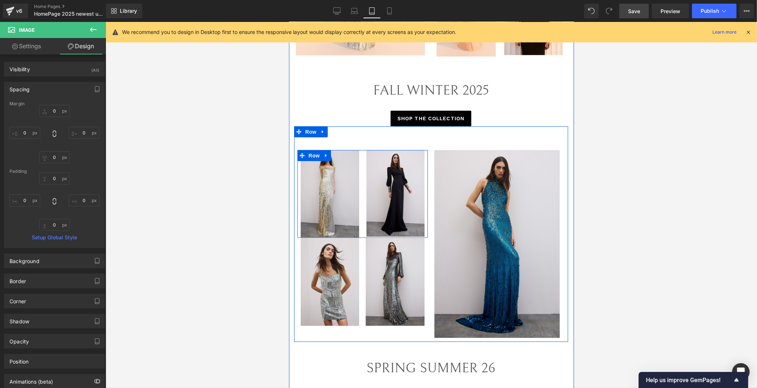
click at [362, 212] on div "Image" at bounding box center [394, 193] width 65 height 87
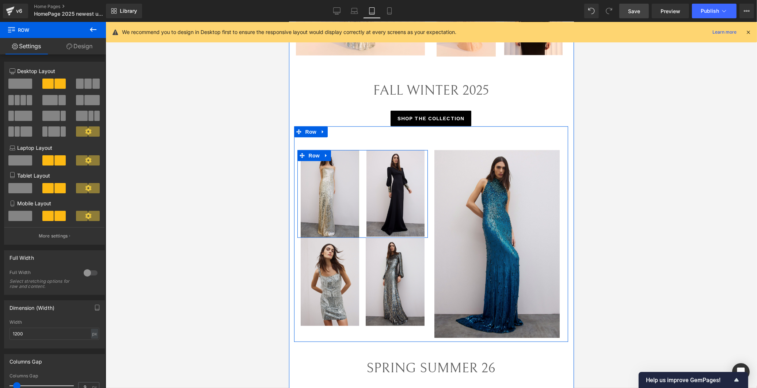
click at [358, 194] on div "Image NaNpx" at bounding box center [329, 194] width 65 height 88
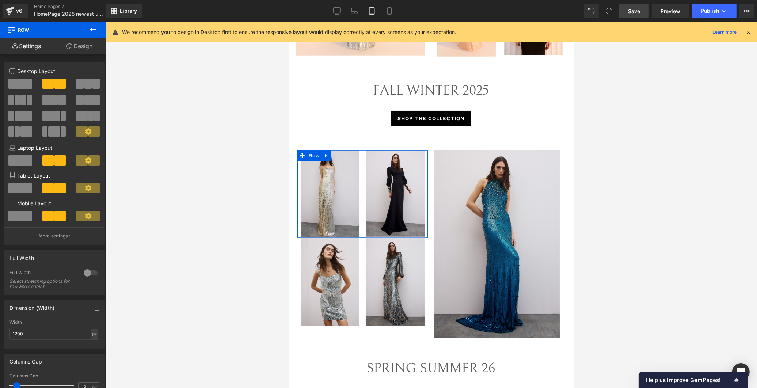
click at [81, 43] on link "Design" at bounding box center [79, 46] width 53 height 16
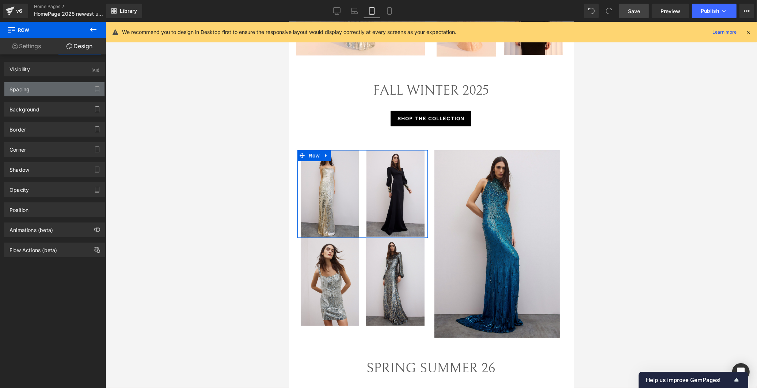
click at [57, 91] on div "Spacing" at bounding box center [54, 89] width 100 height 14
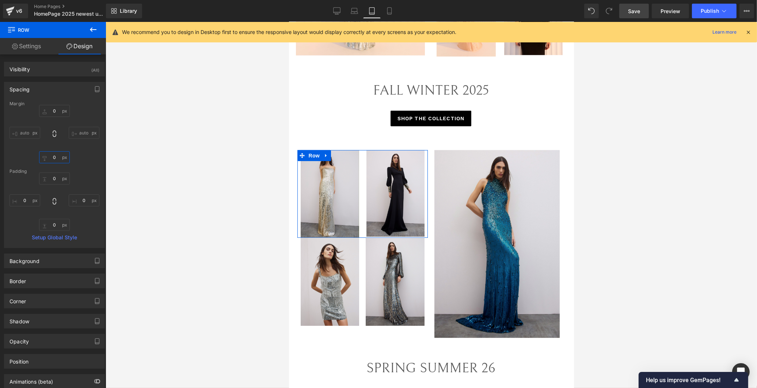
click at [55, 160] on input "0" at bounding box center [54, 157] width 31 height 12
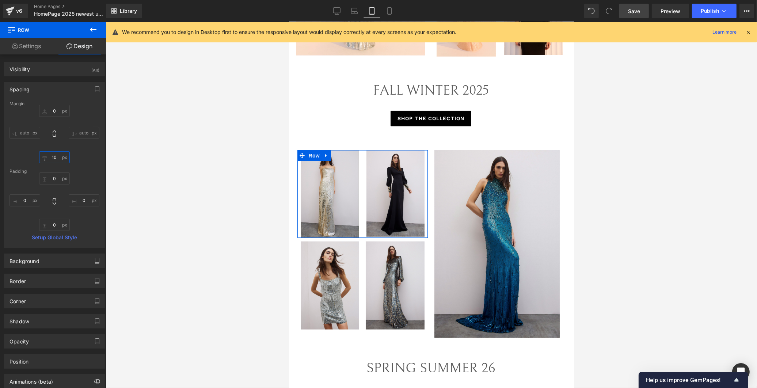
type input "1"
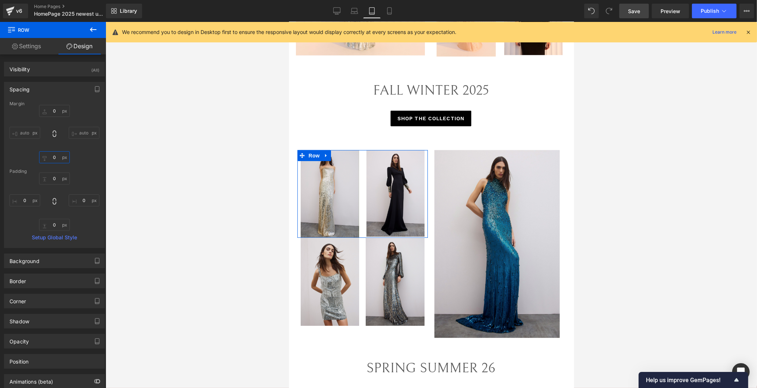
type input "1"
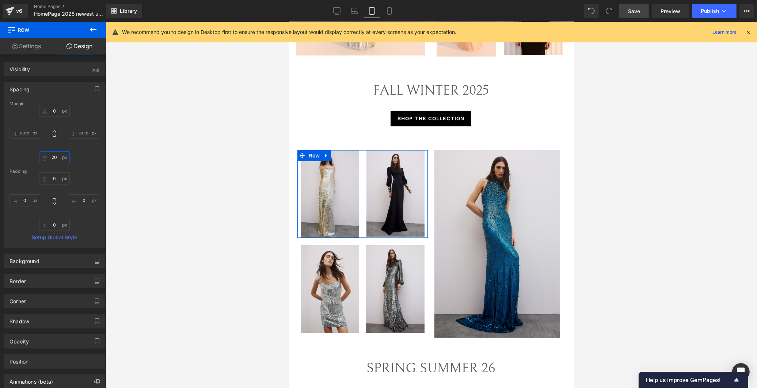
type input "2"
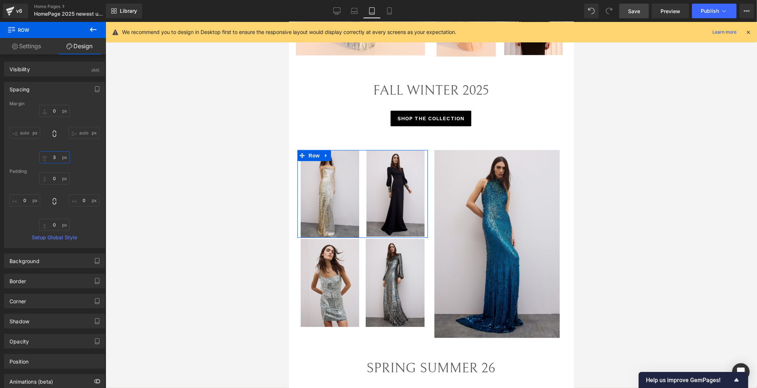
type input "33"
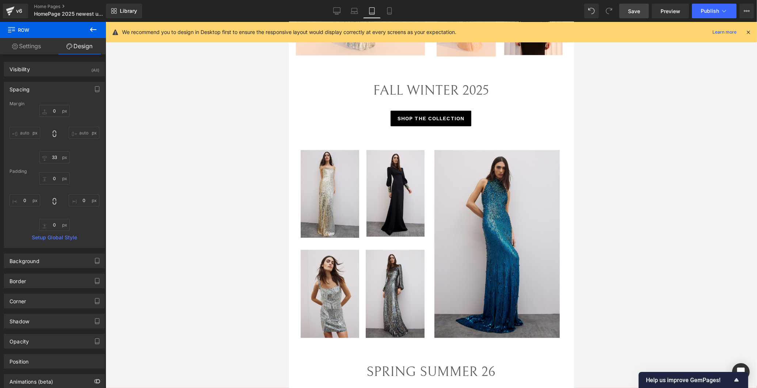
click at [704, 194] on div at bounding box center [431, 205] width 651 height 366
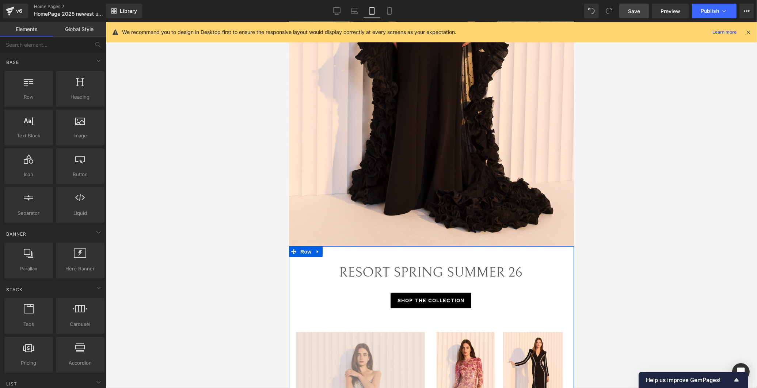
scroll to position [450, 0]
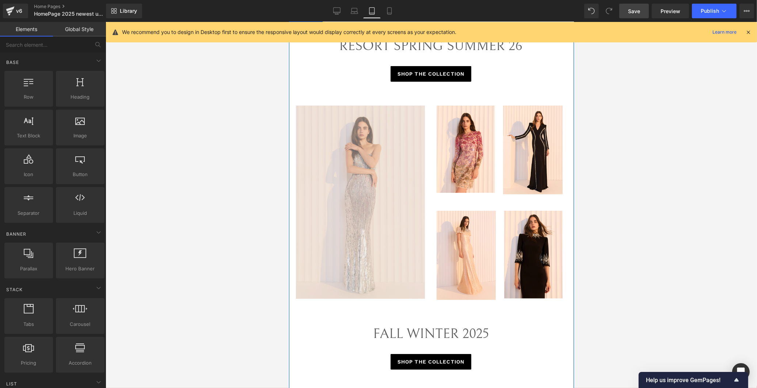
click at [338, 207] on img at bounding box center [361, 203] width 133 height 194
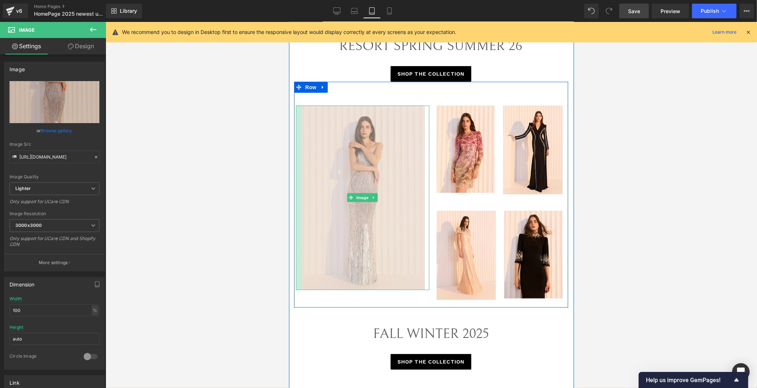
drag, startPoint x: 293, startPoint y: 189, endPoint x: 299, endPoint y: 189, distance: 5.9
click at [299, 189] on div "Image" at bounding box center [361, 198] width 133 height 185
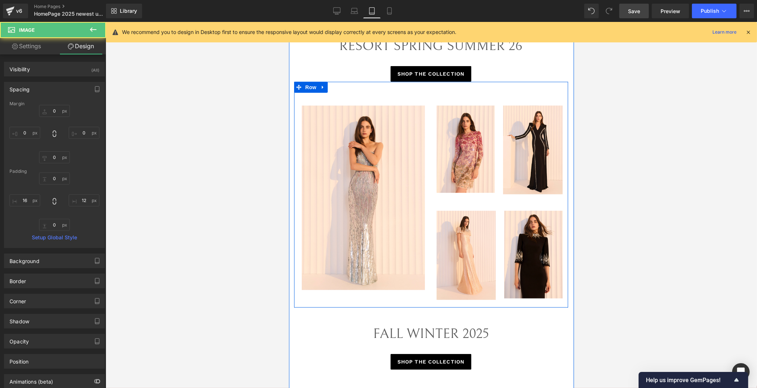
click at [472, 190] on div "Image Image Row Image Image Row" at bounding box center [499, 205] width 137 height 198
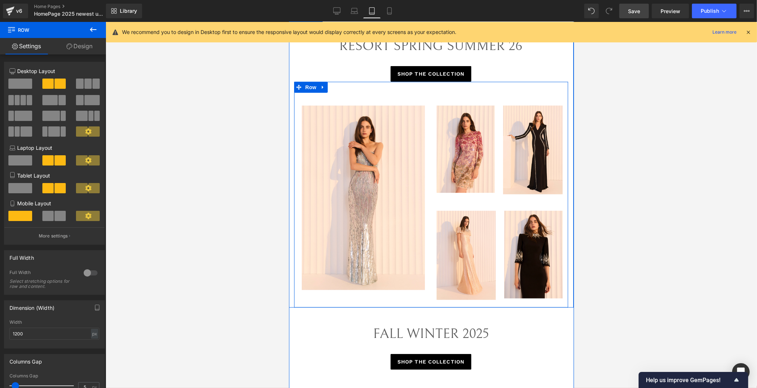
click at [516, 196] on div "Image Image Row Image Image Row" at bounding box center [499, 205] width 137 height 198
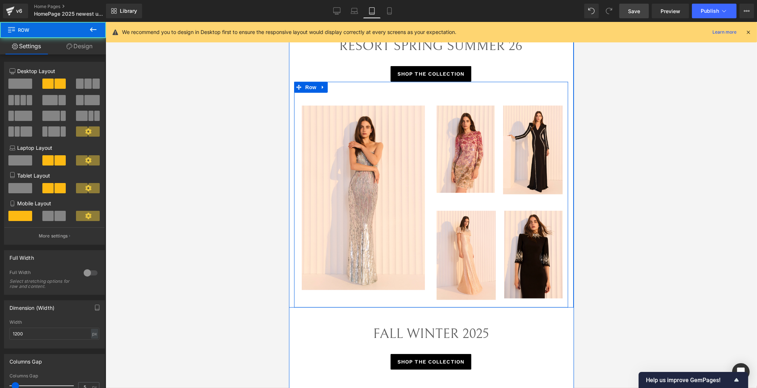
click at [499, 211] on div "Image" at bounding box center [532, 254] width 67 height 87
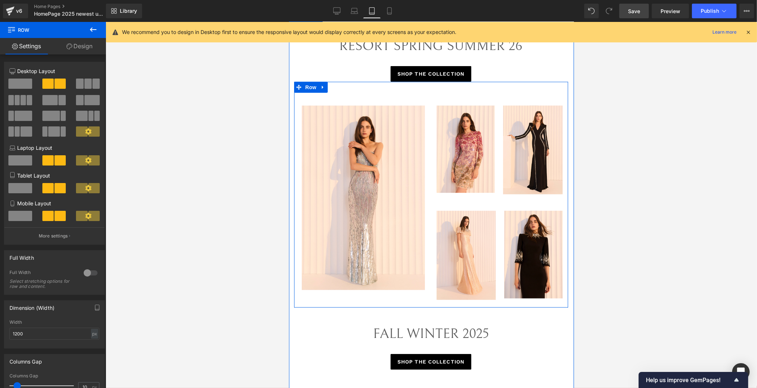
click at [494, 172] on div "Image" at bounding box center [465, 149] width 67 height 87
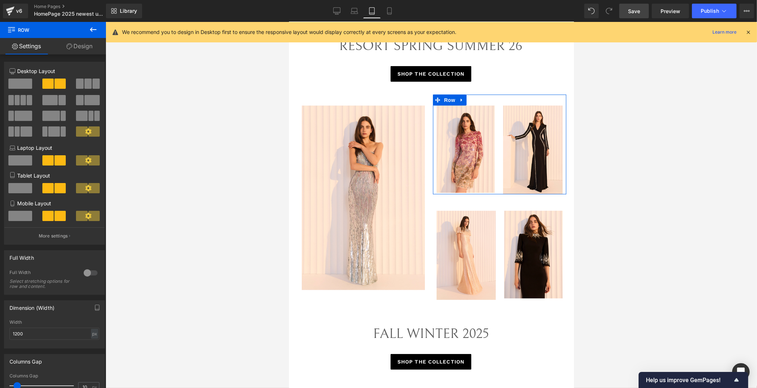
click at [71, 50] on link "Design" at bounding box center [79, 46] width 53 height 16
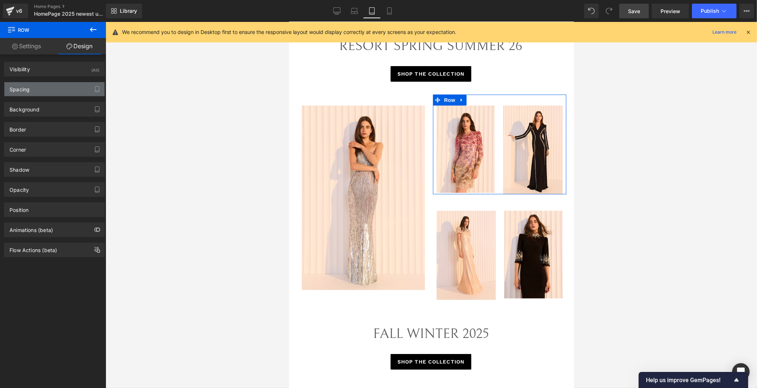
click at [44, 90] on div "Spacing" at bounding box center [54, 89] width 100 height 14
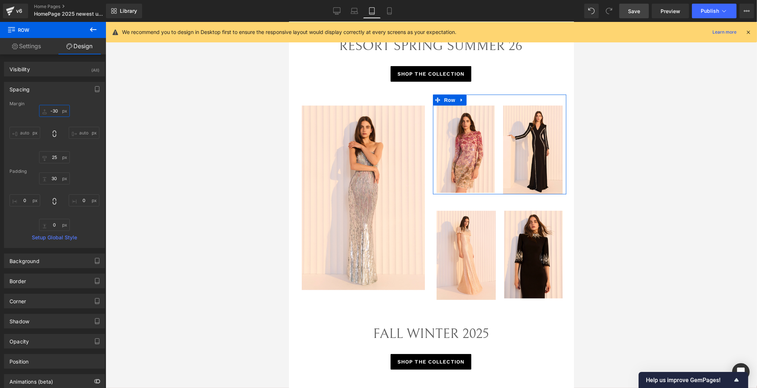
click at [54, 111] on input "text" at bounding box center [54, 111] width 31 height 12
type input "-30"
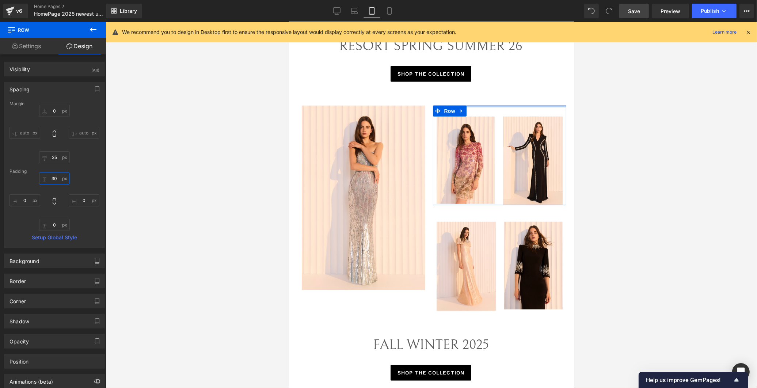
click at [54, 175] on input "text" at bounding box center [54, 178] width 31 height 12
type input "30"
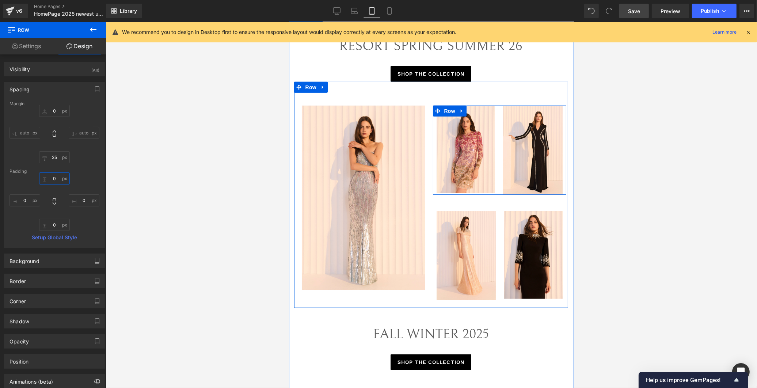
drag, startPoint x: 493, startPoint y: 105, endPoint x: 498, endPoint y: 81, distance: 23.9
click at [498, 82] on div "Image Image Image Row Image Image Row Row" at bounding box center [431, 195] width 274 height 226
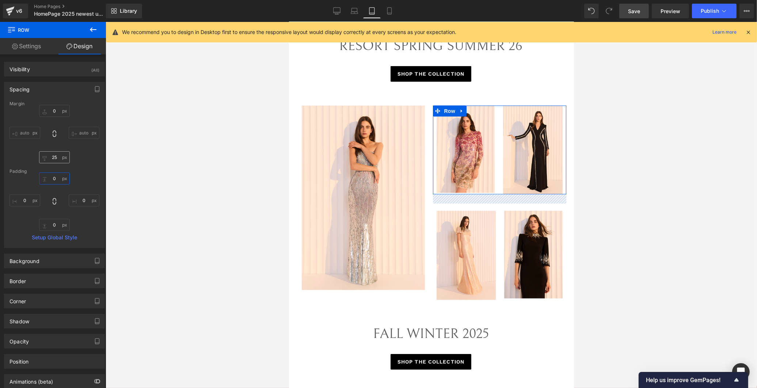
type input "0px"
click at [54, 157] on input "text" at bounding box center [54, 157] width 31 height 12
type input "25"
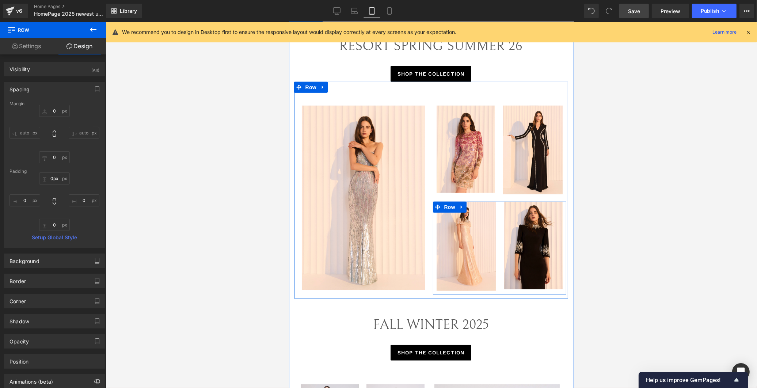
click at [499, 207] on div "Image" at bounding box center [532, 245] width 67 height 87
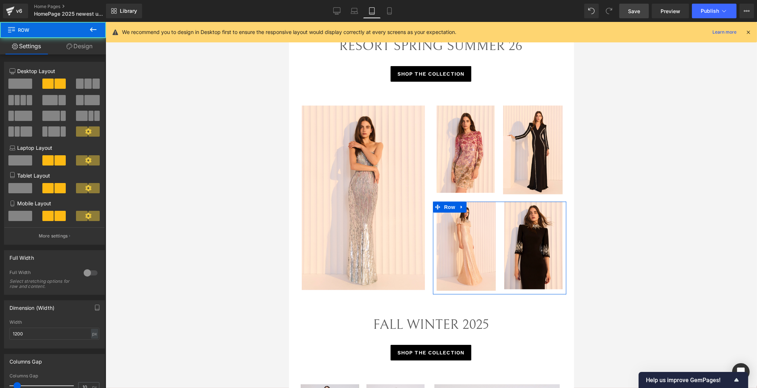
click at [77, 49] on link "Design" at bounding box center [79, 46] width 53 height 16
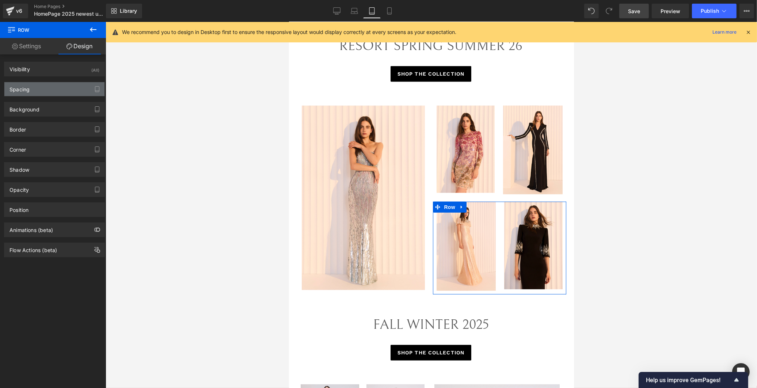
click at [47, 89] on div "Spacing" at bounding box center [54, 89] width 100 height 14
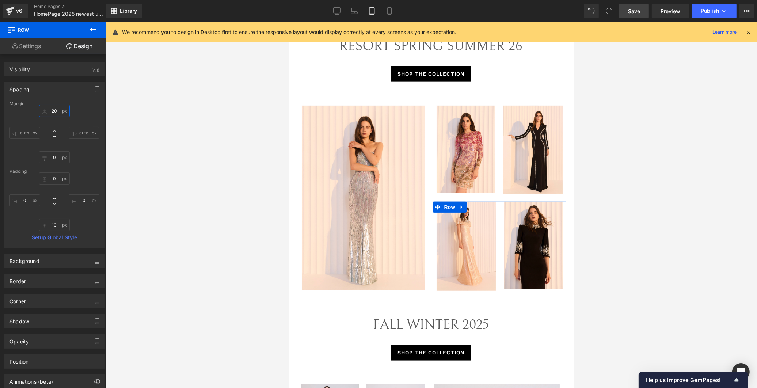
click at [55, 111] on input "20" at bounding box center [54, 111] width 31 height 12
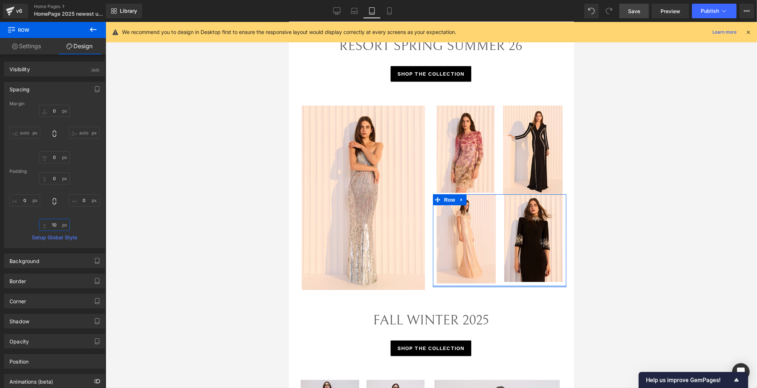
click at [53, 225] on input "10" at bounding box center [54, 225] width 31 height 12
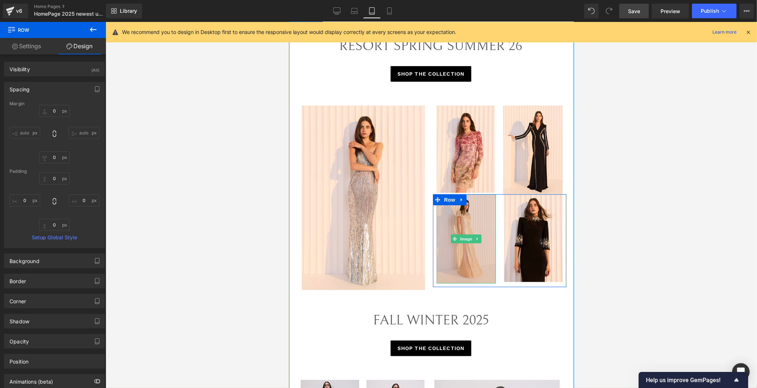
click at [472, 212] on img at bounding box center [466, 238] width 60 height 89
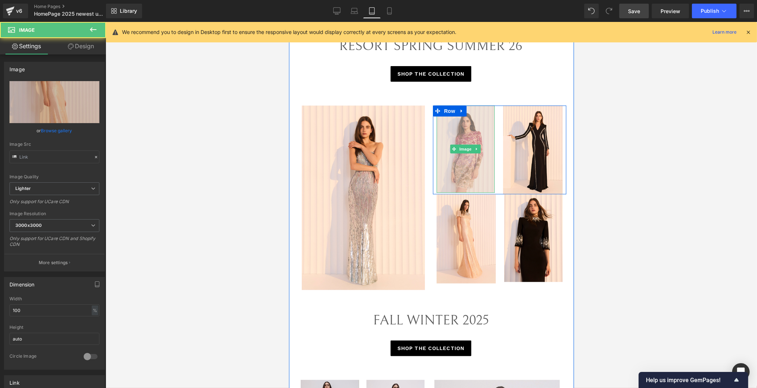
click at [479, 174] on img at bounding box center [465, 149] width 58 height 87
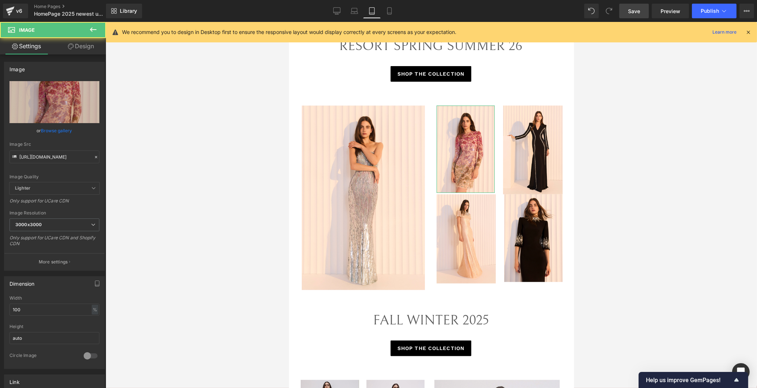
click at [86, 46] on link "Design" at bounding box center [80, 46] width 53 height 16
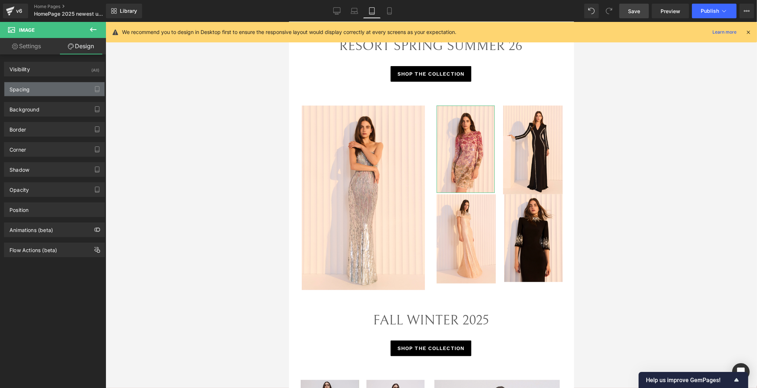
click at [50, 86] on div "Spacing" at bounding box center [54, 89] width 100 height 14
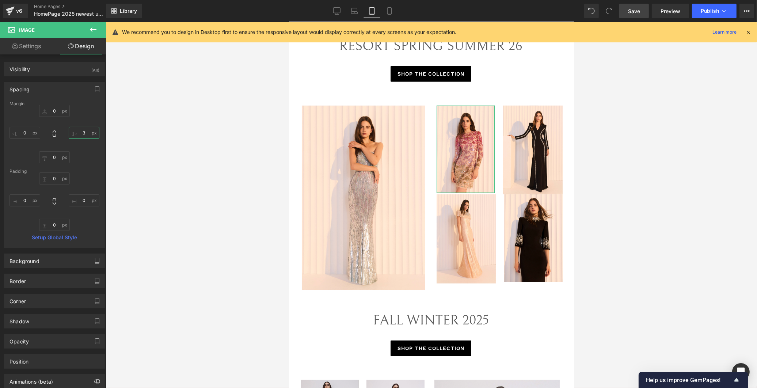
click at [82, 133] on input "text" at bounding box center [84, 133] width 31 height 12
type input "3"
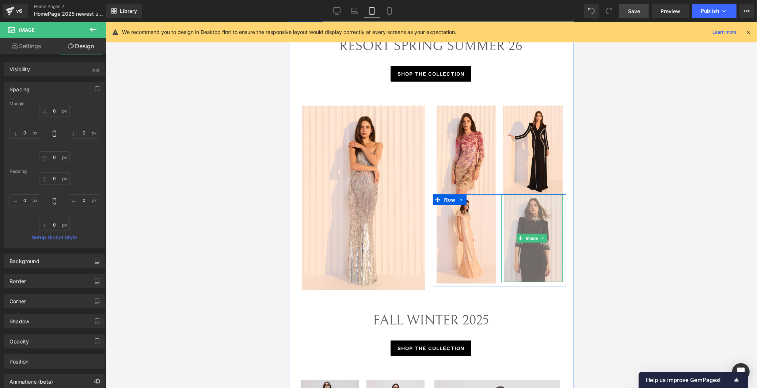
click at [528, 197] on img at bounding box center [531, 237] width 61 height 87
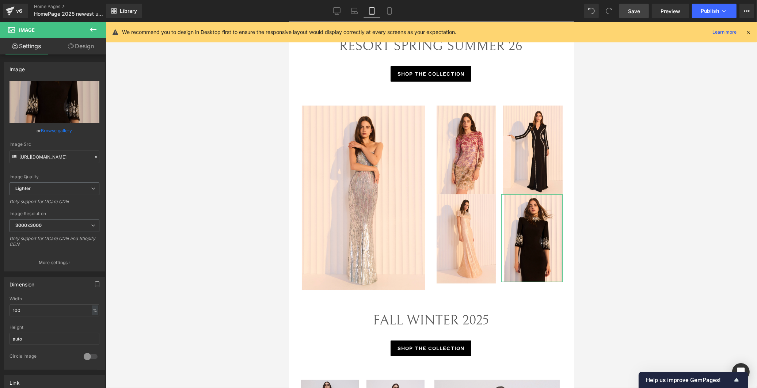
click at [88, 47] on link "Design" at bounding box center [80, 46] width 53 height 16
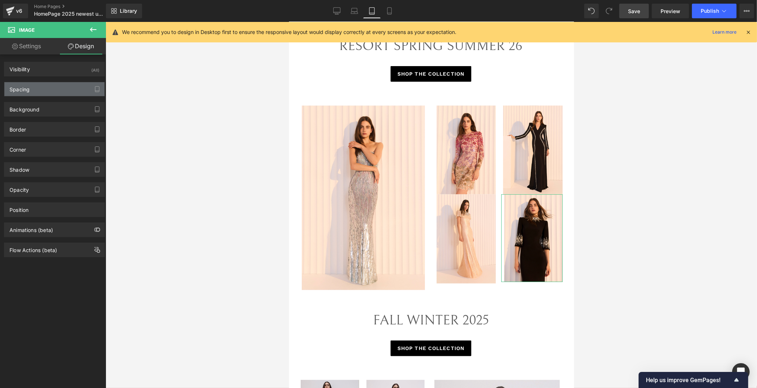
click at [51, 95] on div "Spacing" at bounding box center [54, 89] width 100 height 14
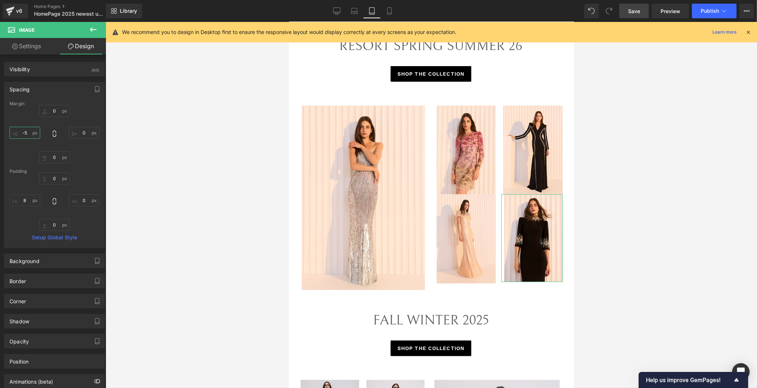
click at [27, 133] on input "-5" at bounding box center [24, 133] width 31 height 12
click at [26, 199] on input "8" at bounding box center [24, 200] width 31 height 12
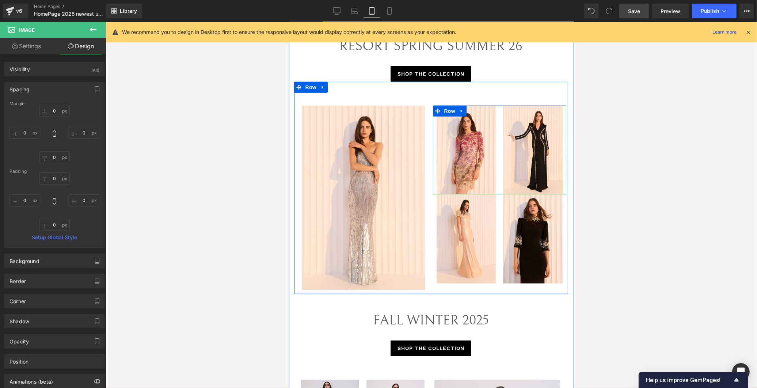
click at [494, 168] on div "Image" at bounding box center [465, 150] width 67 height 89
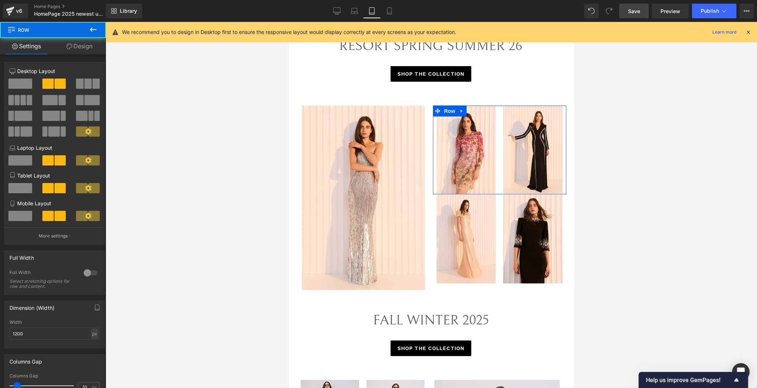
click at [87, 45] on link "Design" at bounding box center [79, 46] width 53 height 16
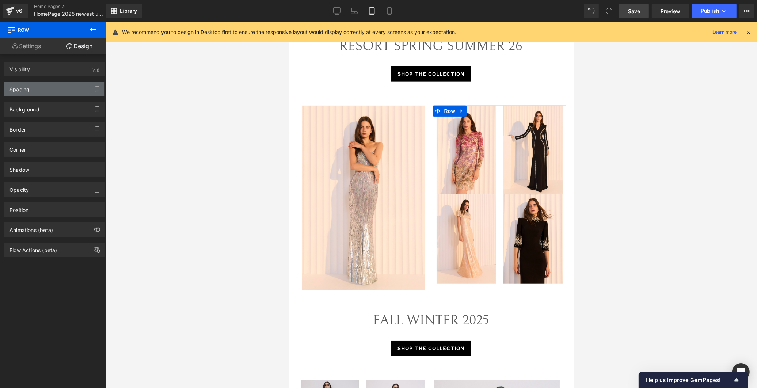
click at [31, 90] on div "Spacing" at bounding box center [54, 89] width 100 height 14
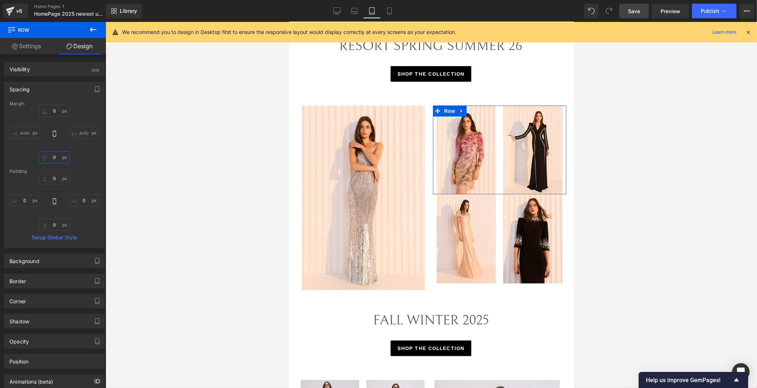
click at [55, 156] on input "0" at bounding box center [54, 157] width 31 height 12
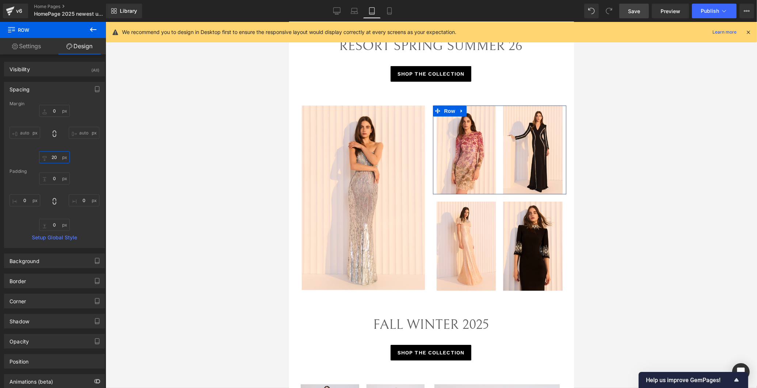
type input "2"
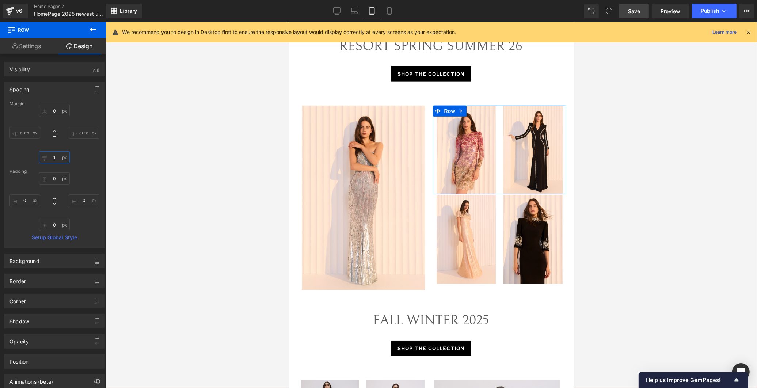
type input "18"
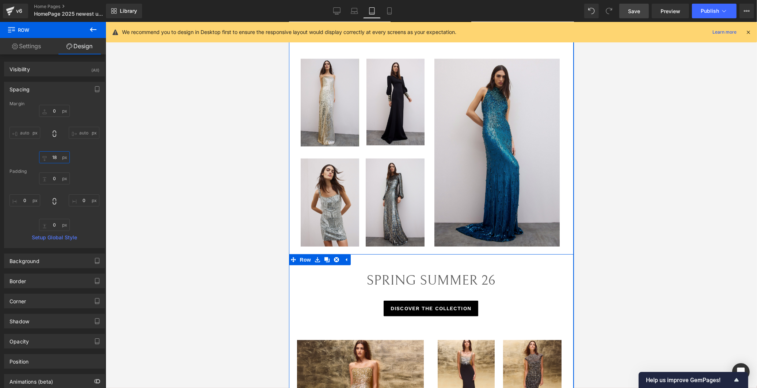
scroll to position [1018, 0]
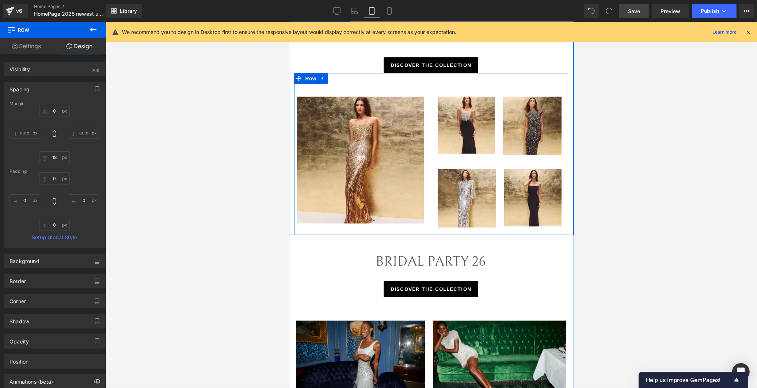
click at [500, 150] on div "Image Image Row NaNpx Image Image NaNpx Row" at bounding box center [499, 164] width 137 height 134
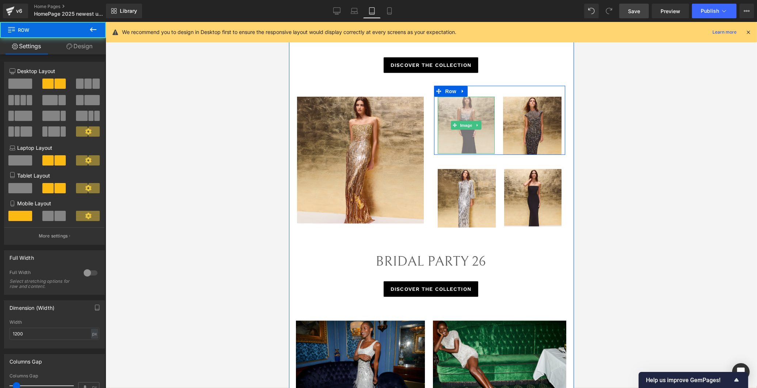
click at [485, 125] on img at bounding box center [465, 125] width 57 height 57
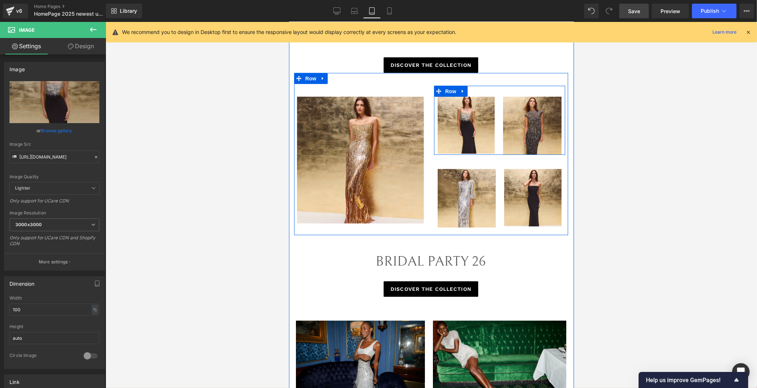
click at [494, 86] on div "Image Image Row NaNpx" at bounding box center [498, 120] width 131 height 69
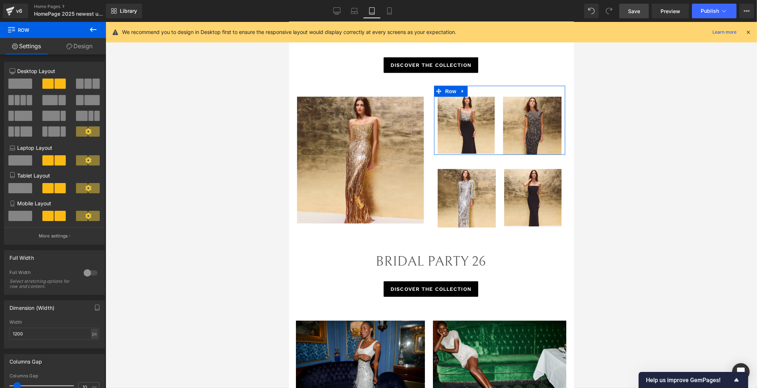
click at [81, 42] on link "Design" at bounding box center [79, 46] width 53 height 16
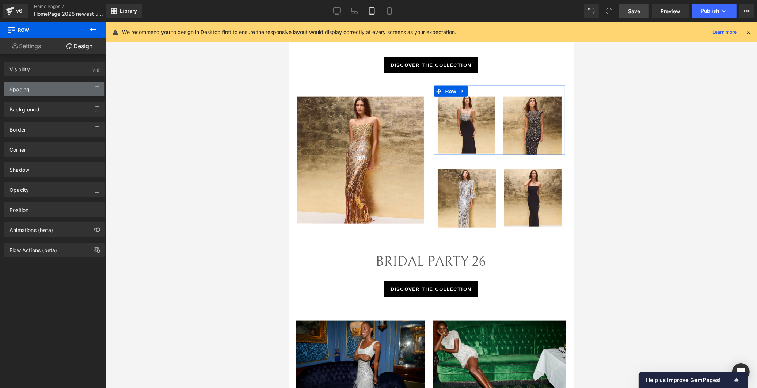
click at [38, 90] on div "Spacing" at bounding box center [54, 89] width 100 height 14
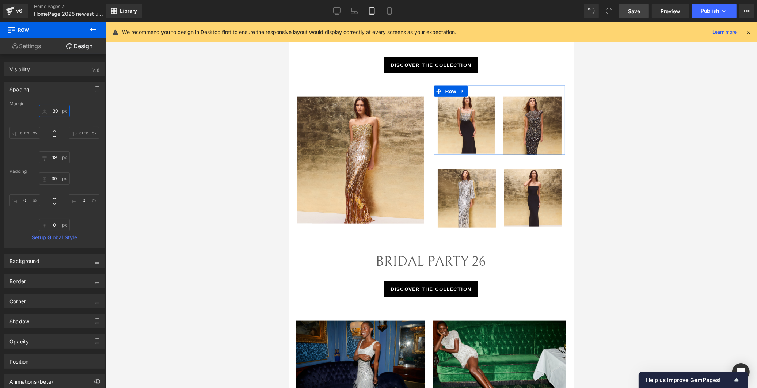
click at [55, 110] on input "text" at bounding box center [54, 111] width 31 height 12
type input "-30"
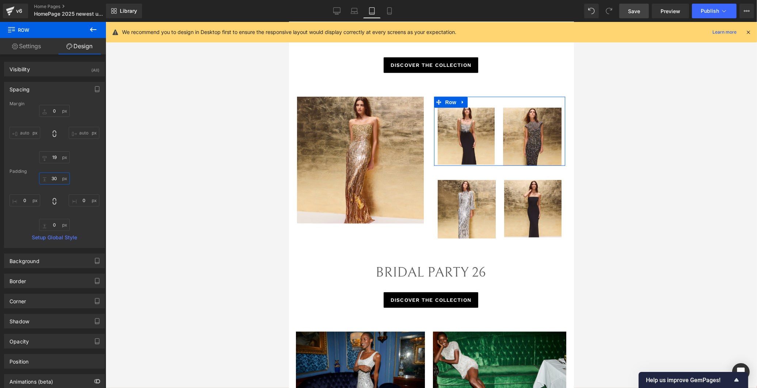
click at [52, 182] on input "text" at bounding box center [54, 178] width 31 height 12
type input "30"
click at [57, 156] on input "text" at bounding box center [54, 157] width 31 height 12
type input "19"
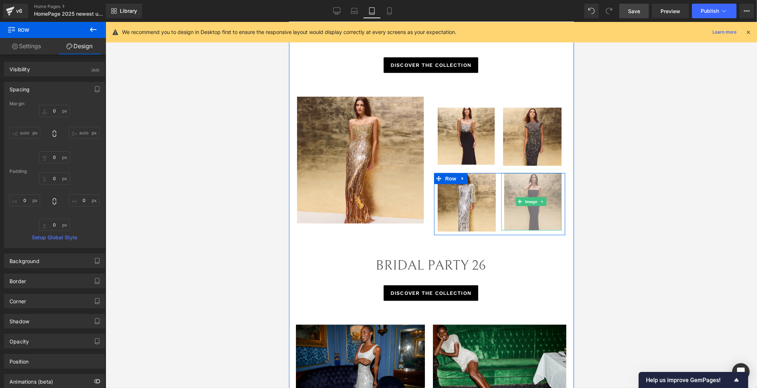
click at [506, 186] on img at bounding box center [531, 201] width 60 height 57
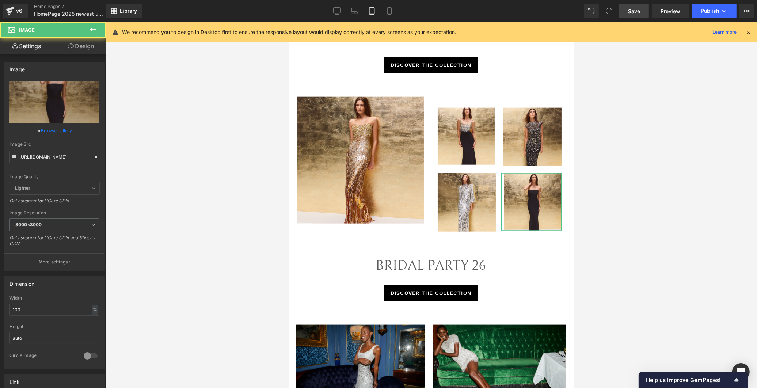
click at [83, 51] on link "Design" at bounding box center [80, 46] width 53 height 16
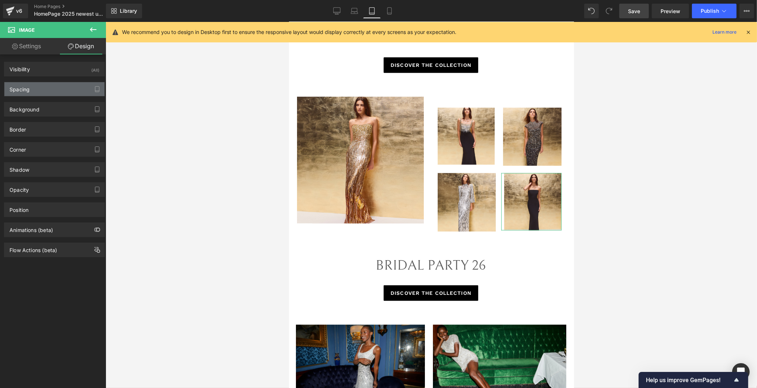
click at [47, 86] on div "Spacing" at bounding box center [54, 89] width 100 height 14
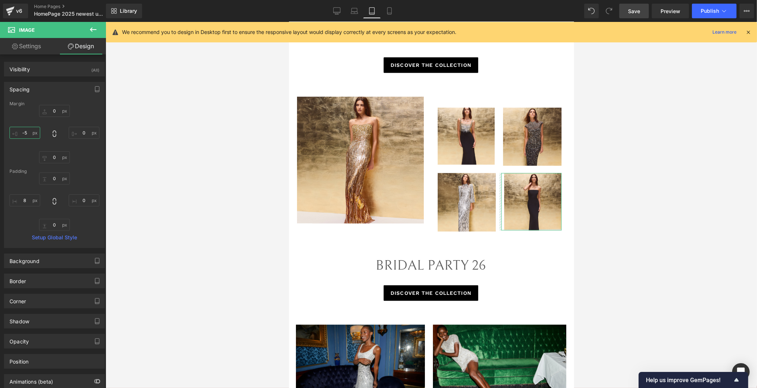
click at [28, 135] on input "-5" at bounding box center [24, 133] width 31 height 12
click at [462, 187] on img at bounding box center [466, 202] width 58 height 58
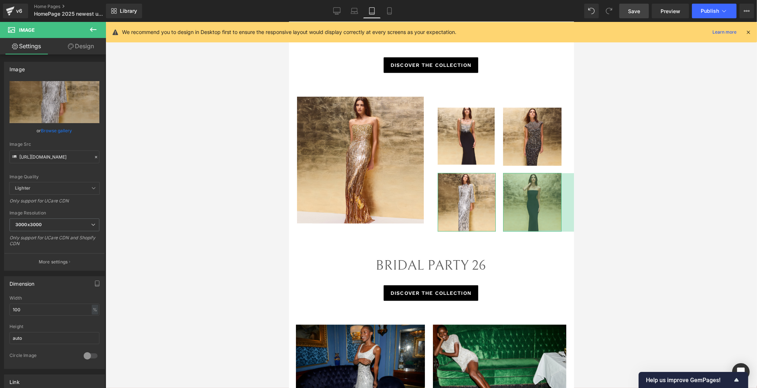
click at [71, 51] on link "Design" at bounding box center [80, 46] width 53 height 16
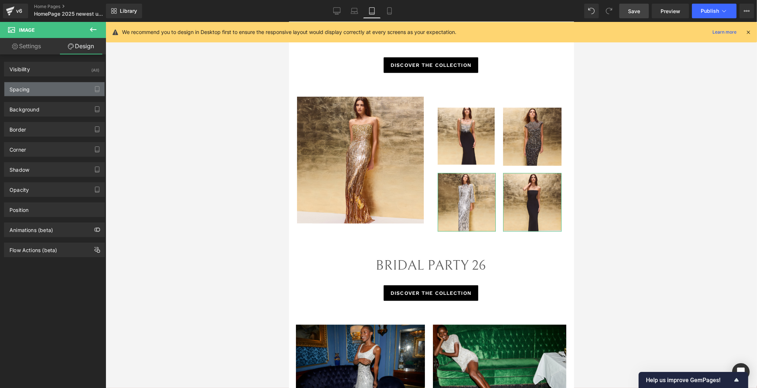
click at [46, 89] on div "Spacing" at bounding box center [54, 89] width 100 height 14
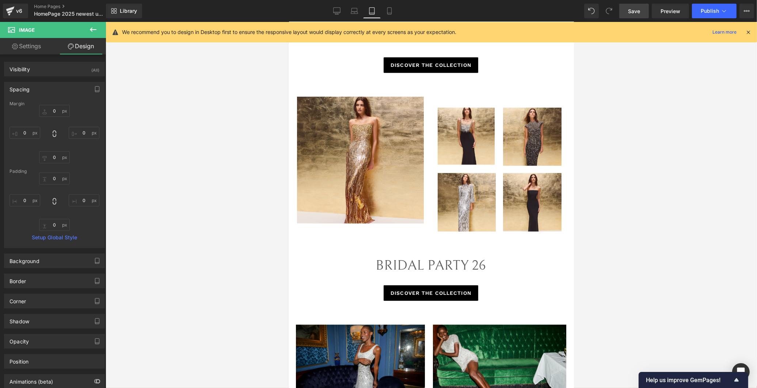
click at [638, 178] on div at bounding box center [431, 205] width 651 height 366
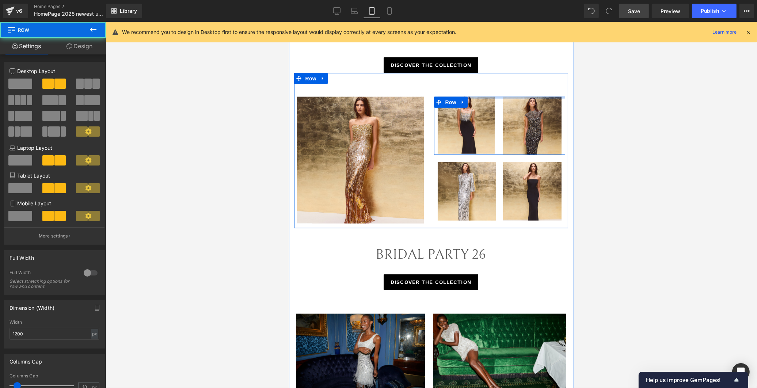
drag, startPoint x: 497, startPoint y: 93, endPoint x: 499, endPoint y: 82, distance: 10.9
click at [499, 82] on div "Image Image Image Row NaNpx Image Image 413px Row Row 40px" at bounding box center [431, 150] width 274 height 155
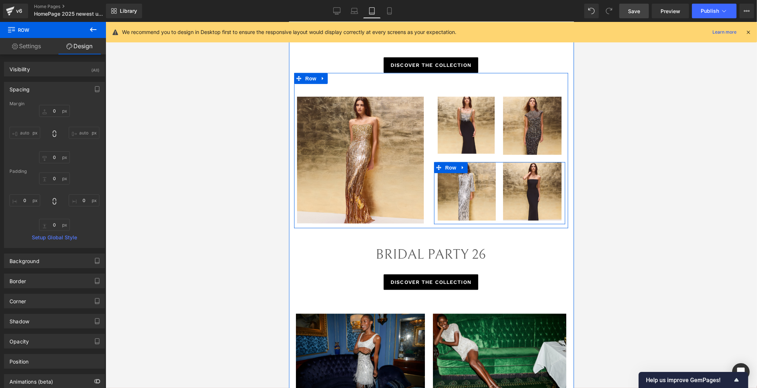
click at [499, 191] on div "Image 413px" at bounding box center [532, 191] width 66 height 58
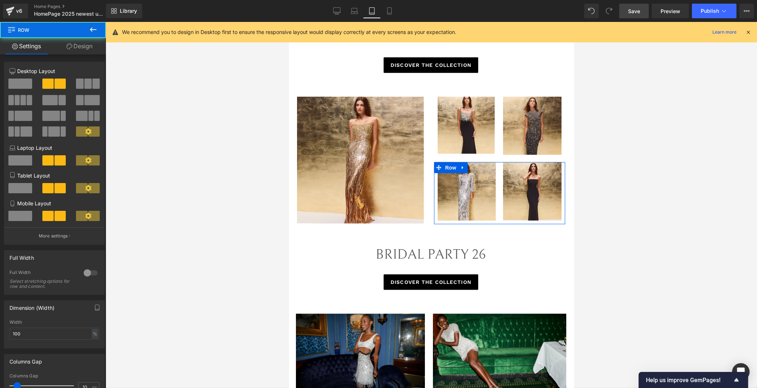
click at [78, 46] on link "Design" at bounding box center [79, 46] width 53 height 16
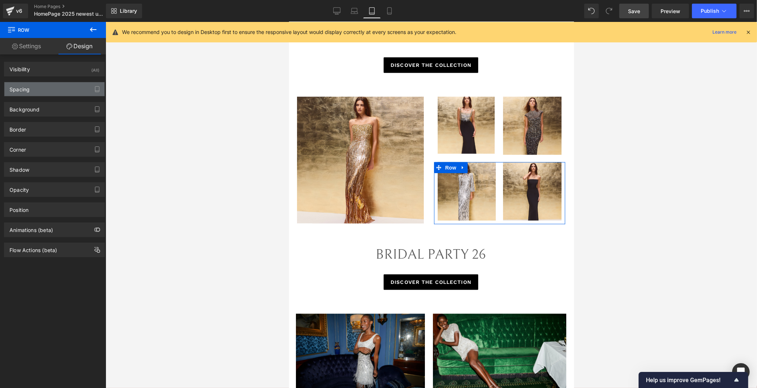
click at [38, 89] on div "Spacing" at bounding box center [54, 89] width 100 height 14
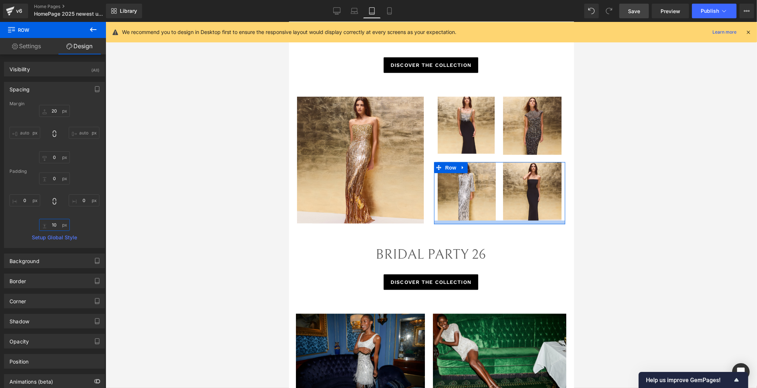
click at [58, 225] on input "10" at bounding box center [54, 225] width 31 height 12
drag, startPoint x: 113, startPoint y: 226, endPoint x: 109, endPoint y: 226, distance: 4.4
click at [112, 226] on div at bounding box center [431, 205] width 651 height 366
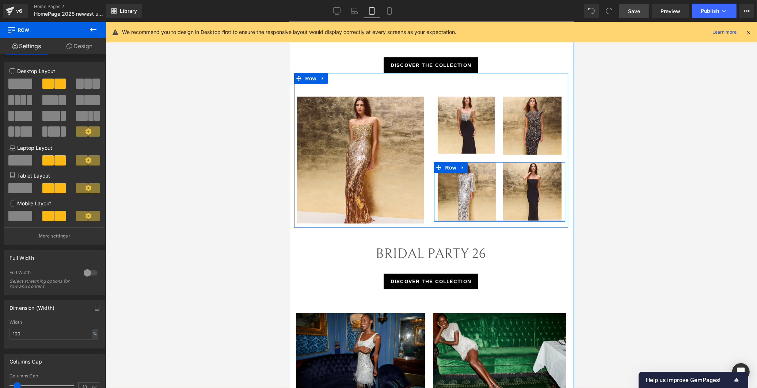
click at [498, 209] on div "Image Image 413px Row" at bounding box center [498, 192] width 131 height 60
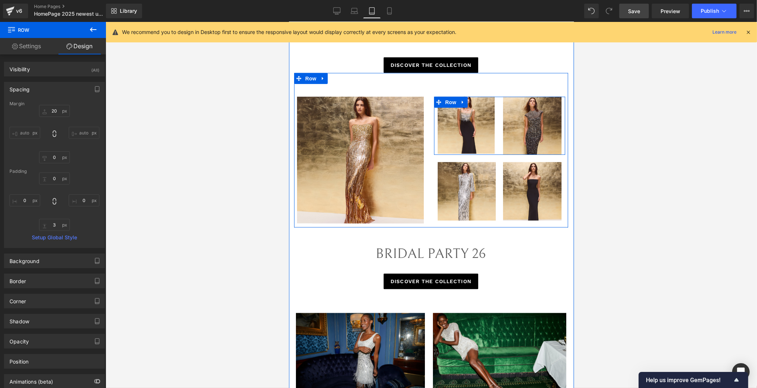
click at [499, 138] on div "Image" at bounding box center [532, 126] width 66 height 58
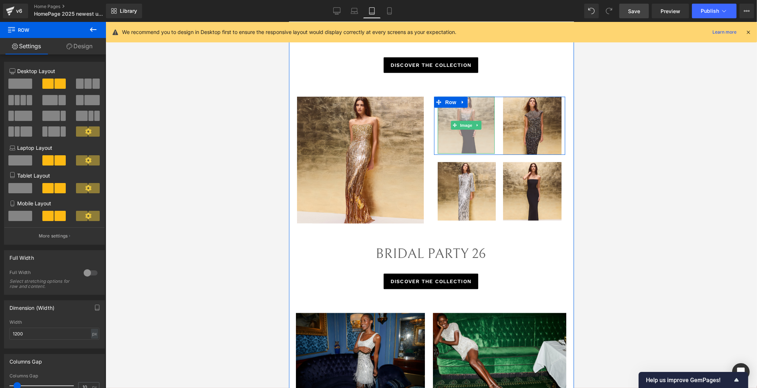
click at [481, 139] on img at bounding box center [465, 125] width 57 height 57
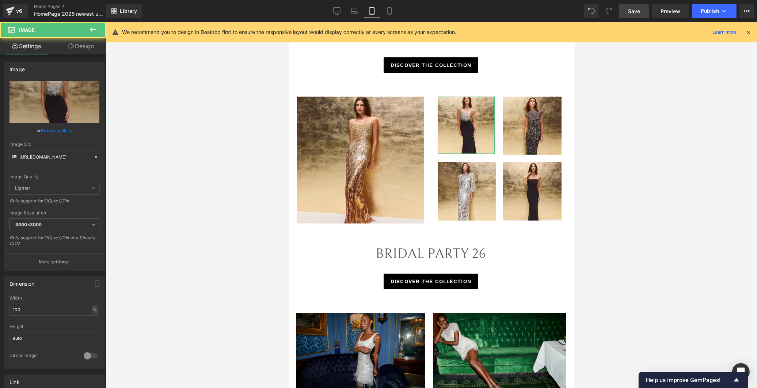
click at [75, 46] on link "Design" at bounding box center [80, 46] width 53 height 16
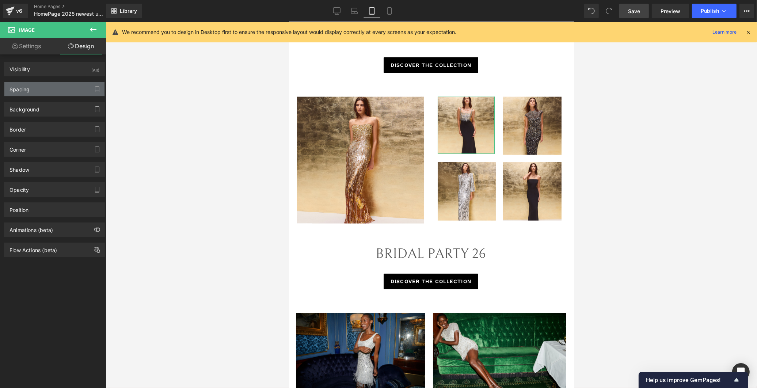
click at [53, 93] on div "Spacing" at bounding box center [54, 89] width 100 height 14
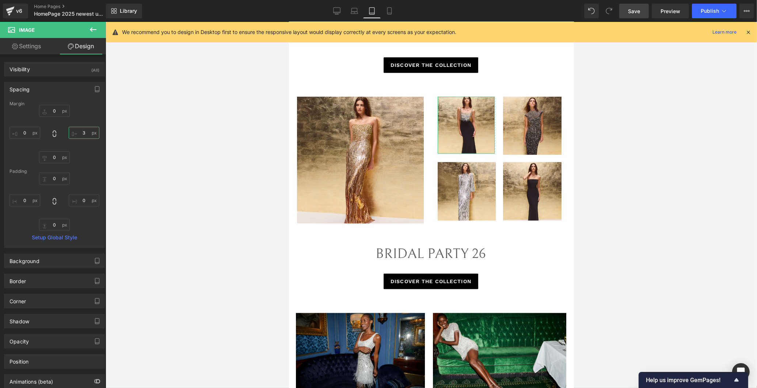
click at [80, 132] on input "3" at bounding box center [84, 133] width 31 height 12
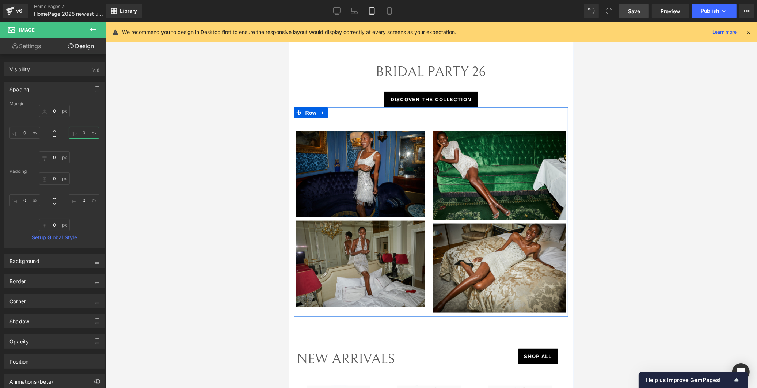
scroll to position [1180, 0]
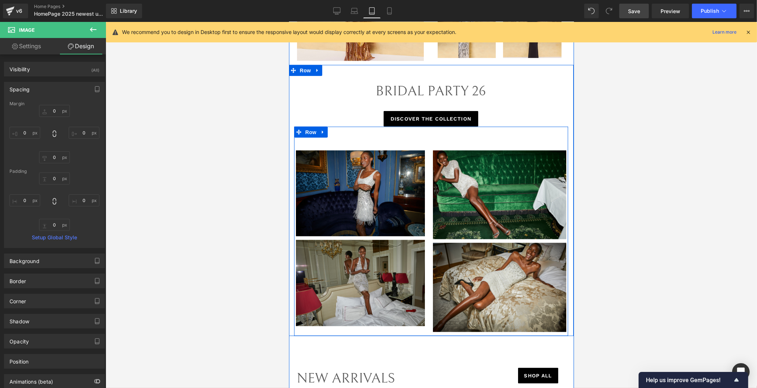
click at [426, 167] on div "Image NaNpx Image NaNpx" at bounding box center [362, 238] width 137 height 176
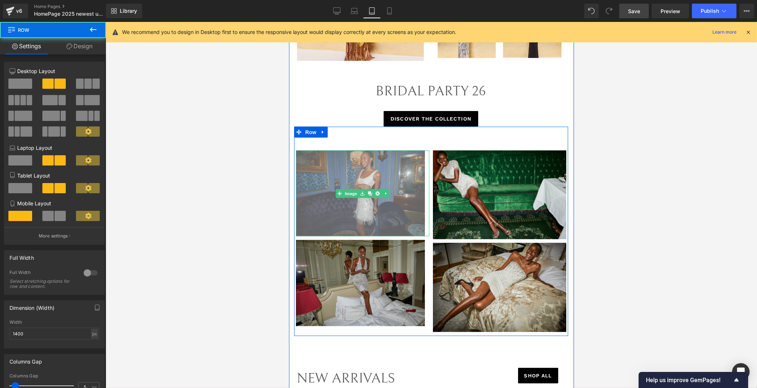
click at [394, 169] on img at bounding box center [361, 193] width 133 height 86
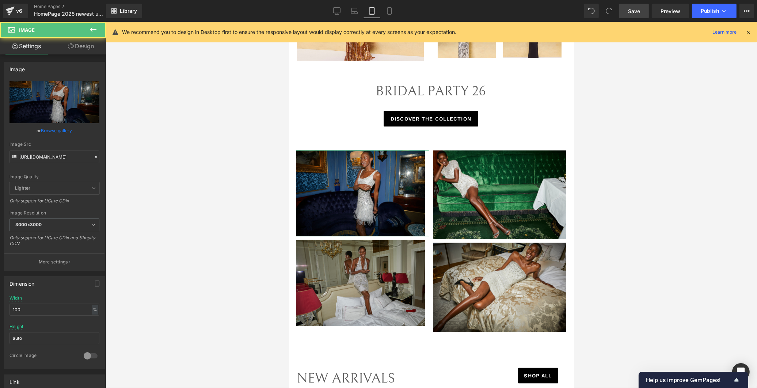
click at [88, 49] on link "Design" at bounding box center [80, 46] width 53 height 16
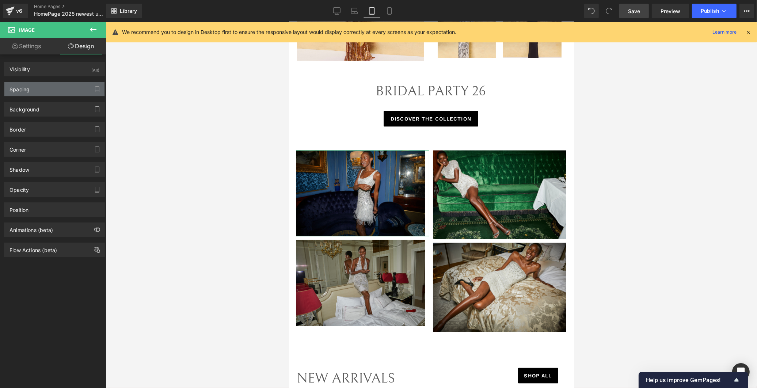
click at [37, 91] on div "Spacing" at bounding box center [54, 89] width 100 height 14
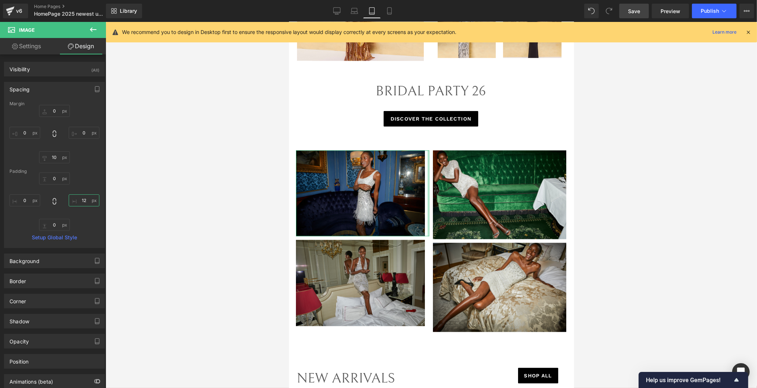
click at [85, 199] on input "12" at bounding box center [84, 200] width 31 height 12
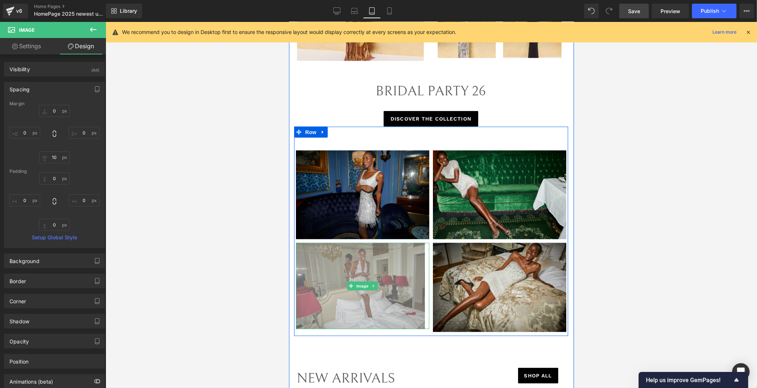
click at [396, 259] on img at bounding box center [361, 286] width 133 height 86
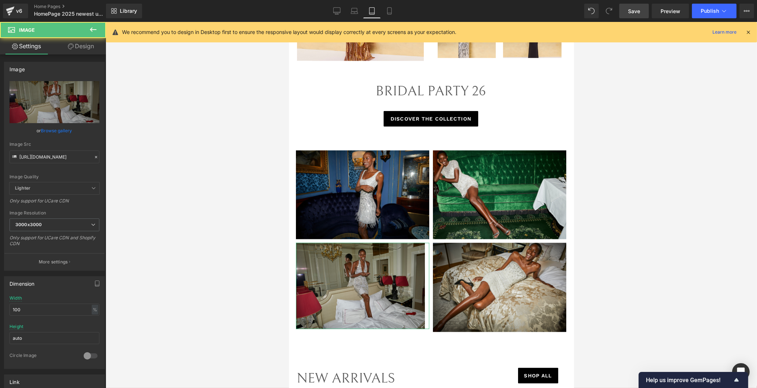
click at [78, 49] on link "Design" at bounding box center [80, 46] width 53 height 16
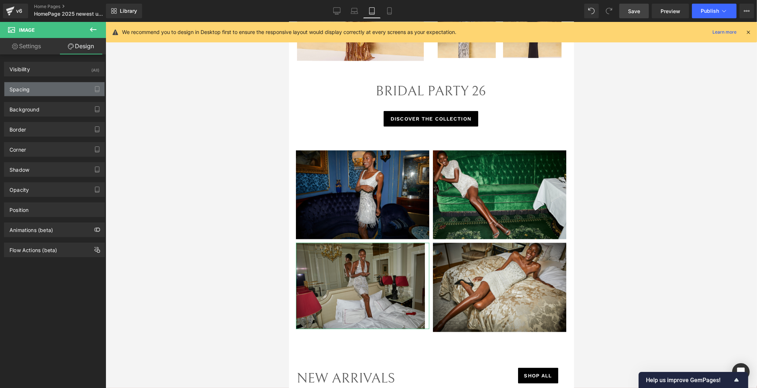
click at [62, 91] on div "Spacing" at bounding box center [54, 89] width 100 height 14
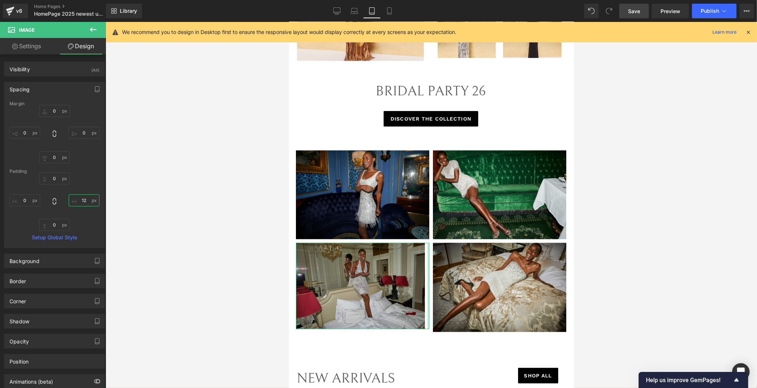
click at [83, 199] on input "12" at bounding box center [84, 200] width 31 height 12
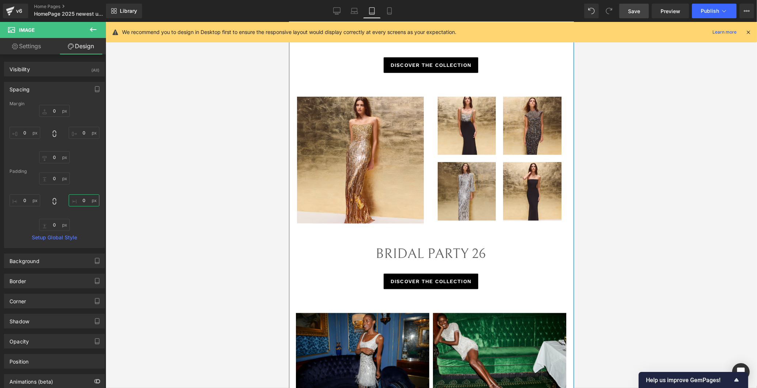
scroll to position [937, 0]
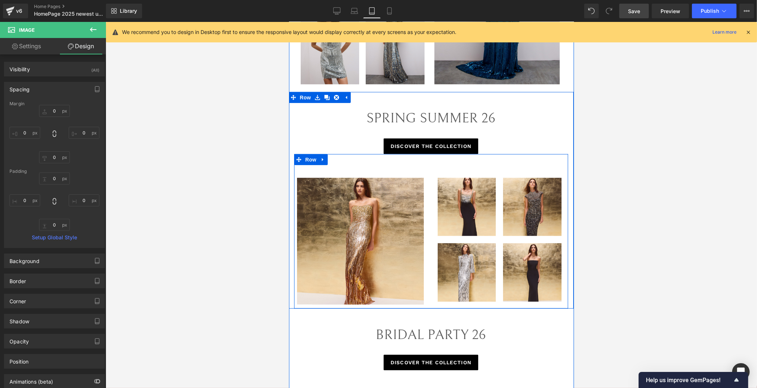
click at [431, 214] on div "Image Image Row NaNpx Image Image 413px Row" at bounding box center [499, 240] width 137 height 125
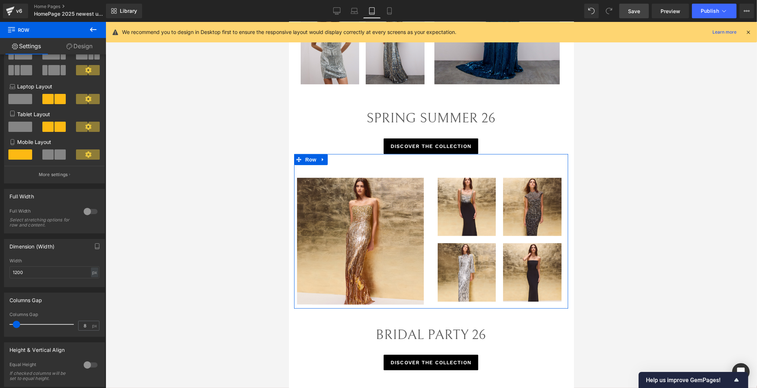
scroll to position [81, 0]
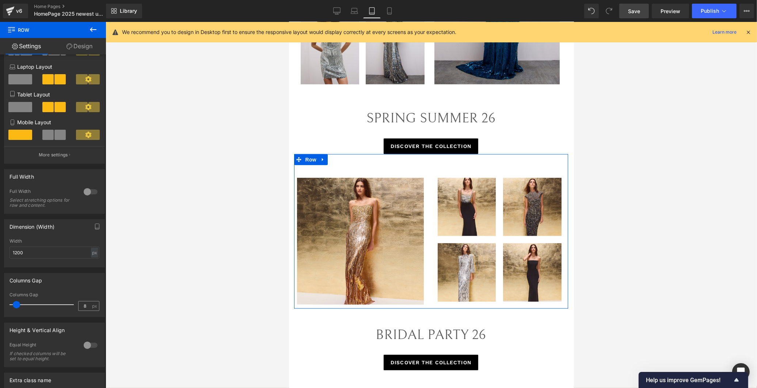
click at [89, 307] on div "8 px" at bounding box center [88, 306] width 21 height 10
click at [85, 309] on input "8" at bounding box center [85, 305] width 13 height 9
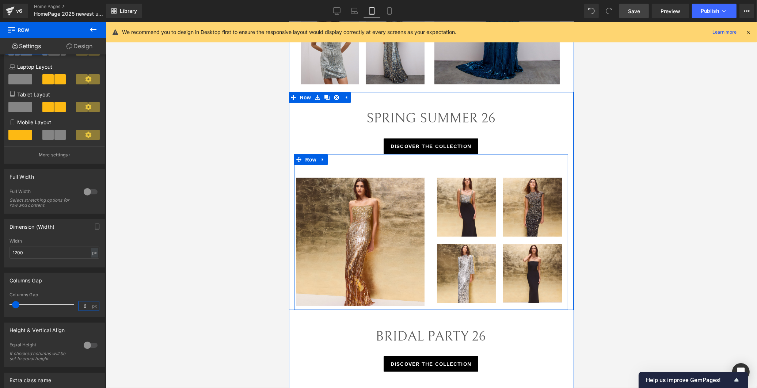
type input "6"
click at [494, 227] on div "Image Image Row NaNpx Image Image 413px Row" at bounding box center [499, 241] width 137 height 126
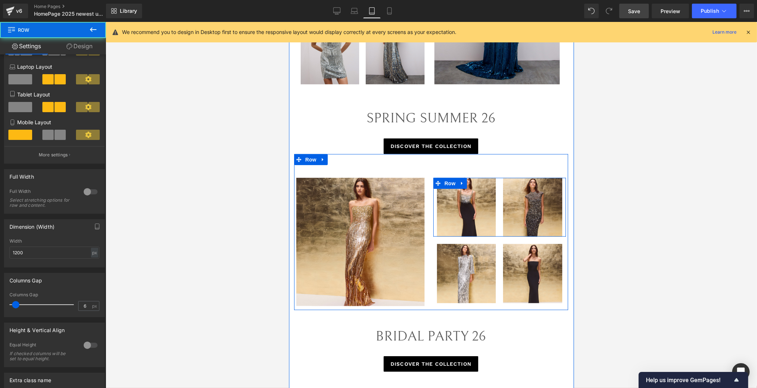
click at [494, 213] on div "Image" at bounding box center [466, 207] width 66 height 59
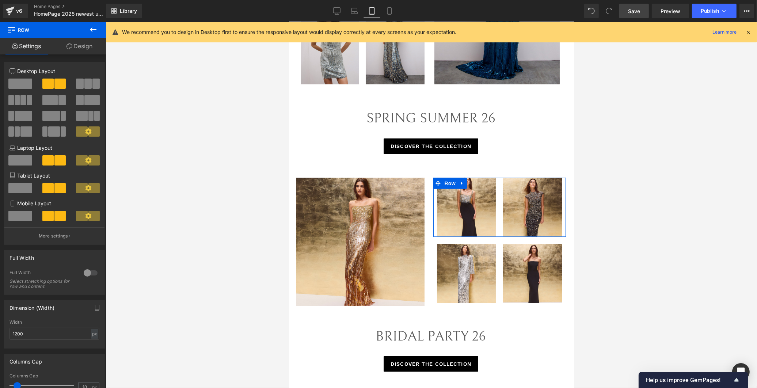
click at [76, 45] on link "Design" at bounding box center [79, 46] width 53 height 16
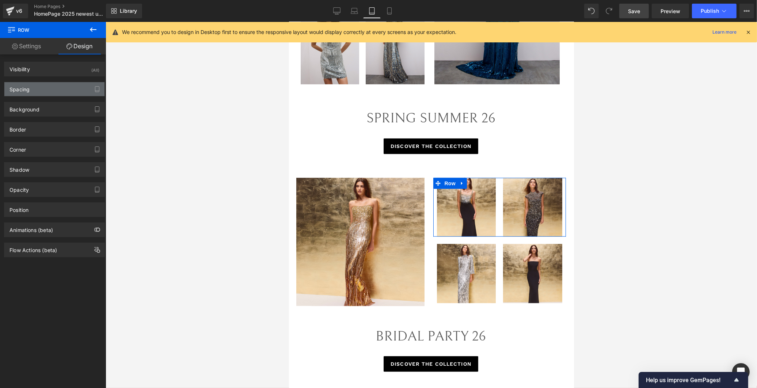
click at [56, 92] on div "Spacing" at bounding box center [54, 89] width 100 height 14
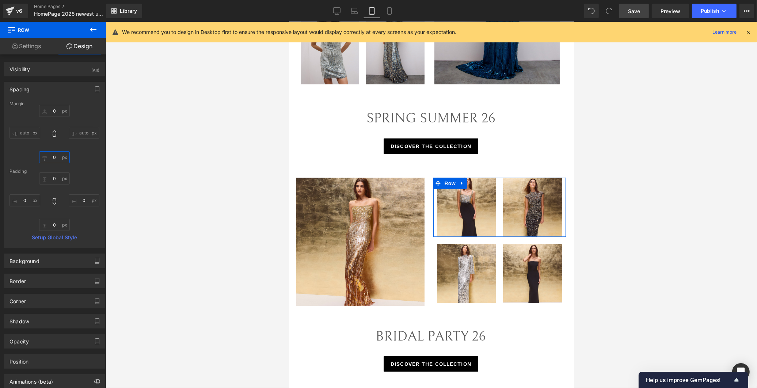
click at [57, 157] on input "0" at bounding box center [54, 157] width 31 height 12
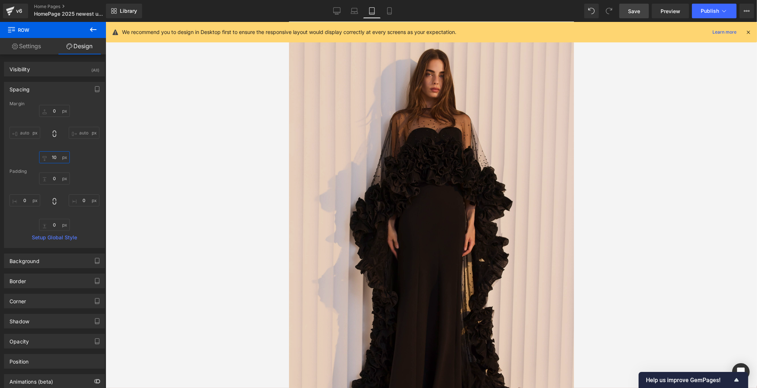
scroll to position [0, 0]
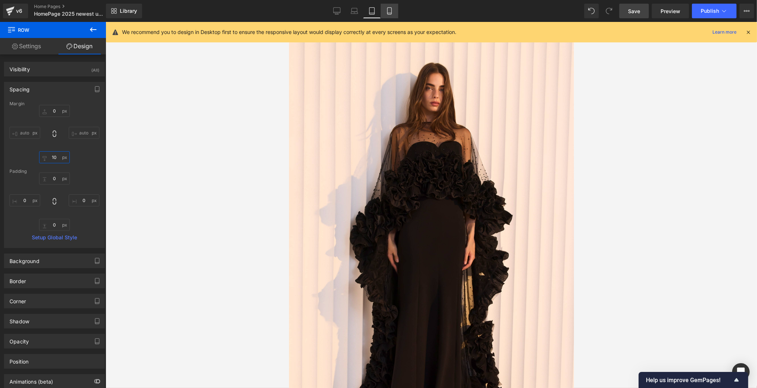
type input "10"
click at [386, 16] on link "Mobile" at bounding box center [390, 11] width 18 height 15
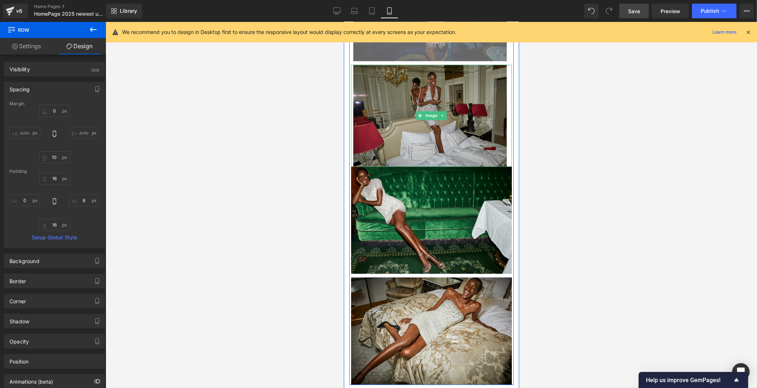
scroll to position [1653, 0]
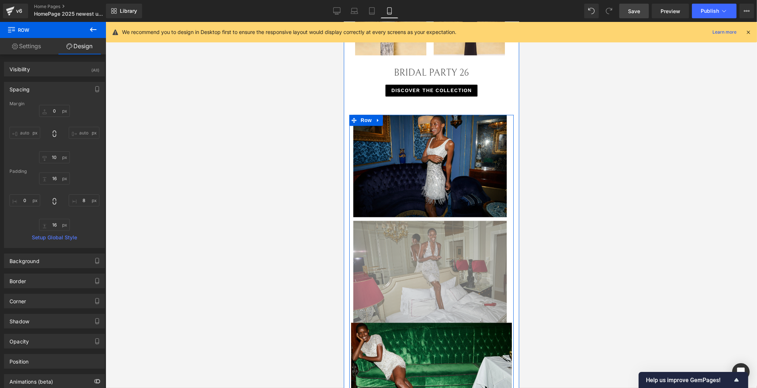
click at [485, 242] on img at bounding box center [430, 272] width 157 height 102
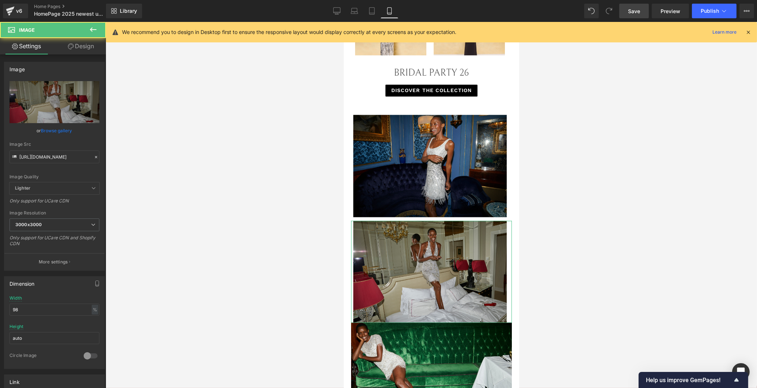
click at [80, 47] on link "Design" at bounding box center [80, 46] width 53 height 16
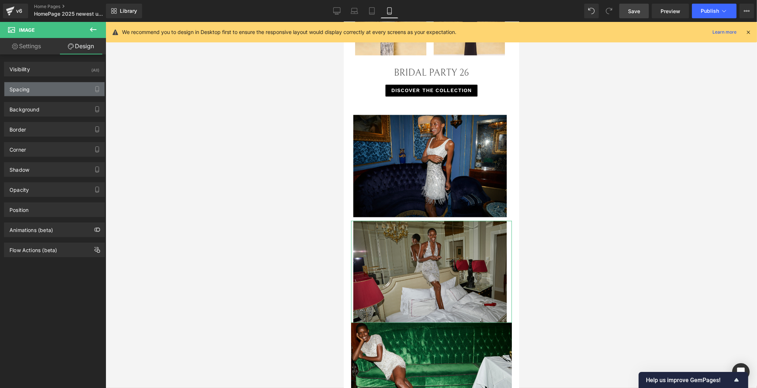
drag, startPoint x: 42, startPoint y: 88, endPoint x: 60, endPoint y: 119, distance: 35.7
click at [41, 88] on div "Spacing" at bounding box center [54, 89] width 100 height 14
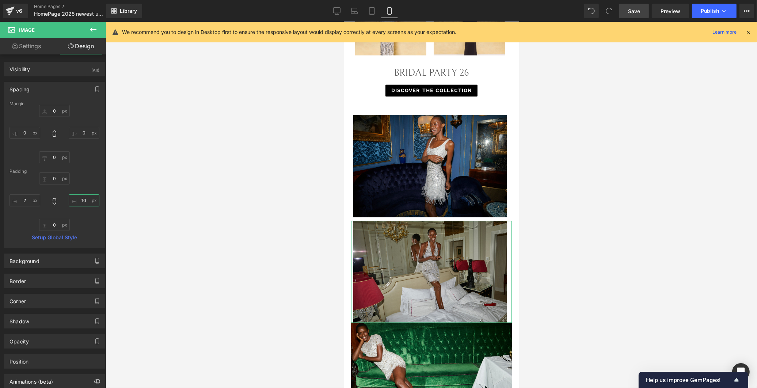
click at [78, 199] on input "text" at bounding box center [84, 200] width 31 height 12
type input "10"
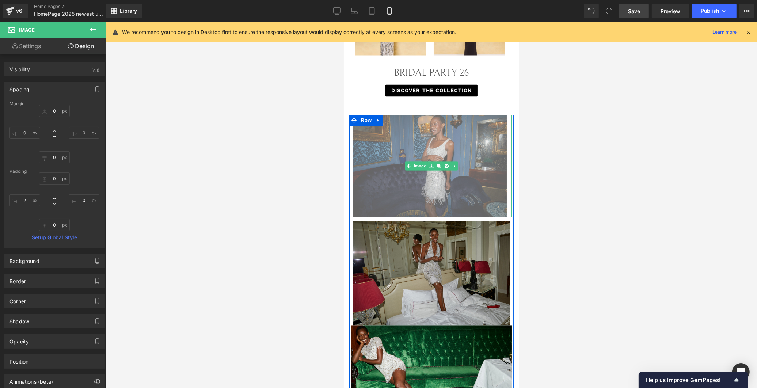
click at [441, 167] on img at bounding box center [430, 166] width 157 height 102
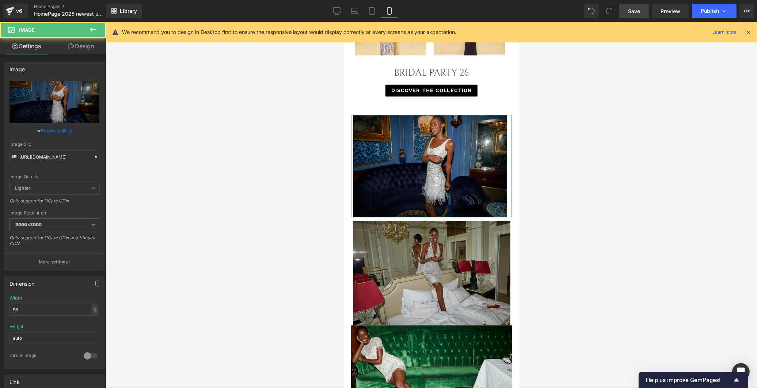
click at [82, 47] on link "Design" at bounding box center [80, 46] width 53 height 16
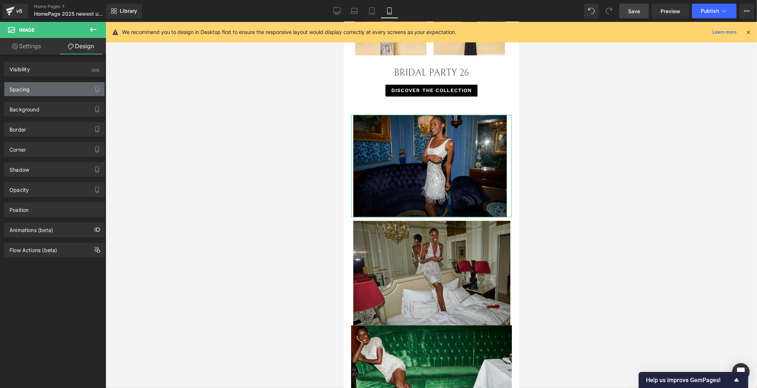
click at [65, 87] on div "Spacing" at bounding box center [54, 89] width 100 height 14
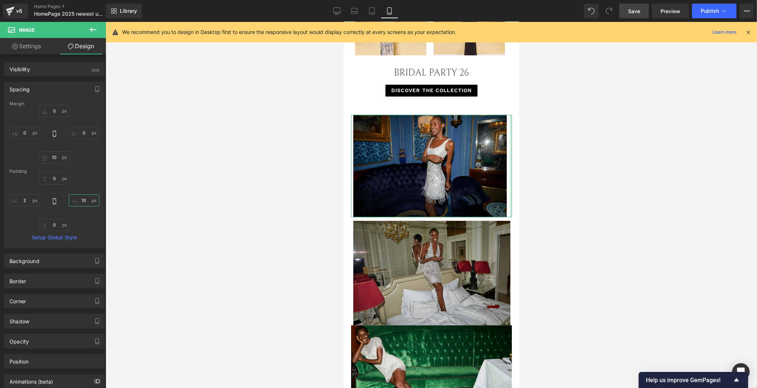
click at [81, 202] on input "10" at bounding box center [84, 200] width 31 height 12
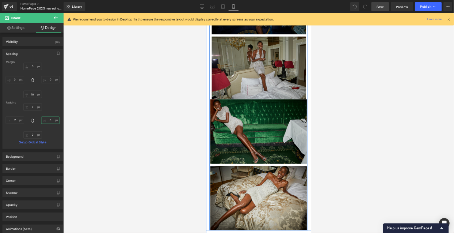
scroll to position [1734, 0]
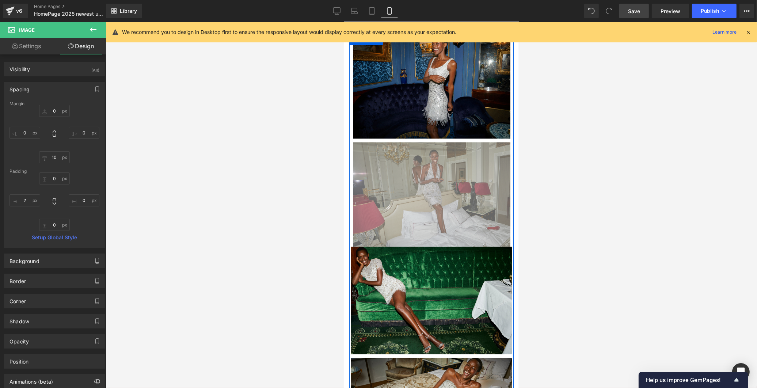
click at [443, 206] on img at bounding box center [430, 194] width 157 height 104
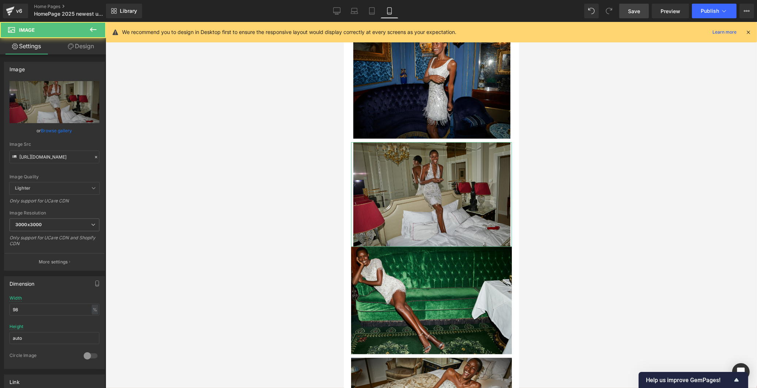
click at [78, 45] on link "Design" at bounding box center [80, 46] width 53 height 16
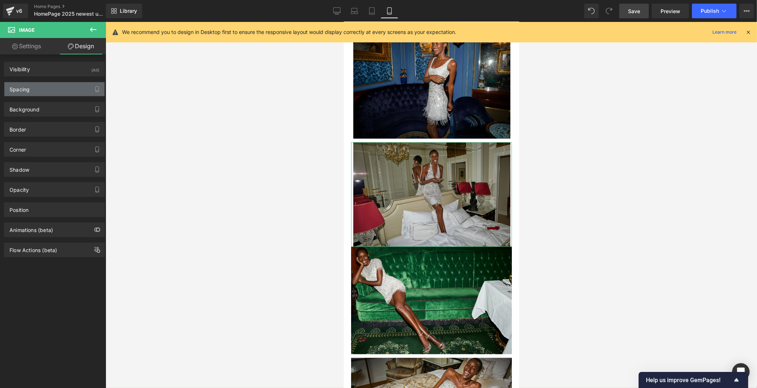
click at [50, 88] on div "Spacing" at bounding box center [54, 89] width 100 height 14
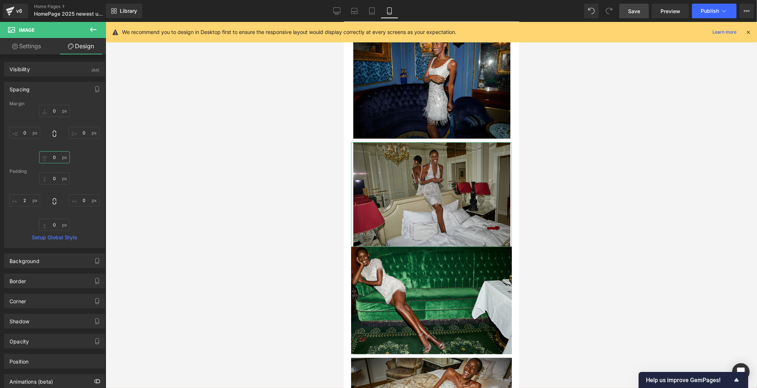
click at [54, 156] on input "0" at bounding box center [54, 157] width 31 height 12
type input "10"
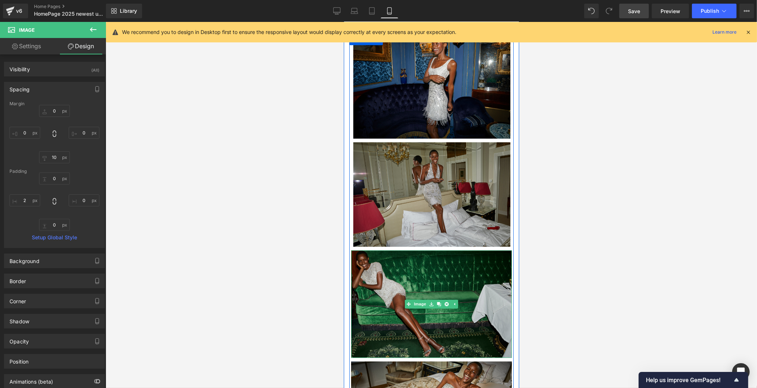
click at [436, 320] on img at bounding box center [431, 303] width 161 height 107
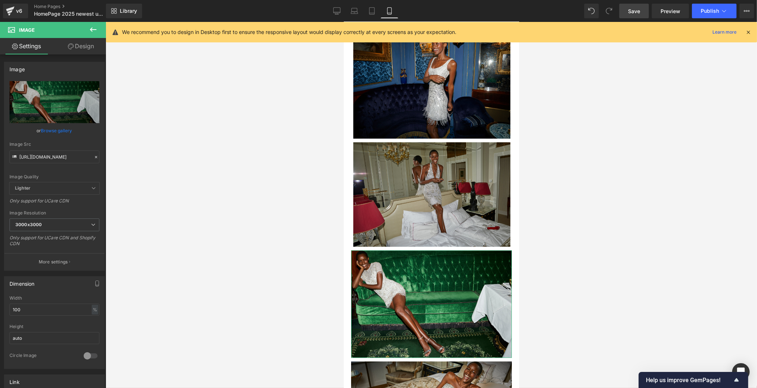
click at [81, 47] on link "Design" at bounding box center [80, 46] width 53 height 16
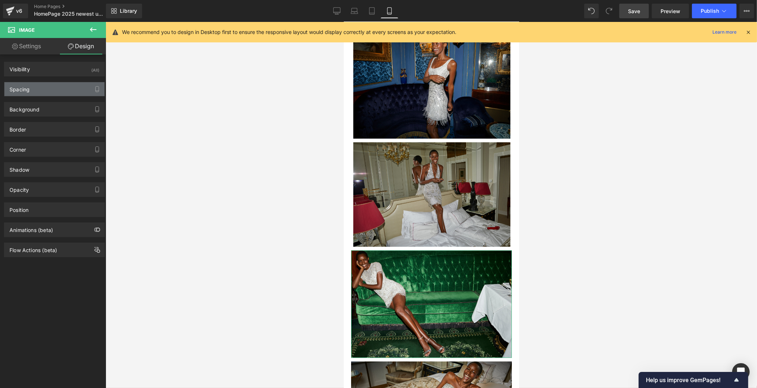
click at [60, 89] on div "Spacing" at bounding box center [54, 89] width 100 height 14
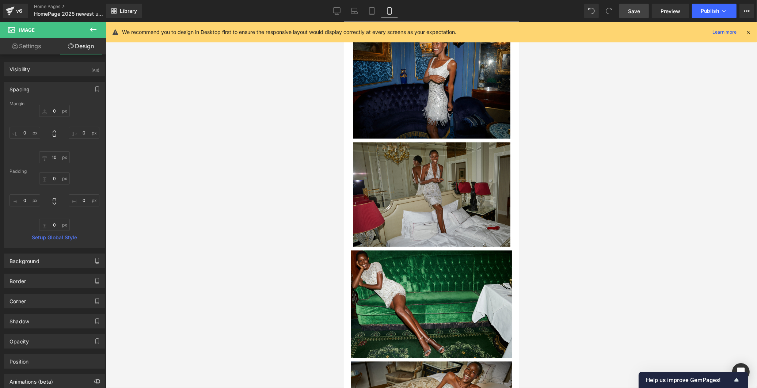
click at [610, 192] on div at bounding box center [431, 205] width 651 height 366
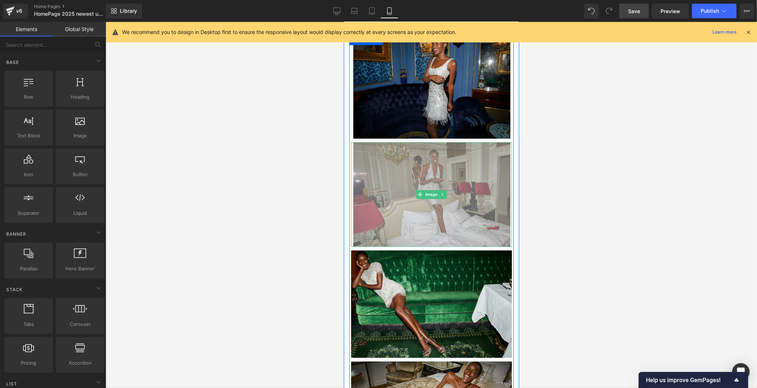
click at [395, 155] on img at bounding box center [430, 194] width 157 height 104
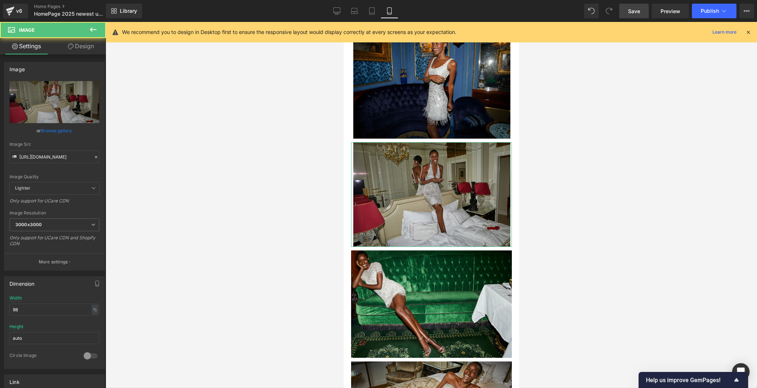
click at [81, 46] on link "Design" at bounding box center [80, 46] width 53 height 16
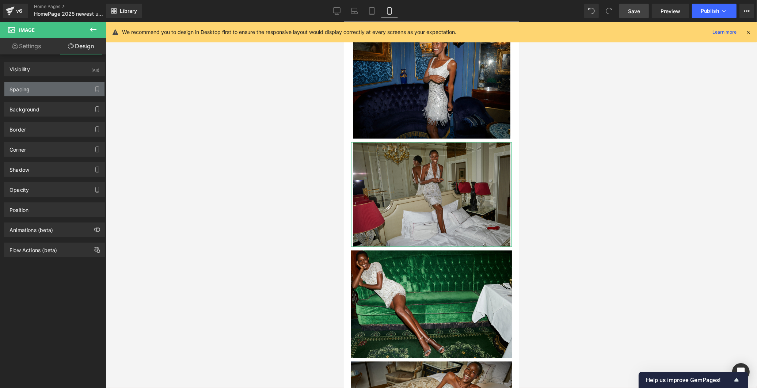
click at [45, 93] on div "Spacing" at bounding box center [54, 89] width 100 height 14
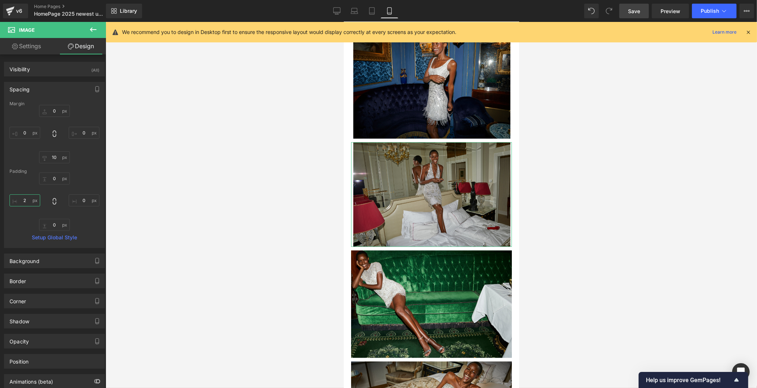
click at [30, 203] on input "text" at bounding box center [24, 200] width 31 height 12
type input "2"
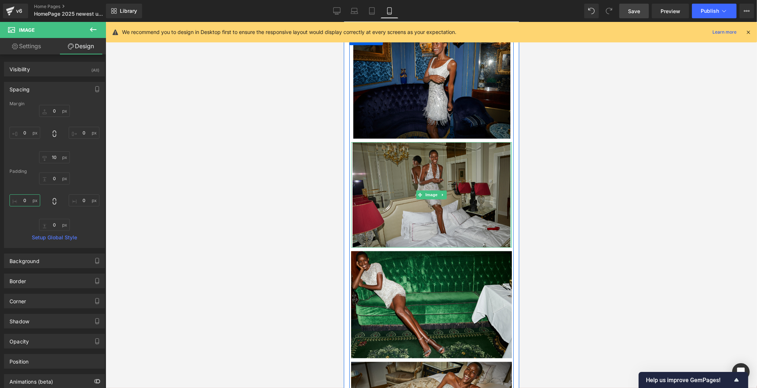
drag, startPoint x: 506, startPoint y: 206, endPoint x: 528, endPoint y: 209, distance: 21.3
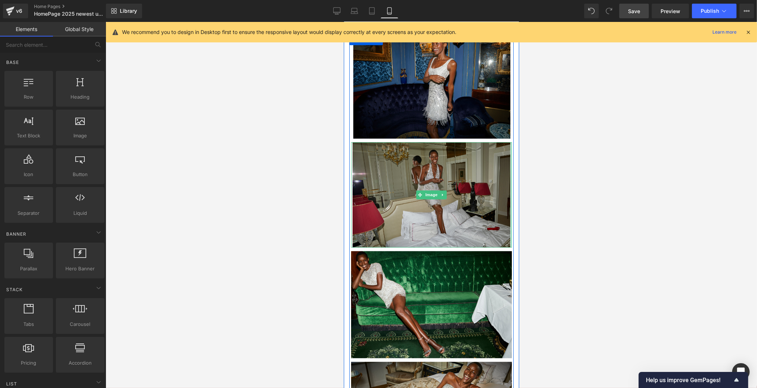
click at [626, 133] on div at bounding box center [431, 205] width 651 height 366
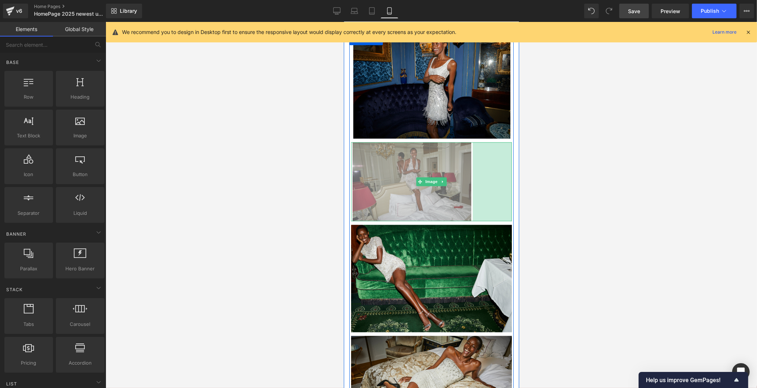
click at [476, 176] on img at bounding box center [430, 181] width 157 height 79
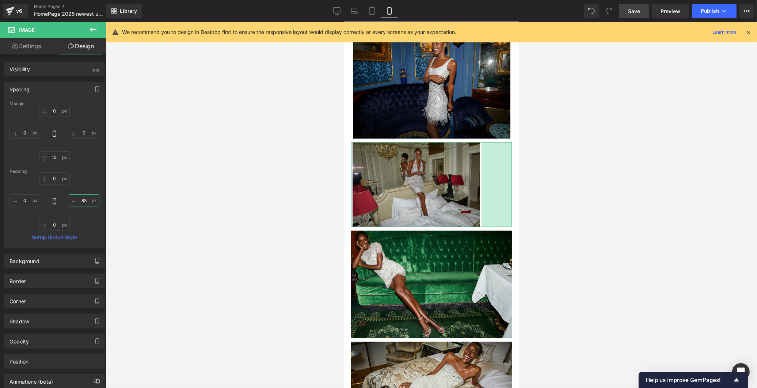
click at [81, 198] on input "text" at bounding box center [84, 200] width 31 height 12
type input "83"
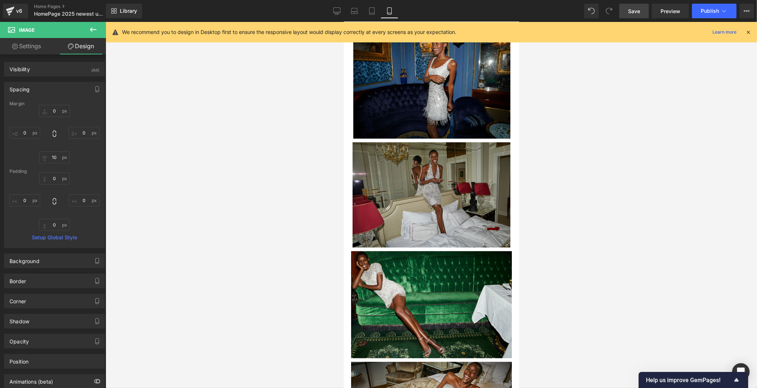
click at [627, 89] on div at bounding box center [431, 205] width 651 height 366
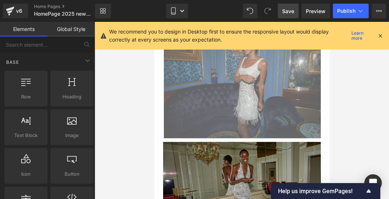
click at [313, 100] on img at bounding box center [241, 86] width 157 height 104
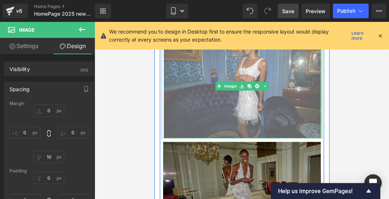
click at [320, 103] on div at bounding box center [321, 86] width 2 height 104
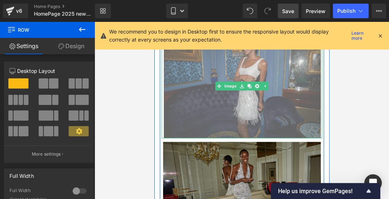
click at [317, 107] on img at bounding box center [241, 86] width 157 height 104
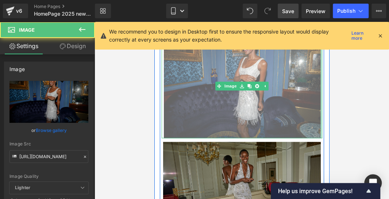
click at [320, 105] on div at bounding box center [321, 86] width 2 height 104
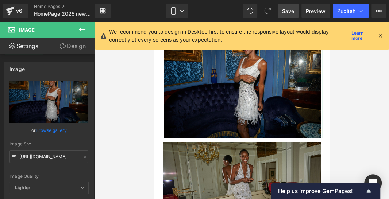
click at [80, 46] on link "Design" at bounding box center [72, 46] width 47 height 16
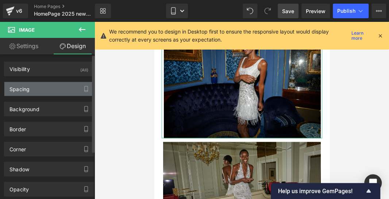
click at [56, 85] on div "Spacing" at bounding box center [48, 89] width 89 height 14
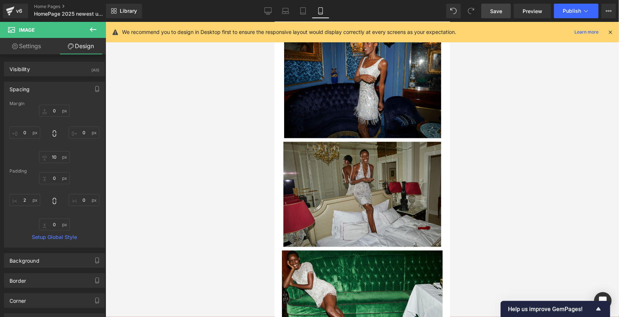
scroll to position [1734, 0]
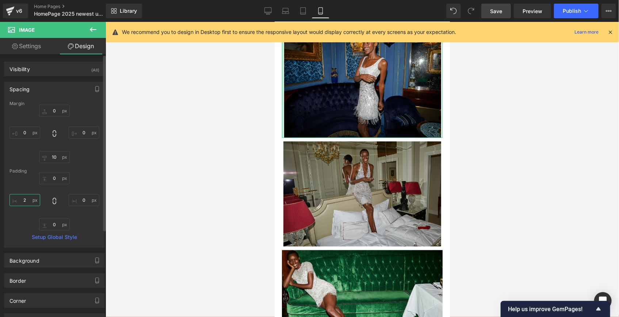
click at [25, 199] on input "2" at bounding box center [24, 200] width 31 height 12
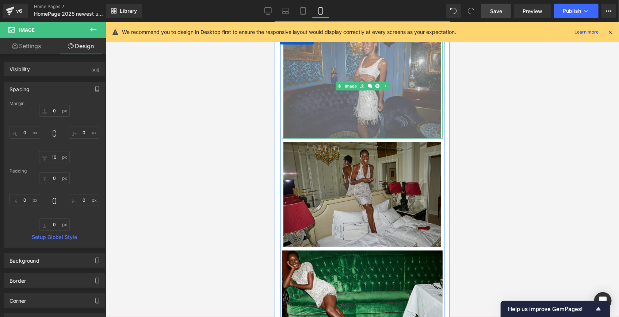
click at [360, 108] on img at bounding box center [361, 85] width 157 height 105
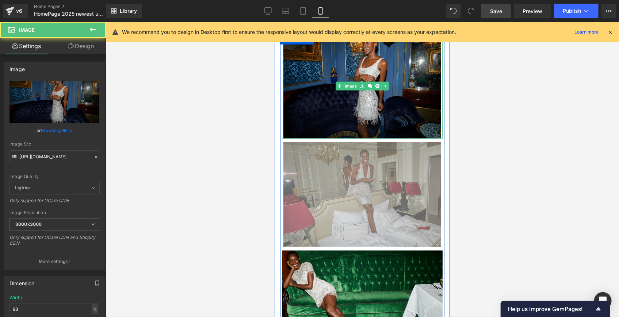
click at [345, 169] on img at bounding box center [361, 194] width 157 height 105
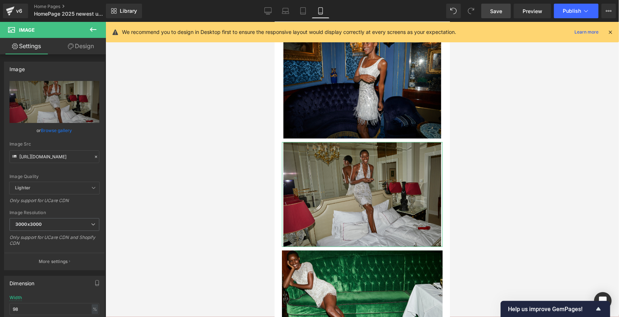
click at [98, 49] on link "Design" at bounding box center [80, 46] width 53 height 16
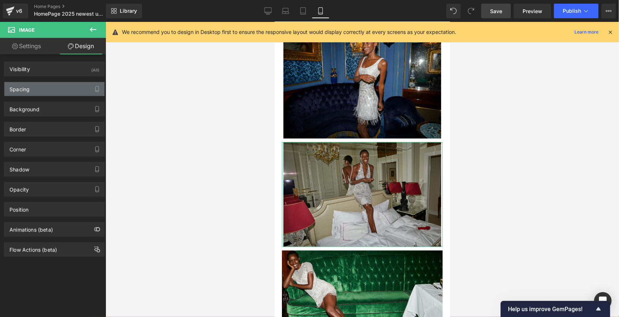
click at [37, 93] on div "Spacing" at bounding box center [54, 89] width 100 height 14
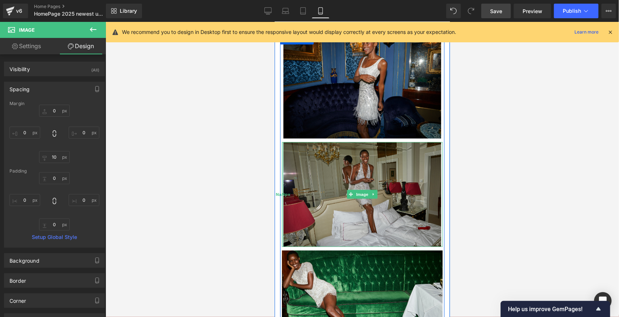
click at [282, 168] on div "NaNpx" at bounding box center [283, 194] width 2 height 105
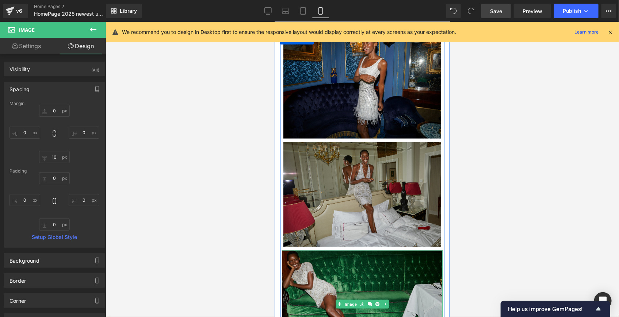
scroll to position [1800, 0]
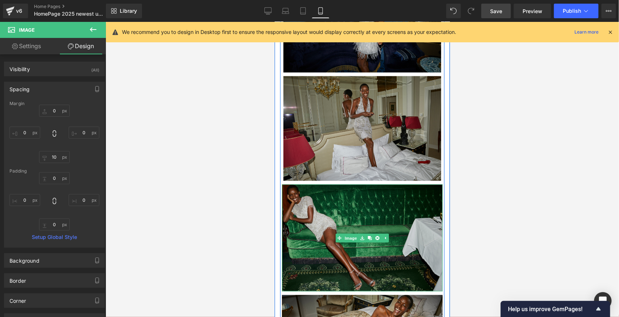
click at [400, 232] on img at bounding box center [362, 237] width 161 height 107
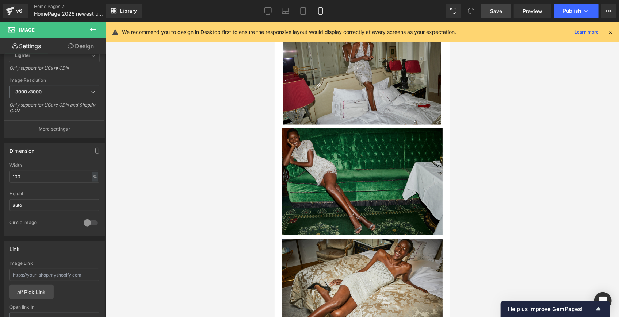
scroll to position [1933, 0]
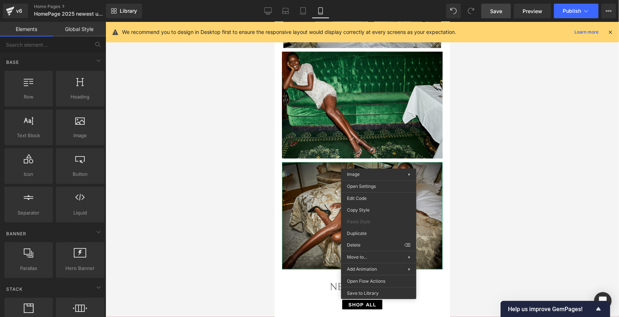
click at [489, 144] on div at bounding box center [362, 169] width 513 height 295
click at [513, 191] on div at bounding box center [362, 169] width 513 height 295
drag, startPoint x: 203, startPoint y: 170, endPoint x: 208, endPoint y: 169, distance: 4.8
click at [204, 170] on div at bounding box center [362, 169] width 513 height 295
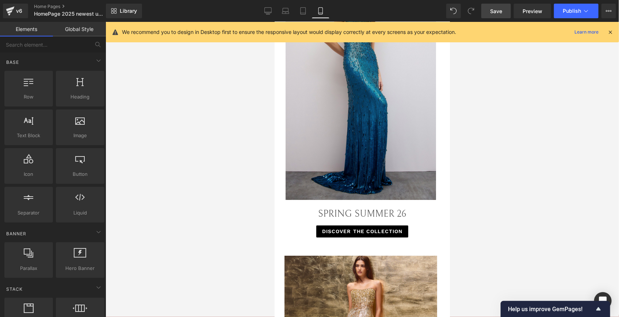
scroll to position [1261, 0]
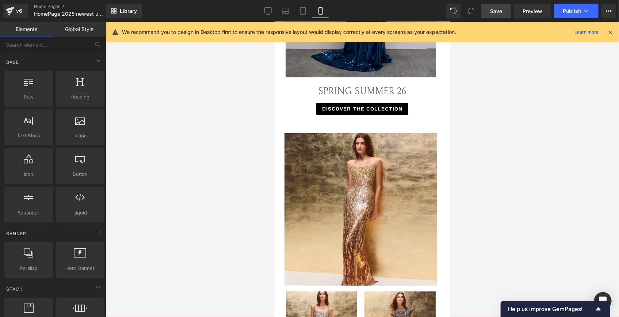
click at [501, 11] on span "Save" at bounding box center [496, 11] width 12 height 8
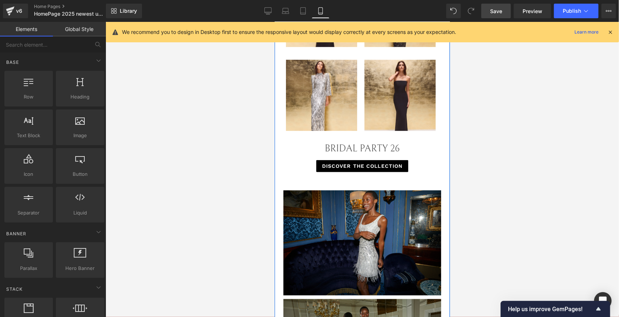
scroll to position [1593, 0]
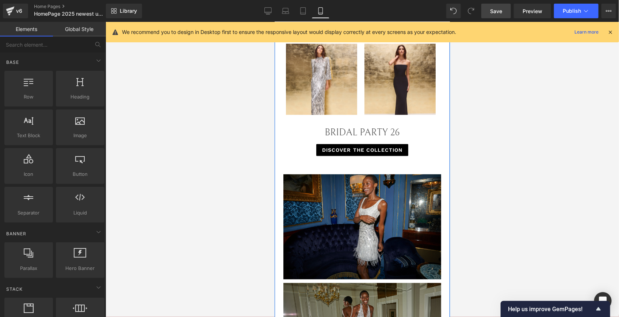
click at [538, 146] on link at bounding box center [542, 150] width 8 height 9
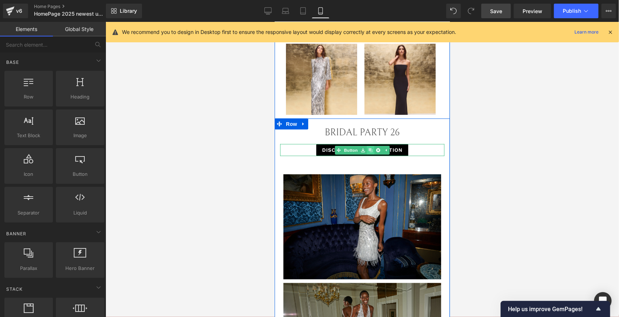
click at [368, 148] on icon at bounding box center [370, 150] width 4 height 4
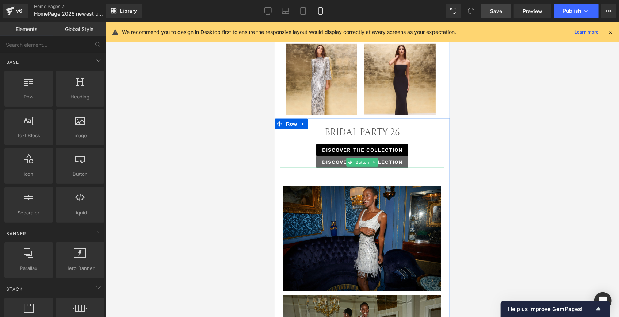
click at [399, 158] on span "DISCOVER THE COLLECTION" at bounding box center [362, 162] width 81 height 8
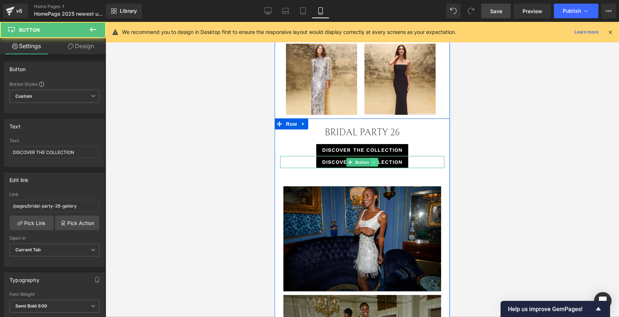
click at [373, 160] on icon at bounding box center [374, 162] width 4 height 4
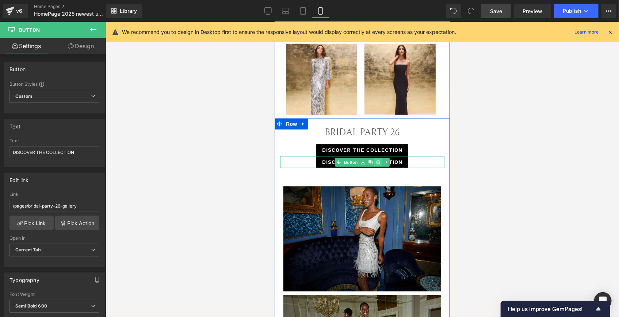
click at [376, 160] on icon at bounding box center [378, 162] width 4 height 4
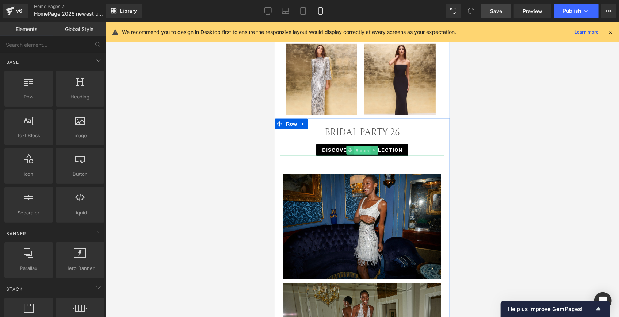
drag, startPoint x: 352, startPoint y: 140, endPoint x: 414, endPoint y: 183, distance: 75.7
click at [353, 146] on span "Button" at bounding box center [361, 150] width 17 height 9
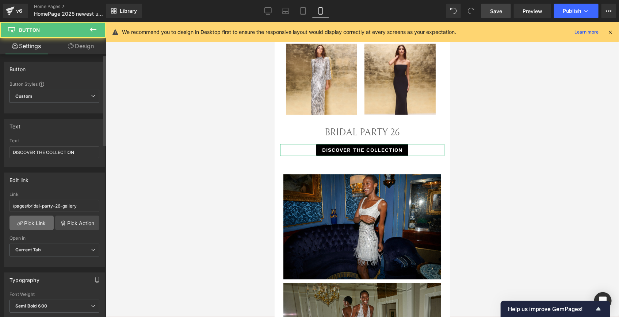
click at [41, 224] on link "Pick Link" at bounding box center [31, 223] width 44 height 15
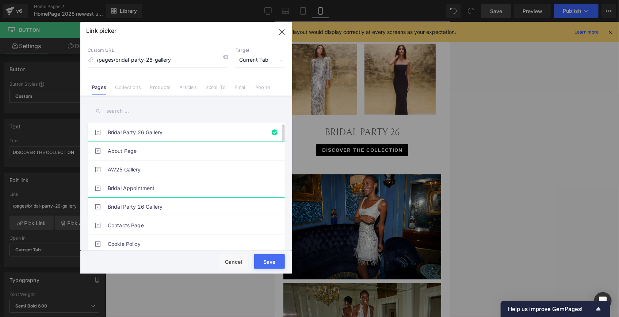
click at [146, 210] on link "Bridal Party 26 Gallery" at bounding box center [188, 207] width 161 height 18
click at [273, 258] on button "Save" at bounding box center [269, 262] width 31 height 15
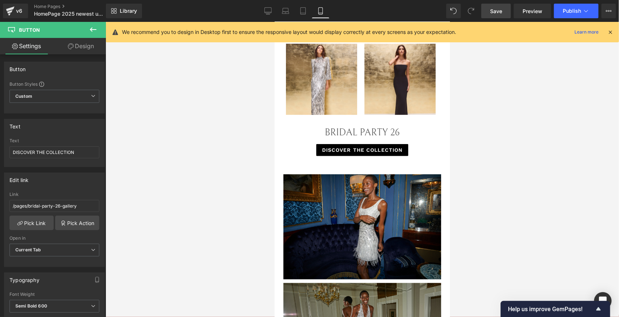
click at [500, 7] on span "Save" at bounding box center [496, 11] width 12 height 8
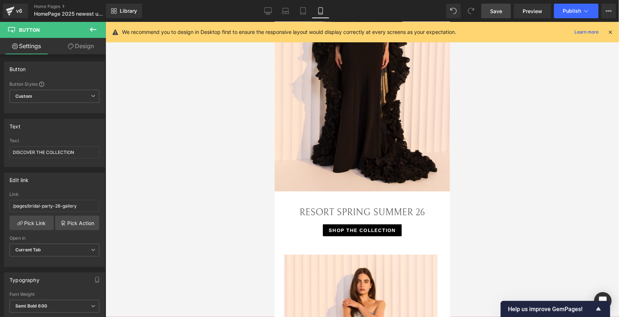
scroll to position [133, 0]
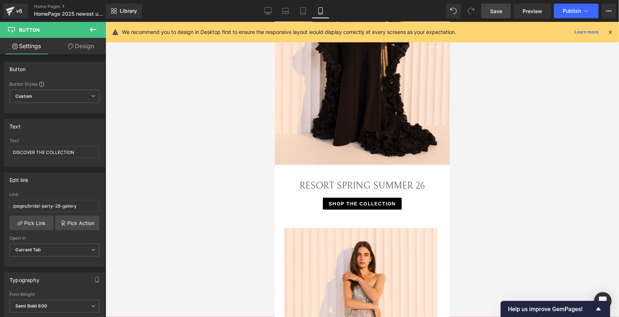
click at [504, 11] on link "Save" at bounding box center [496, 11] width 30 height 15
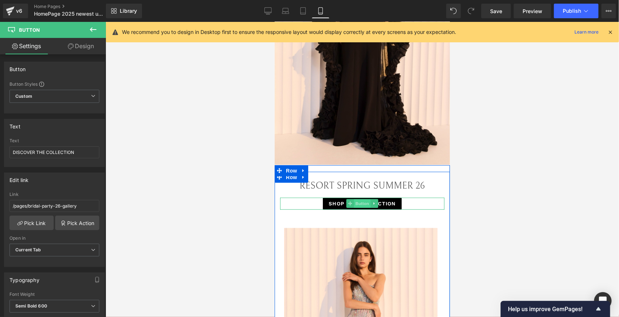
click at [359, 199] on span "Button" at bounding box center [361, 203] width 17 height 9
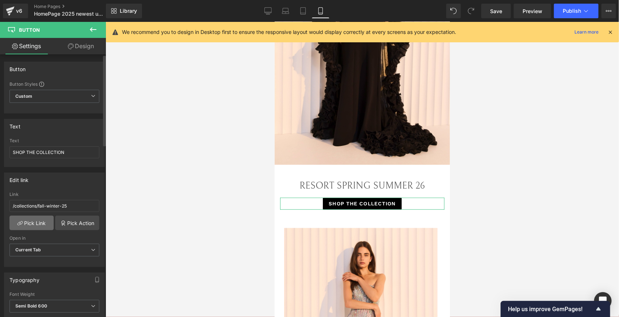
click at [41, 225] on link "Pick Link" at bounding box center [31, 223] width 44 height 15
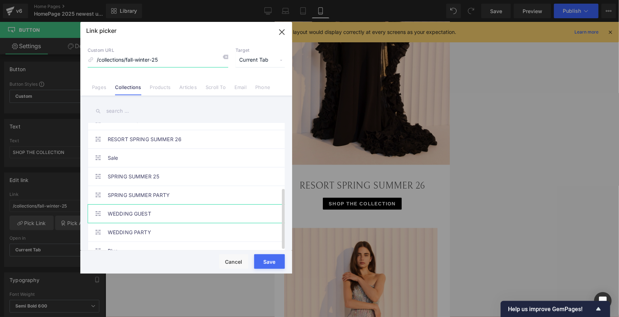
scroll to position [135, 0]
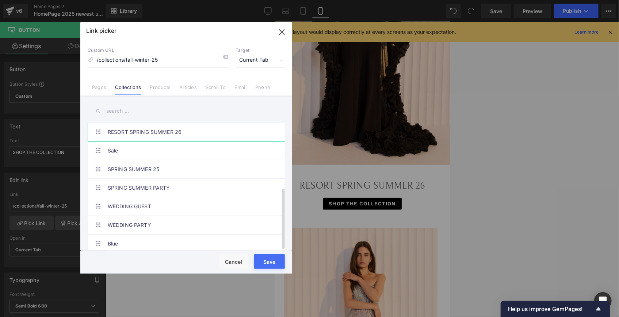
click at [182, 131] on link "RESORT SPRING SUMMER 26" at bounding box center [188, 132] width 161 height 18
click at [270, 263] on button "Save" at bounding box center [269, 262] width 31 height 15
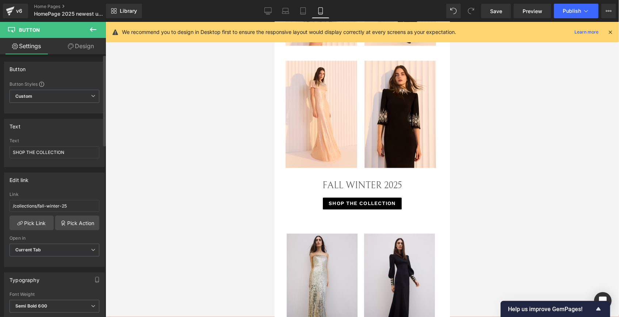
scroll to position [796, 0]
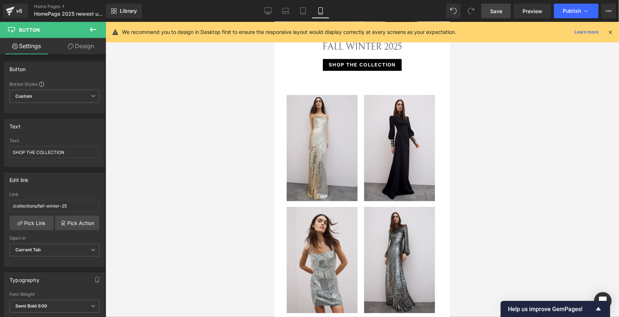
click at [498, 11] on span "Save" at bounding box center [496, 11] width 12 height 8
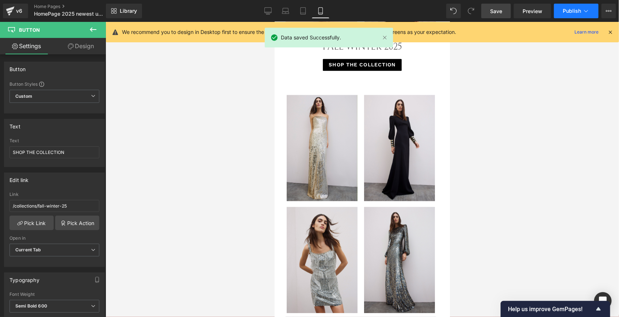
click at [578, 11] on span "Publish" at bounding box center [572, 11] width 18 height 6
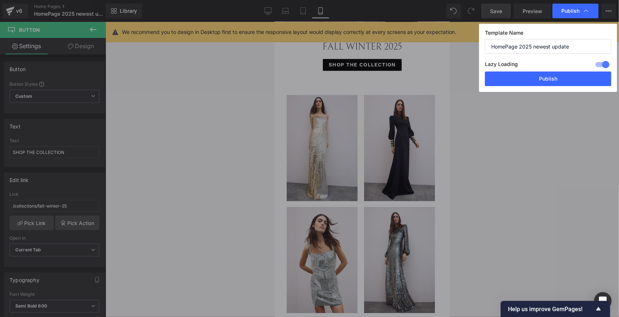
click at [529, 77] on button "Publish" at bounding box center [548, 79] width 126 height 15
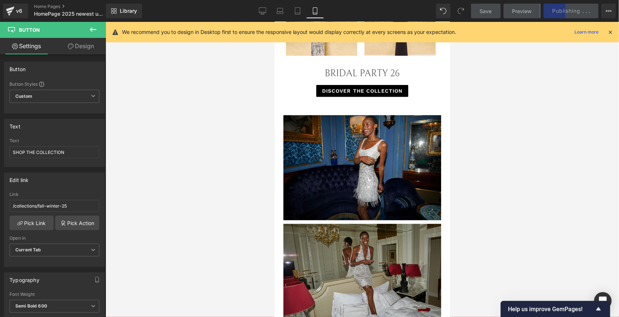
scroll to position [1726, 0]
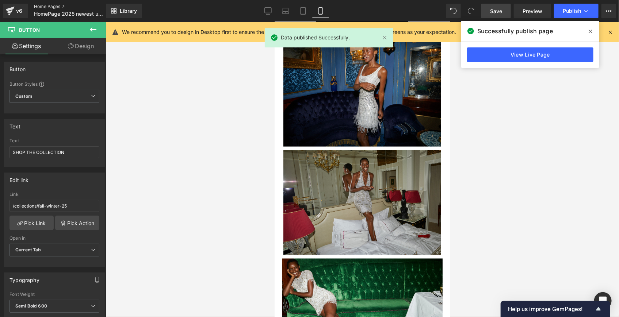
click at [54, 7] on link "Home Pages" at bounding box center [76, 7] width 84 height 6
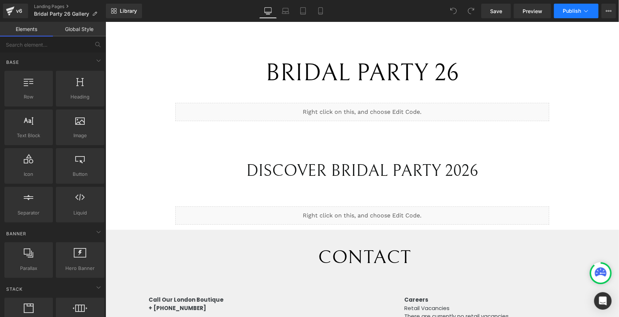
click at [573, 9] on span "Publish" at bounding box center [572, 11] width 18 height 6
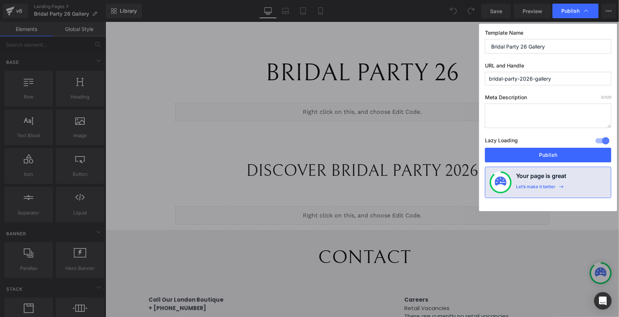
click at [532, 110] on textarea at bounding box center [548, 116] width 126 height 24
click at [576, 156] on button "Publish" at bounding box center [548, 155] width 126 height 15
